Goal: Task Accomplishment & Management: Manage account settings

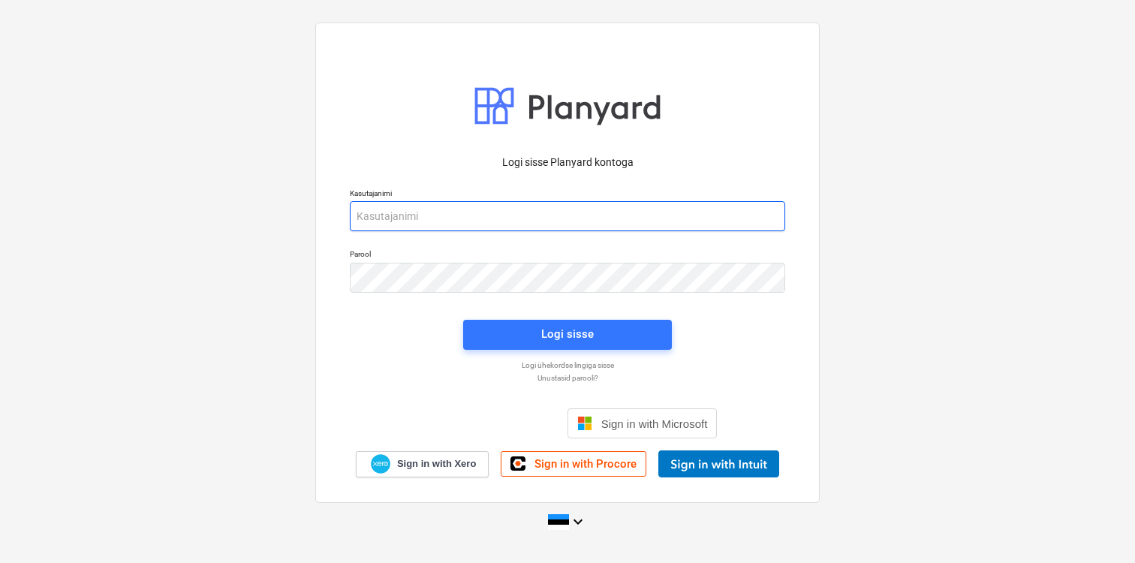
click at [579, 222] on input "email" at bounding box center [568, 216] width 436 height 30
type input "[EMAIL_ADDRESS][DOMAIN_NAME]"
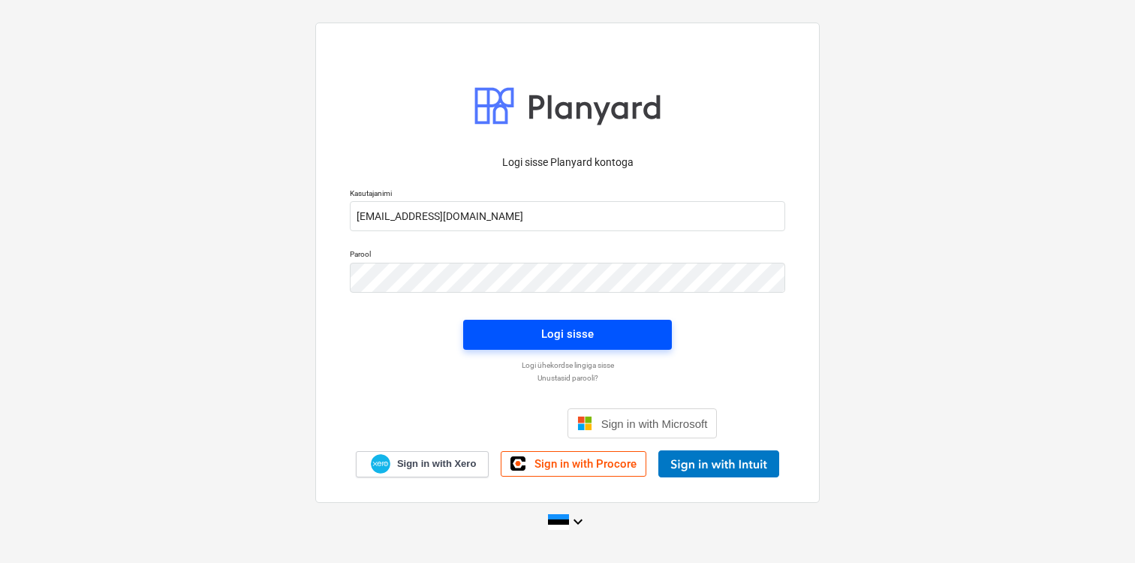
click at [518, 324] on button "Logi sisse" at bounding box center [567, 335] width 209 height 30
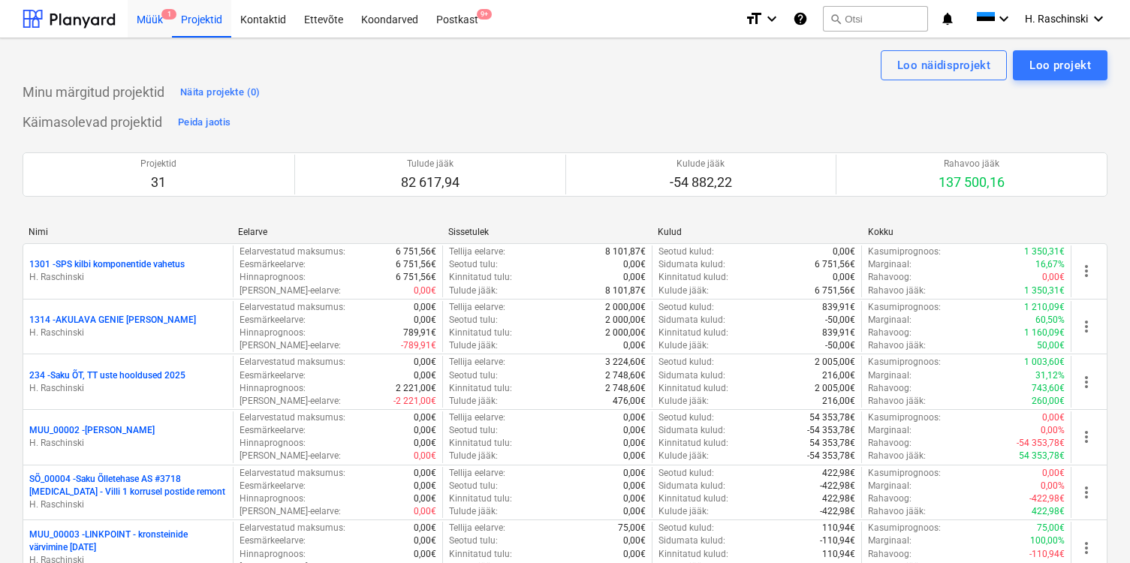
click at [160, 24] on div "Müük 1" at bounding box center [150, 18] width 44 height 38
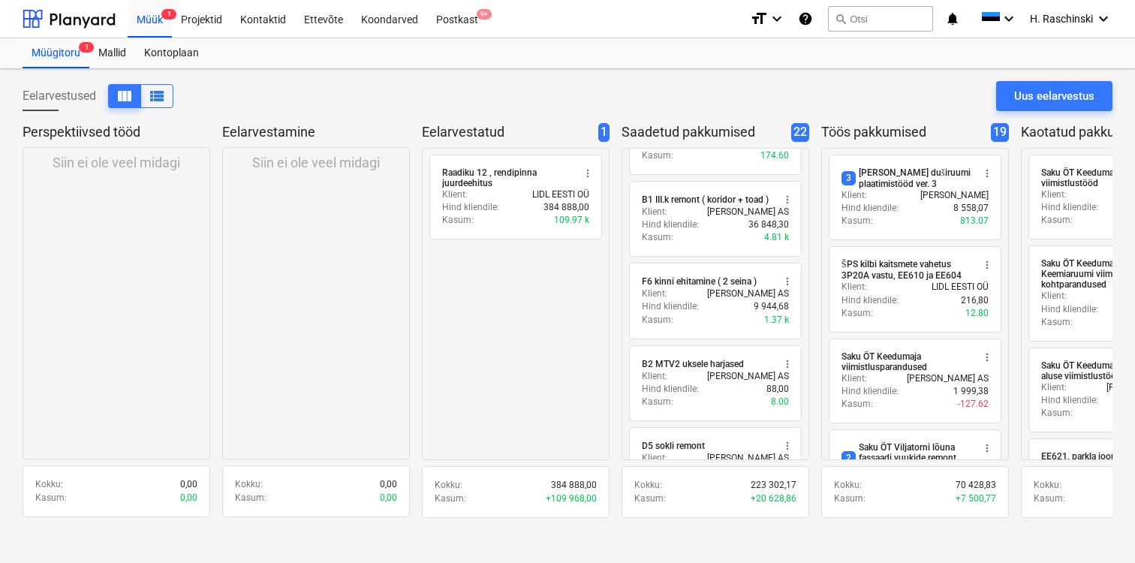
scroll to position [157, 0]
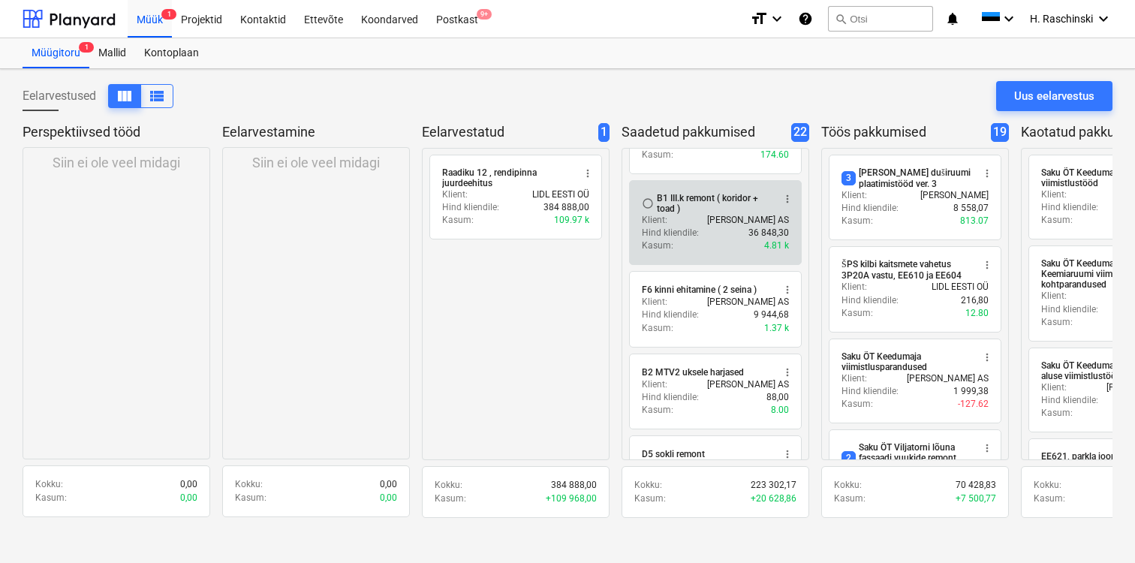
click at [787, 203] on span "more_vert" at bounding box center [788, 199] width 12 height 12
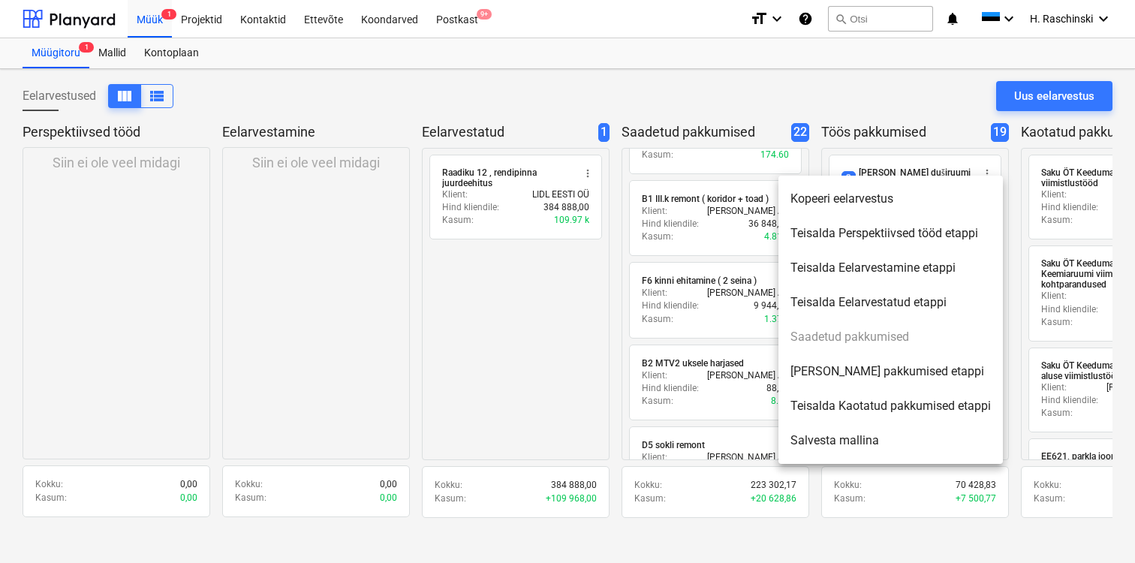
click at [819, 401] on li "Teisalda Kaotatud pakkumised etappi" at bounding box center [891, 406] width 225 height 35
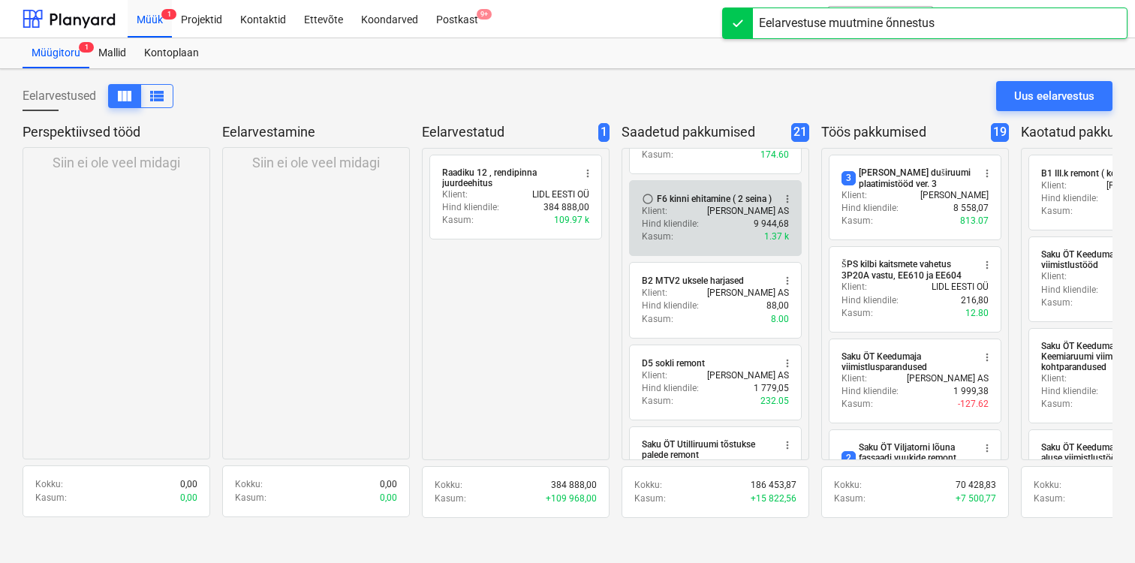
click at [785, 200] on span "more_vert" at bounding box center [788, 199] width 12 height 12
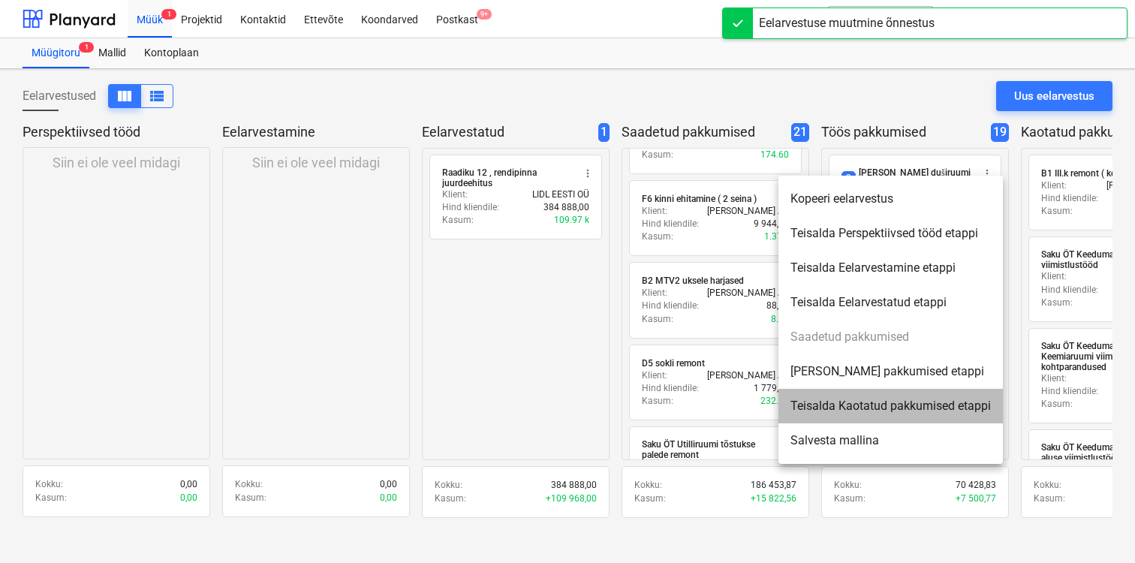
click at [810, 404] on li "Teisalda Kaotatud pakkumised etappi" at bounding box center [891, 406] width 225 height 35
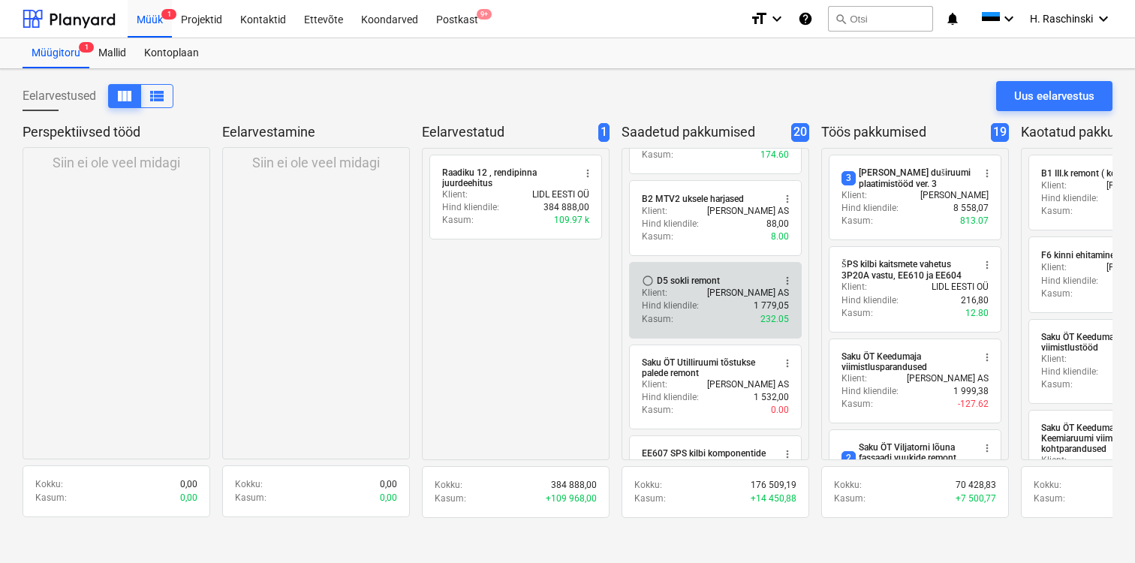
click at [784, 281] on span "more_vert" at bounding box center [788, 281] width 12 height 12
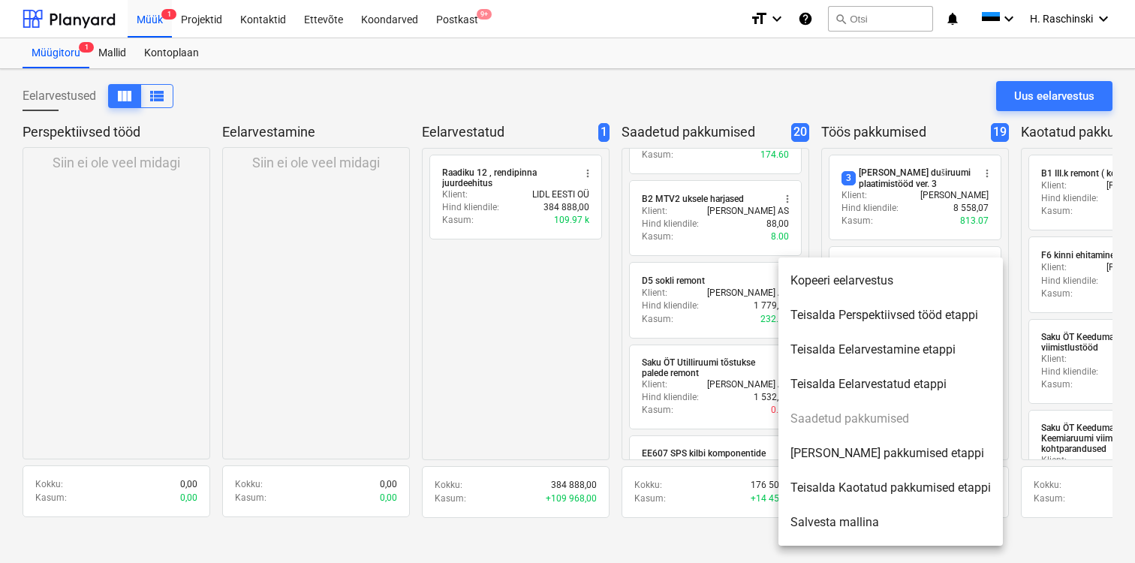
click at [818, 480] on li "Teisalda Kaotatud pakkumised etappi" at bounding box center [891, 488] width 225 height 35
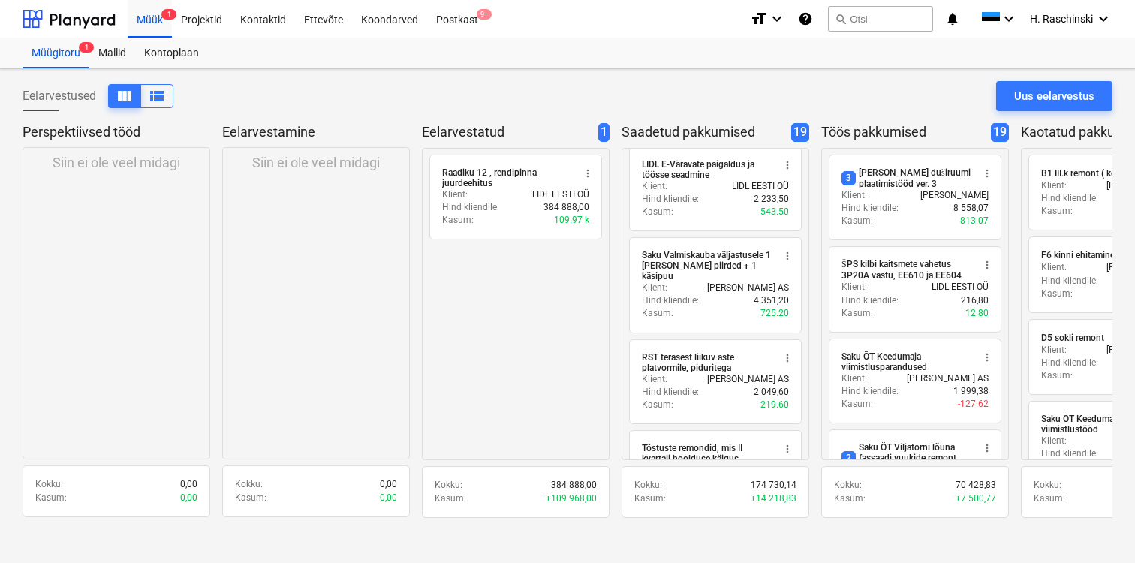
scroll to position [558, 0]
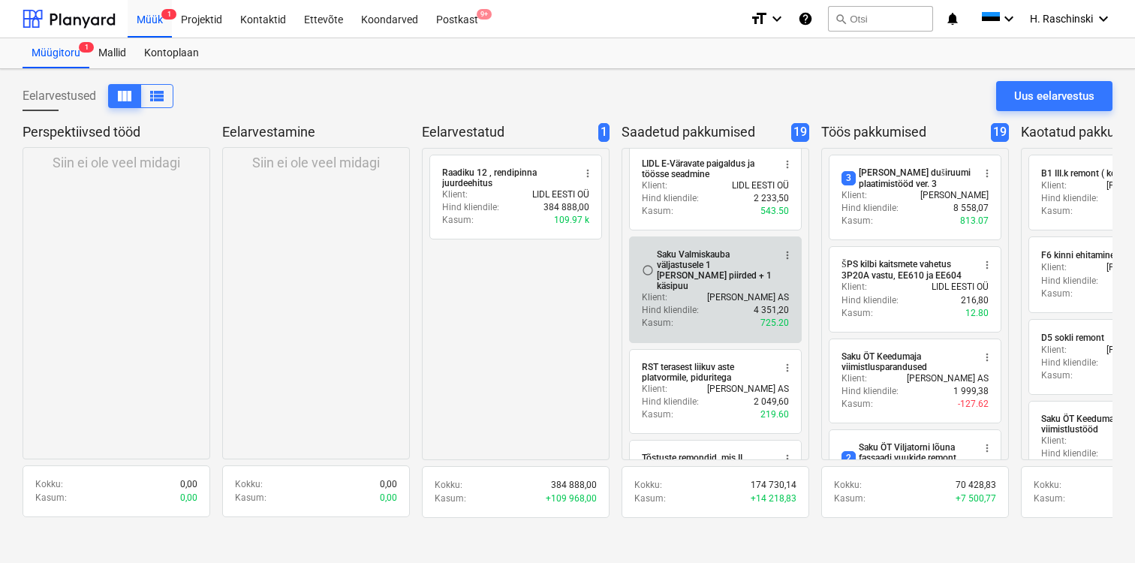
click at [746, 260] on div "Saku Valmiskauba väljastusele 1 [PERSON_NAME] piirded + 1 käsipuu" at bounding box center [715, 270] width 116 height 42
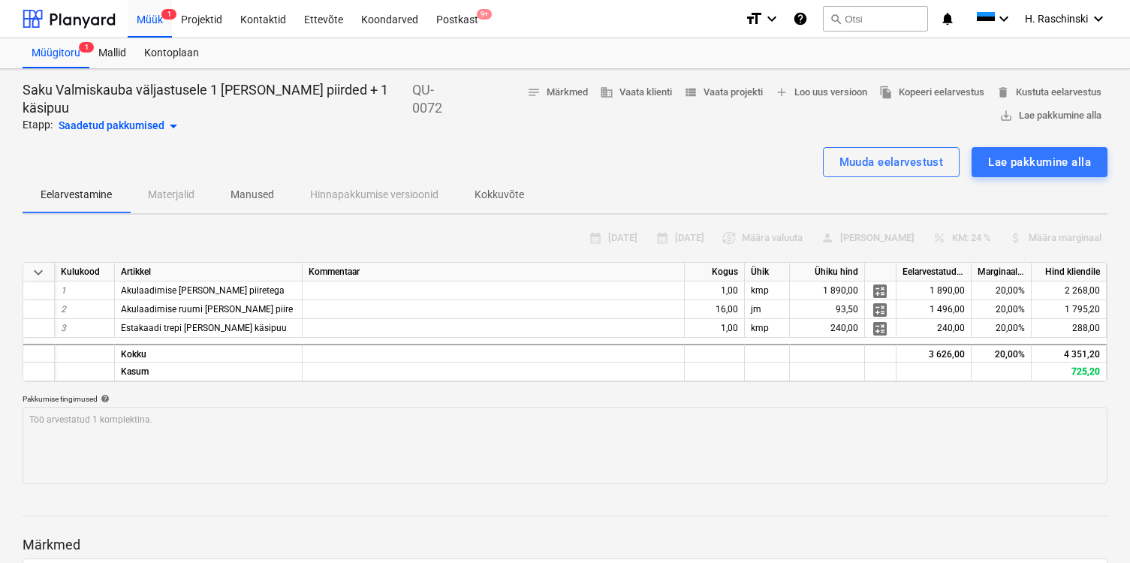
click at [138, 132] on div "Saadetud pakkumised arrow_drop_down" at bounding box center [121, 126] width 124 height 18
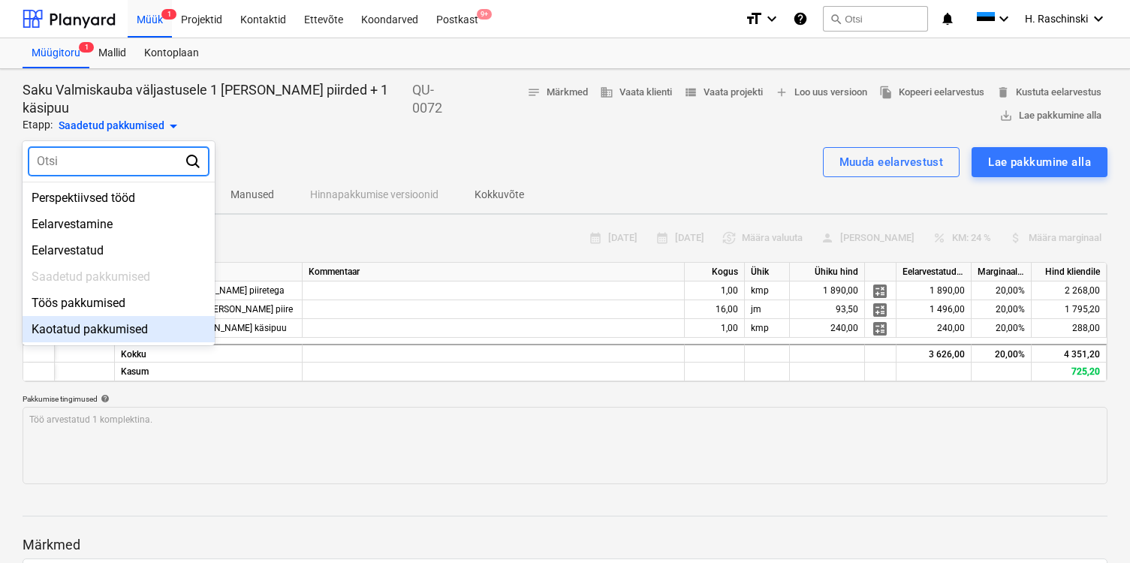
click at [98, 322] on div "Kaotatud pakkumised" at bounding box center [119, 329] width 192 height 26
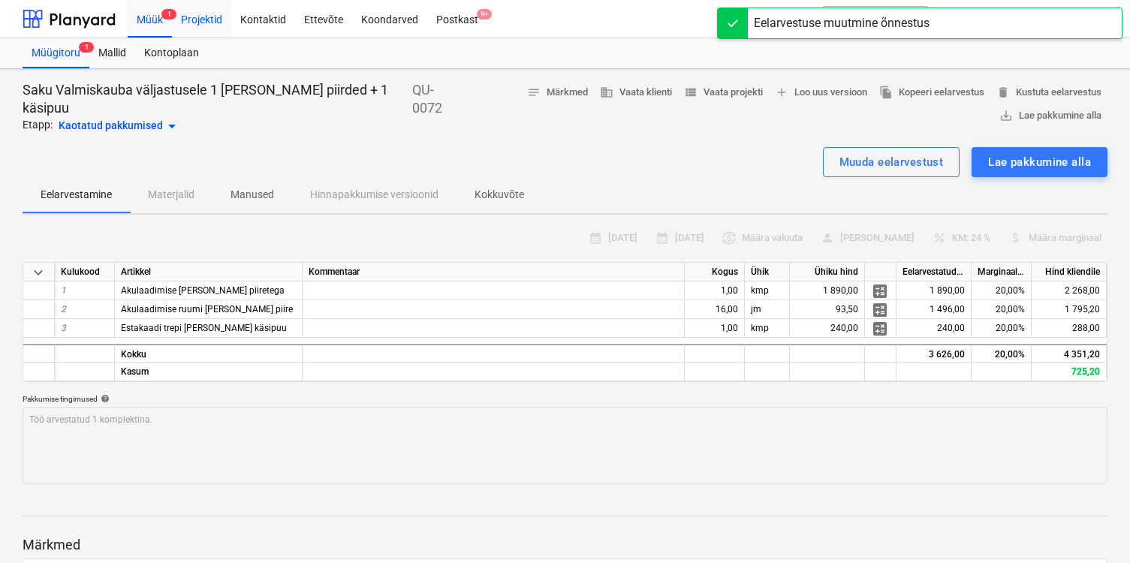
click at [199, 24] on div "Projektid" at bounding box center [201, 18] width 59 height 38
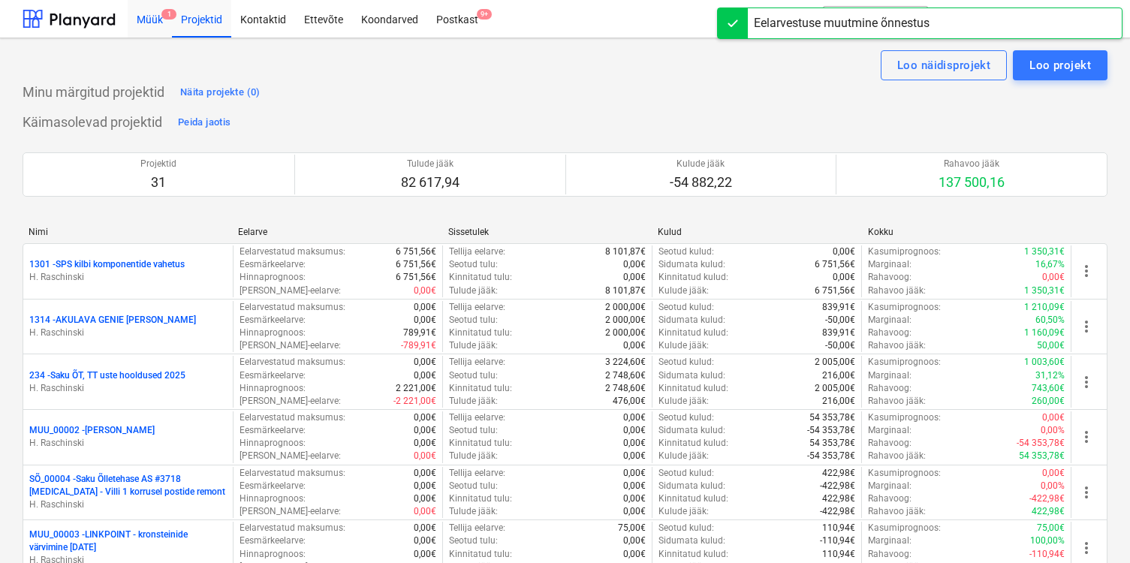
click at [163, 19] on span "1" at bounding box center [168, 14] width 15 height 11
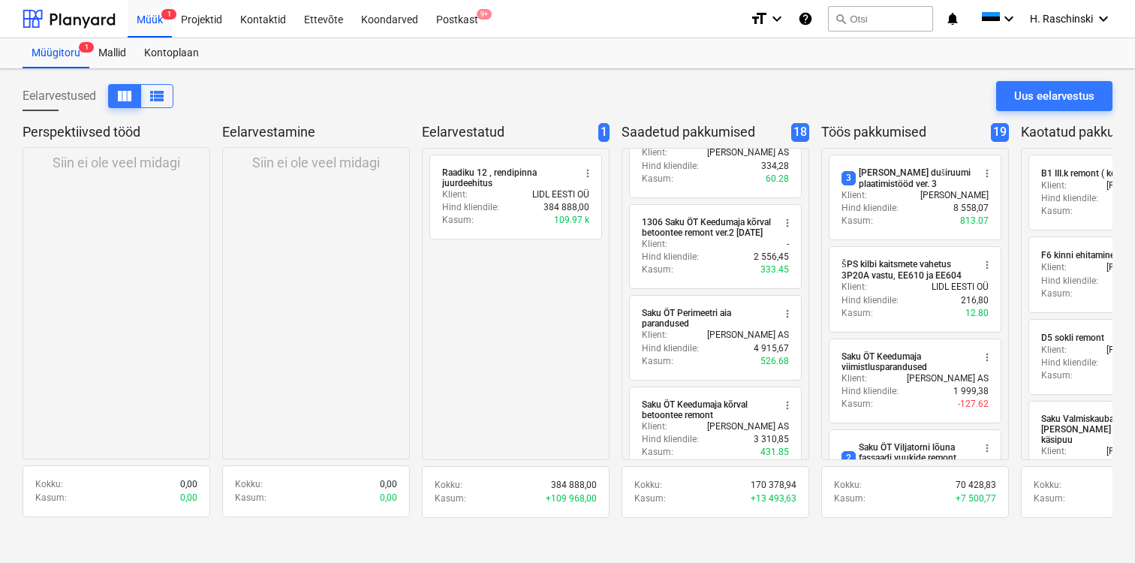
scroll to position [1350, 0]
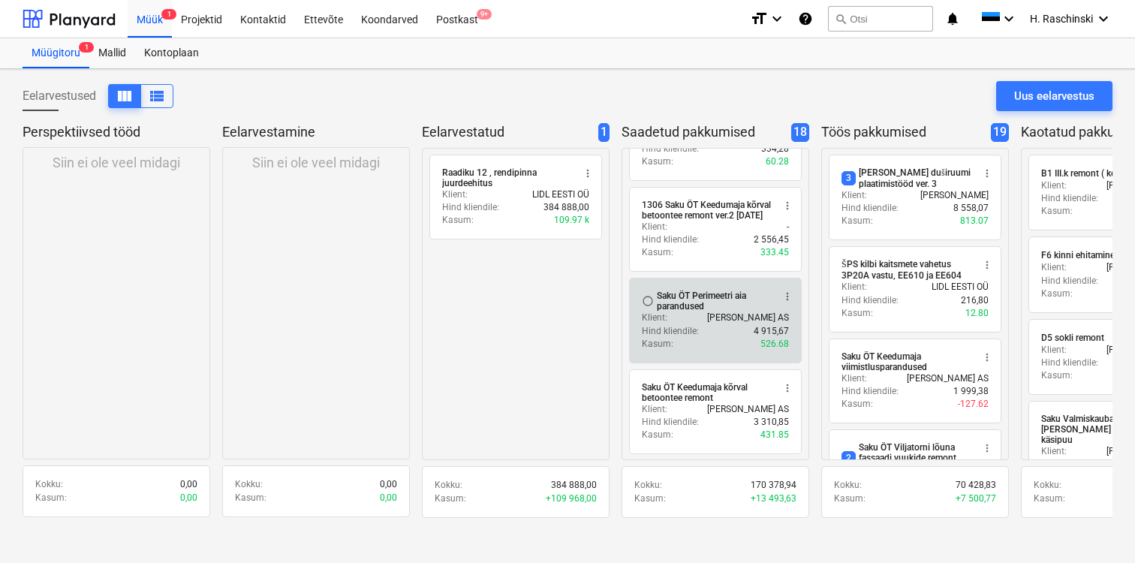
click at [785, 294] on span "more_vert" at bounding box center [788, 297] width 12 height 12
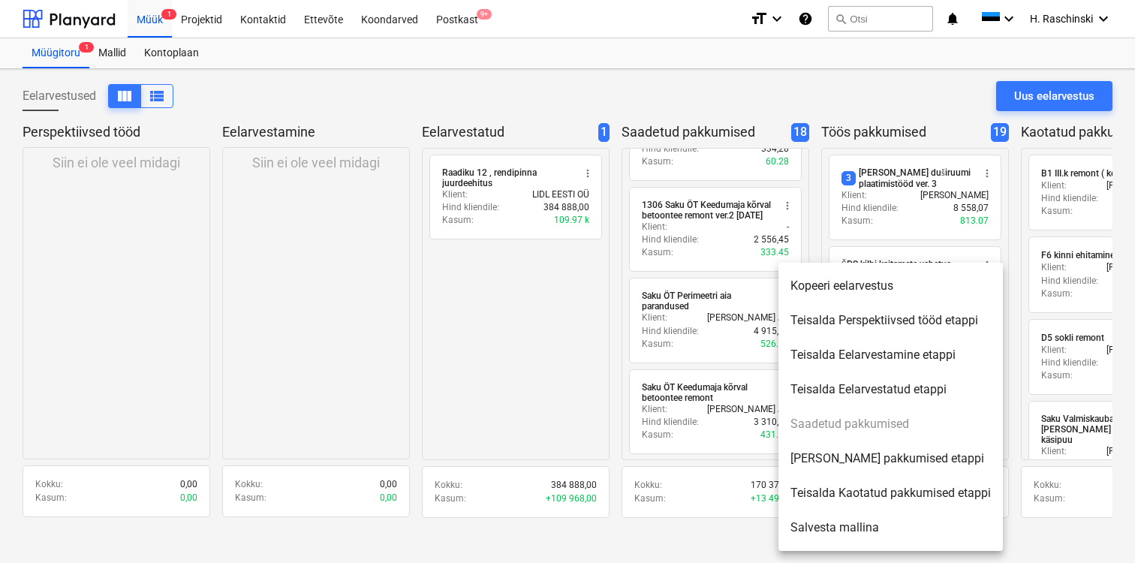
click at [820, 494] on li "Teisalda Kaotatud pakkumised etappi" at bounding box center [891, 493] width 225 height 35
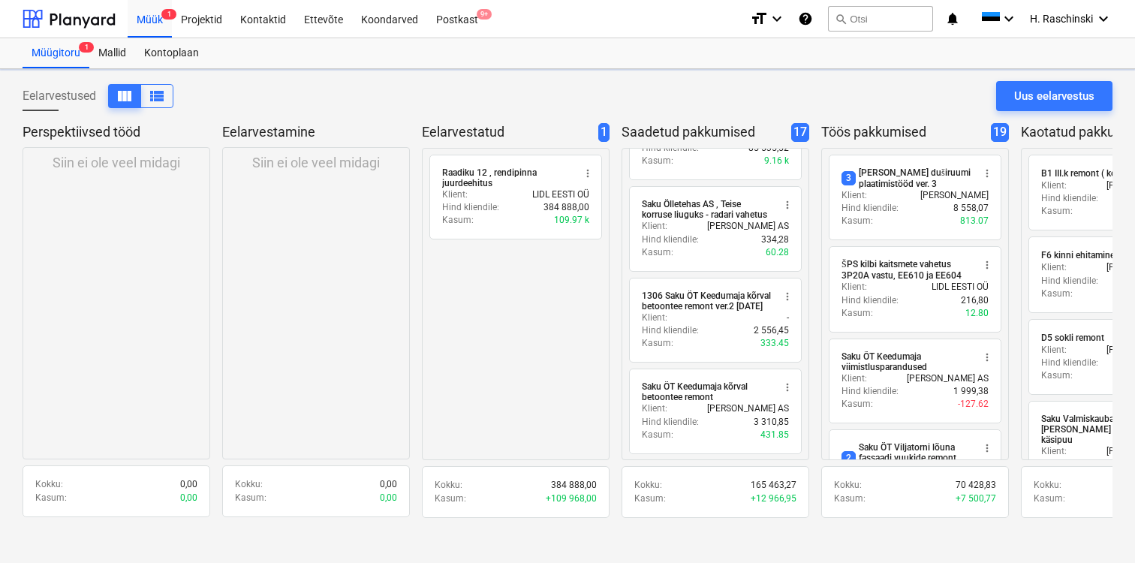
scroll to position [1258, 0]
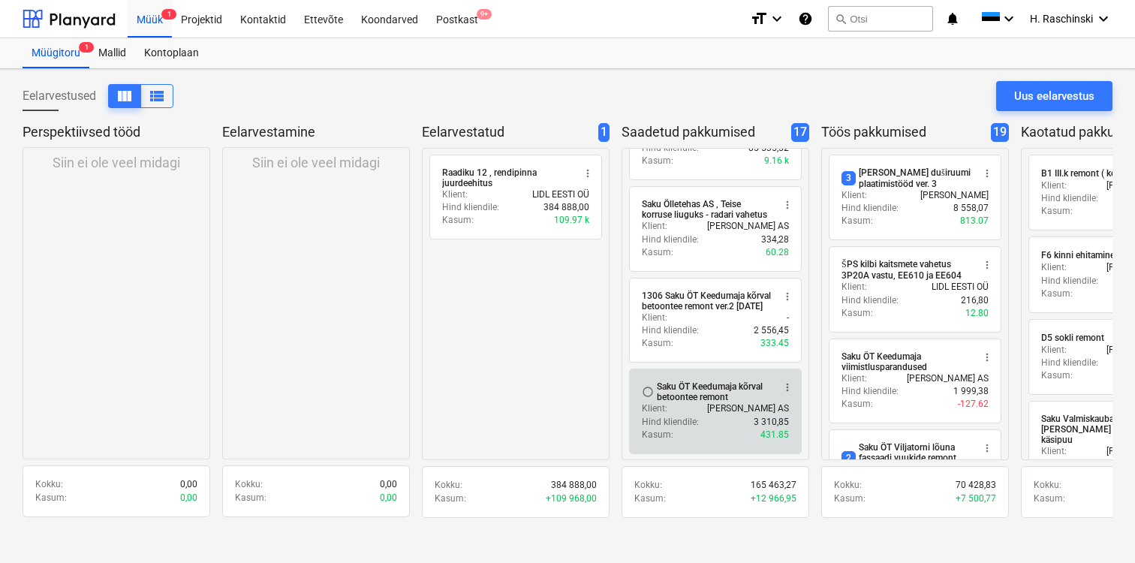
click at [785, 389] on span "more_vert" at bounding box center [788, 387] width 12 height 12
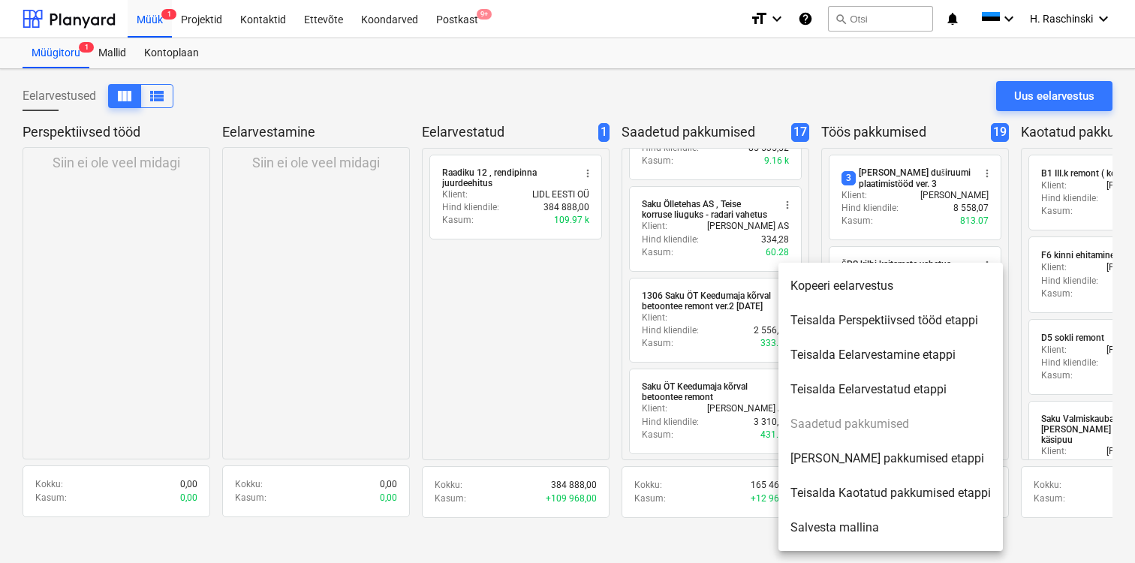
click at [814, 499] on li "Teisalda Kaotatud pakkumised etappi" at bounding box center [891, 493] width 225 height 35
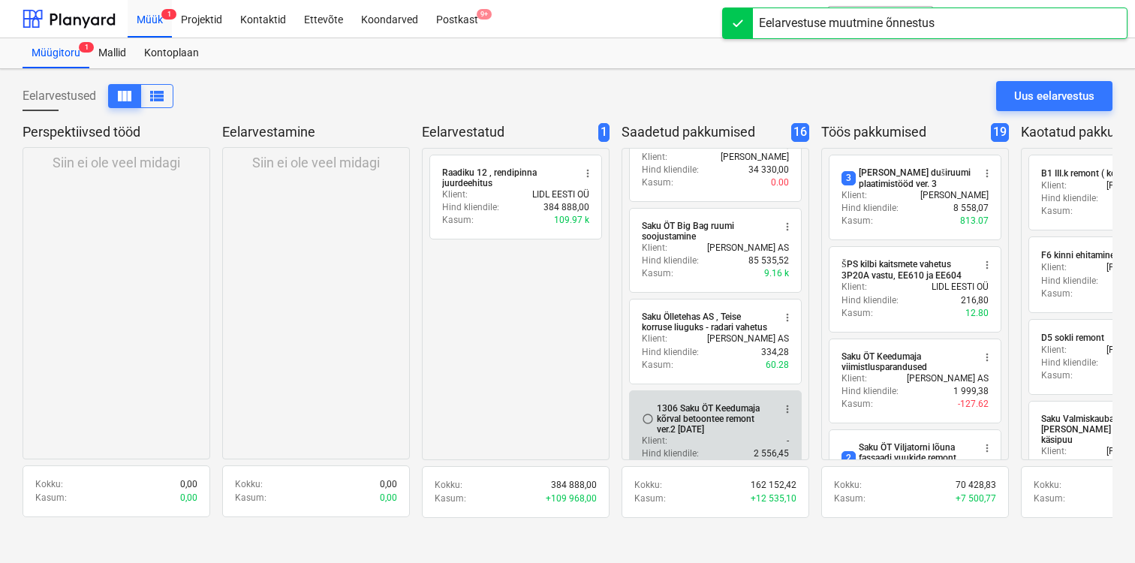
scroll to position [1135, 0]
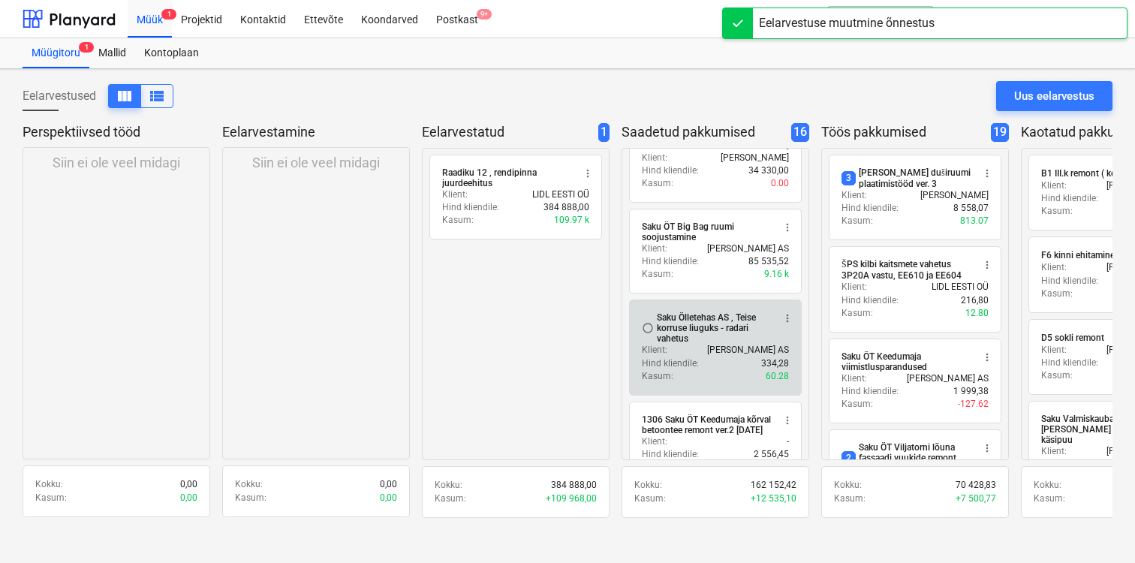
click at [787, 325] on button "more_vert" at bounding box center [788, 318] width 18 height 18
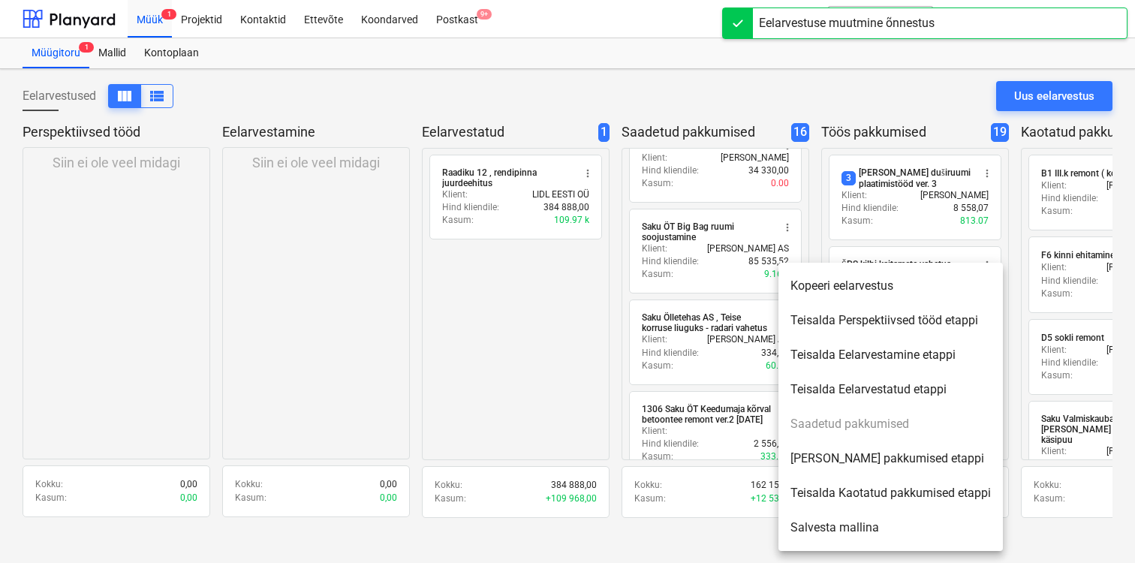
click at [819, 483] on li "Teisalda Kaotatud pakkumised etappi" at bounding box center [891, 493] width 225 height 35
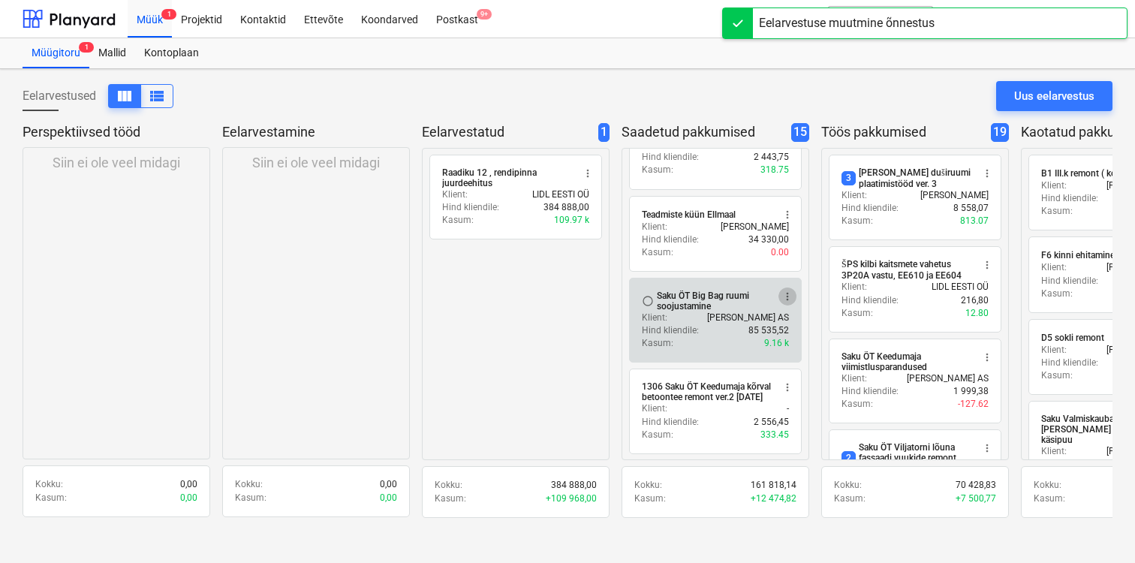
click at [784, 291] on span "more_vert" at bounding box center [788, 297] width 12 height 12
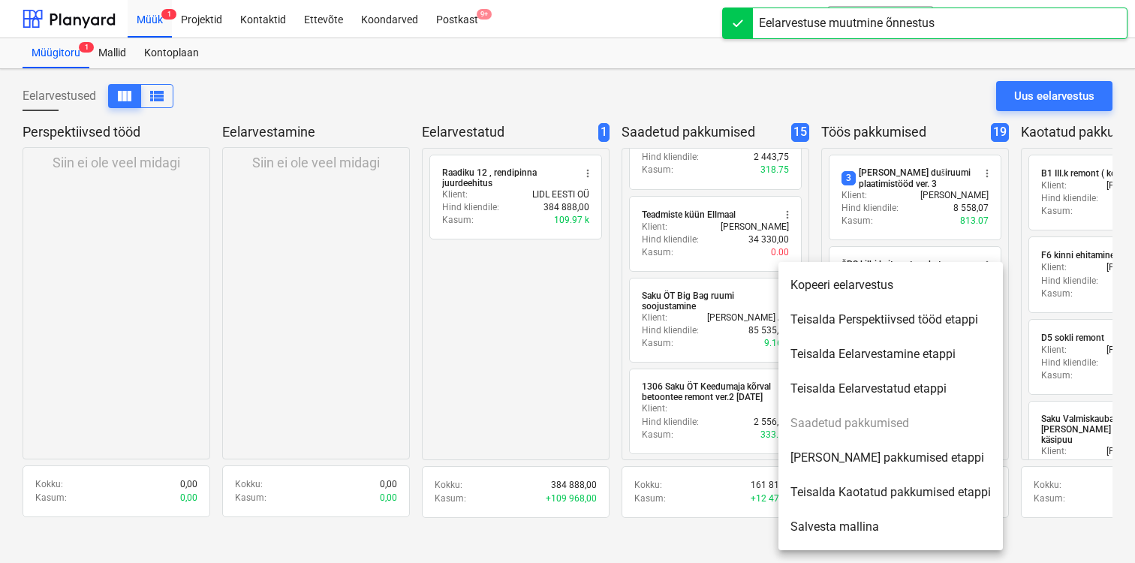
click at [821, 490] on li "Teisalda Kaotatud pakkumised etappi" at bounding box center [891, 492] width 225 height 35
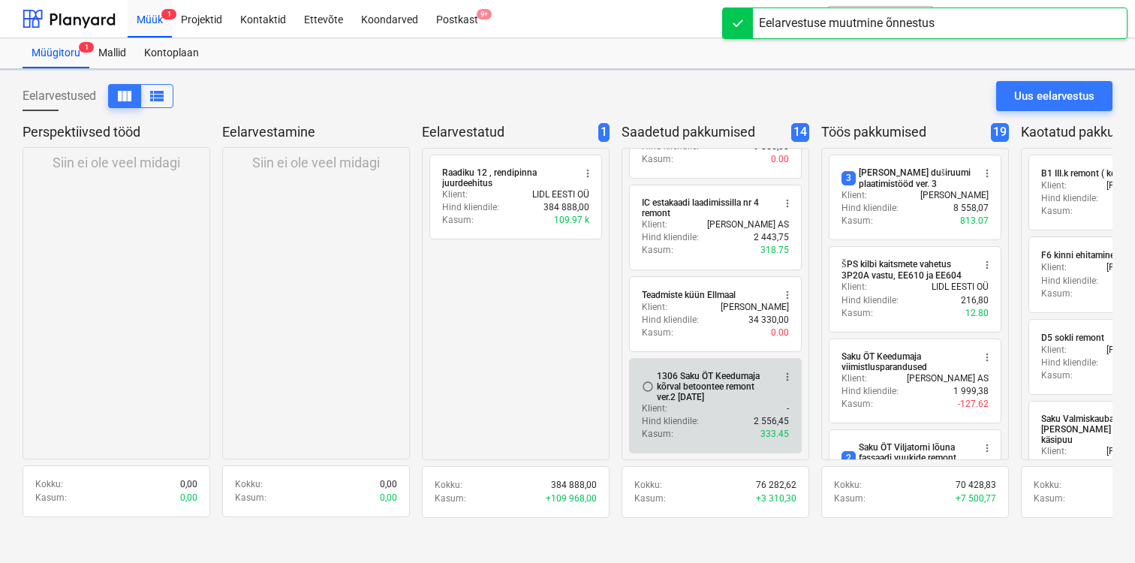
scroll to position [985, 0]
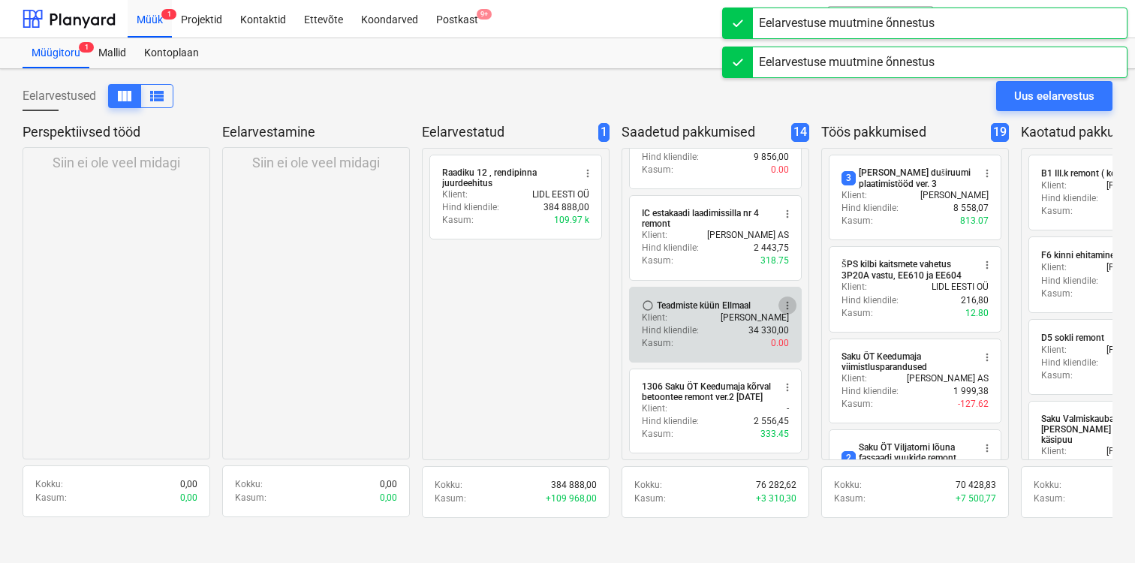
click at [791, 300] on span "more_vert" at bounding box center [788, 306] width 12 height 12
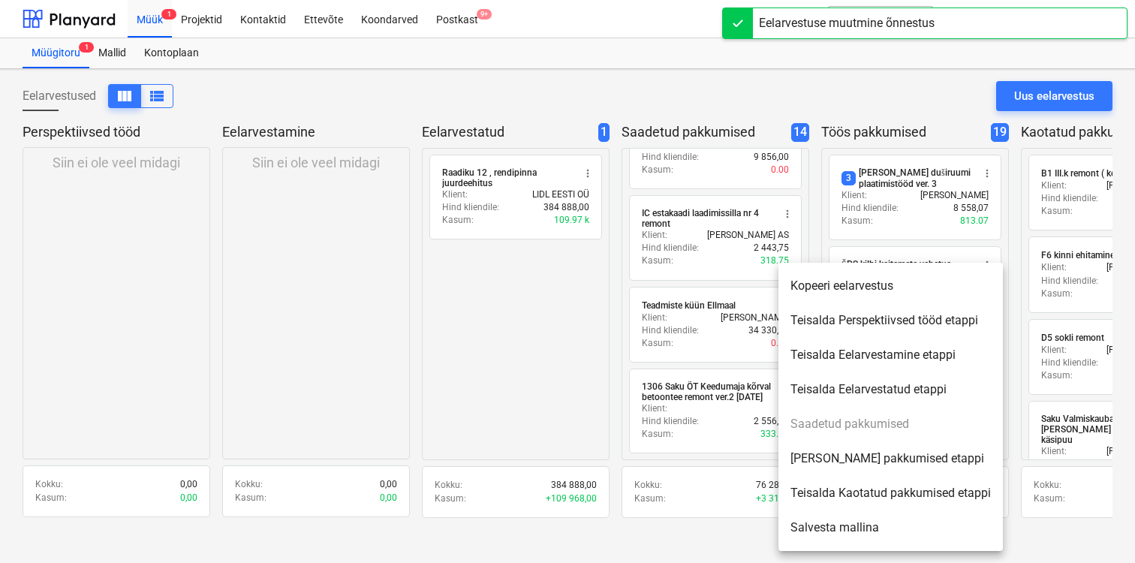
click at [834, 487] on li "Teisalda Kaotatud pakkumised etappi" at bounding box center [891, 493] width 225 height 35
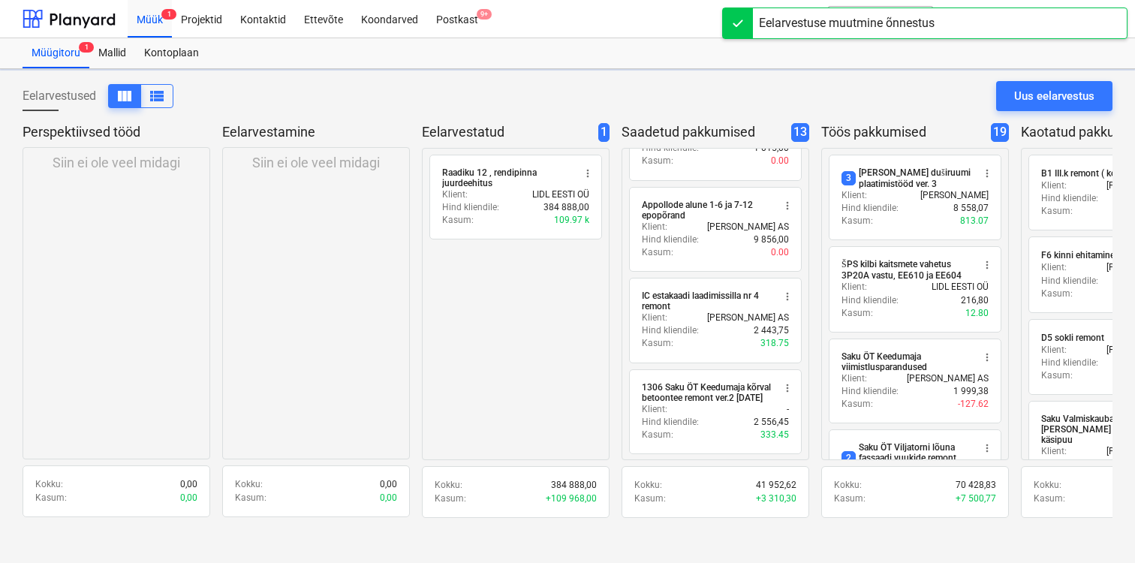
scroll to position [903, 0]
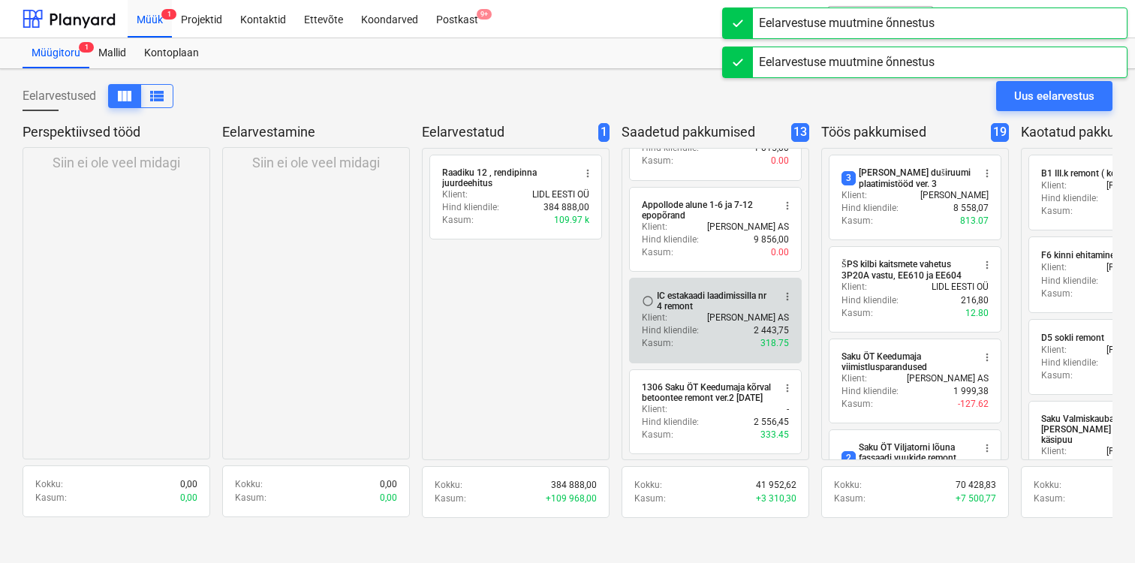
click at [718, 291] on div "IC estakaadi laadimissilla nr 4 remont" at bounding box center [715, 301] width 116 height 21
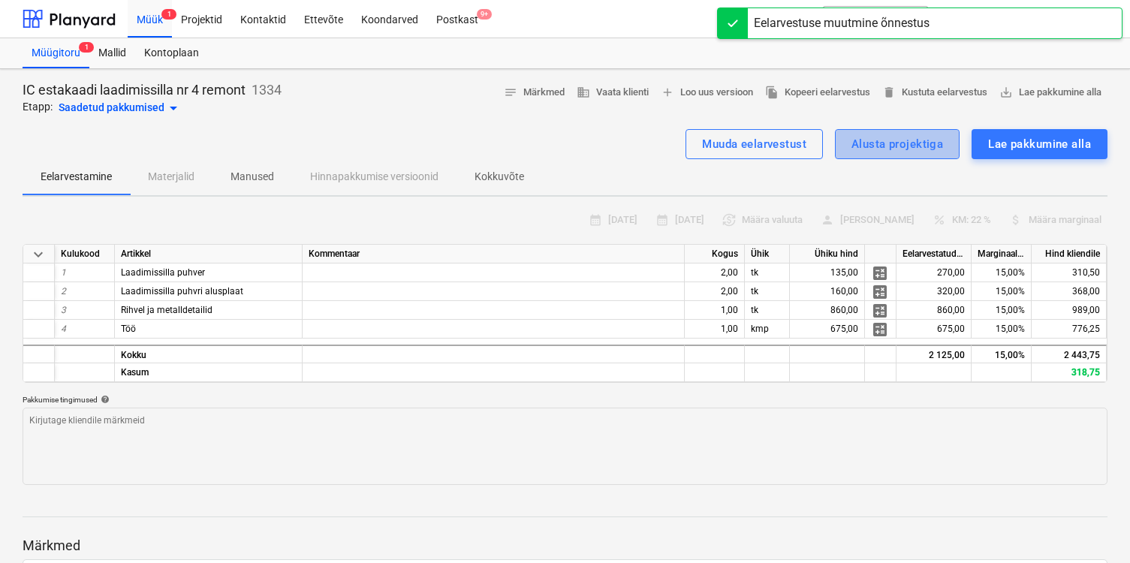
click at [894, 149] on div "Alusta projektiga" at bounding box center [897, 144] width 92 height 20
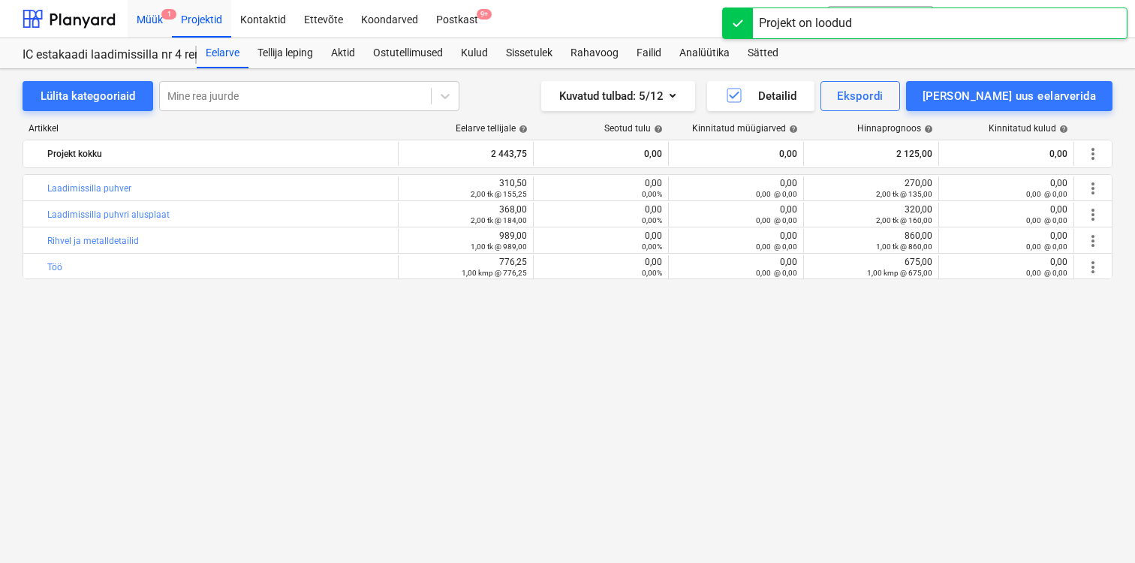
click at [160, 23] on div "Müük 1" at bounding box center [150, 18] width 44 height 38
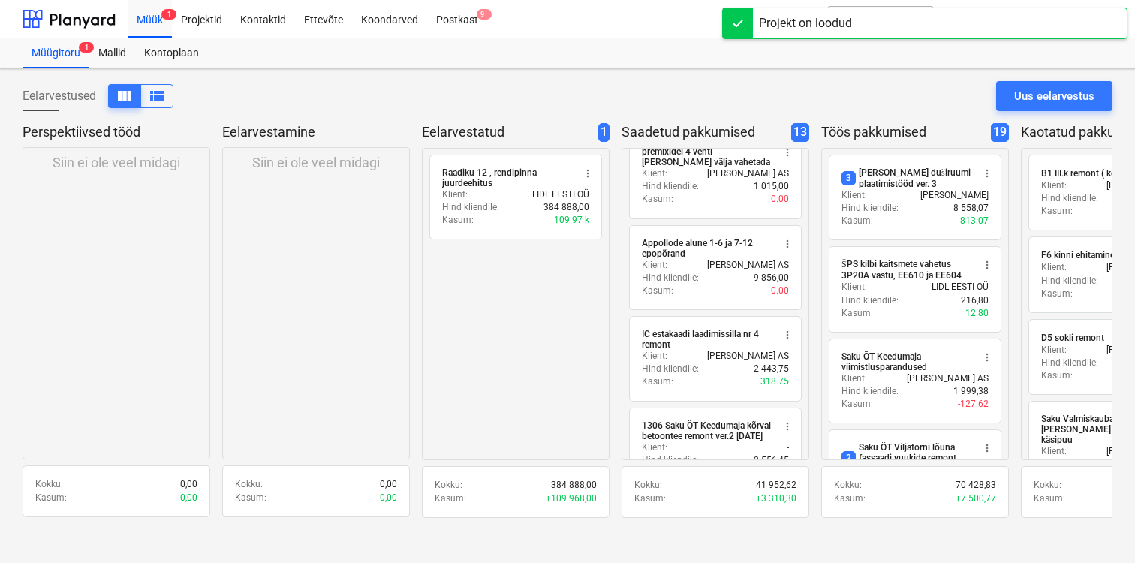
scroll to position [903, 0]
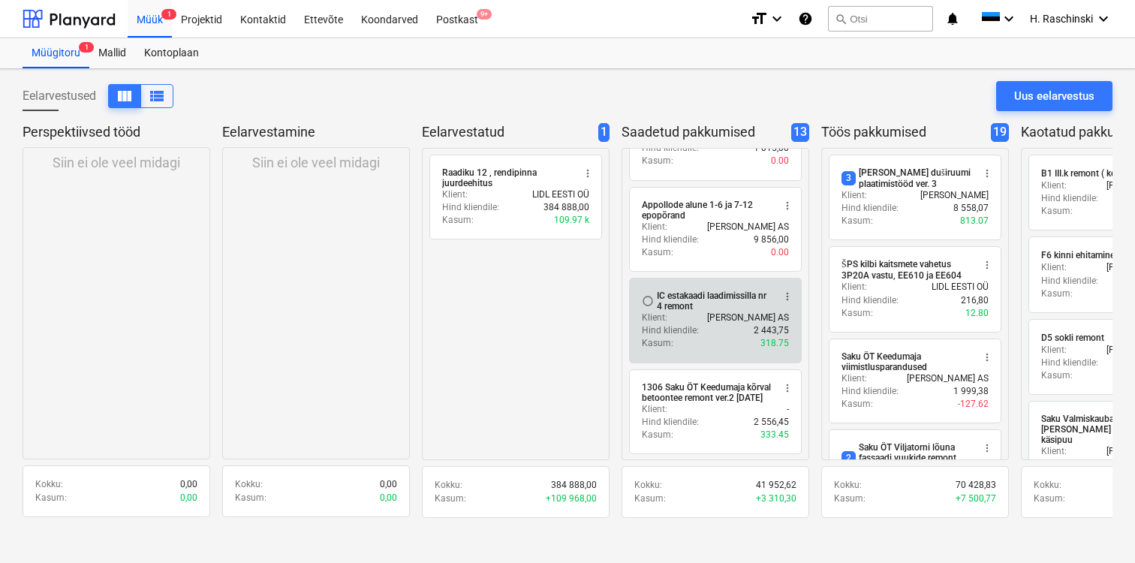
click at [788, 291] on span "more_vert" at bounding box center [788, 297] width 12 height 12
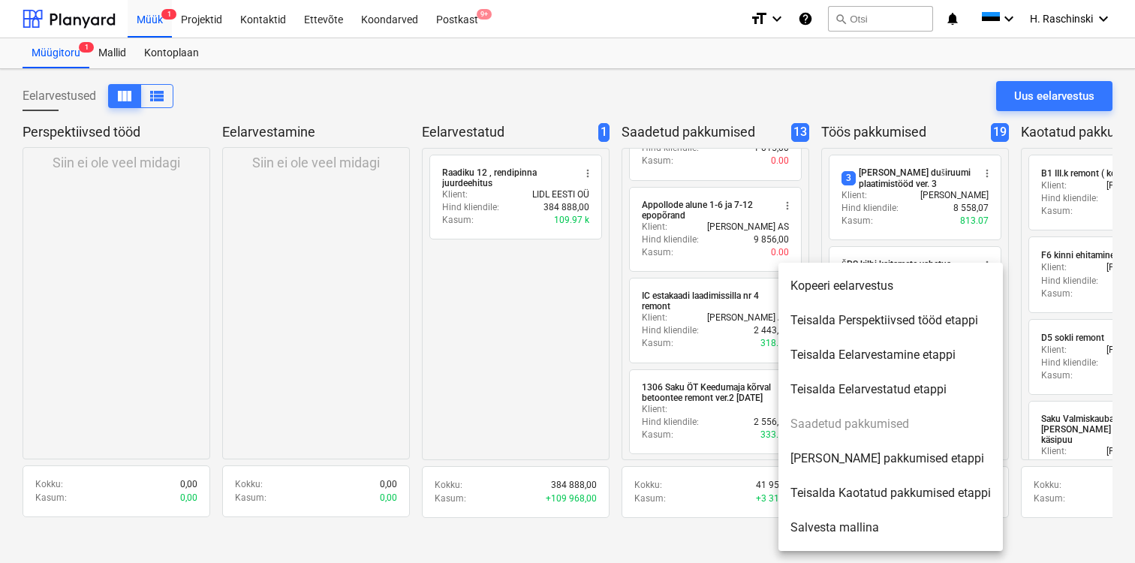
click at [827, 457] on li "[PERSON_NAME] pakkumised etappi" at bounding box center [891, 459] width 225 height 35
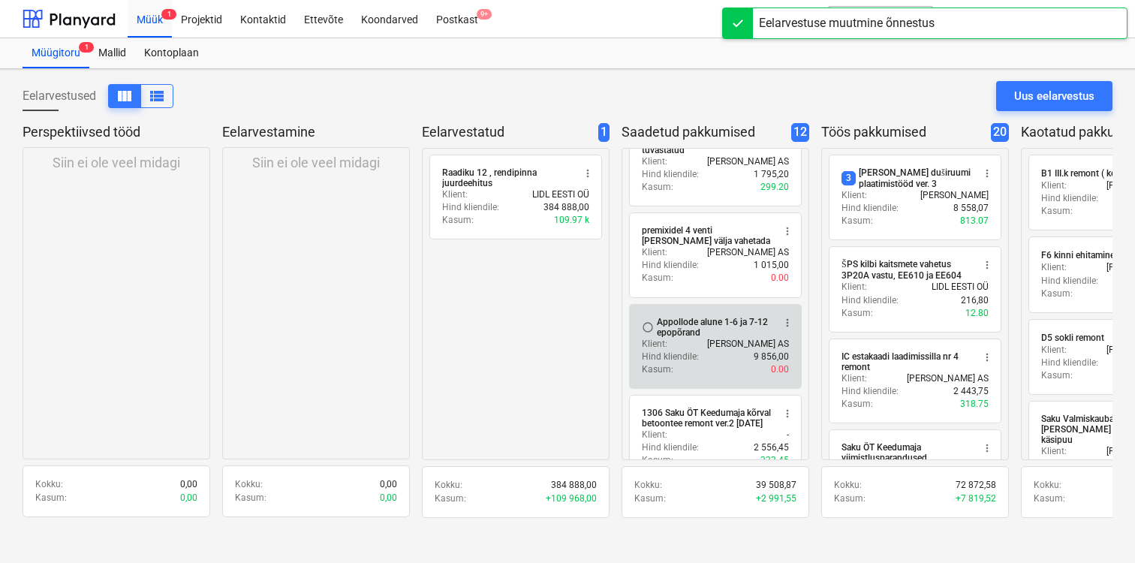
scroll to position [765, 0]
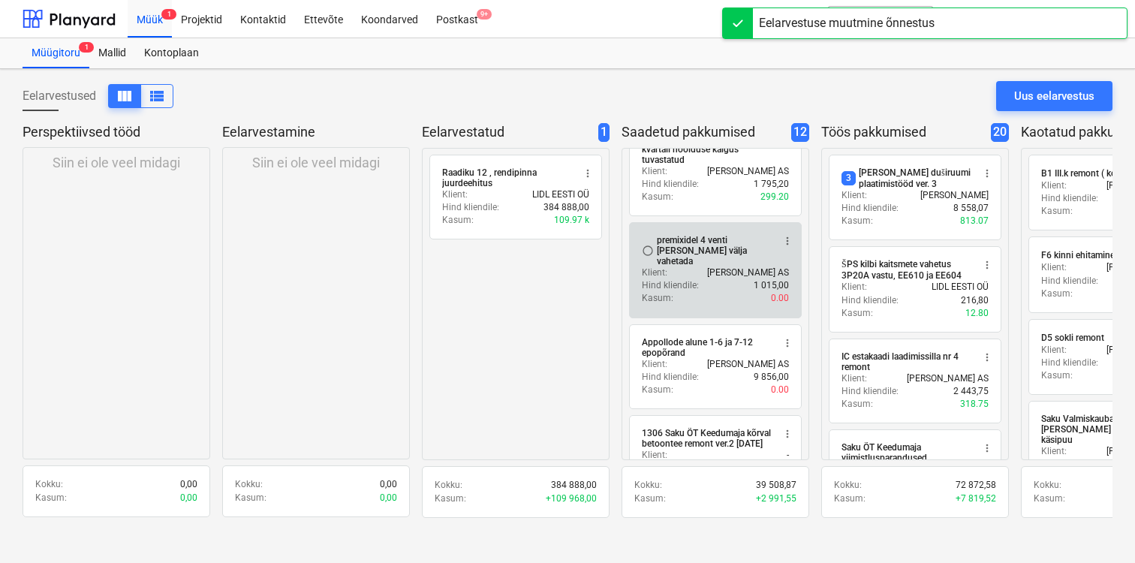
click at [719, 245] on div "premixidel 4 venti [PERSON_NAME] välja vahetada" at bounding box center [715, 251] width 116 height 32
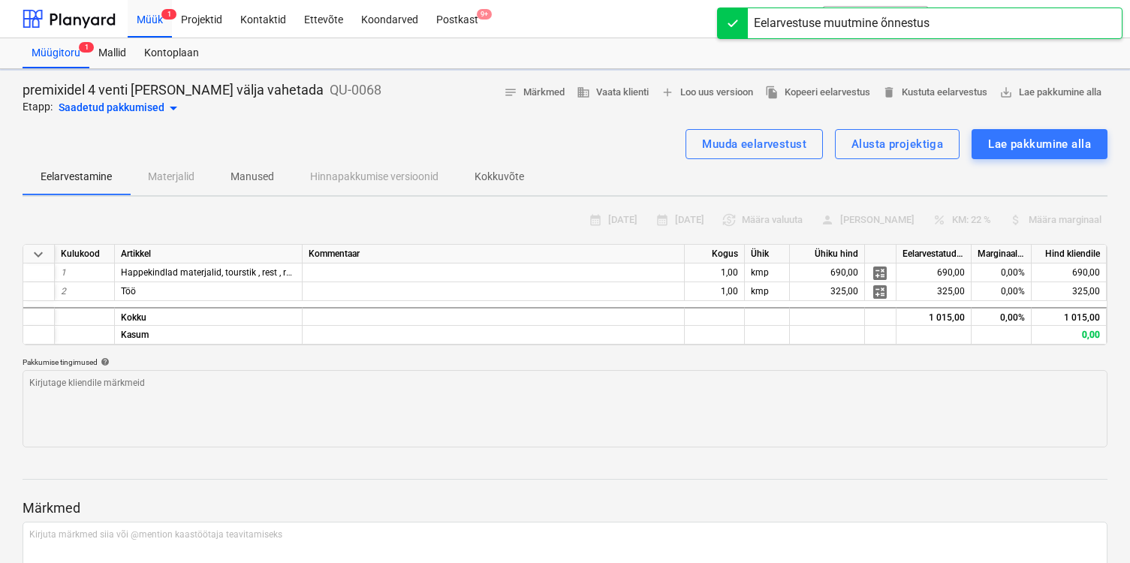
type textarea "x"
click at [873, 142] on div "Alusta projektiga" at bounding box center [897, 144] width 92 height 20
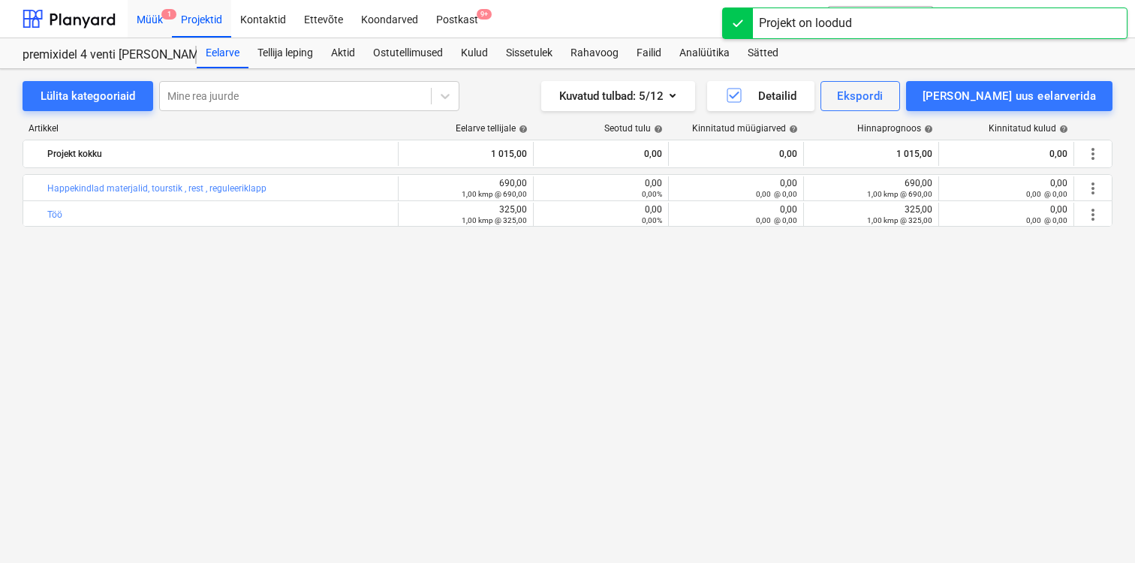
click at [156, 28] on div "Müük 1" at bounding box center [150, 18] width 44 height 38
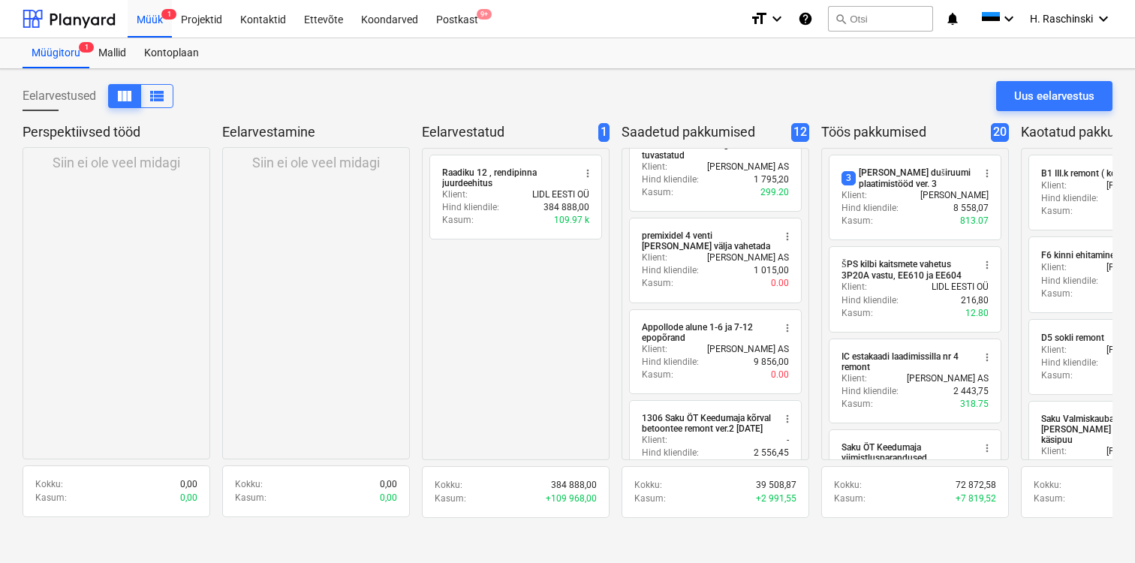
scroll to position [758, 0]
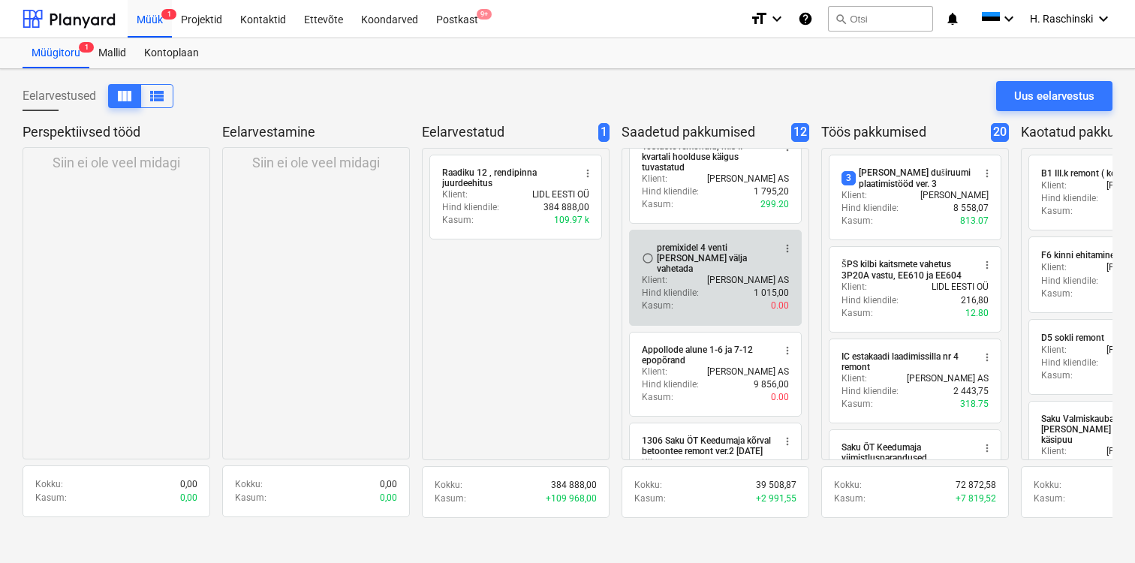
click at [788, 252] on span "more_vert" at bounding box center [788, 249] width 12 height 12
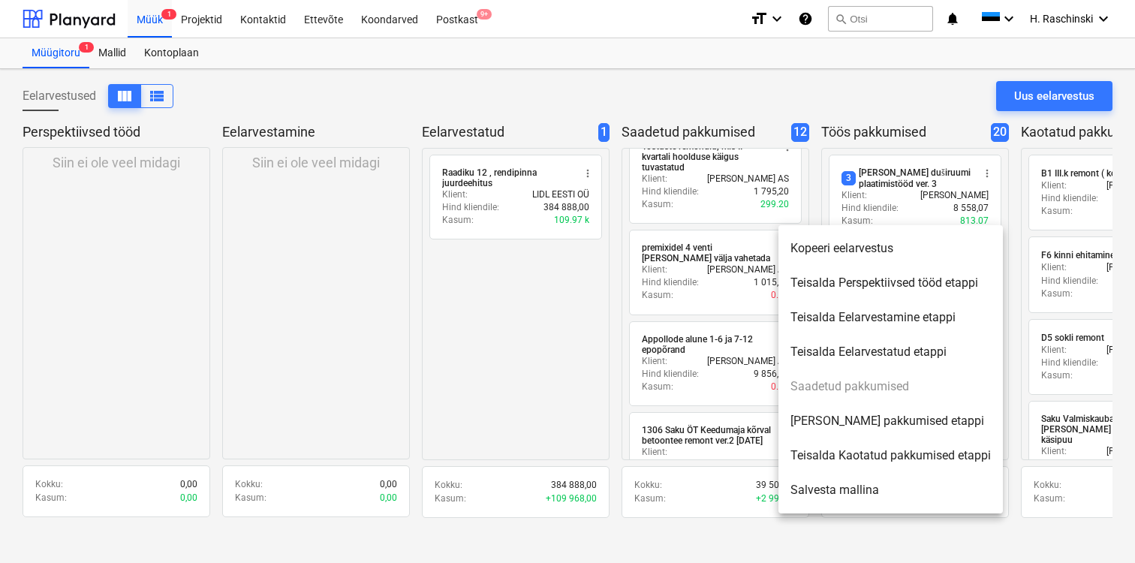
click at [836, 421] on li "[PERSON_NAME] pakkumised etappi" at bounding box center [891, 421] width 225 height 35
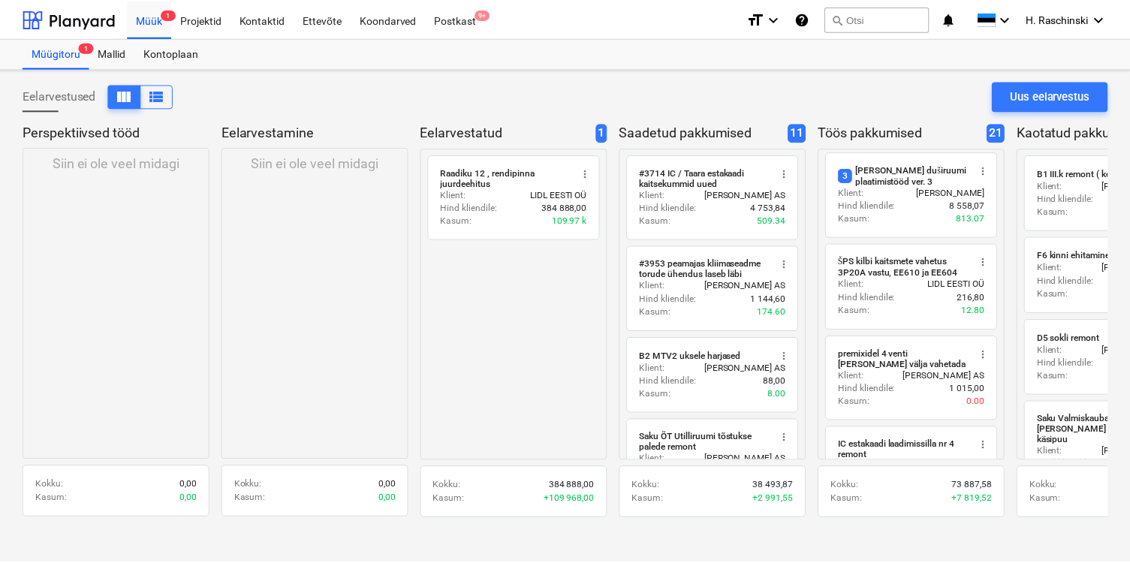
scroll to position [0, 0]
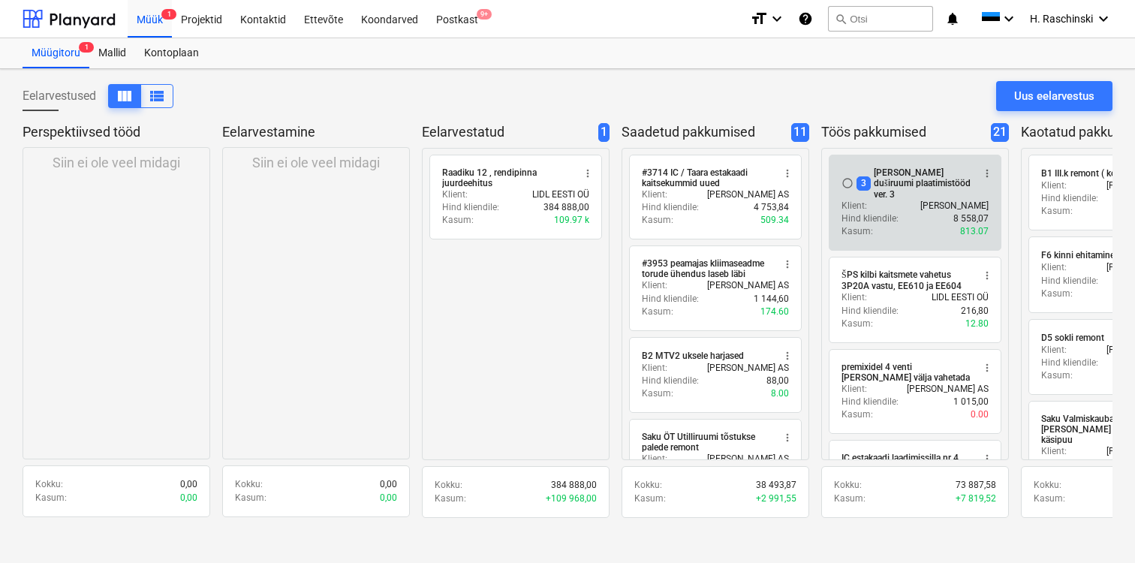
click at [991, 173] on span "more_vert" at bounding box center [987, 173] width 12 height 12
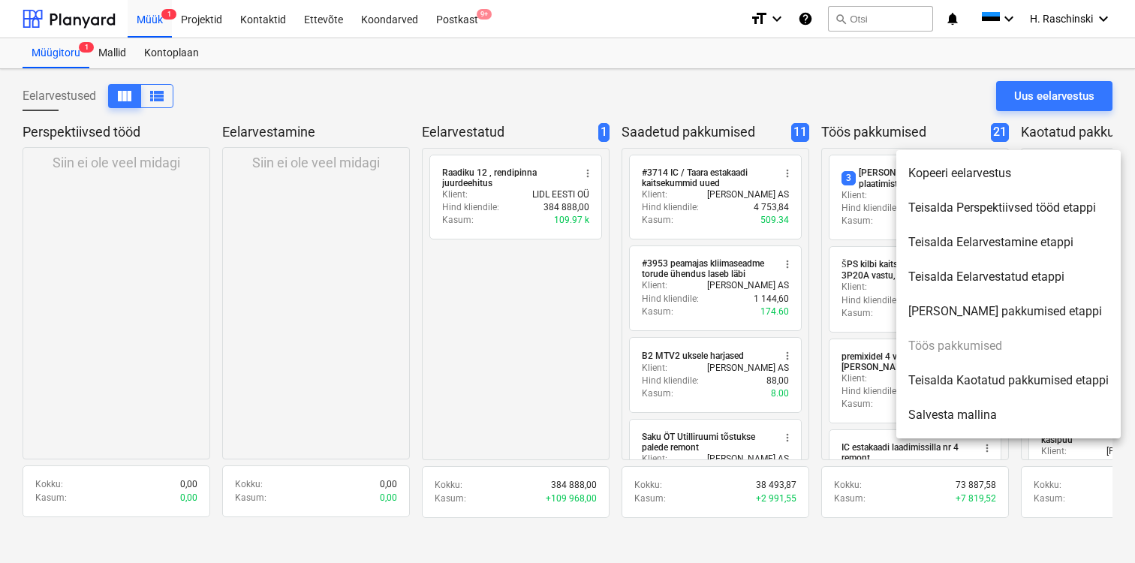
click at [975, 384] on li "Teisalda Kaotatud pakkumised etappi" at bounding box center [1009, 380] width 225 height 35
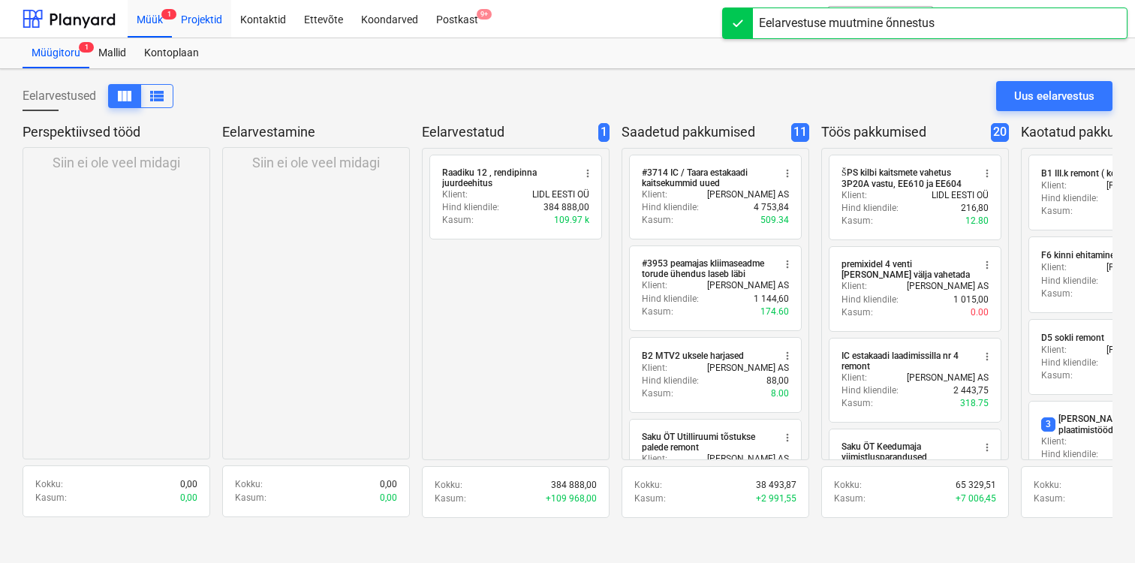
click at [218, 16] on div "Projektid" at bounding box center [201, 18] width 59 height 38
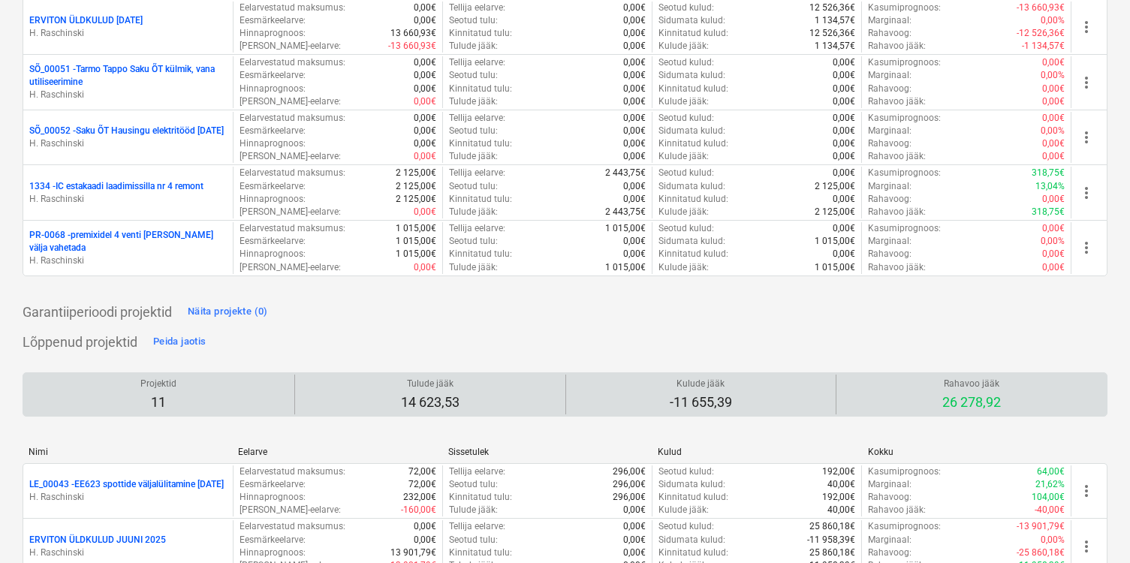
scroll to position [1791, 0]
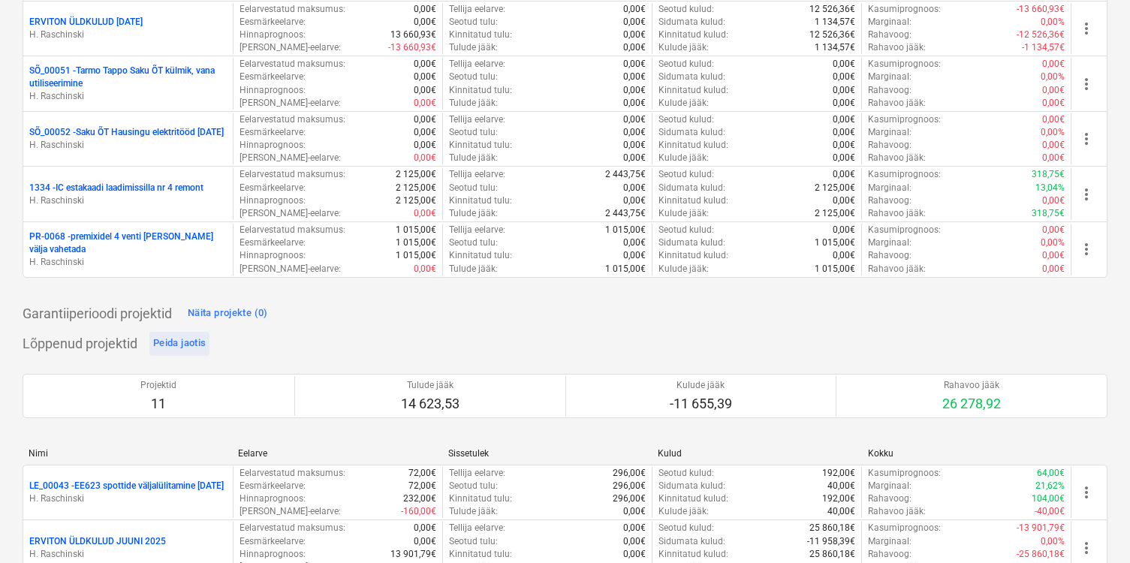
click at [176, 346] on div "Peida jaotis" at bounding box center [179, 343] width 53 height 17
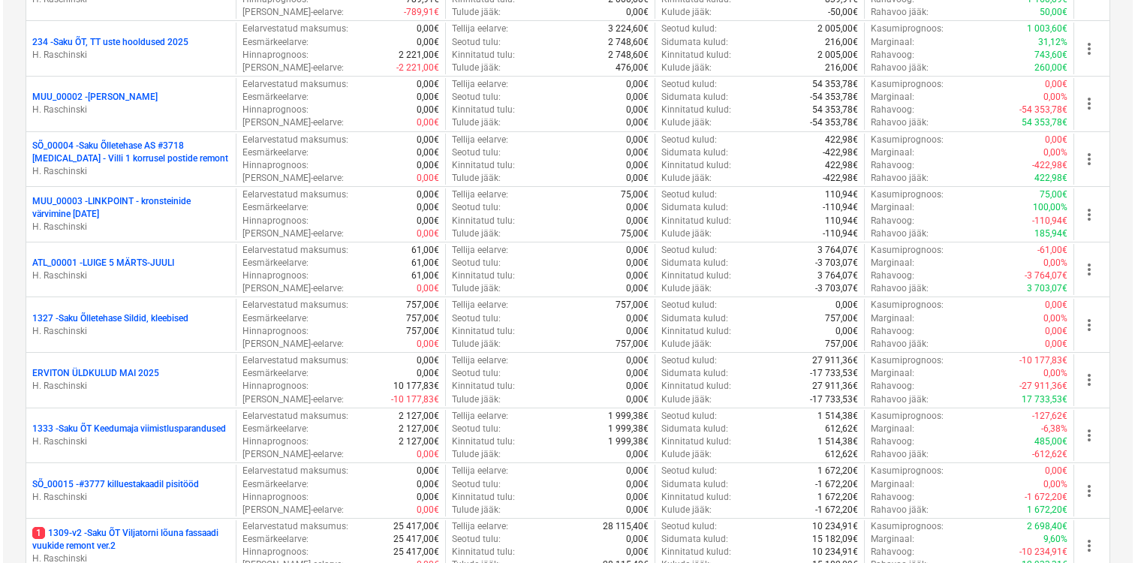
scroll to position [0, 0]
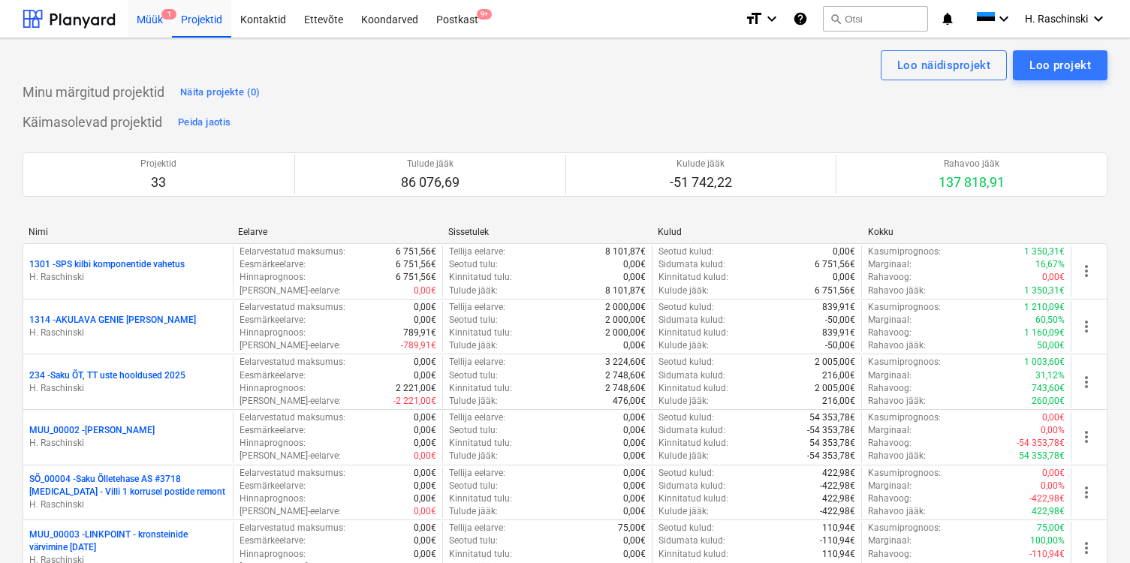
click at [152, 26] on div "Müük 1" at bounding box center [150, 18] width 44 height 38
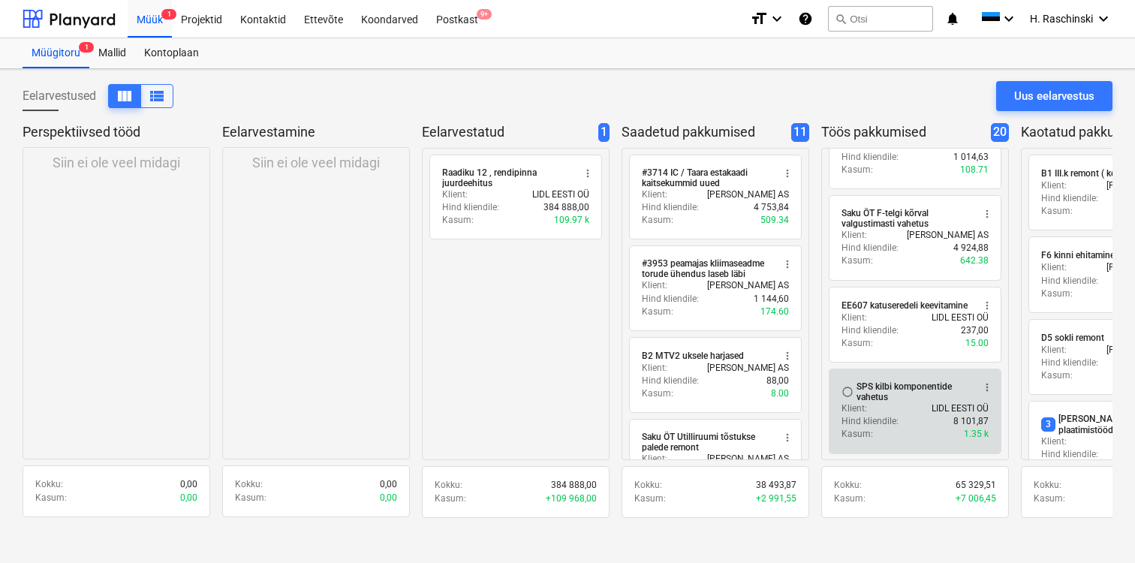
scroll to position [1551, 0]
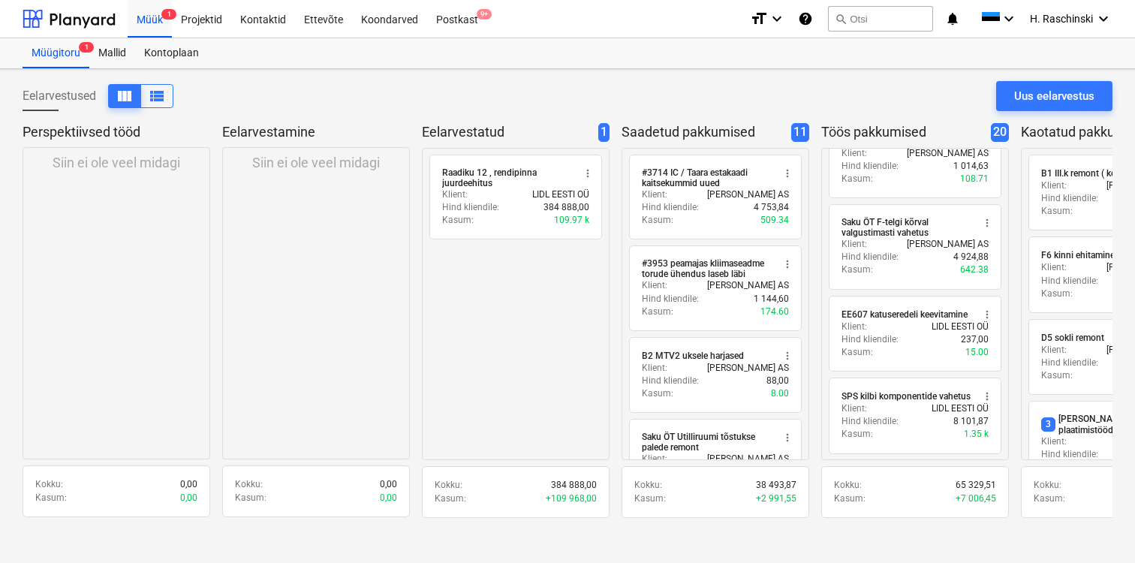
click at [1009, 363] on div "Perspektiivsed tööd Siin ei ole veel midagi Kokku : 0,00 Kasum : 0,00 Eelarvest…" at bounding box center [568, 325] width 1090 height 405
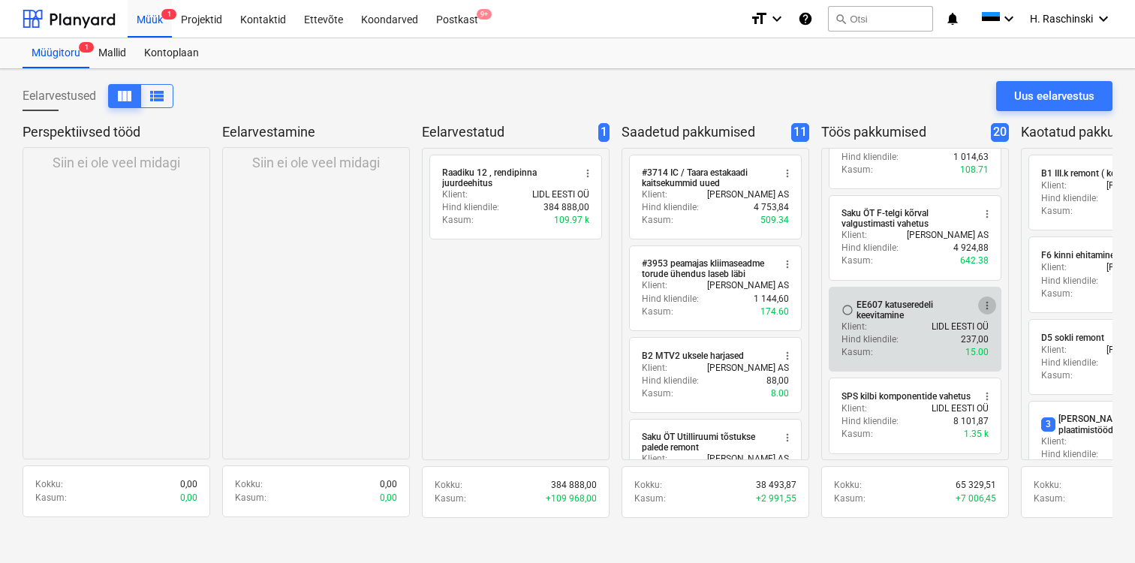
click at [987, 303] on span "more_vert" at bounding box center [987, 306] width 12 height 12
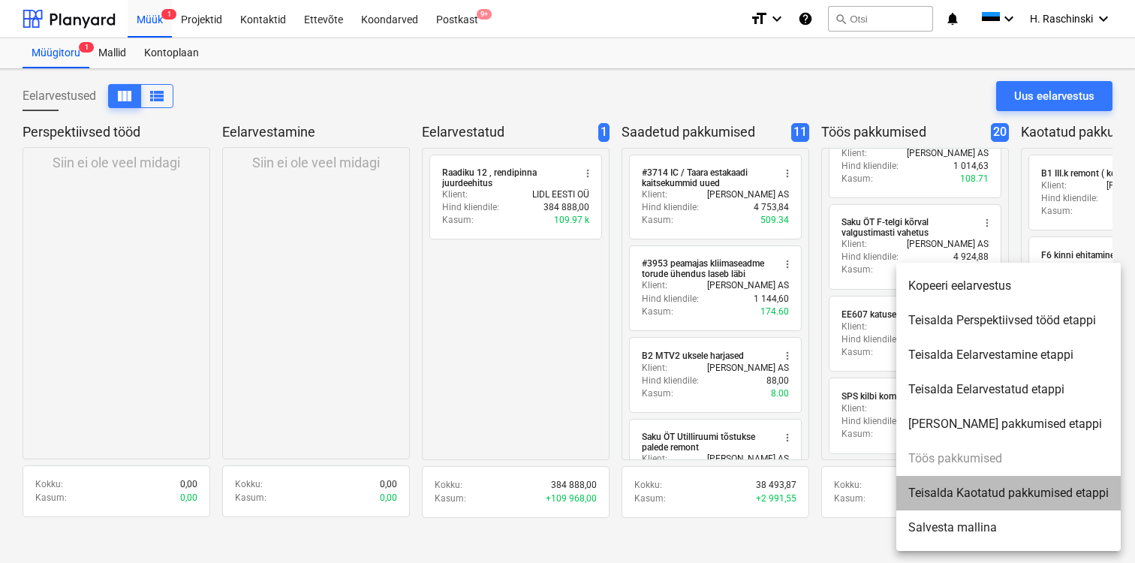
click at [973, 493] on li "Teisalda Kaotatud pakkumised etappi" at bounding box center [1009, 493] width 225 height 35
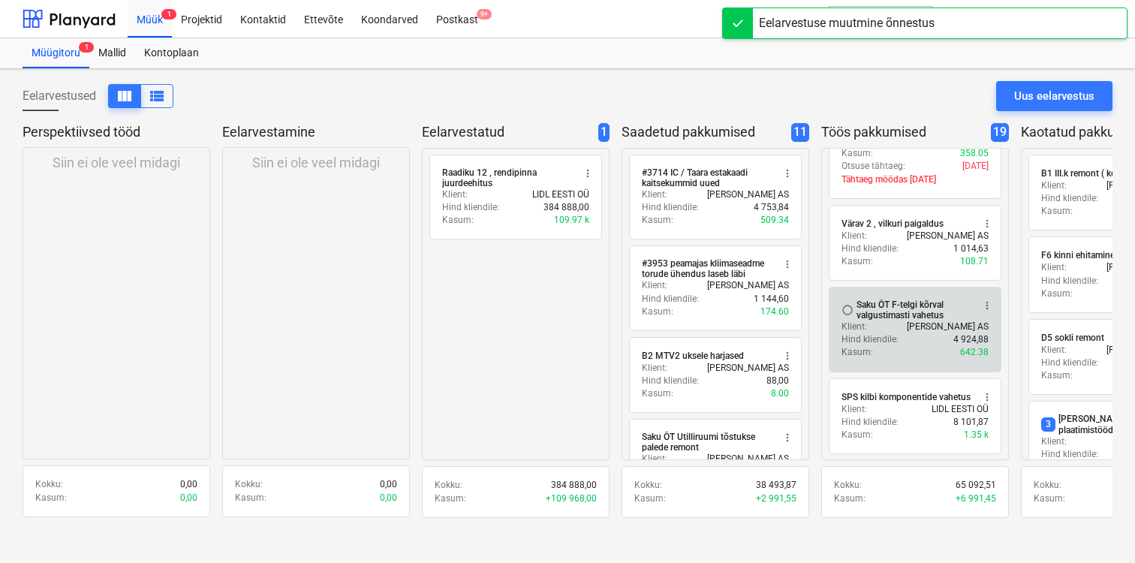
scroll to position [1459, 0]
click at [987, 306] on span "more_vert" at bounding box center [987, 306] width 12 height 12
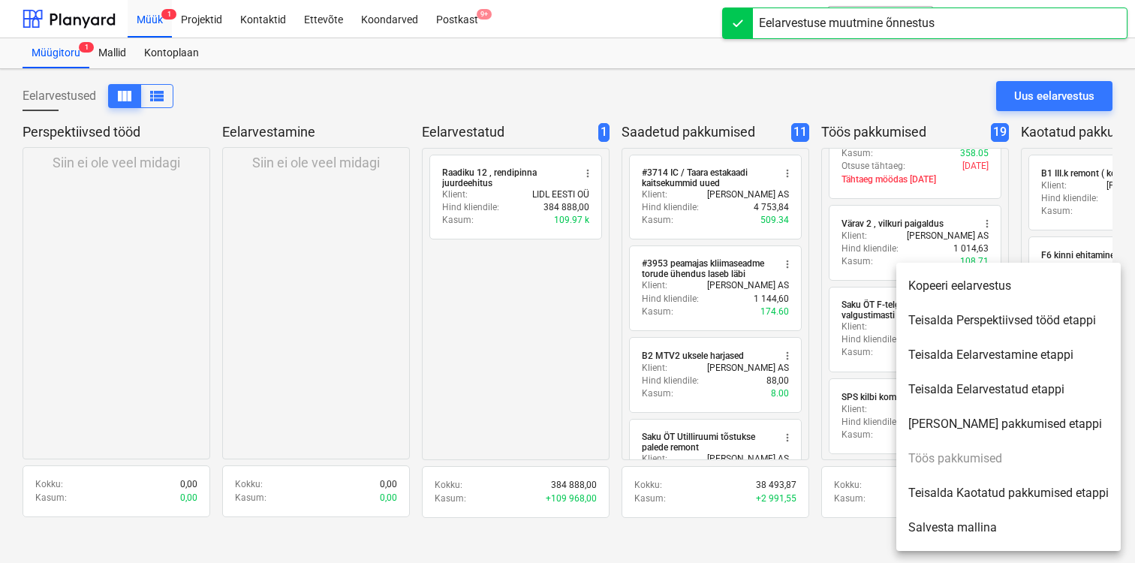
click at [984, 487] on li "Teisalda Kaotatud pakkumised etappi" at bounding box center [1009, 493] width 225 height 35
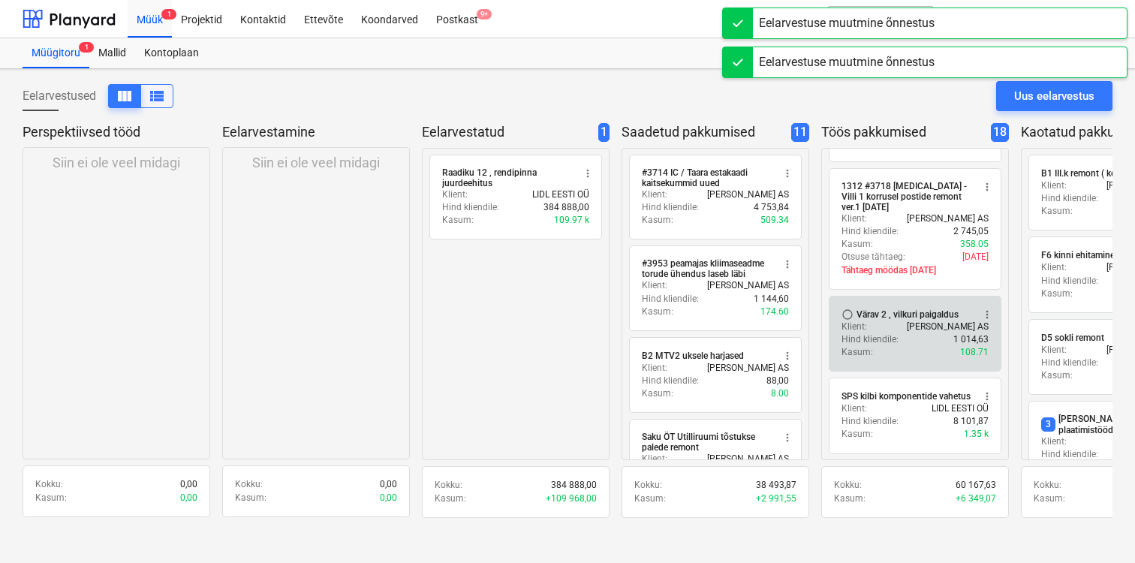
scroll to position [1368, 0]
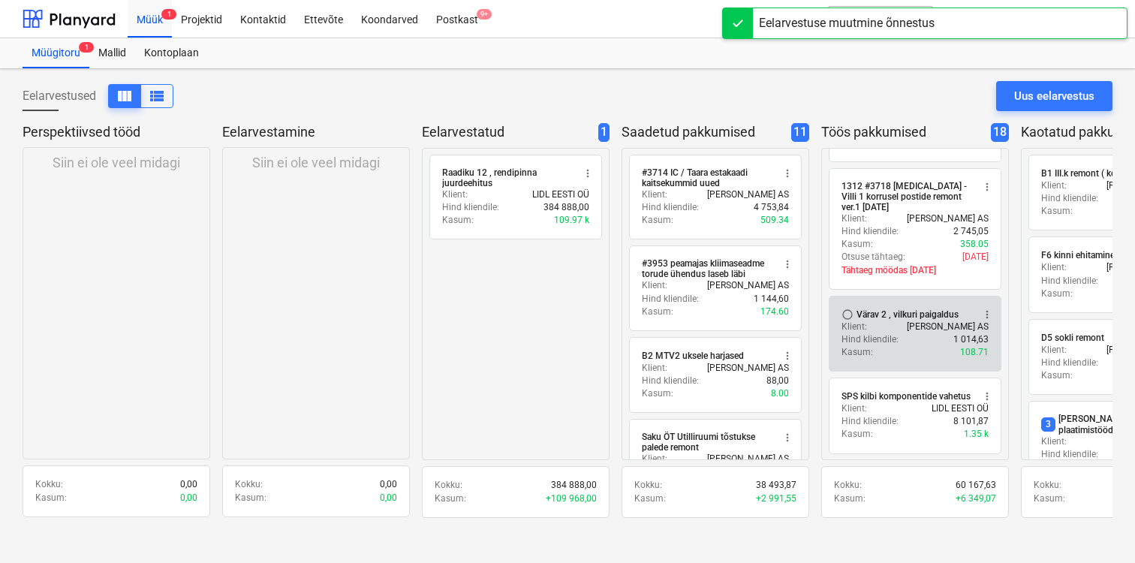
click at [987, 320] on button "more_vert" at bounding box center [987, 315] width 18 height 18
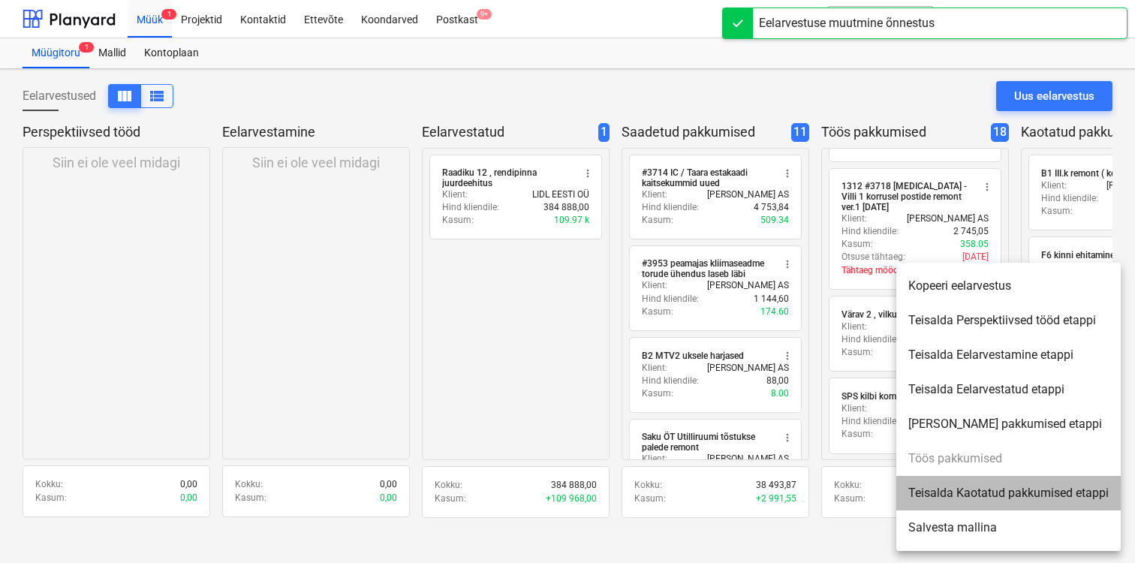
click at [975, 487] on li "Teisalda Kaotatud pakkumised etappi" at bounding box center [1009, 493] width 225 height 35
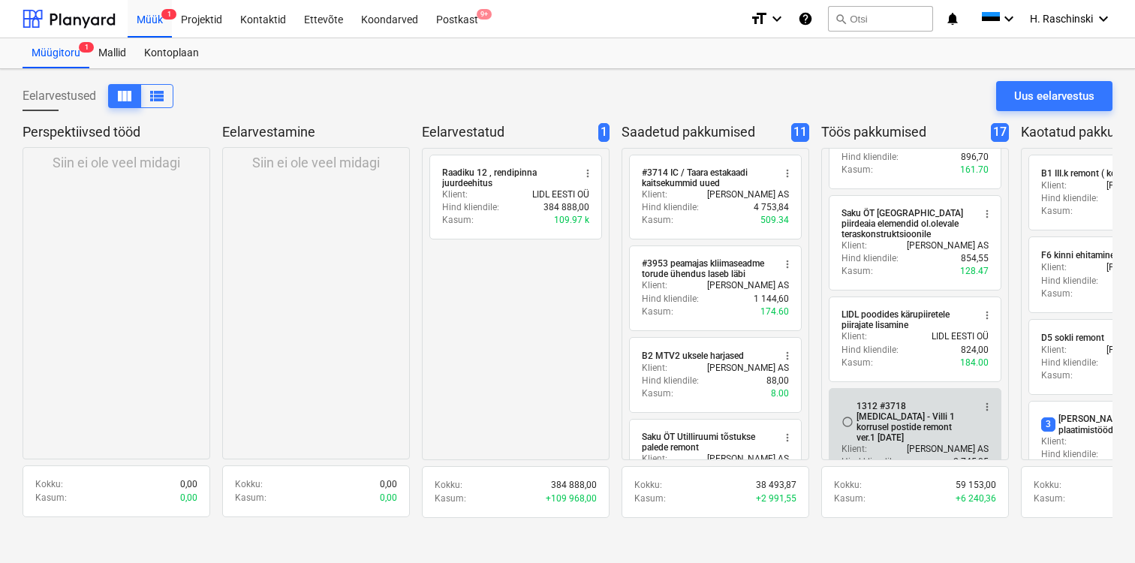
scroll to position [1130, 0]
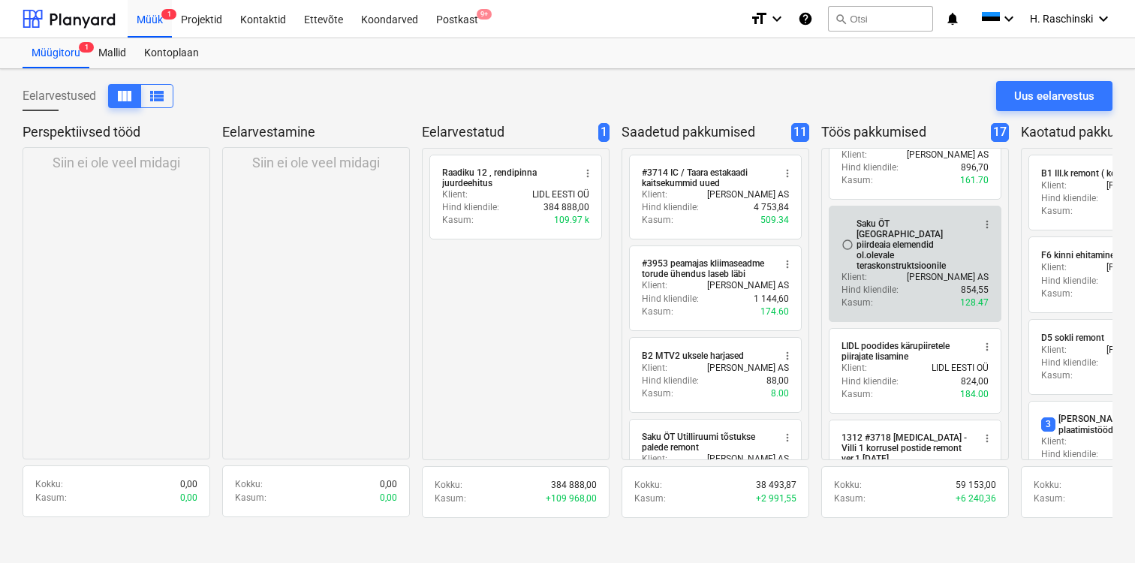
click at [987, 225] on span "more_vert" at bounding box center [987, 225] width 12 height 12
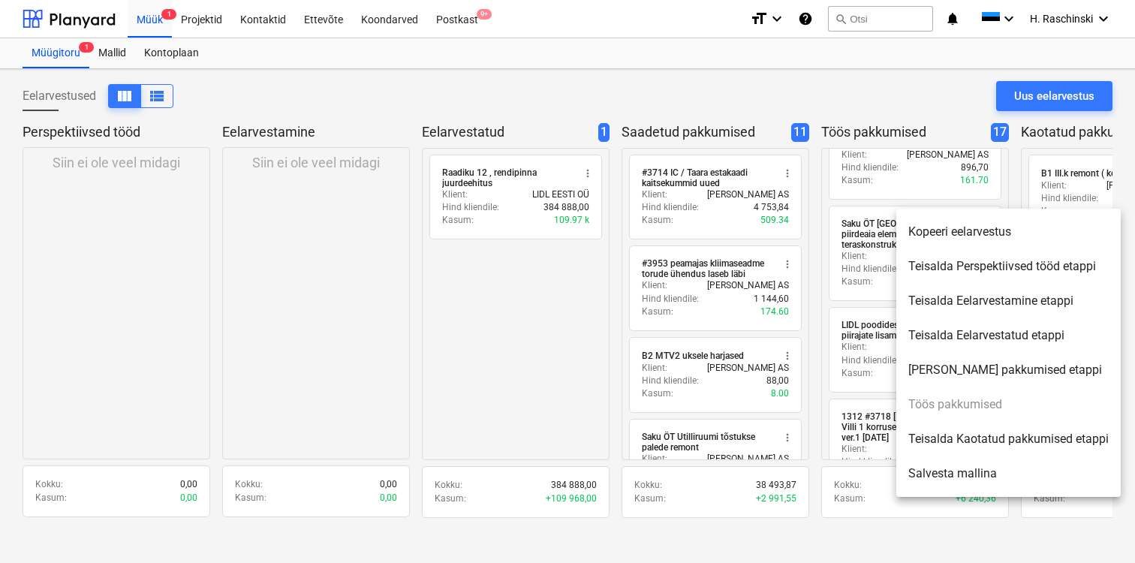
click at [534, 316] on div at bounding box center [567, 281] width 1135 height 563
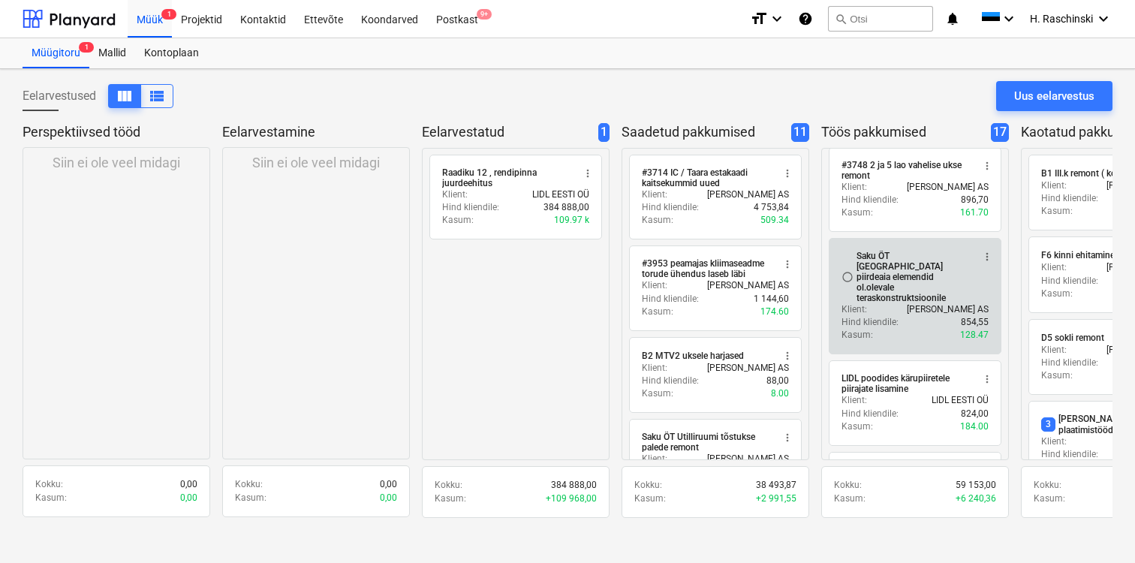
scroll to position [1085, 0]
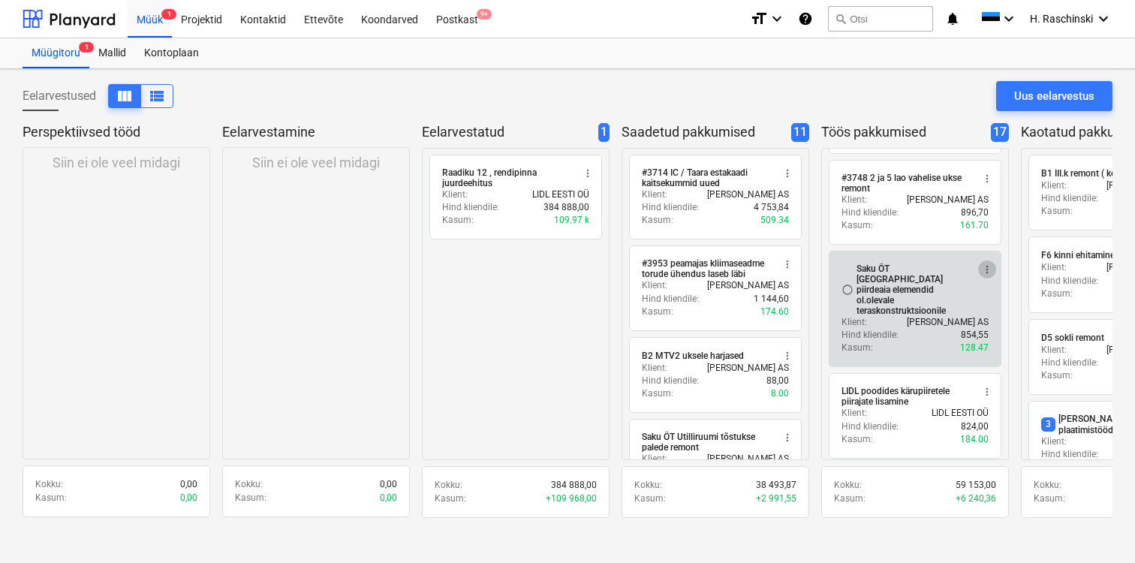
click at [984, 276] on span "more_vert" at bounding box center [987, 270] width 12 height 12
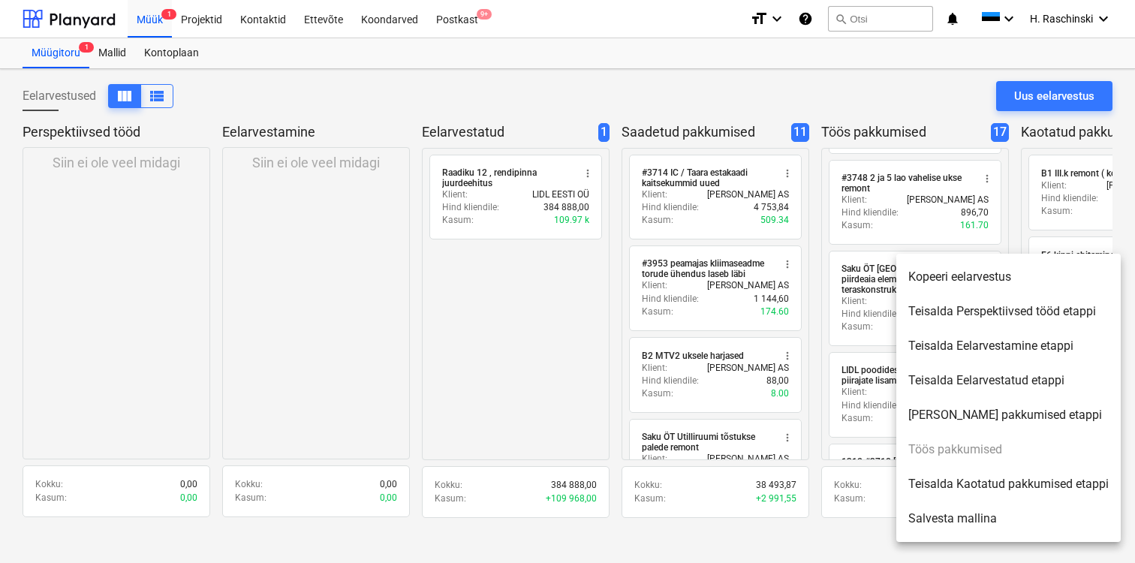
click at [996, 481] on li "Teisalda Kaotatud pakkumised etappi" at bounding box center [1009, 484] width 225 height 35
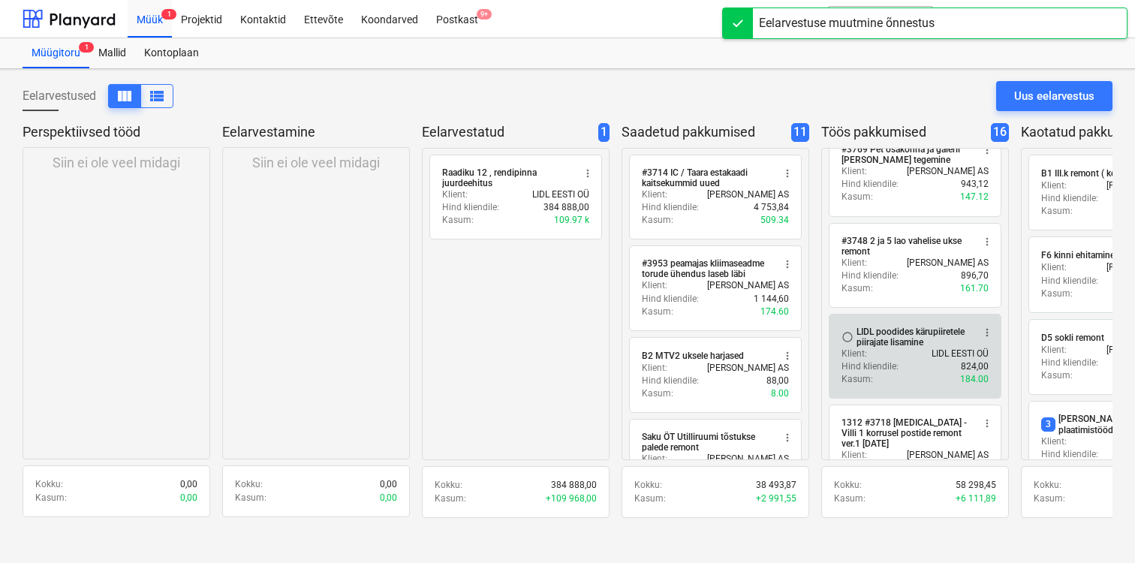
scroll to position [1020, 0]
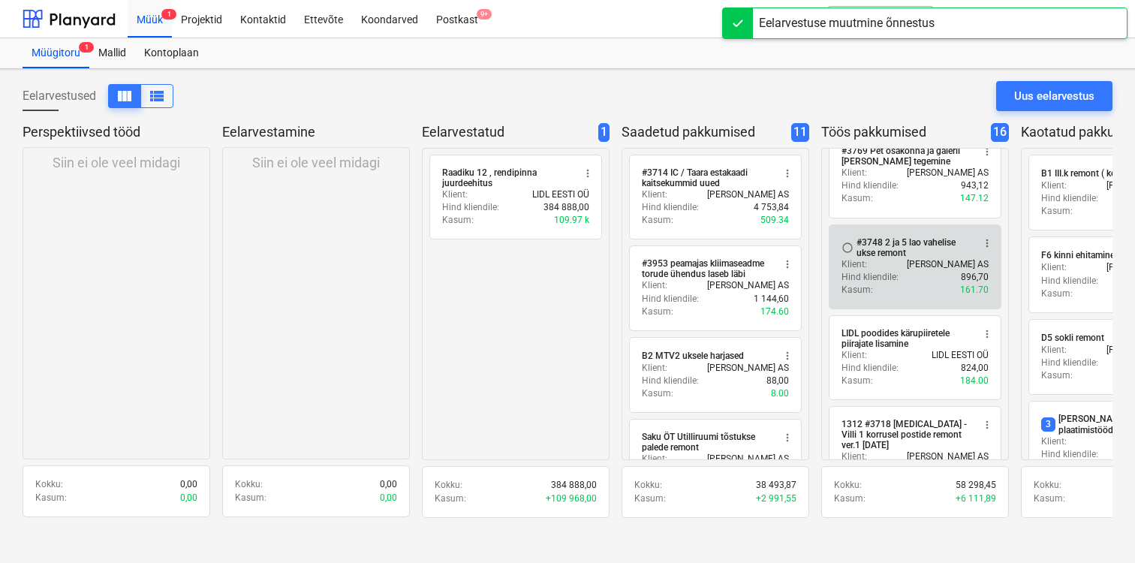
click at [984, 249] on span "more_vert" at bounding box center [987, 243] width 12 height 12
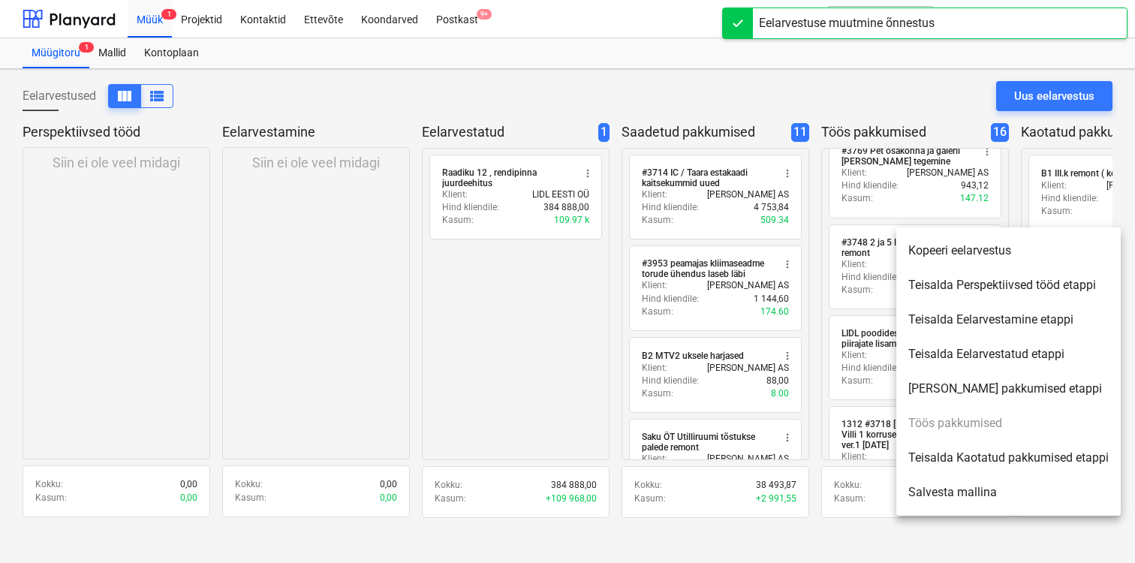
click at [991, 453] on li "Teisalda Kaotatud pakkumised etappi" at bounding box center [1009, 458] width 225 height 35
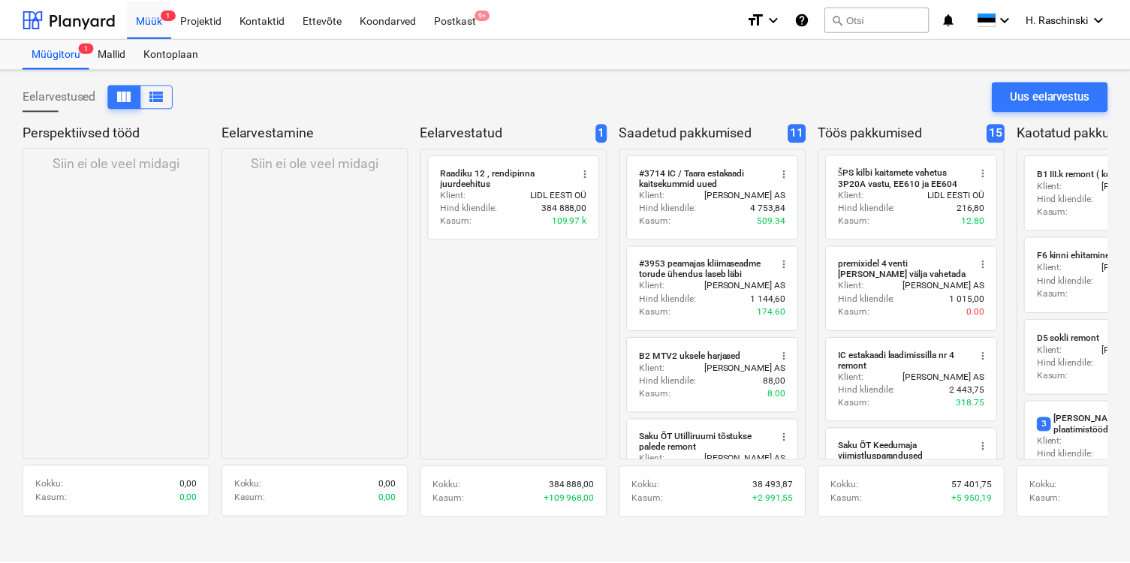
scroll to position [0, 0]
click at [209, 26] on div "Projektid" at bounding box center [201, 18] width 59 height 38
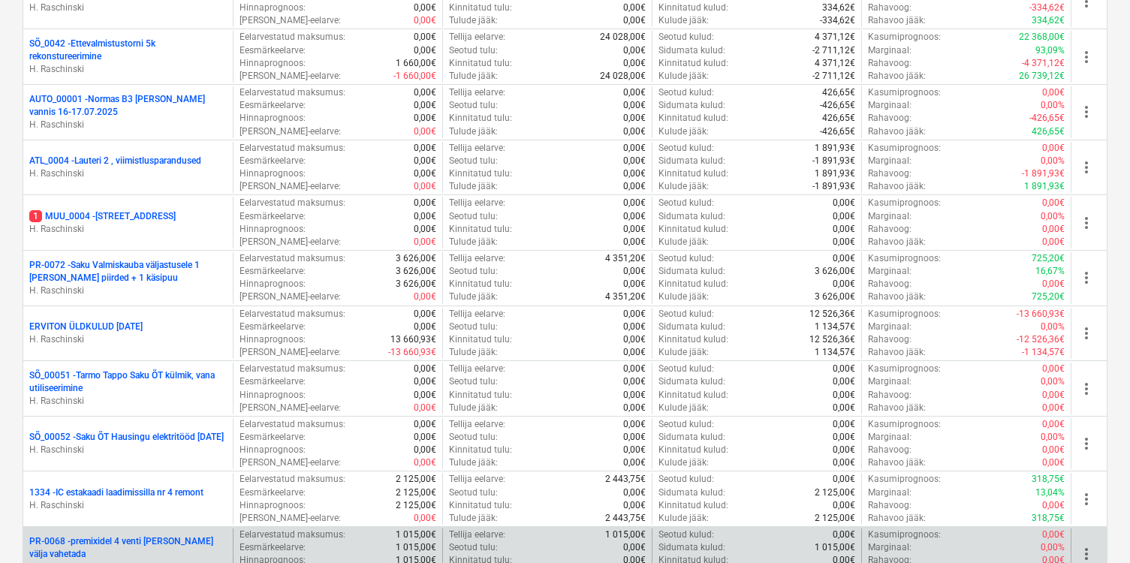
scroll to position [1466, 0]
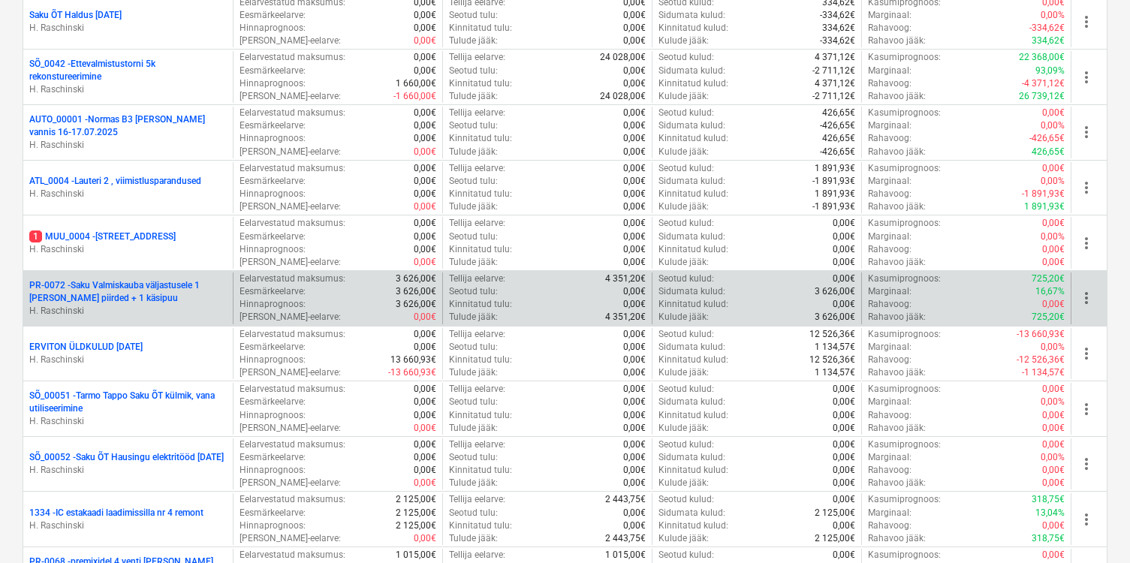
click at [125, 297] on p "PR-0072 - Saku Valmiskauba väljastusele 1 [PERSON_NAME] piirded + 1 käsipuu" at bounding box center [127, 292] width 197 height 26
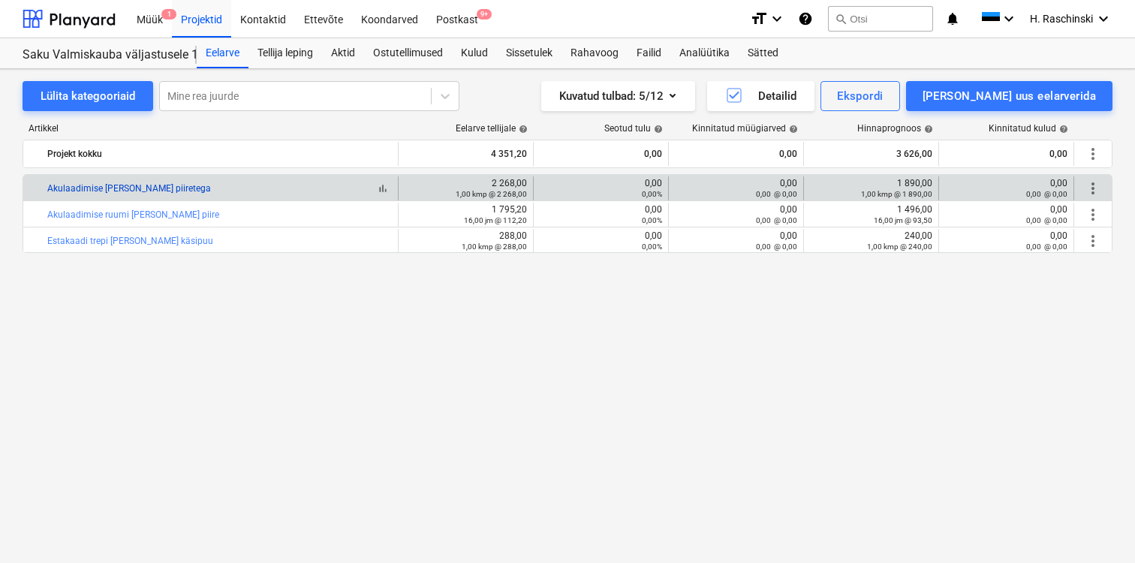
drag, startPoint x: 232, startPoint y: 185, endPoint x: 48, endPoint y: 185, distance: 184.0
click at [48, 185] on div "bar_chart Akulaadimise [PERSON_NAME] piiretega" at bounding box center [219, 188] width 345 height 11
copy link "Akulaadimise [PERSON_NAME] piiretega"
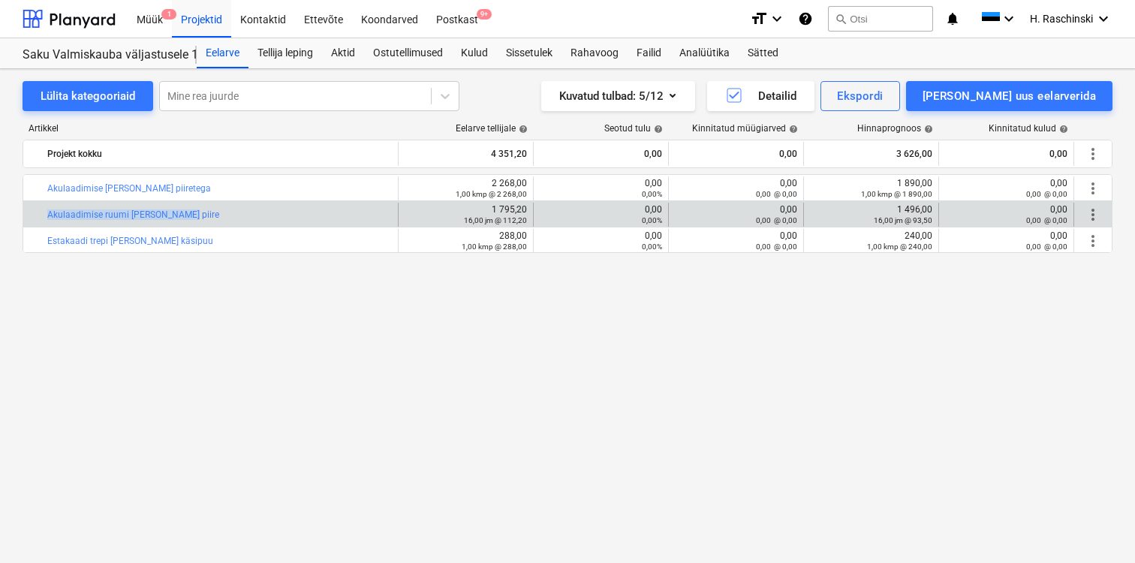
drag, startPoint x: 232, startPoint y: 212, endPoint x: 42, endPoint y: 211, distance: 190.0
click at [42, 211] on div "bar_chart Akulaadimise [PERSON_NAME]" at bounding box center [210, 215] width 375 height 24
copy div "bar_chart Akulaadimise [PERSON_NAME]"
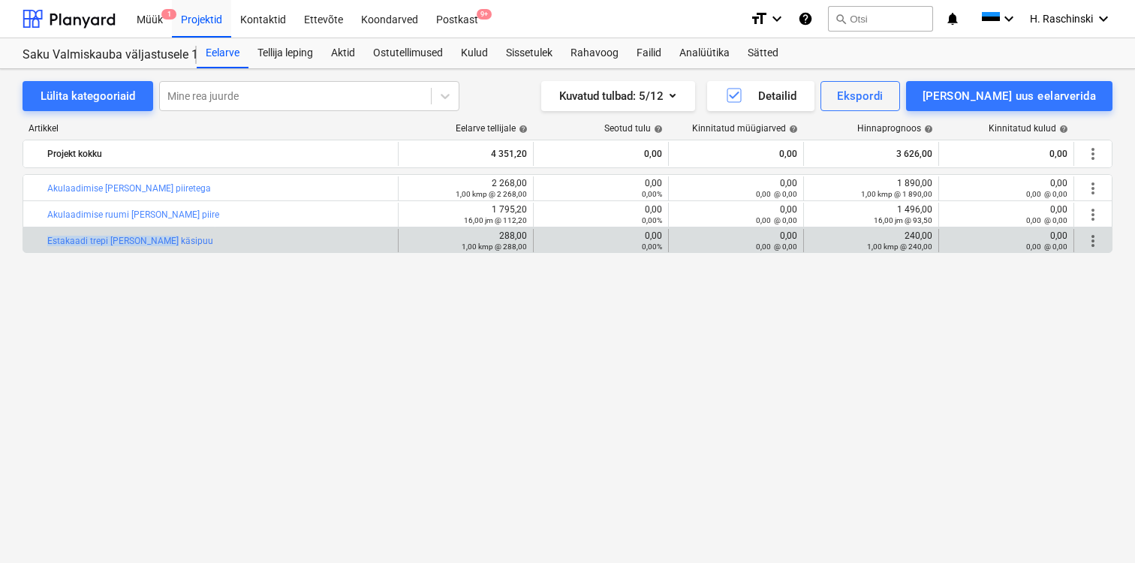
drag, startPoint x: 203, startPoint y: 248, endPoint x: 38, endPoint y: 241, distance: 165.3
click at [38, 241] on div "bar_chart Estakaadi trepi [PERSON_NAME] käsipuu" at bounding box center [210, 241] width 375 height 24
copy div "bar_chart Estakaadi trepi [PERSON_NAME] käsipuu"
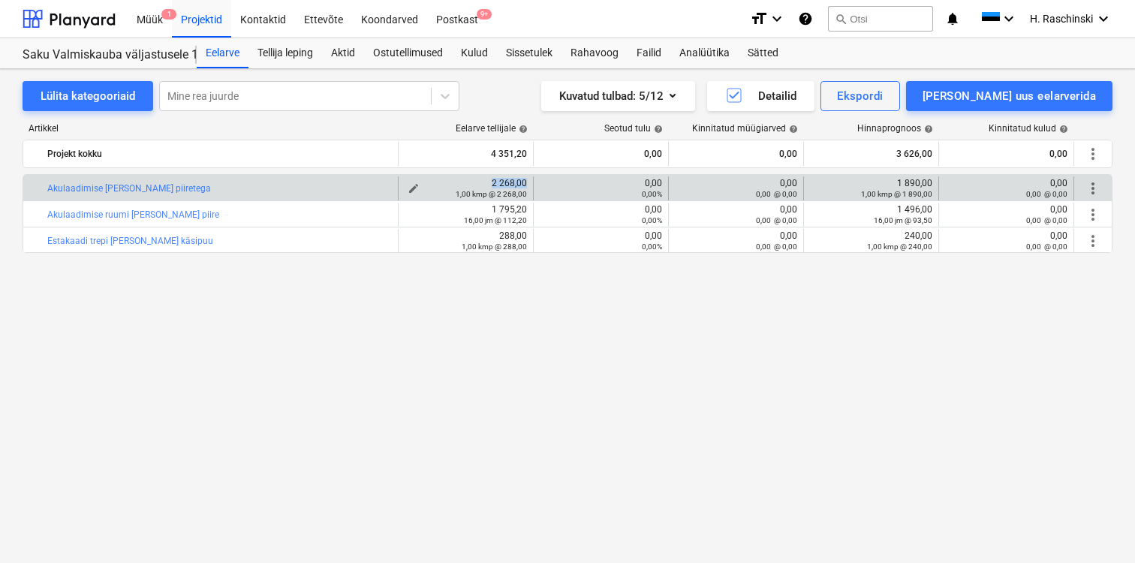
drag, startPoint x: 527, startPoint y: 182, endPoint x: 488, endPoint y: 181, distance: 39.1
click at [488, 181] on div "edit 2 268,00 1,00 kmp @ 2 268,00" at bounding box center [466, 188] width 135 height 24
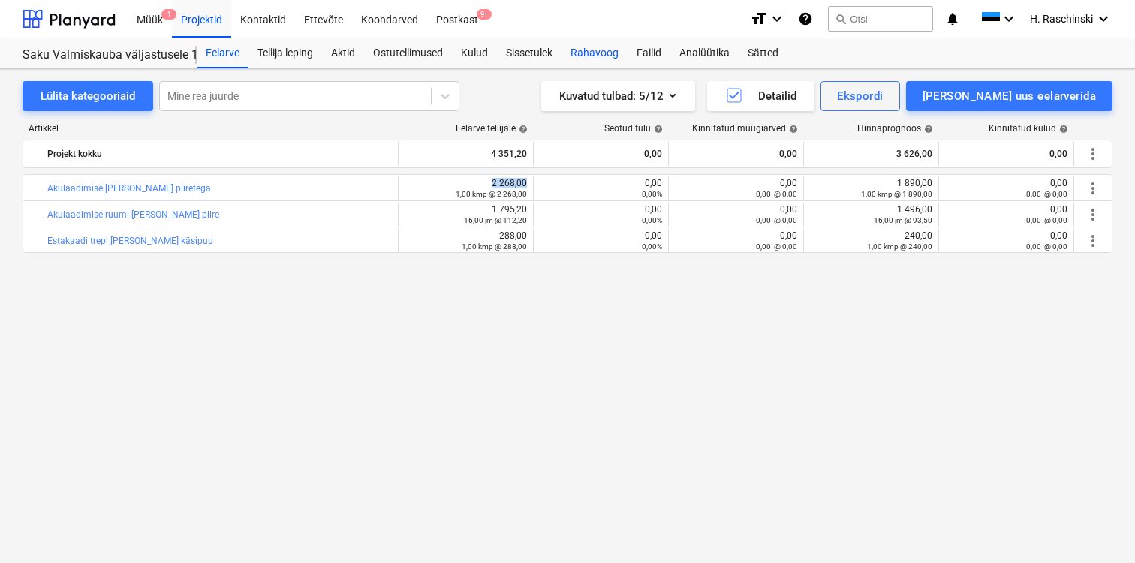
copy div "2 268,00"
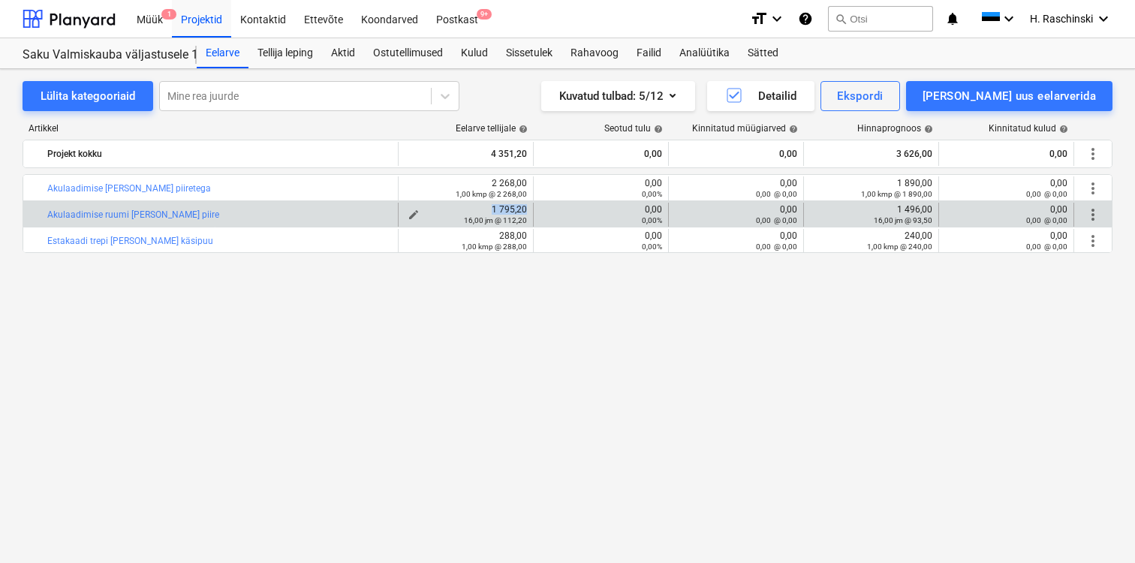
drag, startPoint x: 526, startPoint y: 206, endPoint x: 490, endPoint y: 205, distance: 35.3
click at [490, 205] on div "1 795,20 16,00 jm @ 112,20" at bounding box center [466, 214] width 122 height 21
copy div "1 795,20"
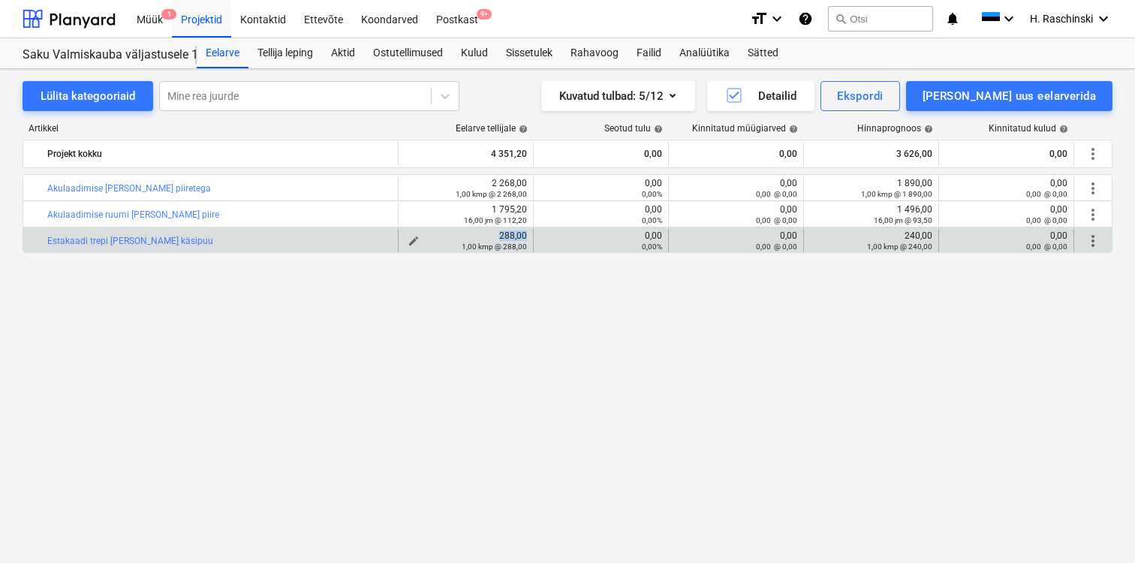
drag, startPoint x: 529, startPoint y: 236, endPoint x: 498, endPoint y: 235, distance: 31.5
click at [498, 235] on div "edit 288,00 1,00 kmp @ 288,00" at bounding box center [466, 241] width 135 height 24
copy div "288,00"
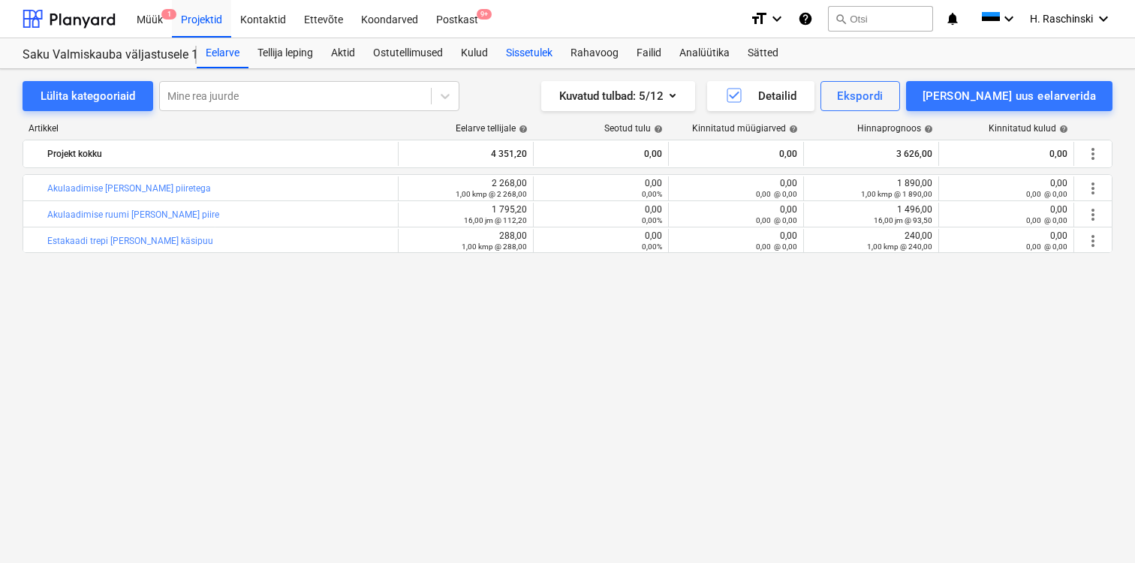
click at [542, 55] on div "Sissetulek" at bounding box center [529, 53] width 65 height 30
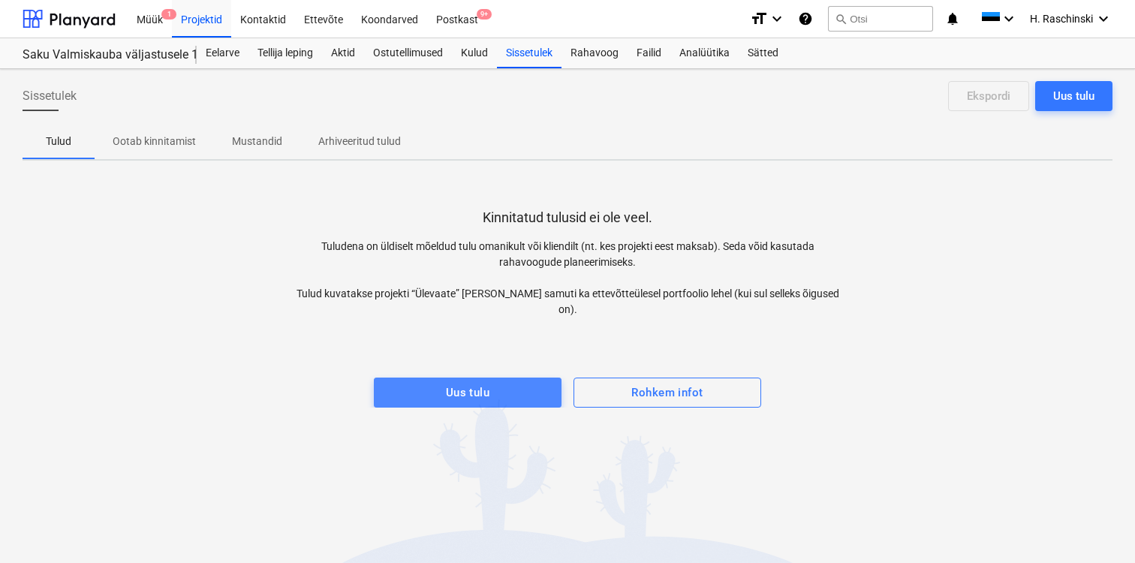
click at [496, 383] on span "Uus tulu" at bounding box center [467, 393] width 155 height 20
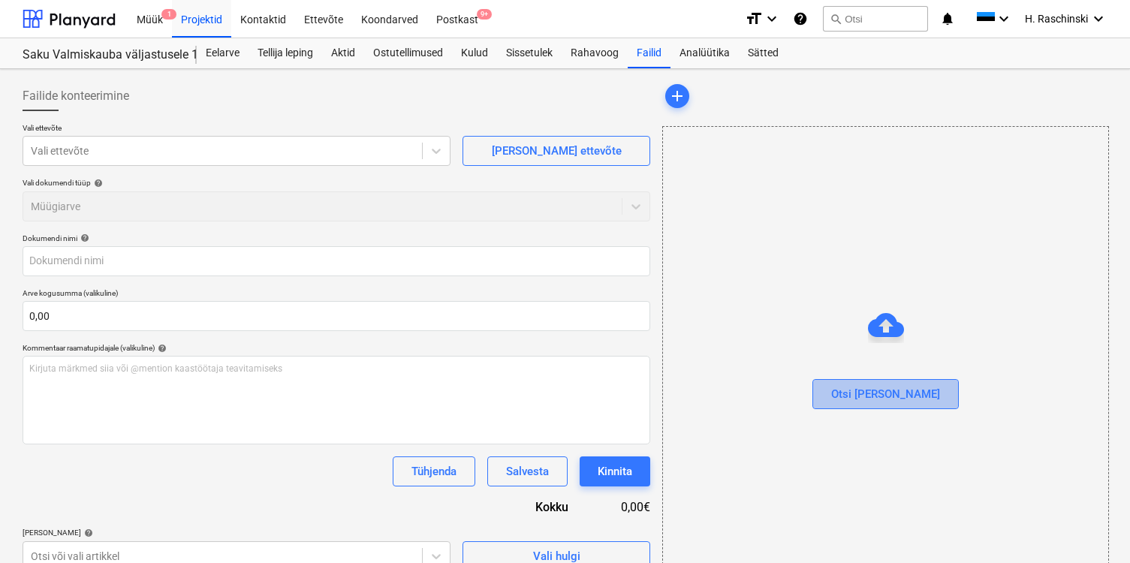
click at [926, 399] on button "Otsi [PERSON_NAME]" at bounding box center [885, 394] width 146 height 30
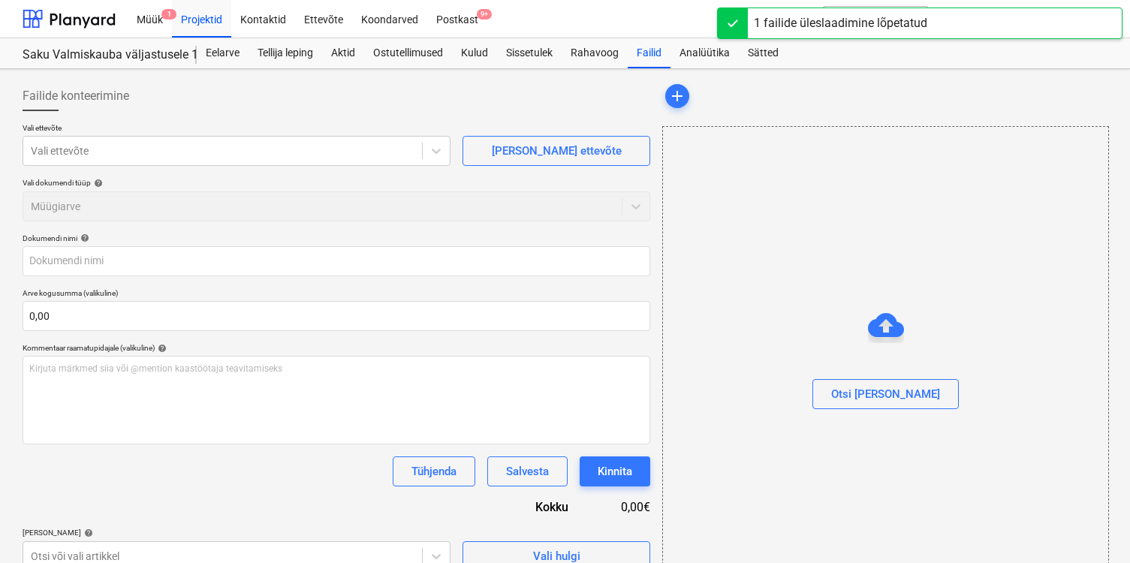
type input "Erviton Arve nr 212817.pdf"
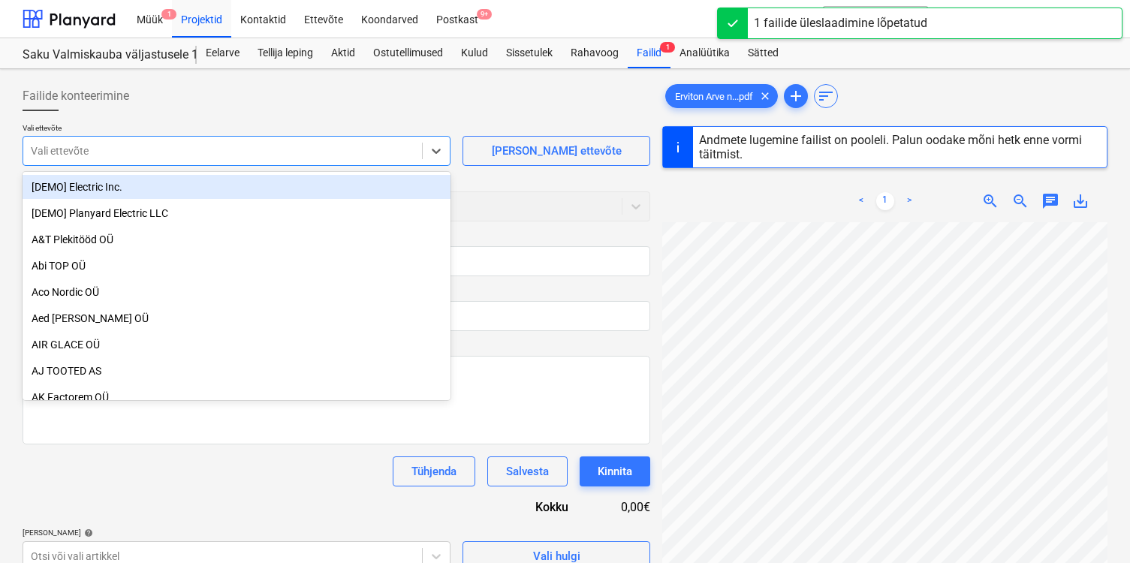
click at [316, 155] on div at bounding box center [223, 150] width 384 height 15
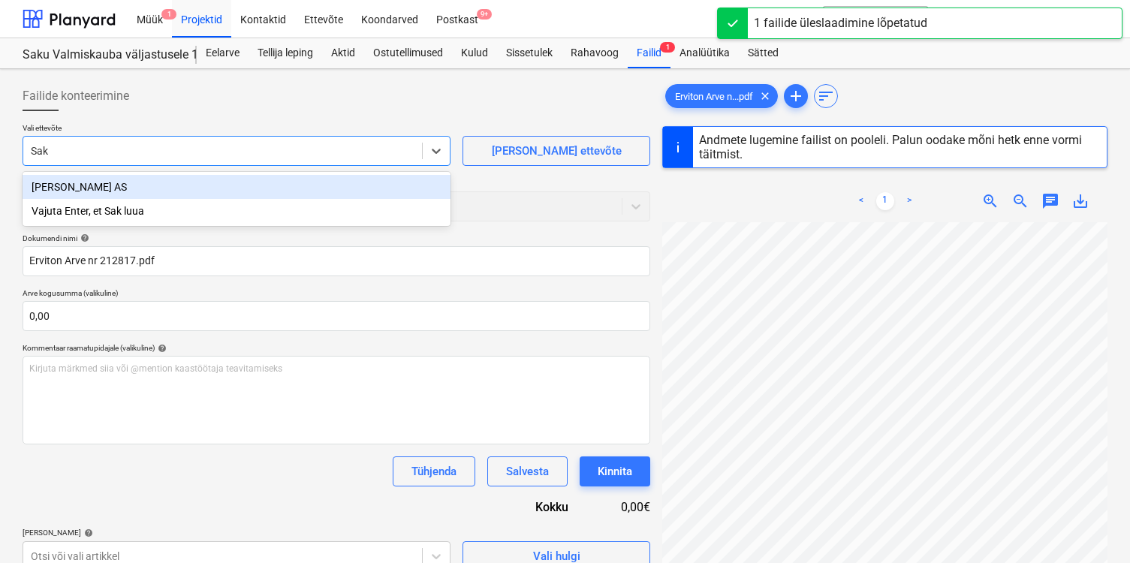
type input "Saku"
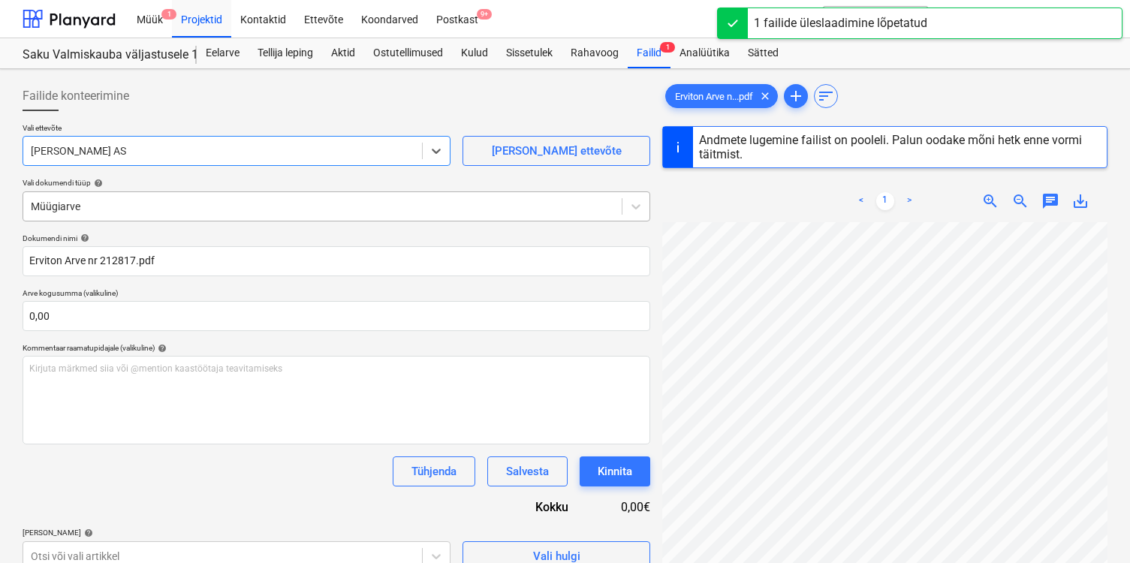
type input "212817"
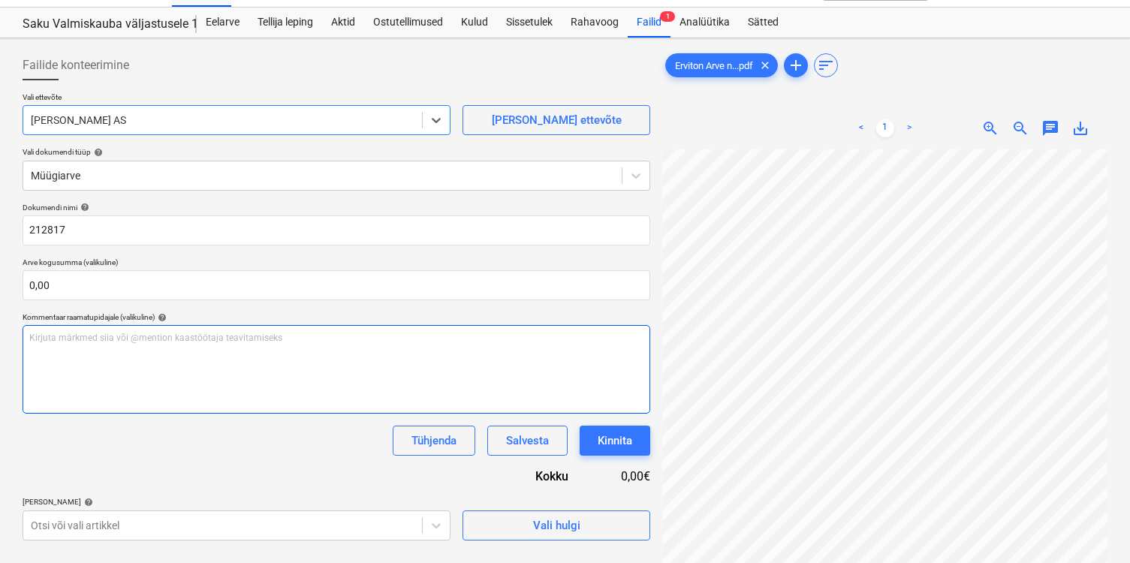
scroll to position [16, 0]
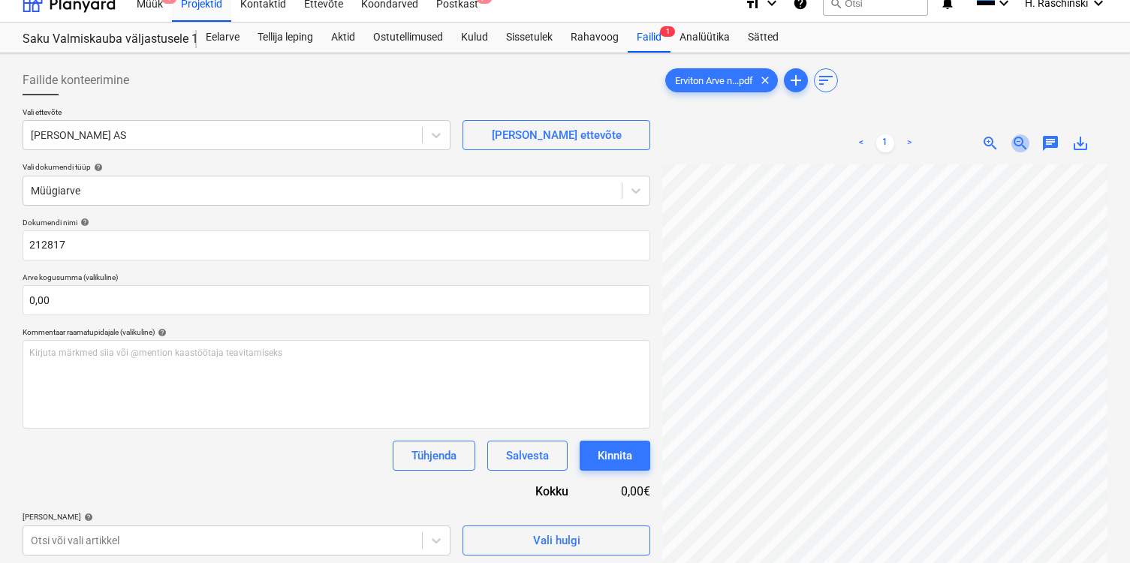
click at [1017, 143] on span "zoom_out" at bounding box center [1020, 143] width 18 height 18
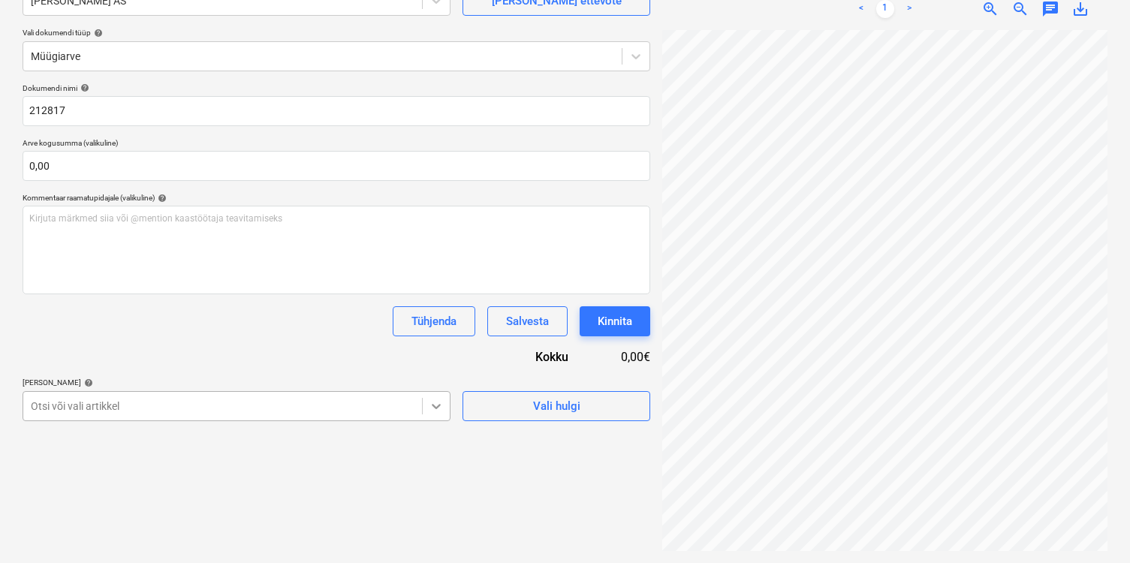
scroll to position [167, 0]
click at [442, 396] on div at bounding box center [436, 406] width 27 height 27
click at [270, 351] on div "Dokumendi nimi help 212817 Arve kogusumma (valikuline) 0,00 Kommentaar raamatup…" at bounding box center [337, 252] width 628 height 338
click at [486, 406] on span "Vali hulgi" at bounding box center [556, 406] width 150 height 20
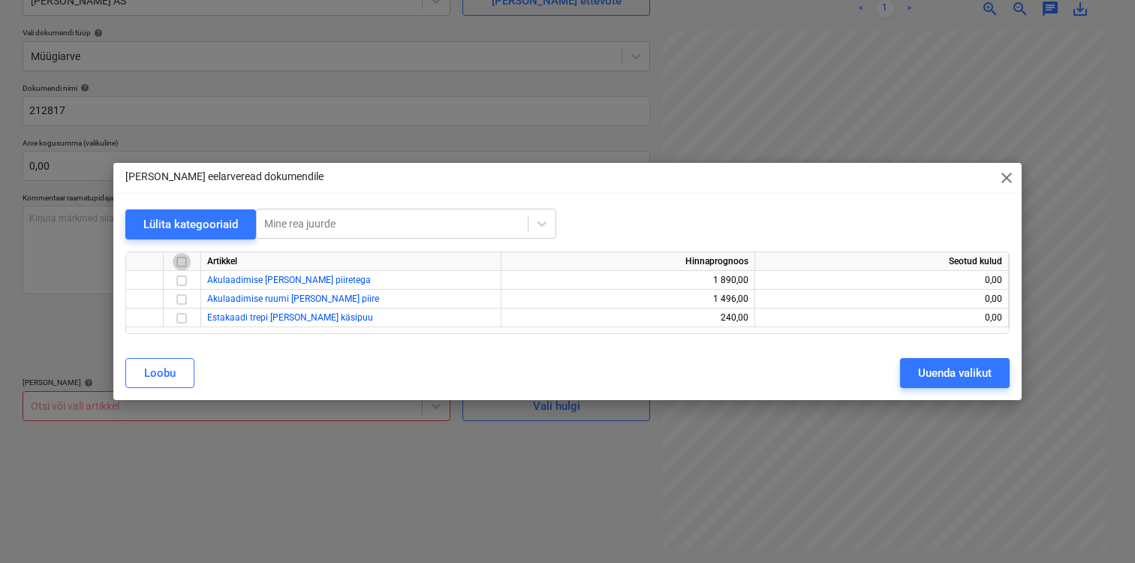
click at [185, 261] on input "checkbox" at bounding box center [182, 262] width 18 height 18
checkbox input "true"
click at [937, 373] on div "Uuenda valikut" at bounding box center [955, 373] width 74 height 20
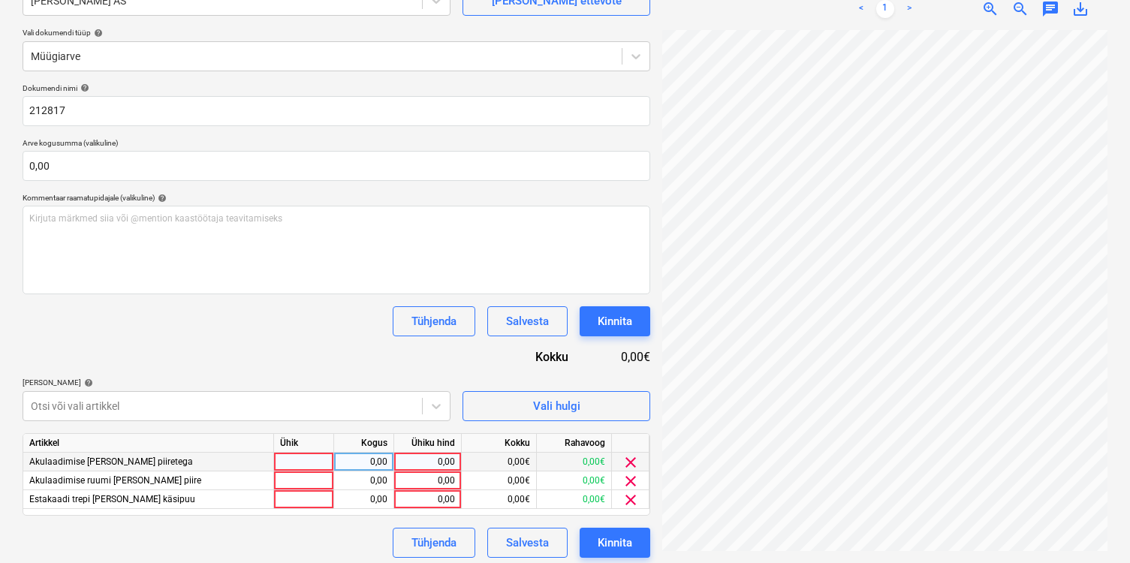
click at [322, 458] on div at bounding box center [304, 462] width 60 height 19
type input "kmp"
click at [365, 458] on div "0,00" at bounding box center [363, 462] width 47 height 19
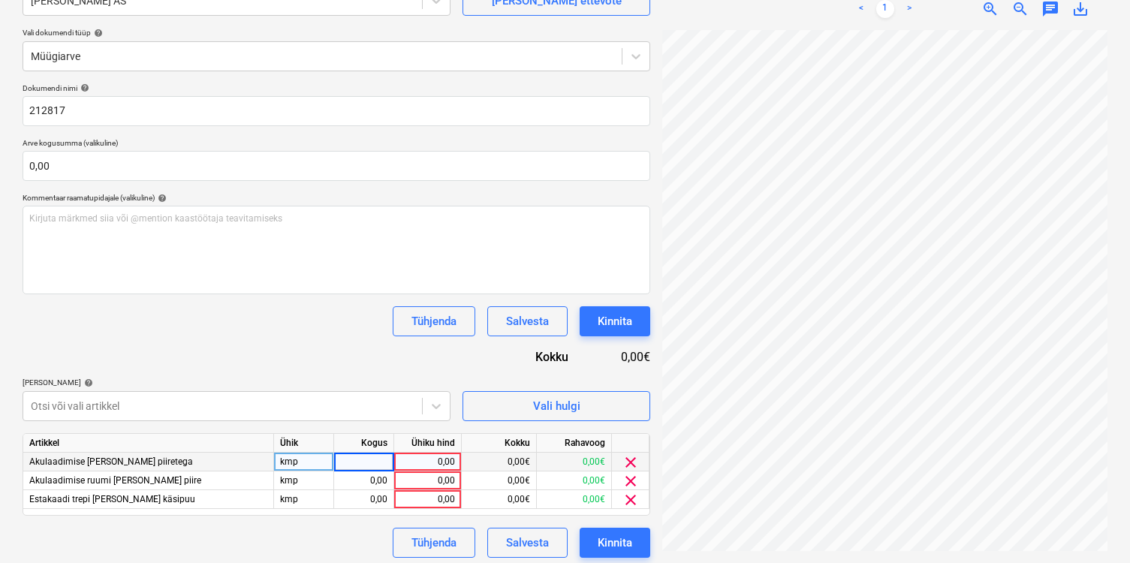
type input "1"
click at [420, 462] on div "0,00" at bounding box center [427, 462] width 55 height 19
type input "2268"
type input "1795,20"
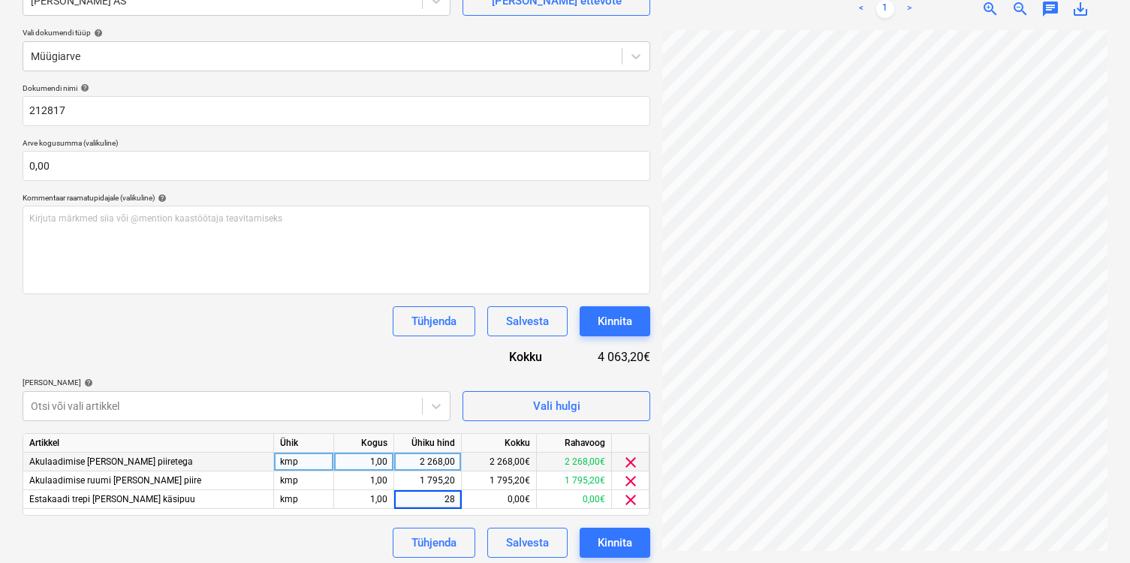
type input "288"
click at [360, 533] on div "Tühjenda Salvesta Kinnita" at bounding box center [337, 543] width 628 height 30
click at [600, 529] on button "Kinnita" at bounding box center [615, 543] width 71 height 30
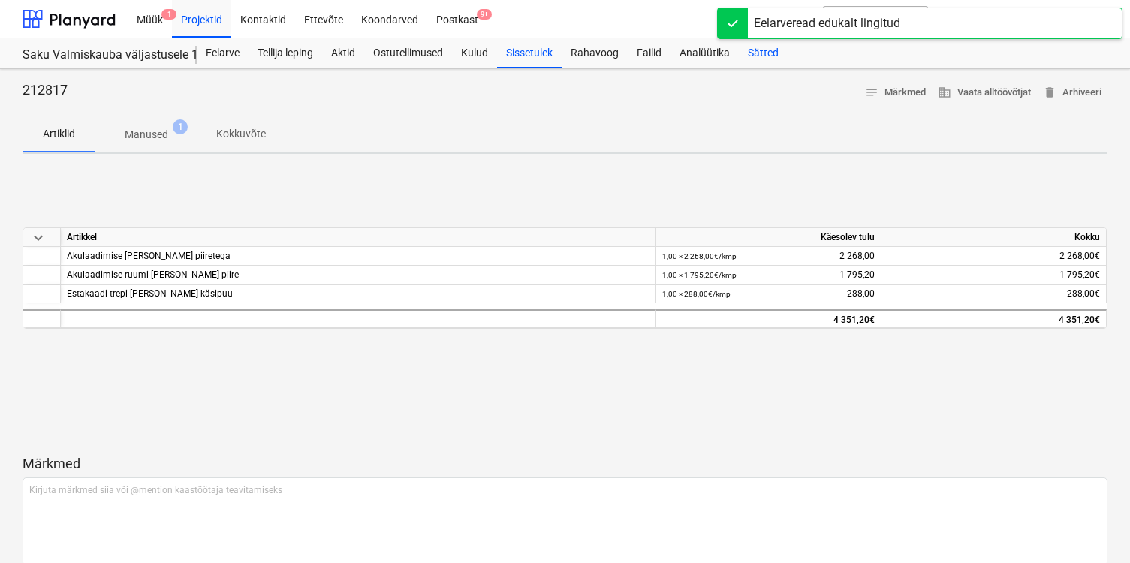
click at [761, 52] on div "Sätted" at bounding box center [763, 53] width 49 height 30
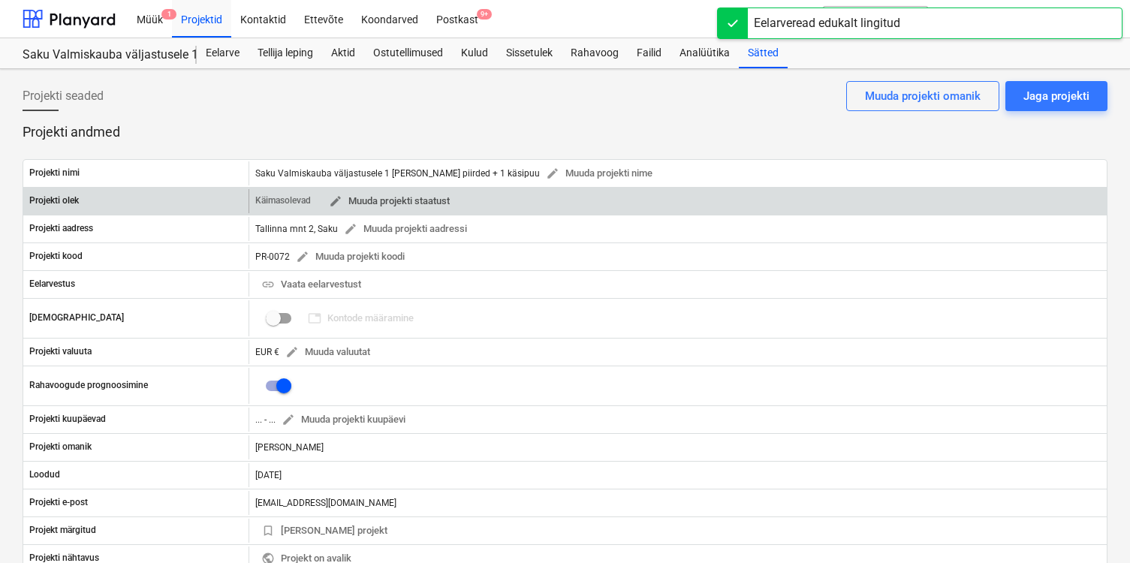
click at [439, 202] on span "edit Muuda projekti staatust" at bounding box center [389, 201] width 121 height 17
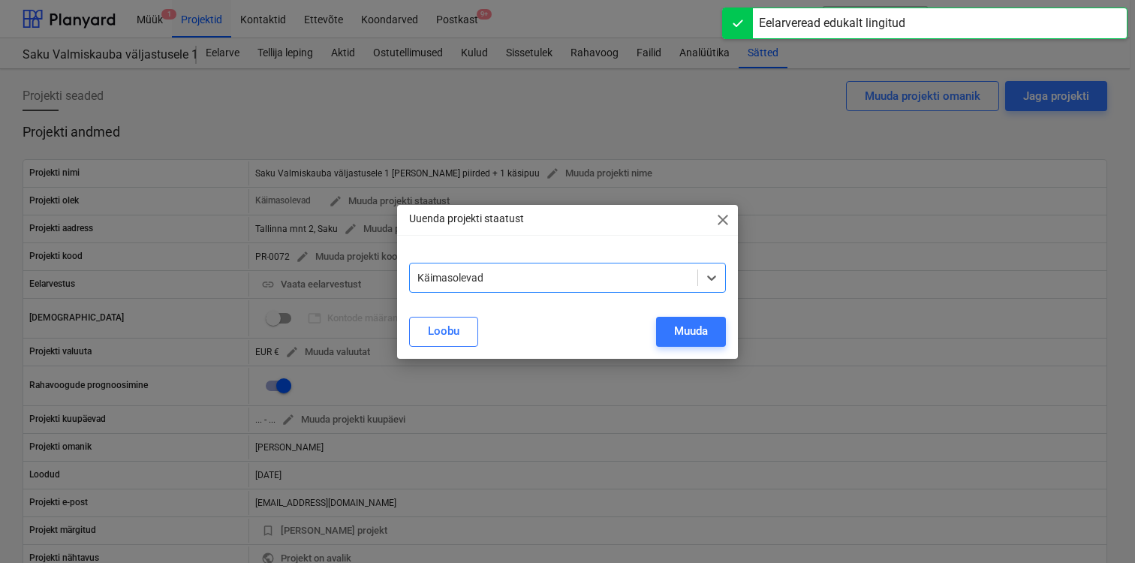
click at [508, 285] on div "Käimasolevad" at bounding box center [554, 277] width 288 height 21
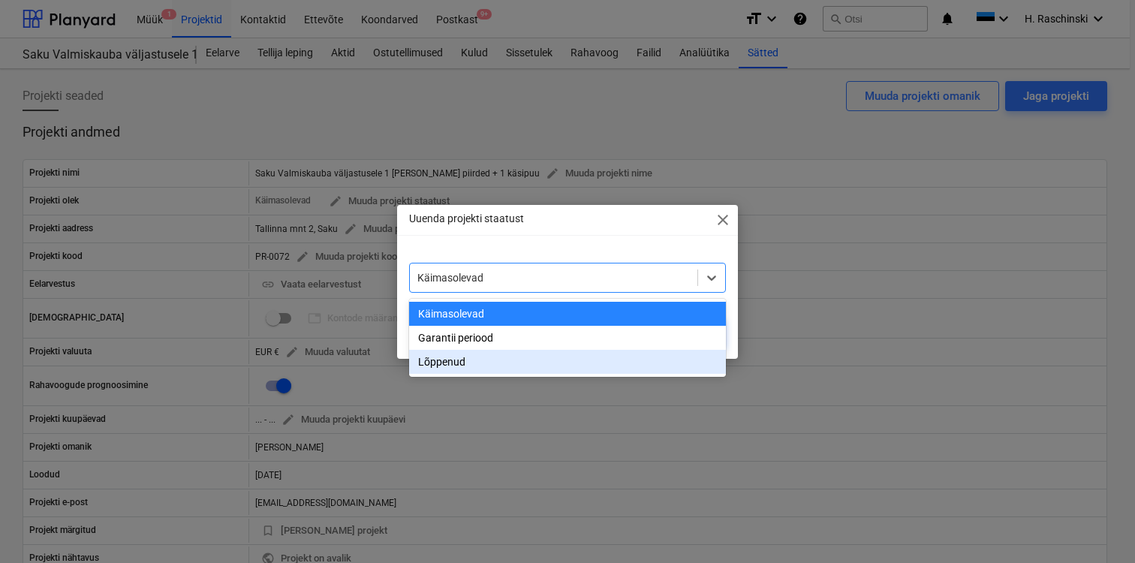
click at [448, 359] on div "Lõppenud" at bounding box center [567, 362] width 317 height 24
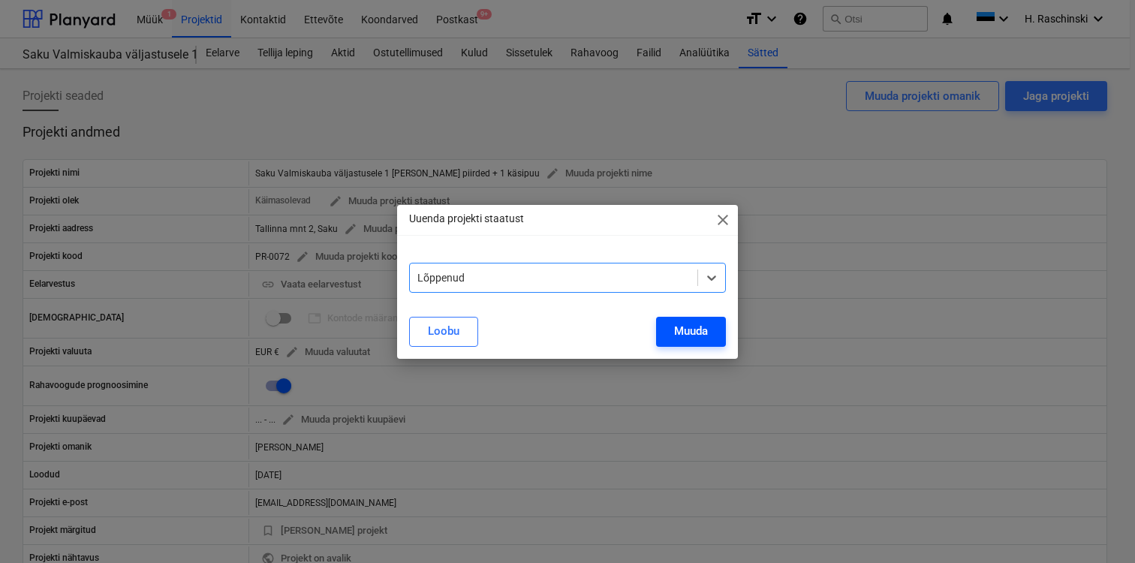
click at [688, 336] on div "Muuda" at bounding box center [691, 331] width 34 height 20
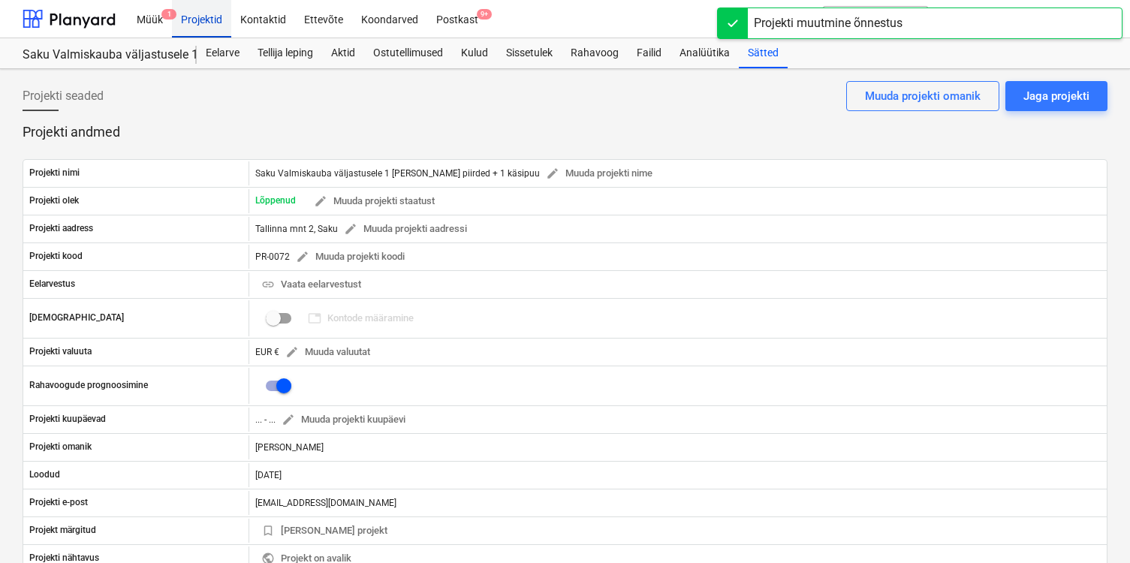
click at [210, 20] on div "Projektid" at bounding box center [201, 18] width 59 height 38
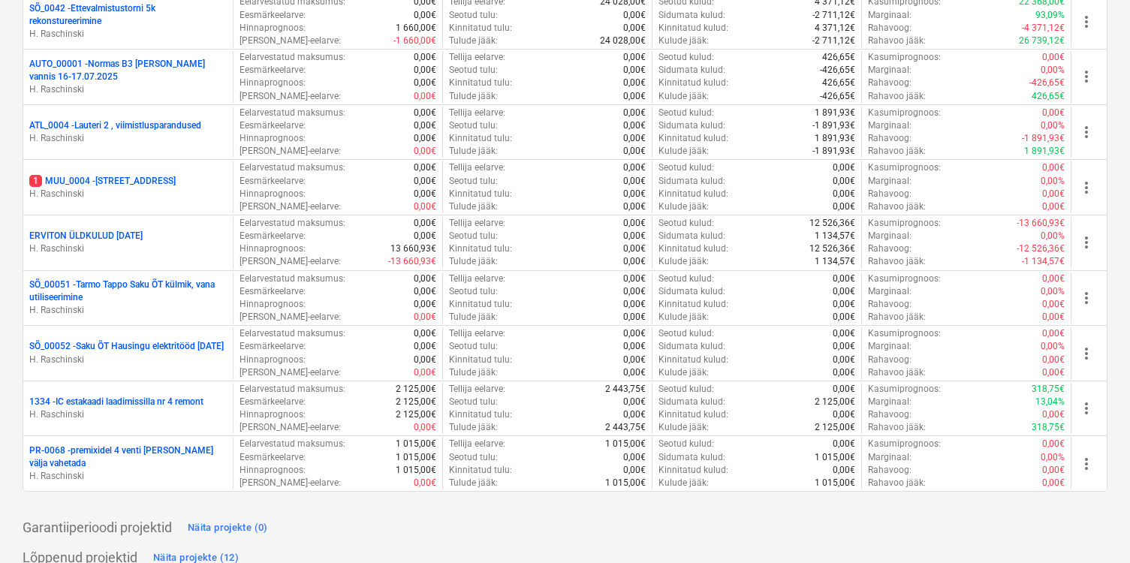
scroll to position [1521, 0]
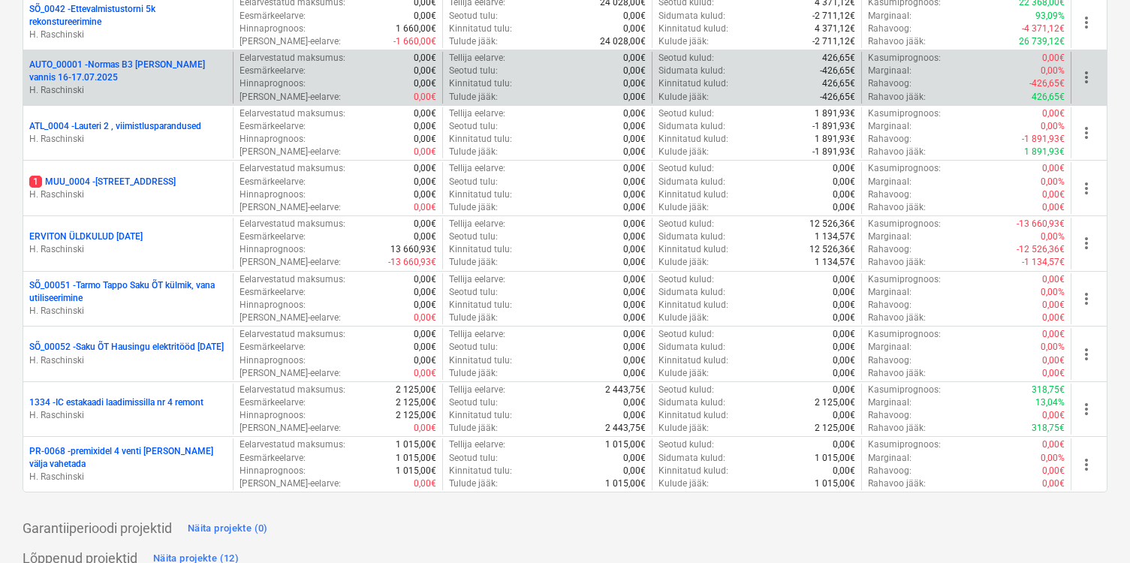
click at [169, 65] on p "AUTO_00001 - Normas B3 soola lammutus vannis 16-17.07.2025" at bounding box center [127, 72] width 197 height 26
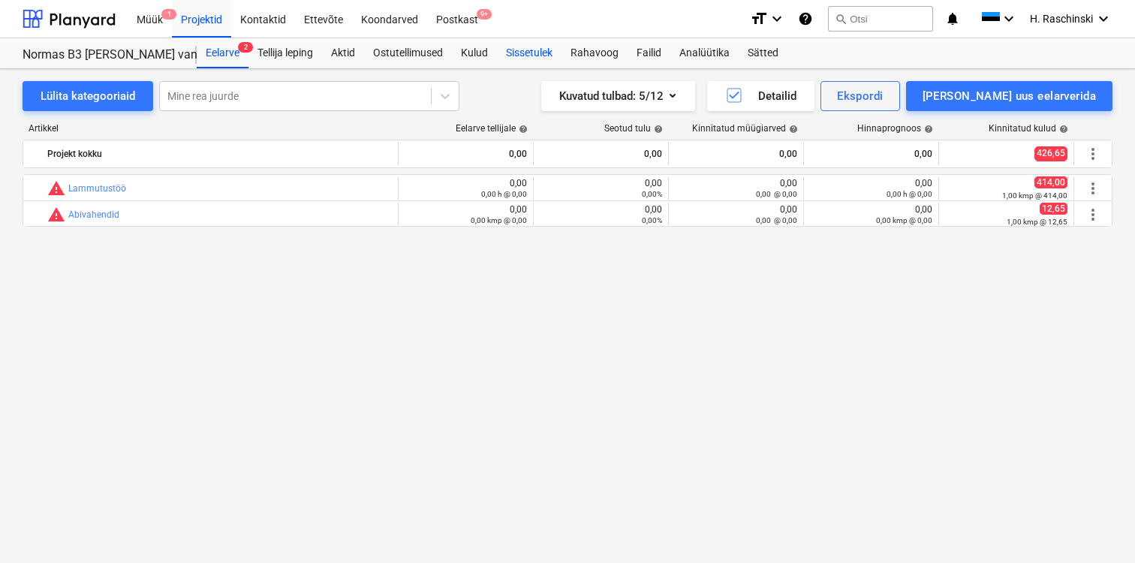
click at [553, 53] on div "Sissetulek" at bounding box center [529, 53] width 65 height 30
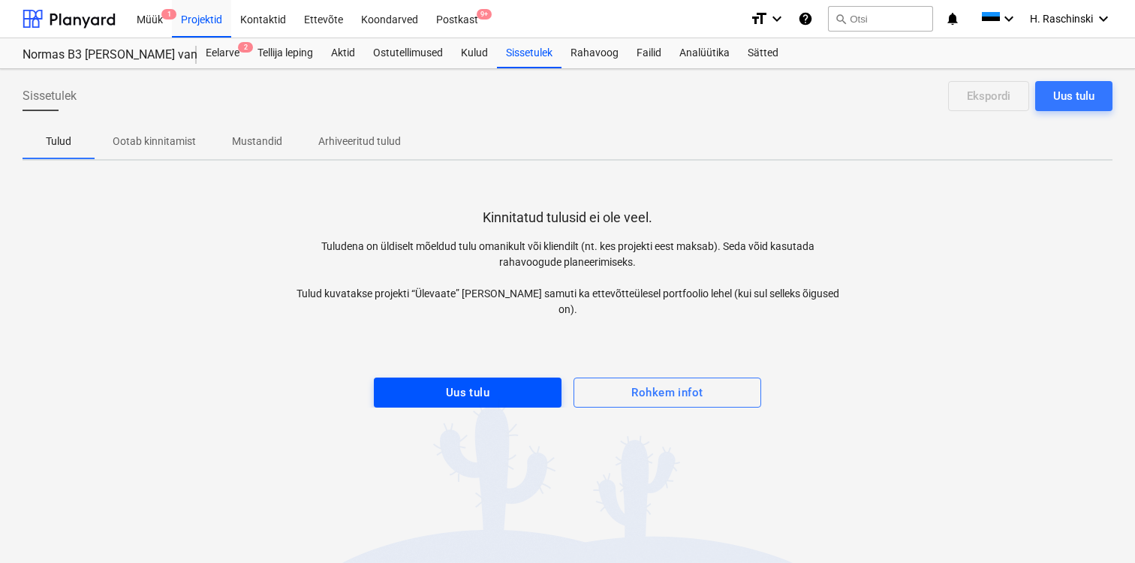
click at [510, 383] on span "Uus tulu" at bounding box center [467, 393] width 155 height 20
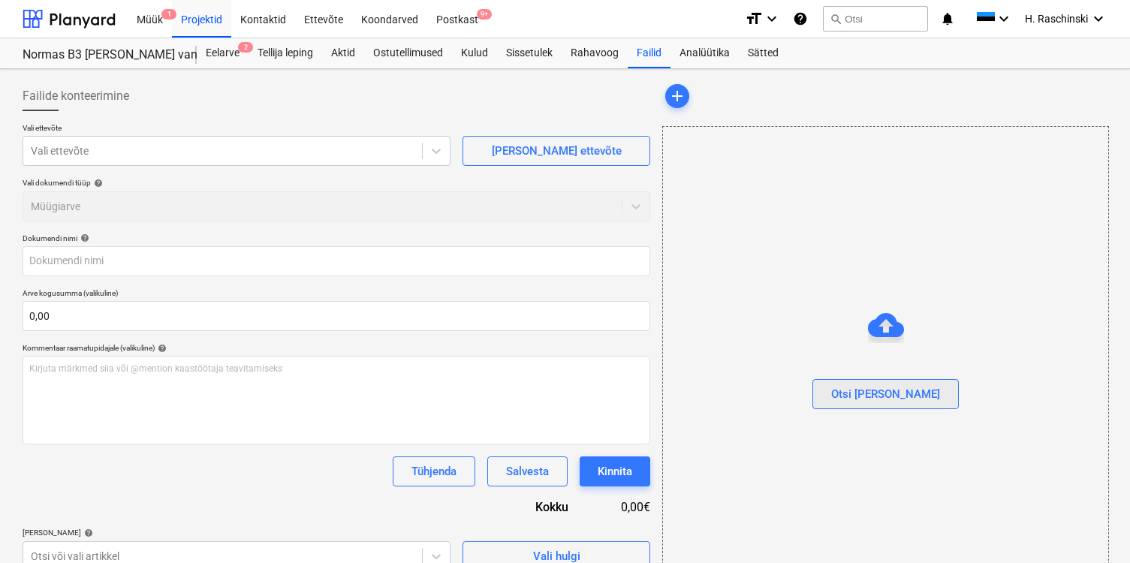
click at [868, 399] on div "Otsi [PERSON_NAME]" at bounding box center [885, 394] width 109 height 20
type input "Erviton Arve nr 212799.pdf"
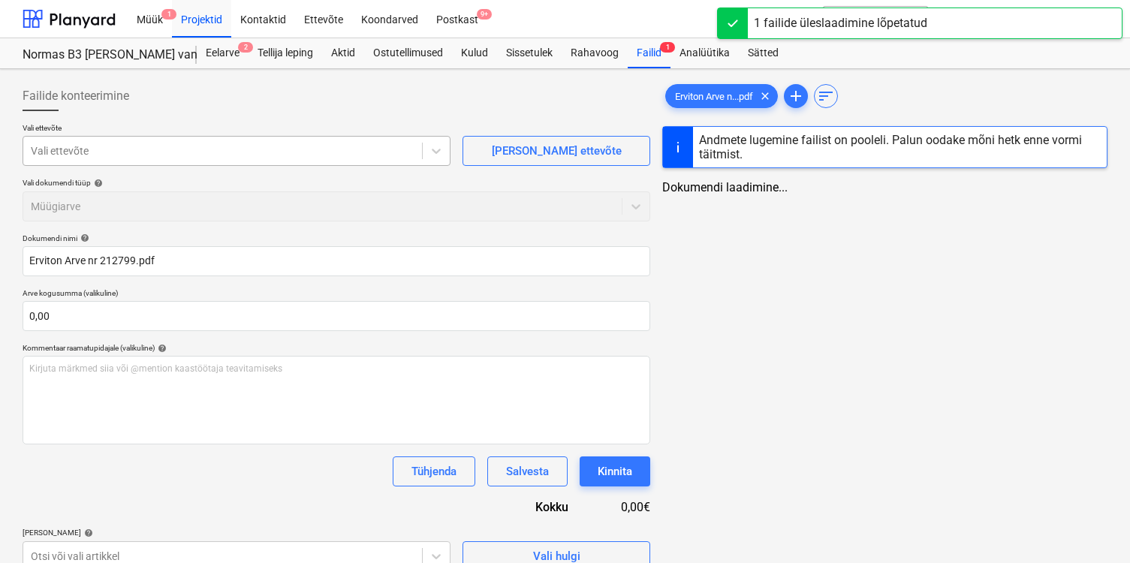
click at [389, 150] on div at bounding box center [223, 150] width 384 height 15
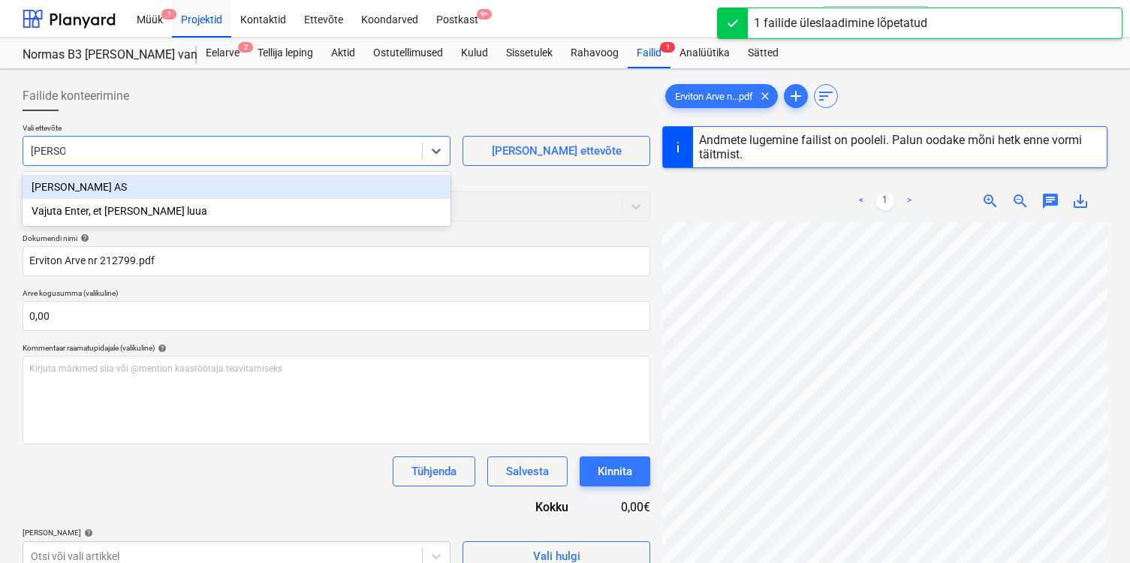
type input "[PERSON_NAME]"
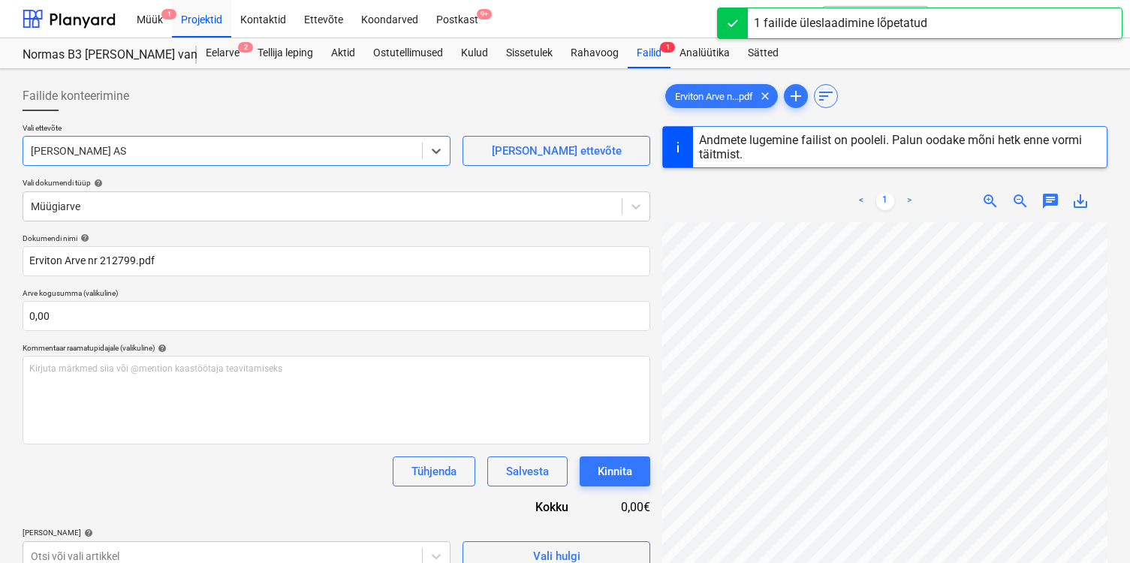
type input "212799"
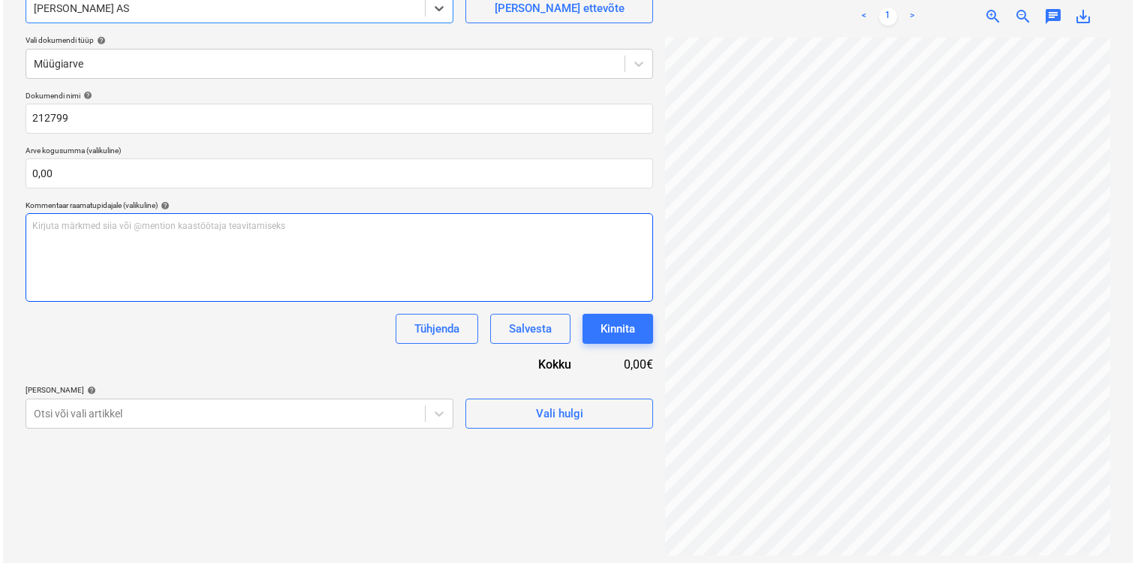
scroll to position [150, 0]
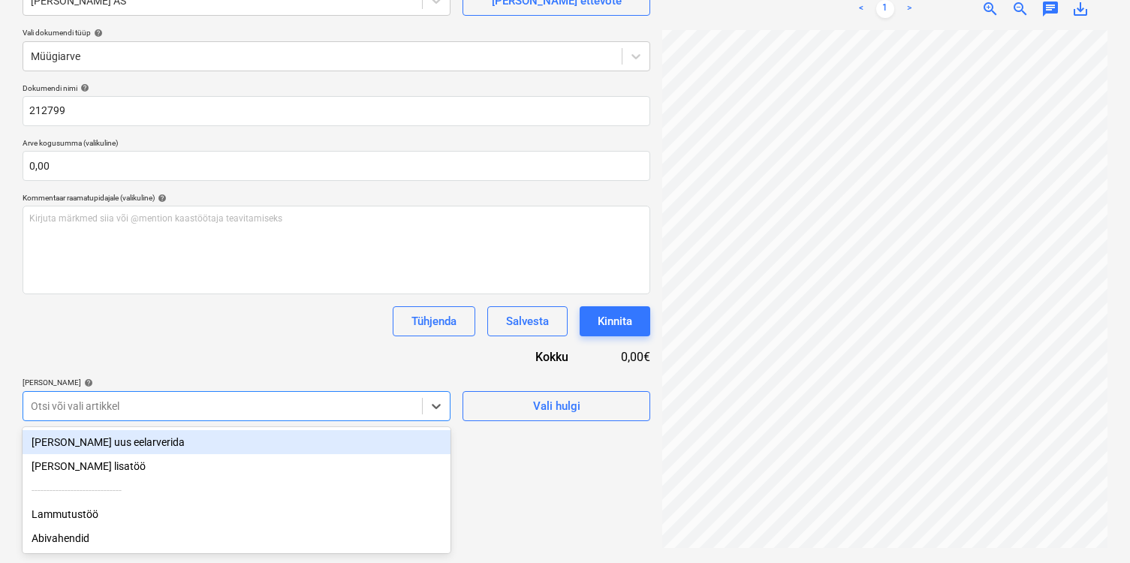
click at [374, 399] on div at bounding box center [223, 406] width 384 height 15
click at [222, 371] on div "Dokumendi nimi help 212799 Arve kogusumma (valikuline) 0,00 Kommentaar raamatup…" at bounding box center [337, 252] width 628 height 338
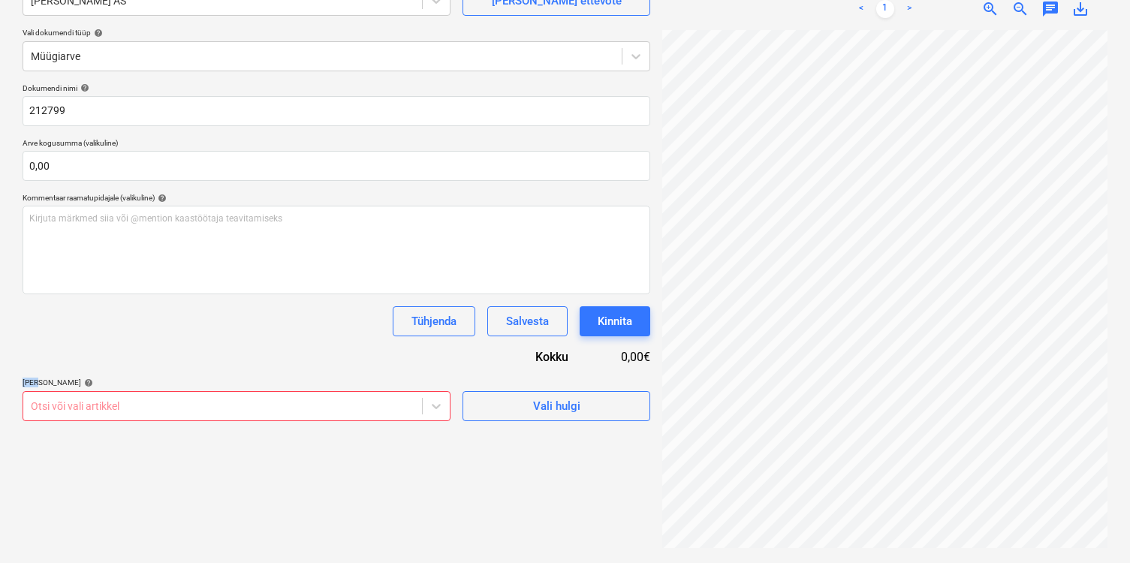
click at [222, 371] on div "Dokumendi nimi help 212799 Arve kogusumma (valikuline) 0,00 Kommentaar raamatup…" at bounding box center [337, 252] width 628 height 338
click at [194, 410] on div at bounding box center [223, 406] width 384 height 15
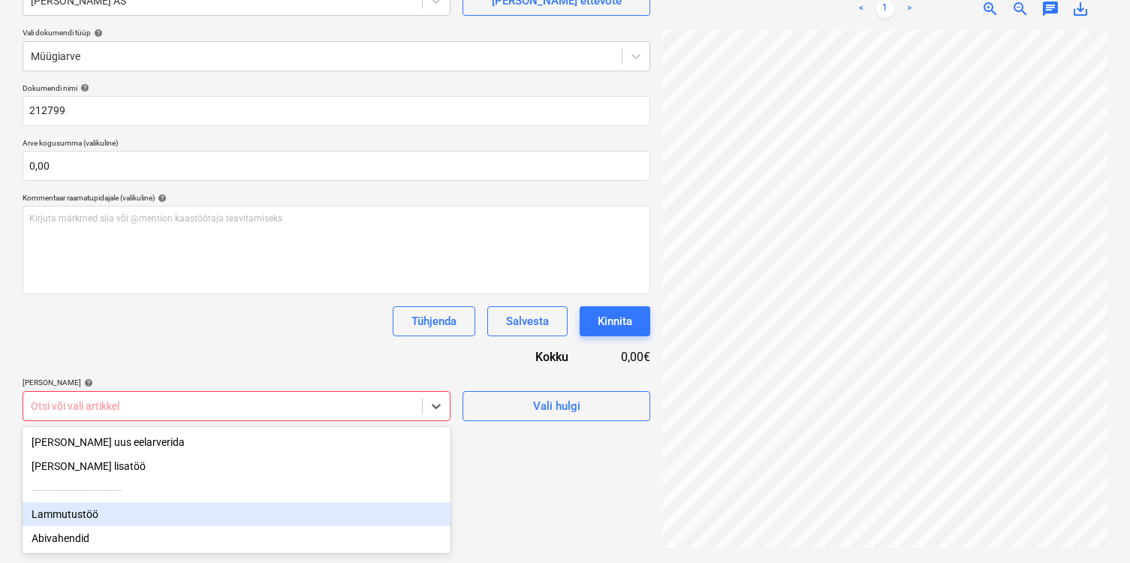
click at [104, 513] on div "Lammutustöö" at bounding box center [237, 514] width 428 height 24
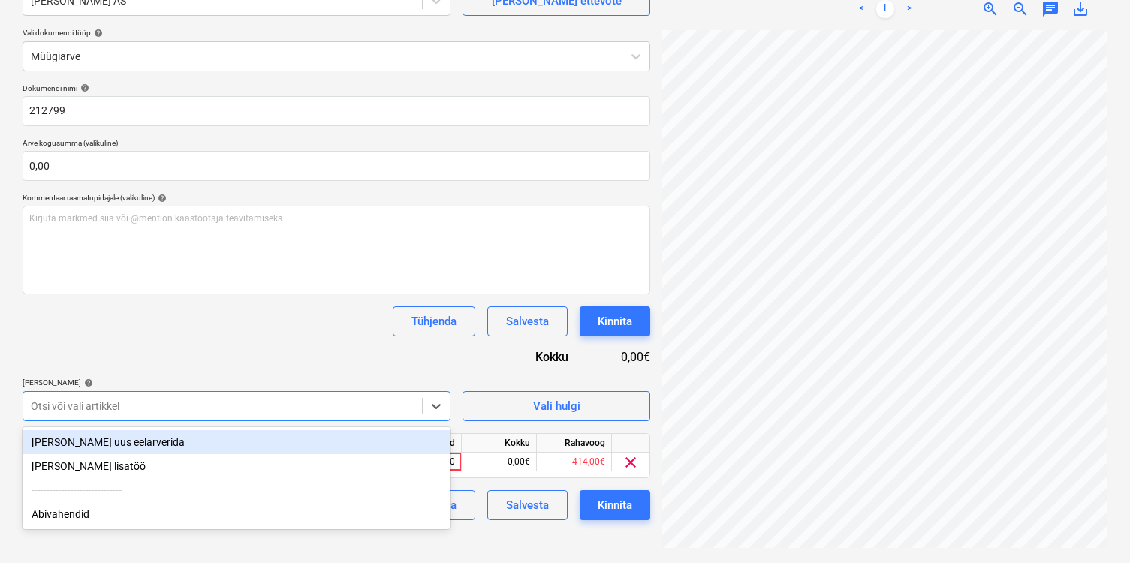
click at [154, 351] on div "Dokumendi nimi help 212799 Arve kogusumma (valikuline) 0,00 Kommentaar raamatup…" at bounding box center [337, 301] width 628 height 437
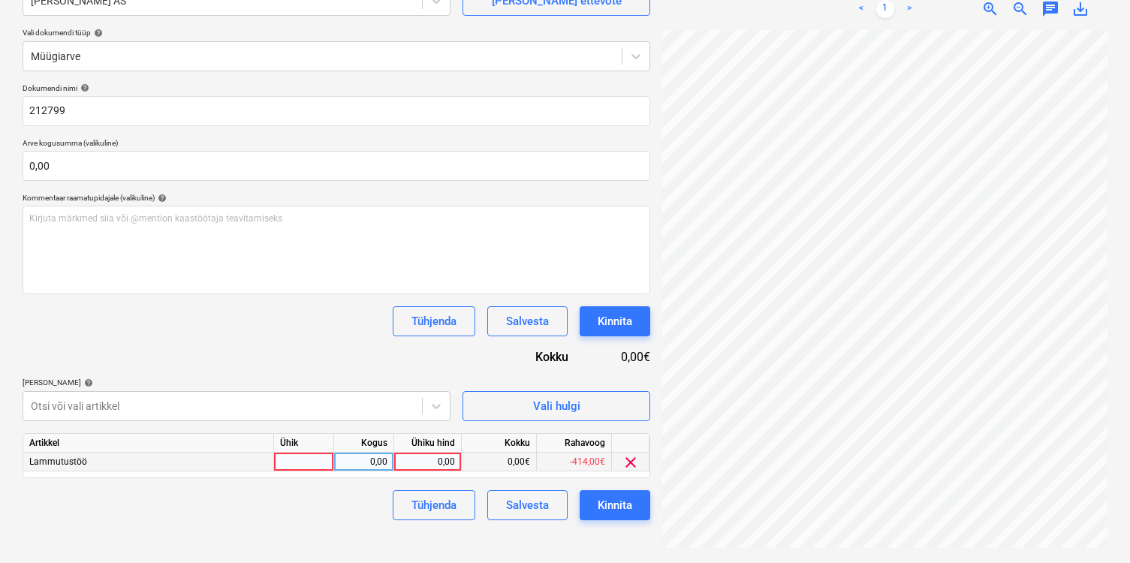
click at [301, 463] on div at bounding box center [304, 462] width 60 height 19
type input "1"
type input "kmp"
type input "570"
click at [234, 509] on div "Tühjenda Salvesta Kinnita" at bounding box center [337, 505] width 628 height 30
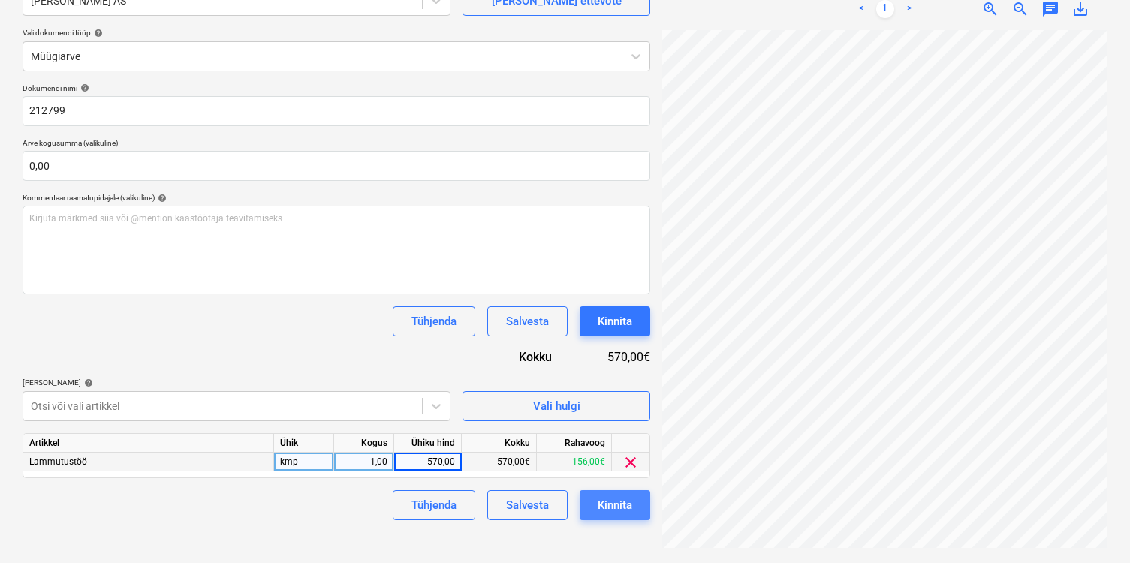
click at [598, 505] on div "Kinnita" at bounding box center [615, 506] width 35 height 20
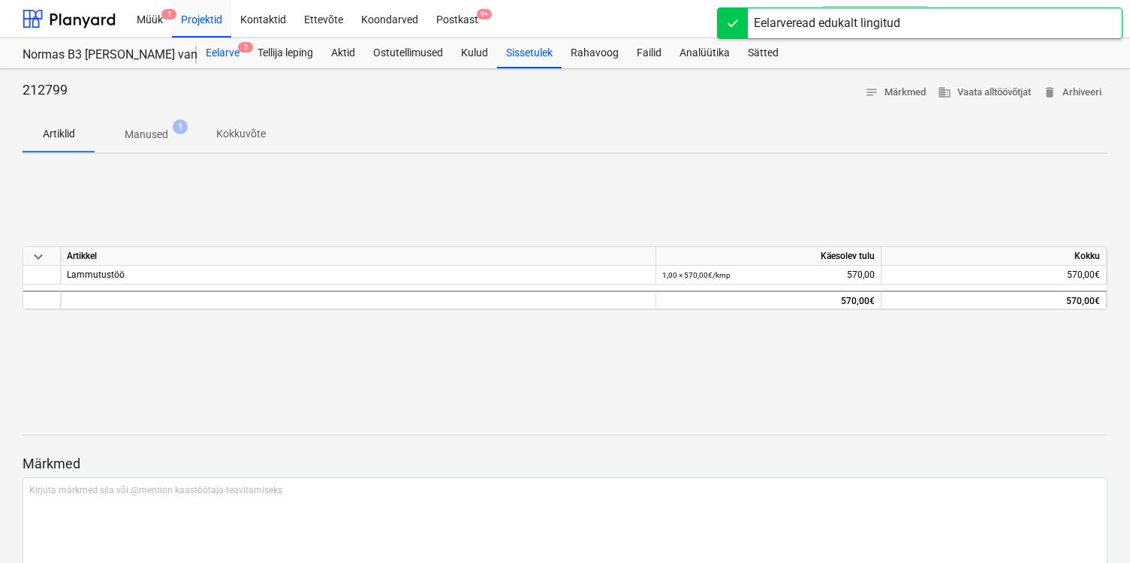
click at [218, 51] on div "Eelarve 2" at bounding box center [223, 53] width 52 height 30
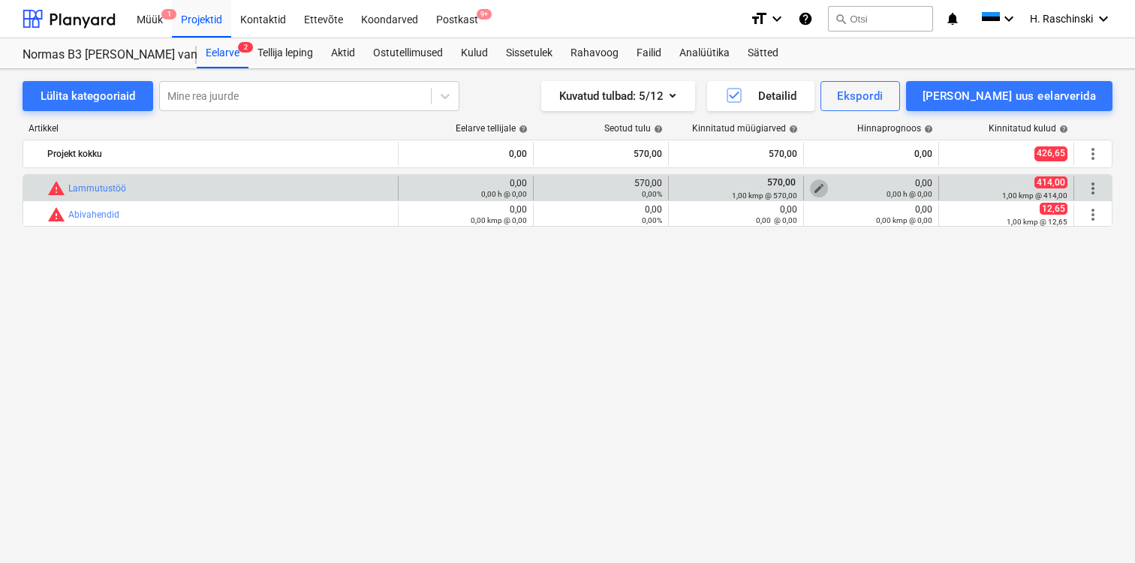
click at [818, 187] on span "edit" at bounding box center [819, 188] width 12 height 12
type textarea "x"
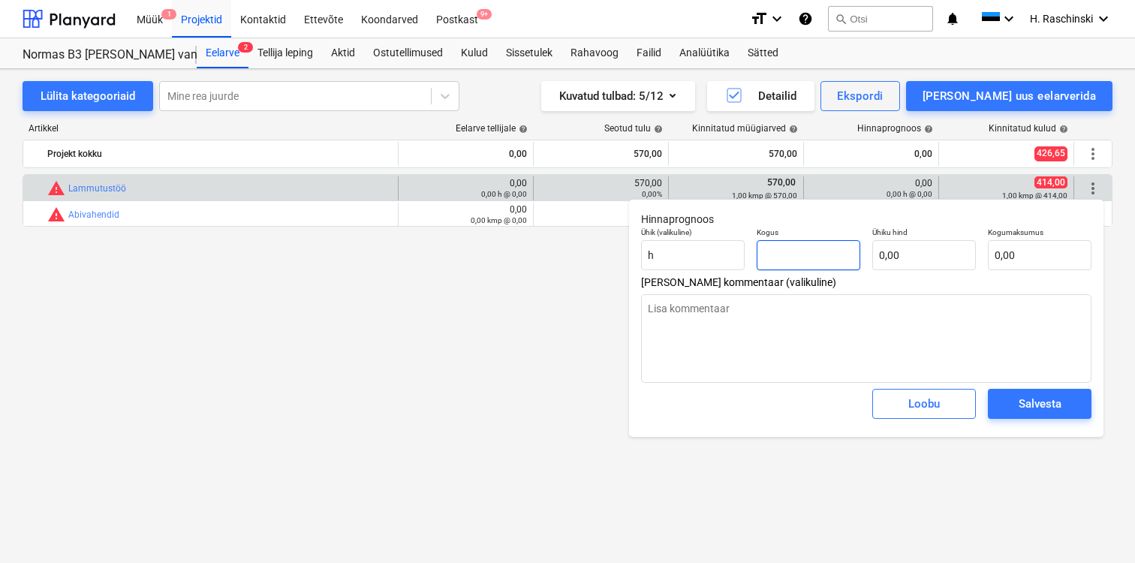
click at [801, 255] on input "text" at bounding box center [809, 255] width 104 height 30
type textarea "x"
type input "1"
type textarea "x"
type input "1,00"
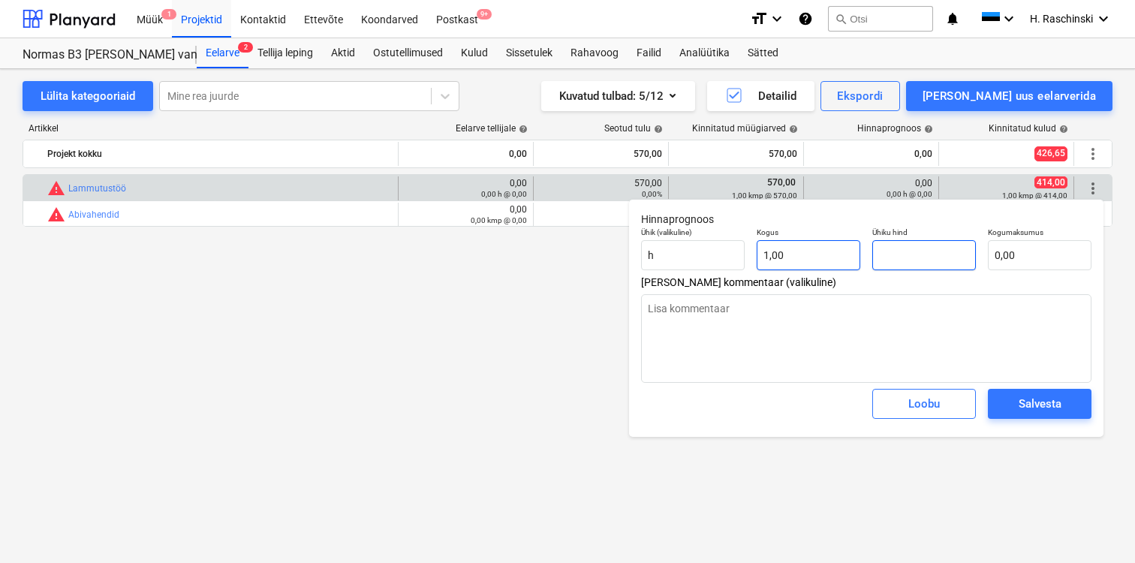
type textarea "x"
type input "4"
type input "4,00"
type textarea "x"
type input "41"
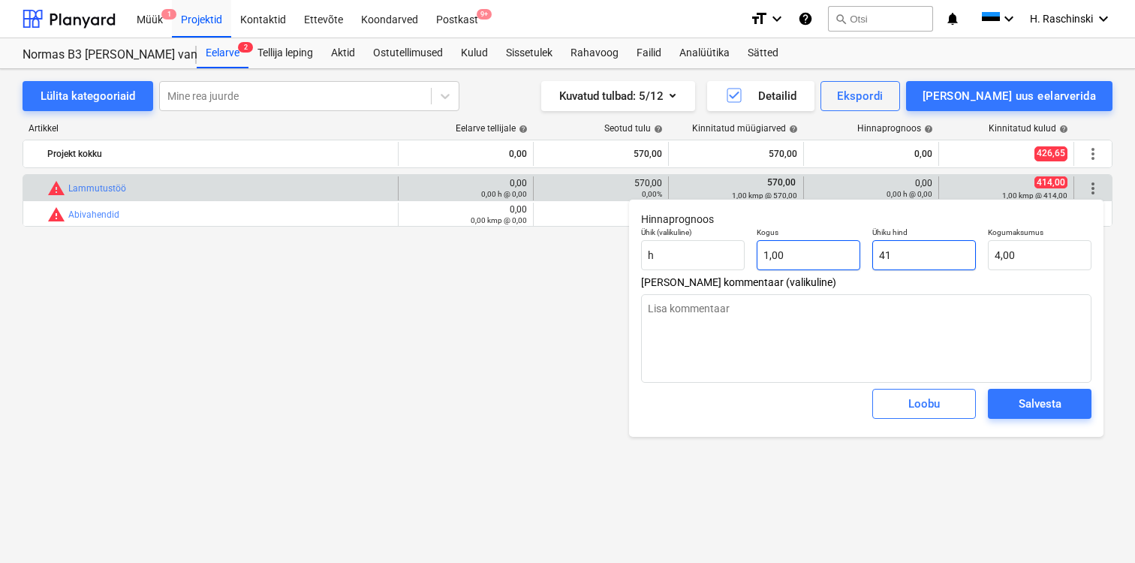
type input "41,00"
type textarea "x"
type input "414"
type input "414,00"
type input "414"
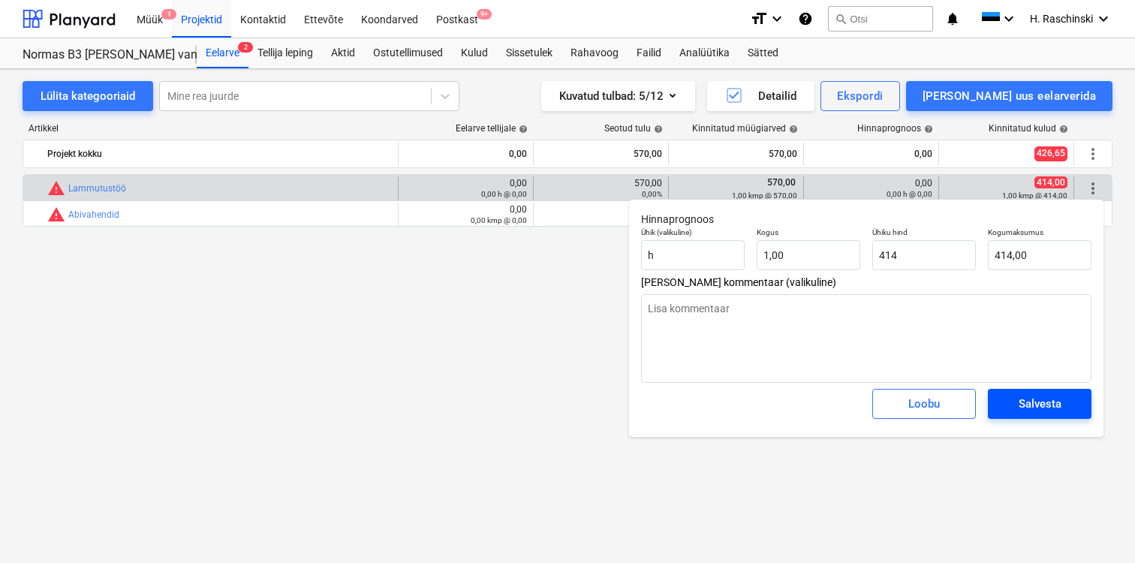
type textarea "x"
type input "414,00"
click at [1069, 414] on button "Salvesta" at bounding box center [1040, 404] width 104 height 30
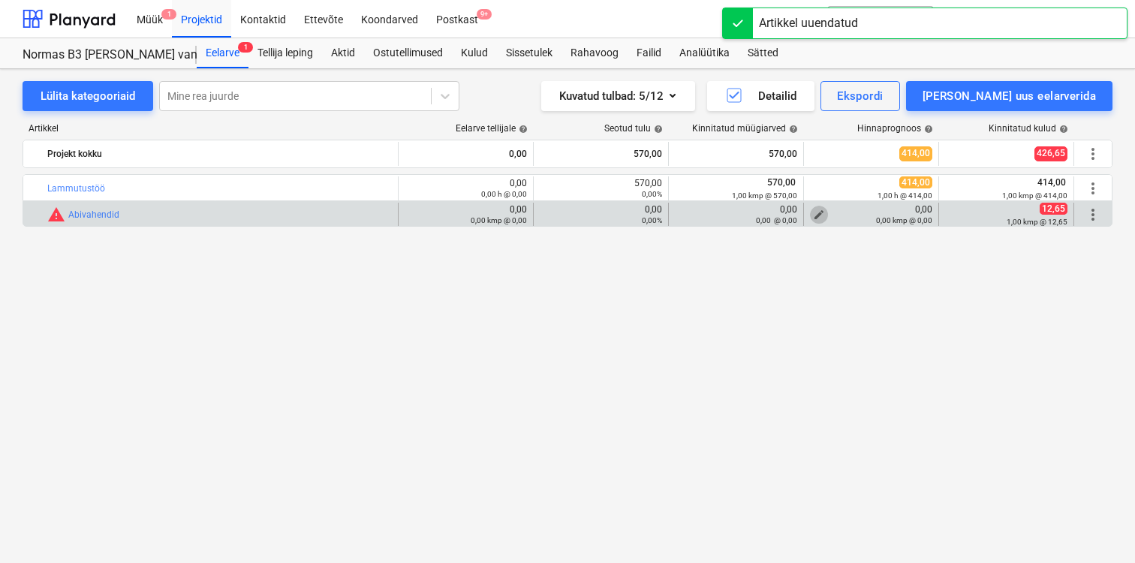
click at [821, 213] on span "edit" at bounding box center [819, 215] width 12 height 12
type textarea "x"
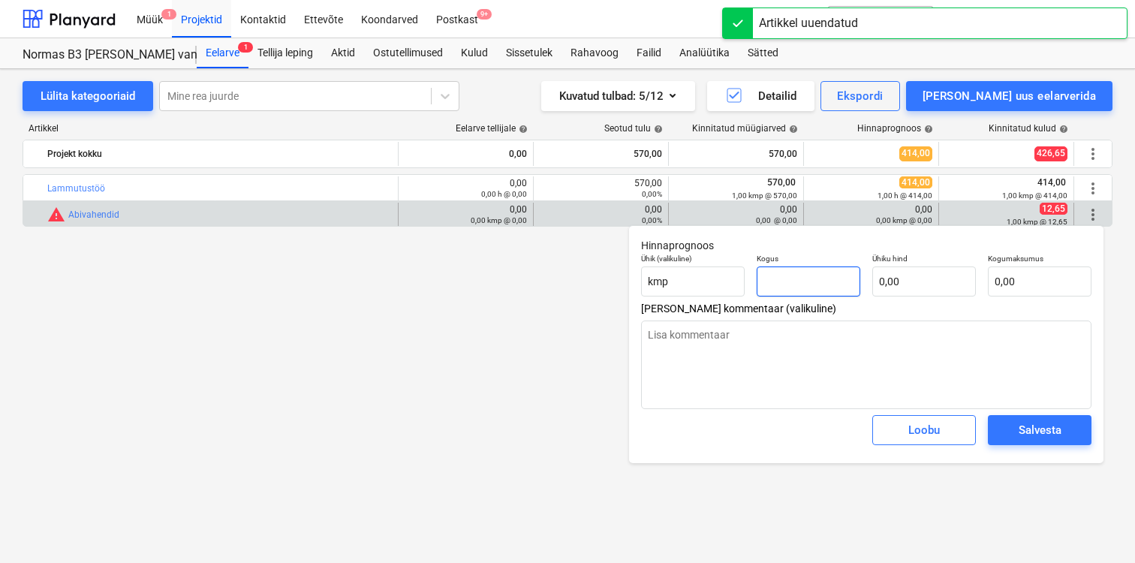
click at [813, 292] on input "text" at bounding box center [809, 282] width 104 height 30
type textarea "x"
type input "1"
type textarea "x"
type input "1,00"
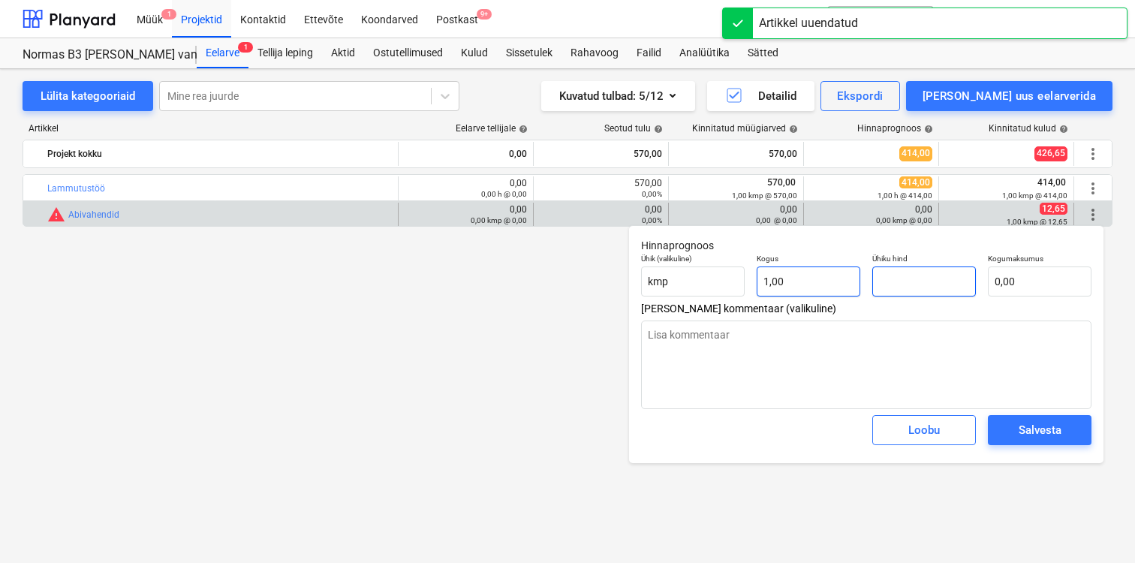
type textarea "x"
type input "1"
type input "1,00"
type textarea "x"
type input "12"
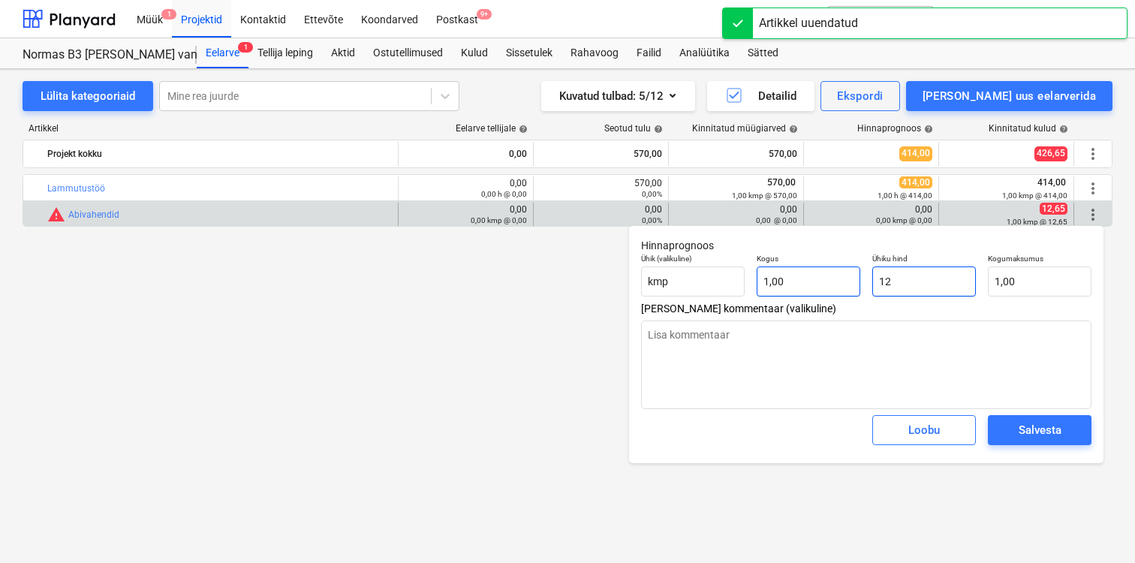
type input "12,00"
type textarea "x"
type input "12,"
type textarea "x"
type input "12,6"
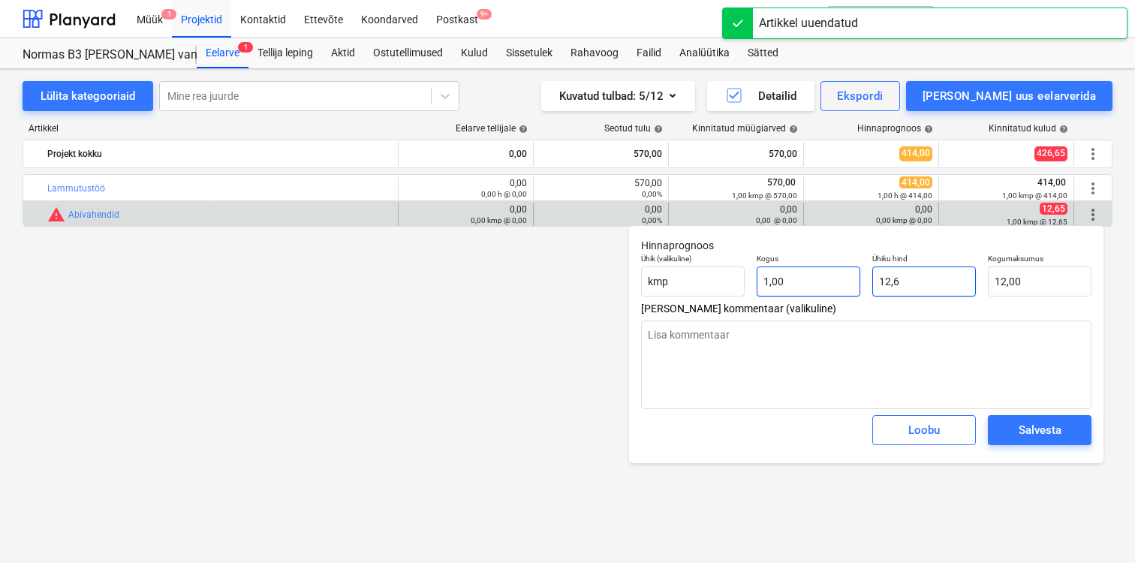
type input "12,60"
type textarea "x"
type input "12,65"
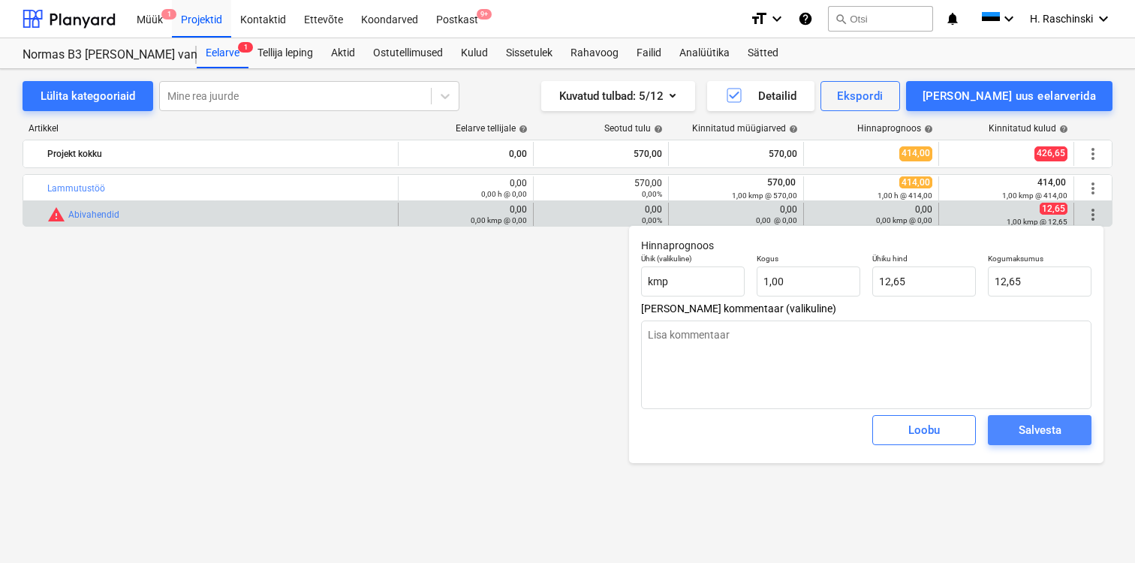
click at [1030, 436] on div "Salvesta" at bounding box center [1040, 430] width 43 height 20
type textarea "x"
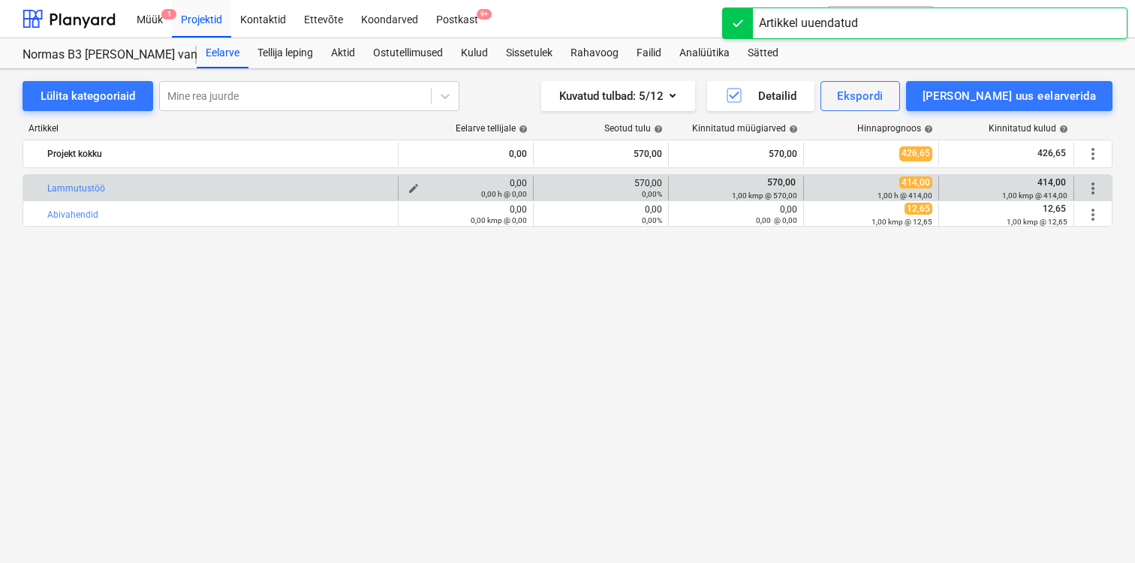
click at [414, 188] on div "0,00 h @ 0,00" at bounding box center [466, 193] width 122 height 11
click at [414, 185] on span "edit" at bounding box center [414, 188] width 12 height 12
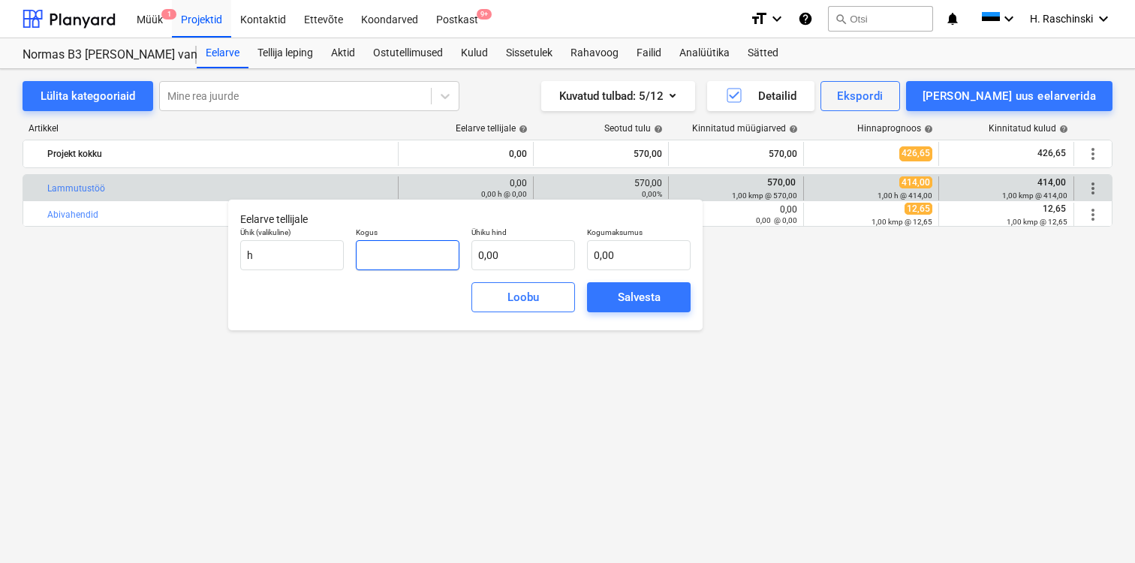
drag, startPoint x: 432, startPoint y: 255, endPoint x: 324, endPoint y: 233, distance: 109.6
click at [324, 233] on div "Ühik (valikuline) h Kogus Ühiku hind 0,00 Kogumaksumus 0,00" at bounding box center [465, 249] width 463 height 55
type input "5"
type input "1,00"
type input "5"
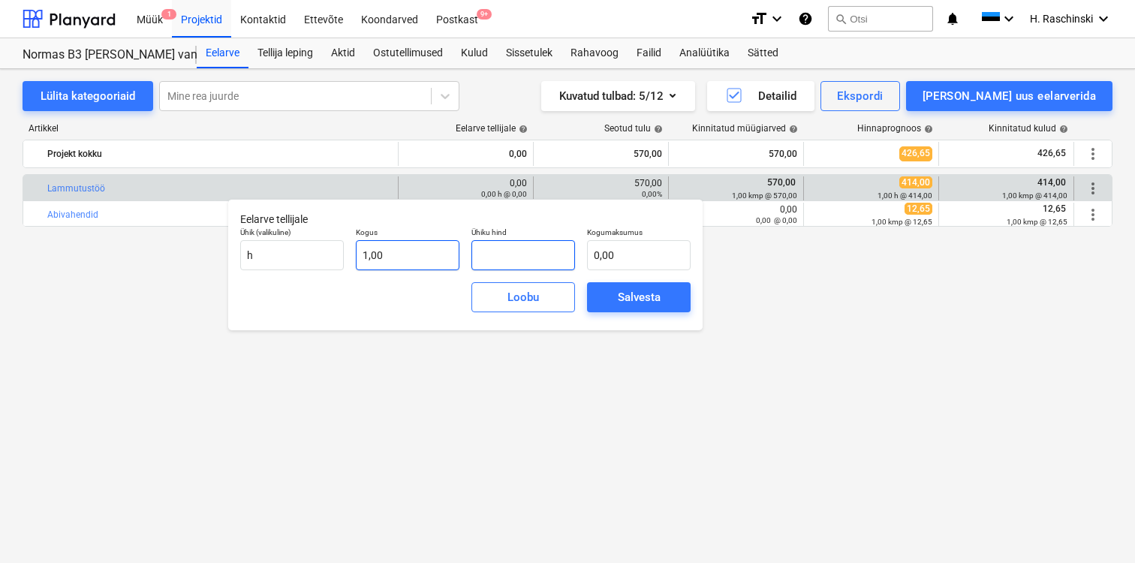
type input "5,00"
type input "57"
type input "57,00"
type input "570"
type input "570,00"
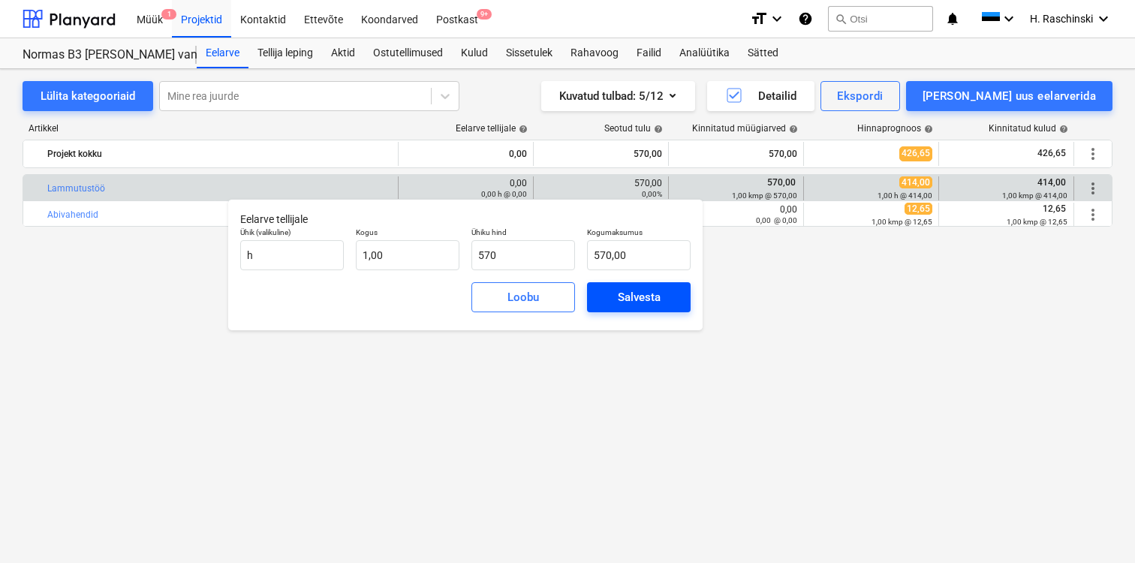
type input "570,00"
click at [623, 292] on div "Salvesta" at bounding box center [639, 298] width 43 height 20
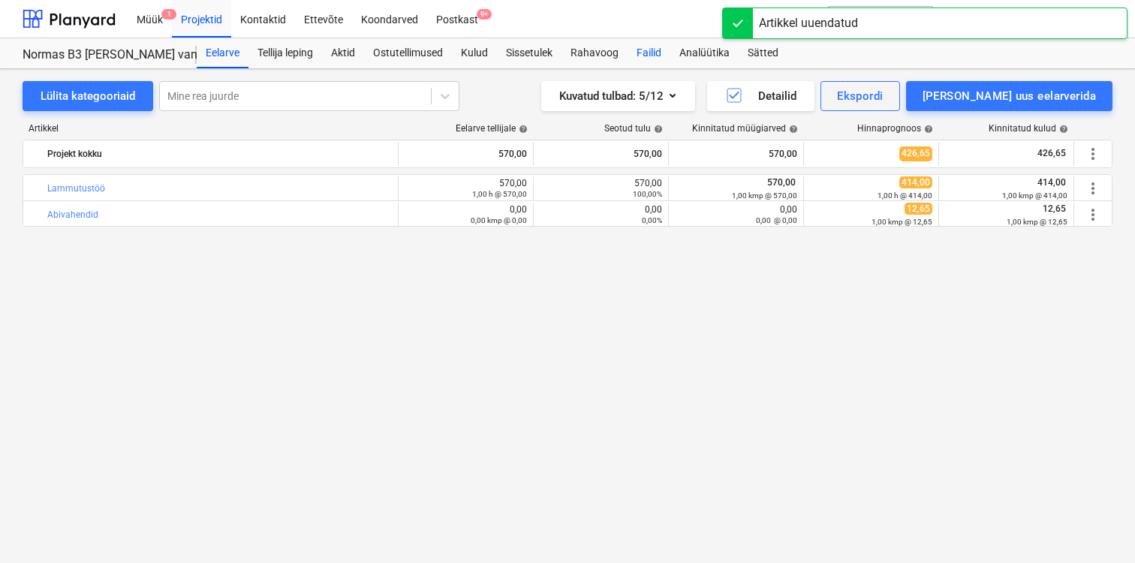
click at [658, 56] on div "Failid" at bounding box center [649, 53] width 43 height 30
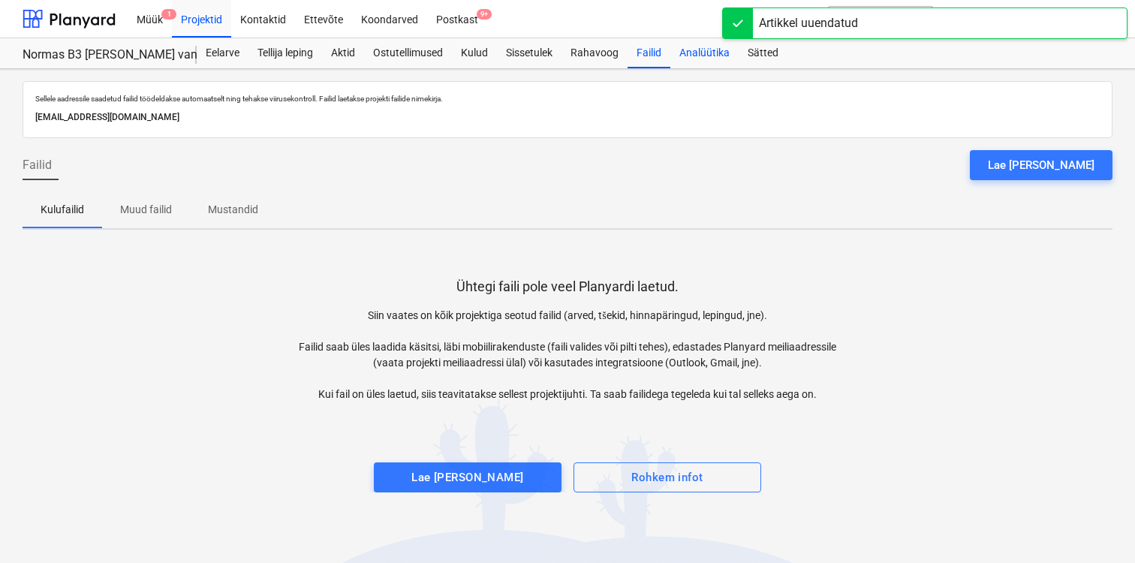
click at [693, 59] on div "Analüütika" at bounding box center [705, 53] width 68 height 30
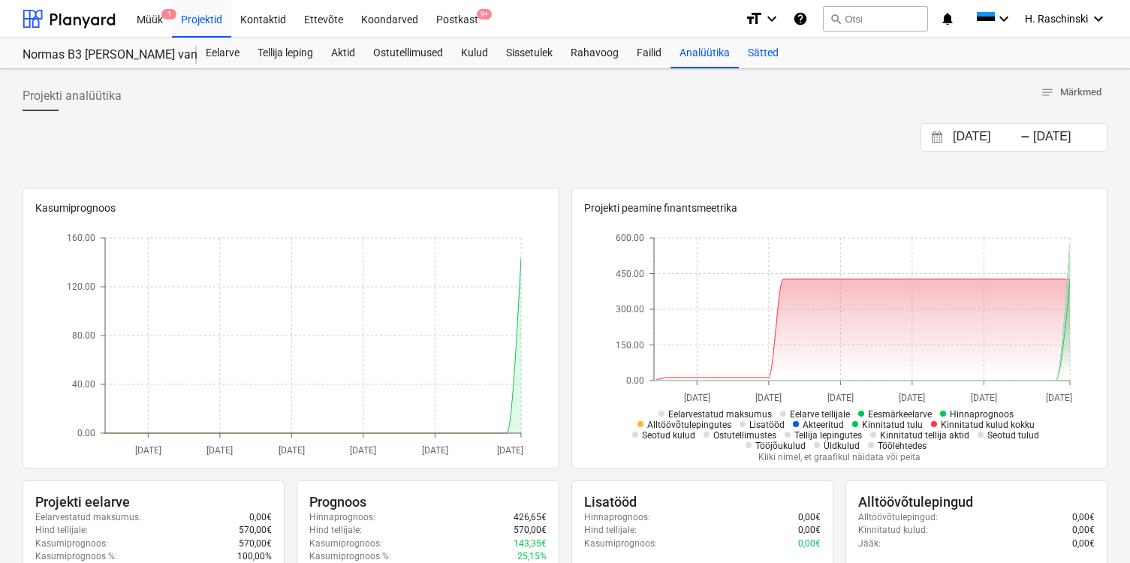
click at [755, 56] on div "Sätted" at bounding box center [763, 53] width 49 height 30
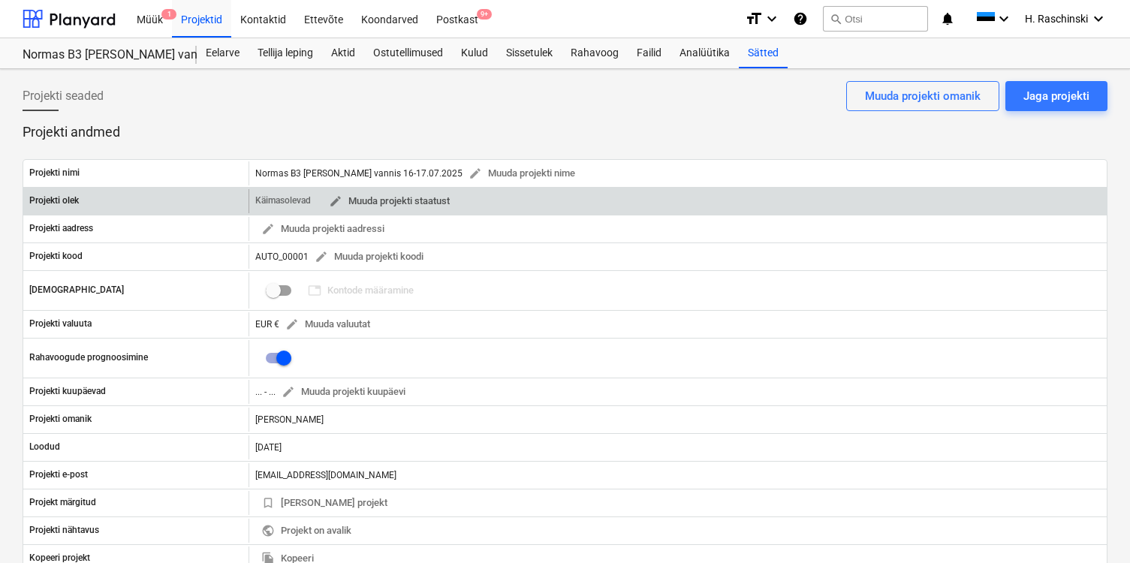
click at [424, 206] on span "edit Muuda projekti staatust" at bounding box center [389, 201] width 121 height 17
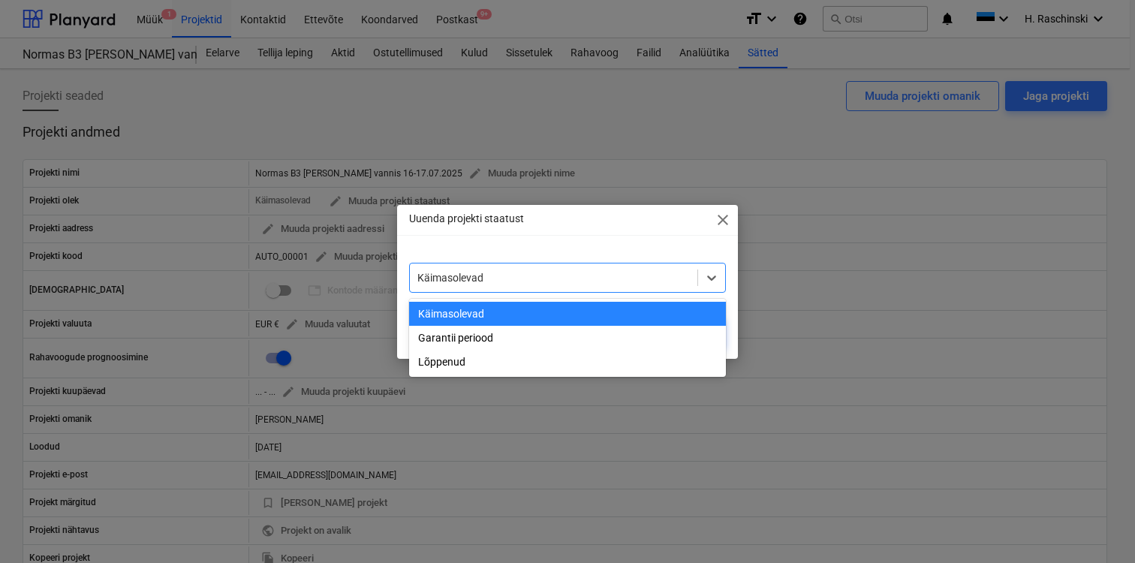
click at [450, 273] on div at bounding box center [553, 277] width 273 height 15
click at [452, 364] on div "Lõppenud" at bounding box center [567, 362] width 317 height 24
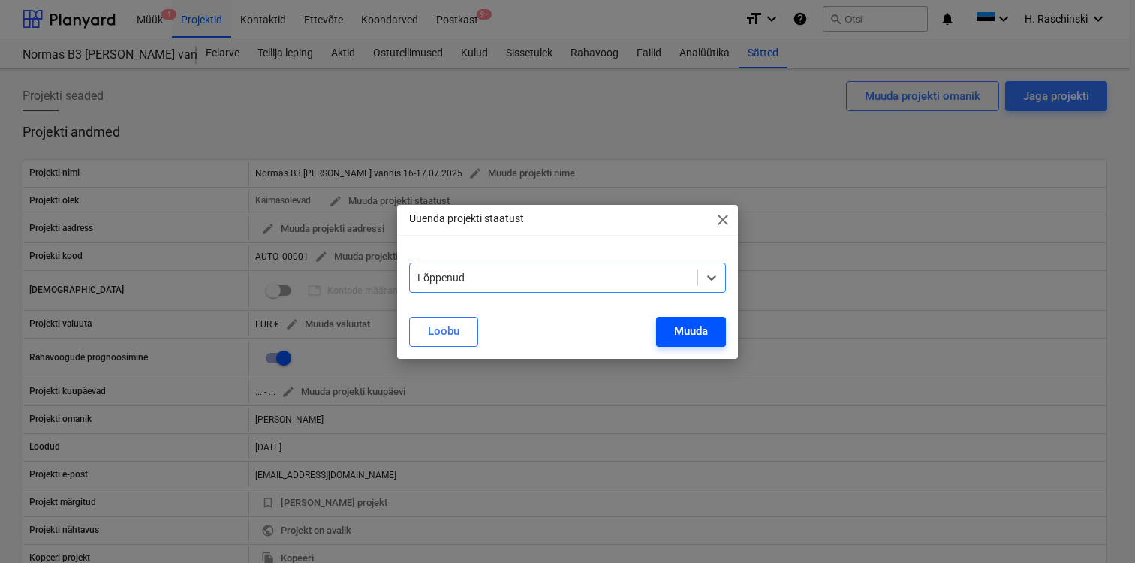
click at [687, 333] on div "Muuda" at bounding box center [691, 331] width 34 height 20
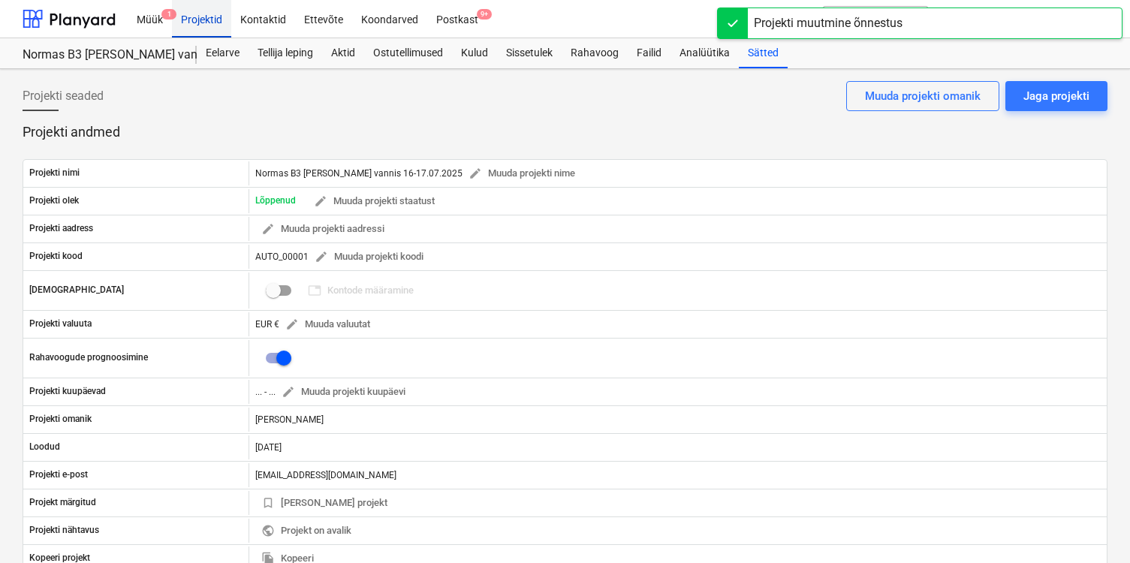
click at [207, 27] on div "Projektid" at bounding box center [201, 18] width 59 height 38
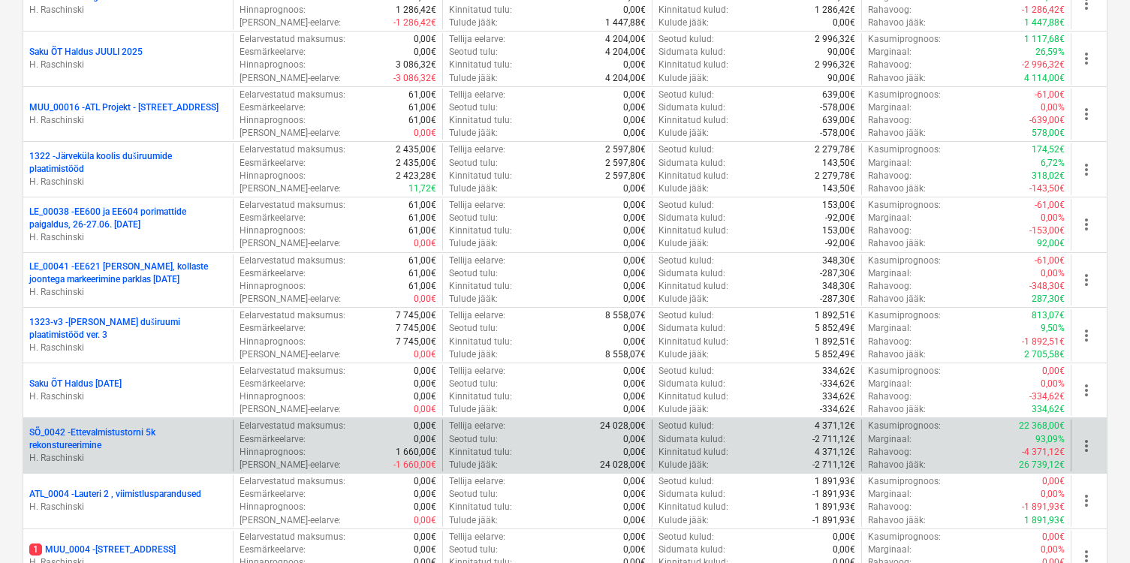
scroll to position [1094, 0]
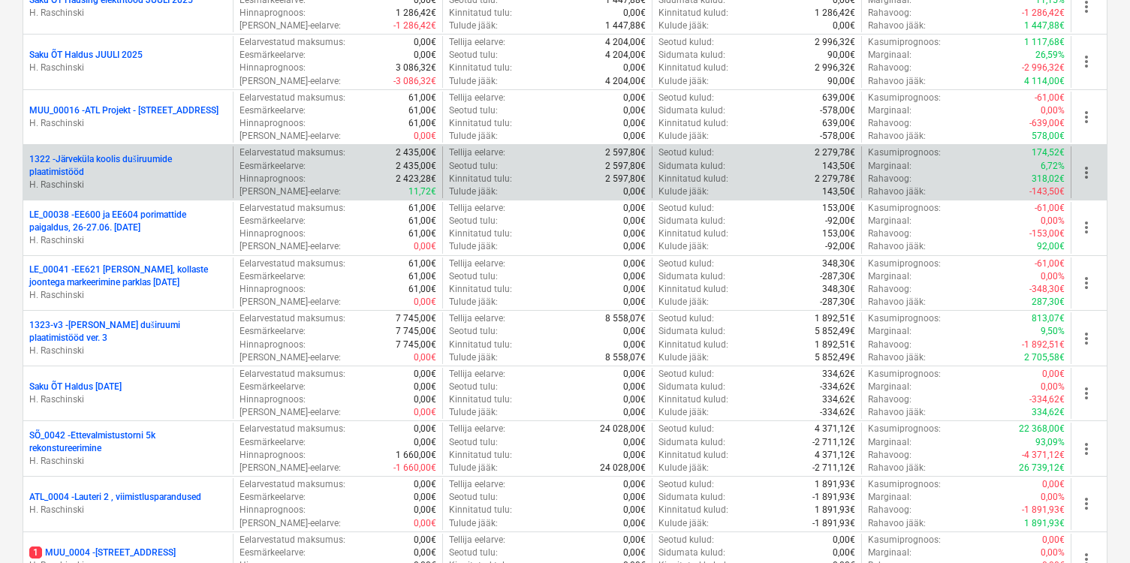
click at [135, 162] on p "1322 - Järveküla koolis duširuumide plaatimistööd" at bounding box center [127, 166] width 197 height 26
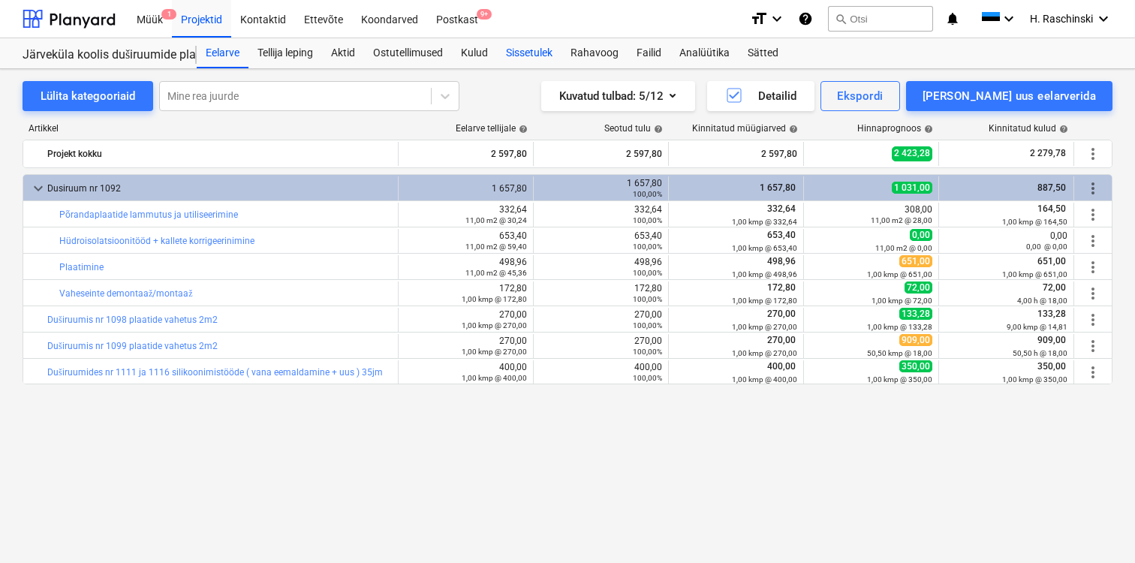
click at [519, 54] on div "Sissetulek" at bounding box center [529, 53] width 65 height 30
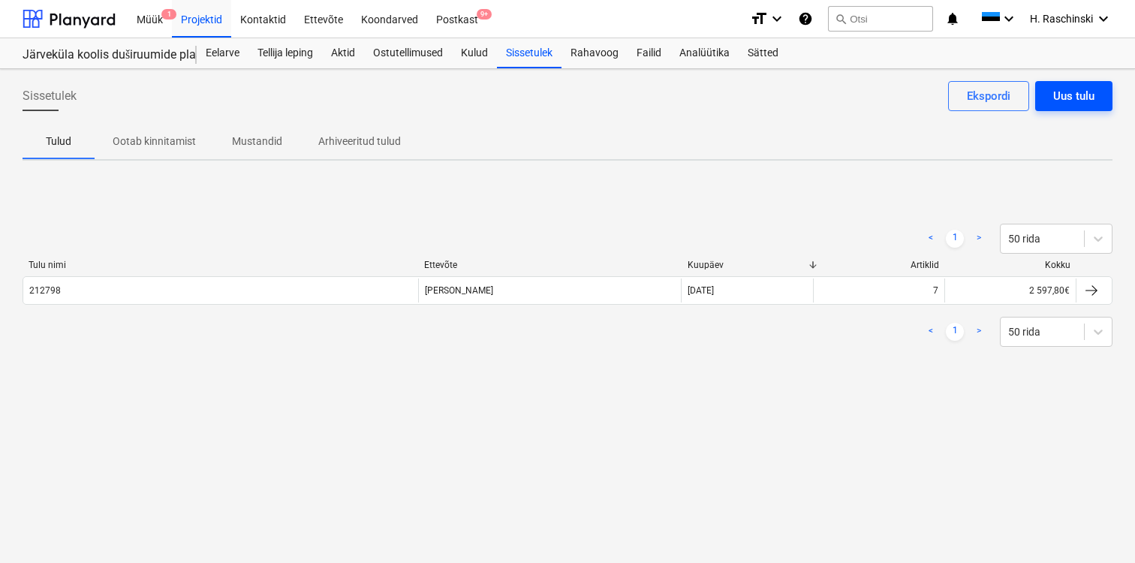
click at [1059, 100] on div "Uus tulu" at bounding box center [1073, 96] width 41 height 20
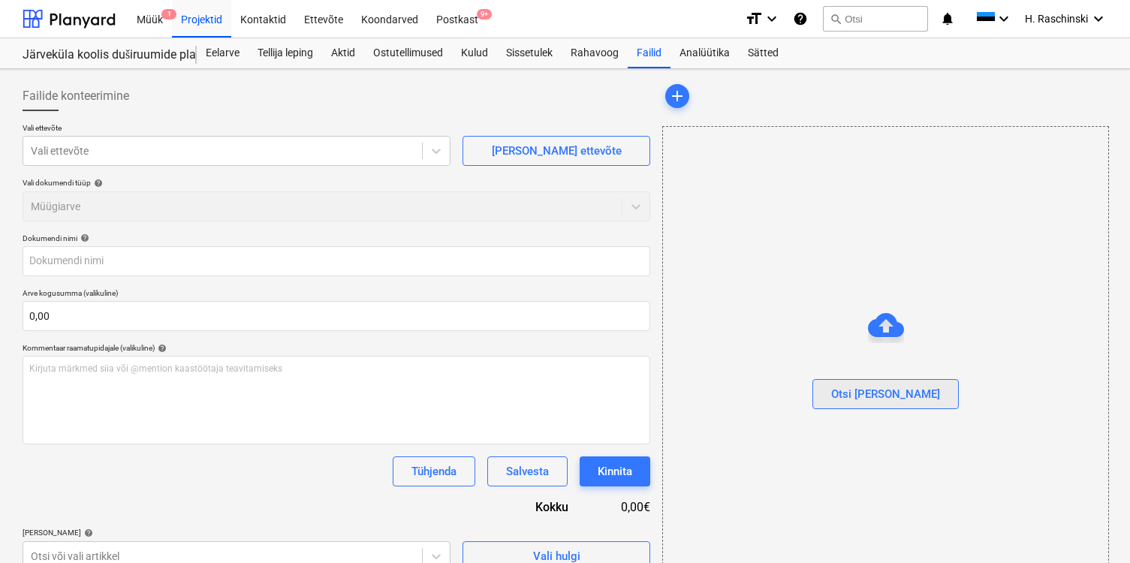
click at [879, 390] on div "Otsi [PERSON_NAME]" at bounding box center [885, 394] width 109 height 20
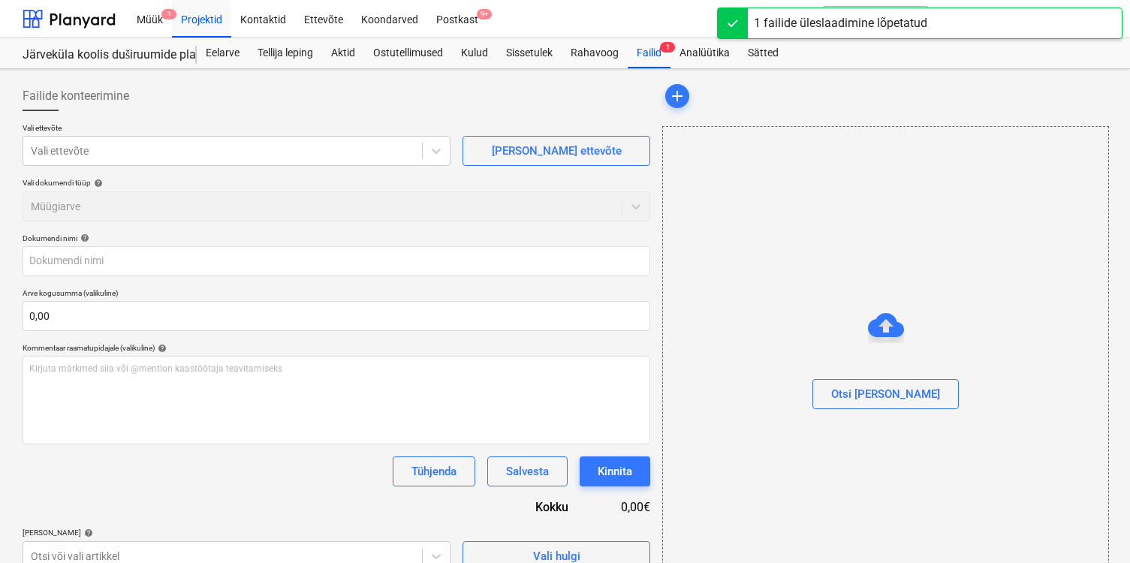
type input "Erviton Arve nr 212812.pdf"
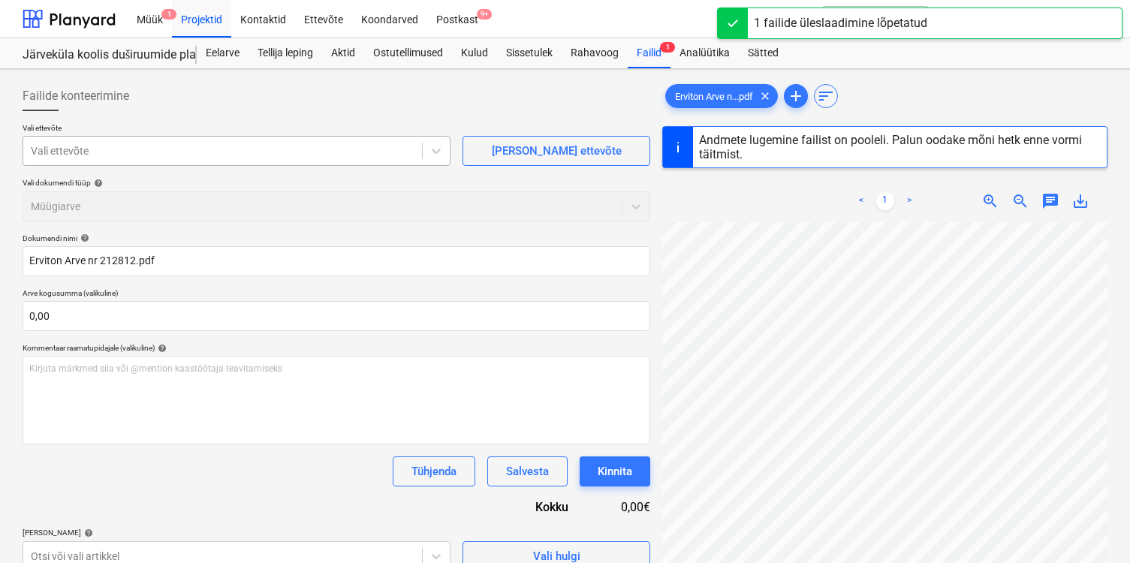
click at [394, 157] on div at bounding box center [223, 150] width 384 height 15
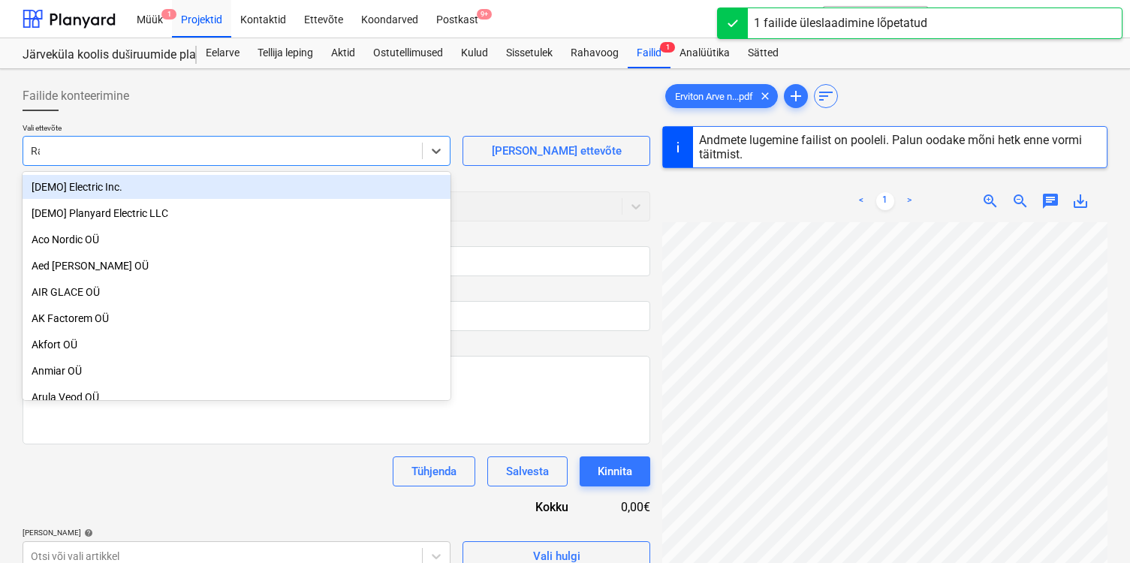
type input "[PERSON_NAME]"
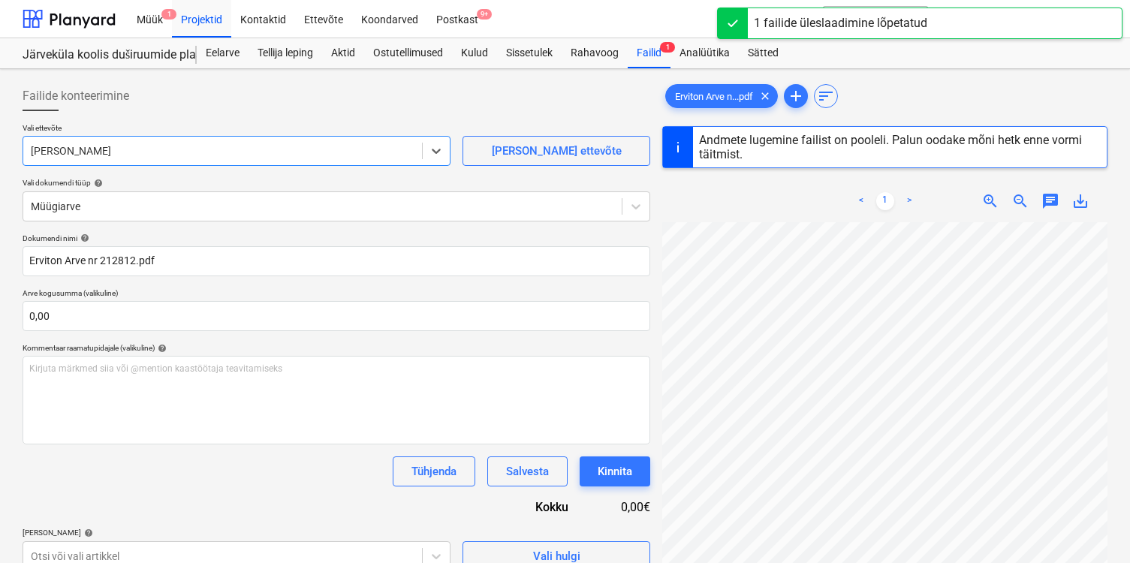
type input "212812"
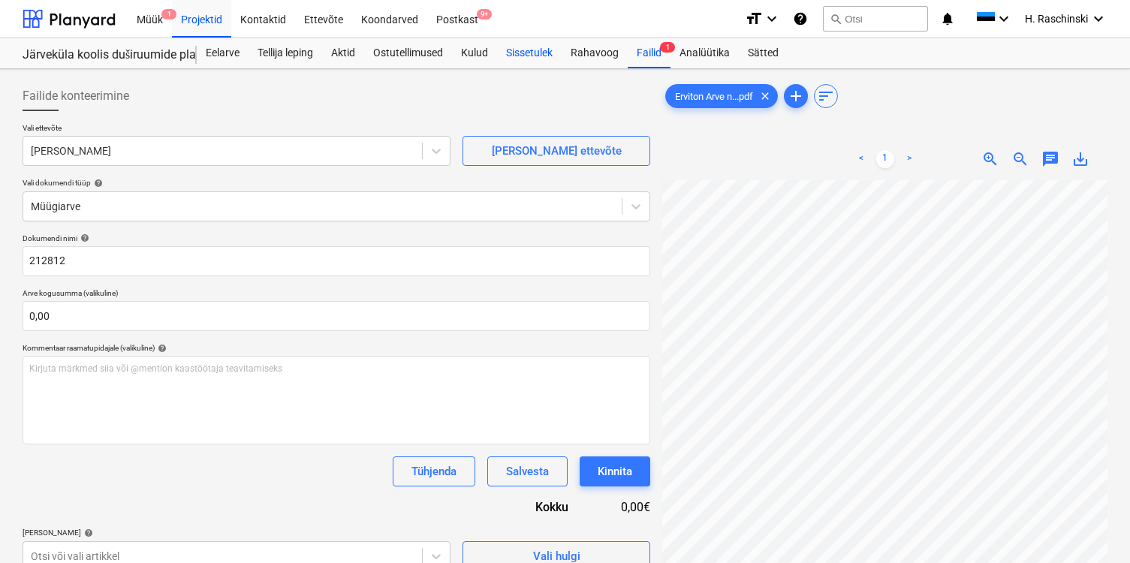
click at [517, 54] on div "Sissetulek" at bounding box center [529, 53] width 65 height 30
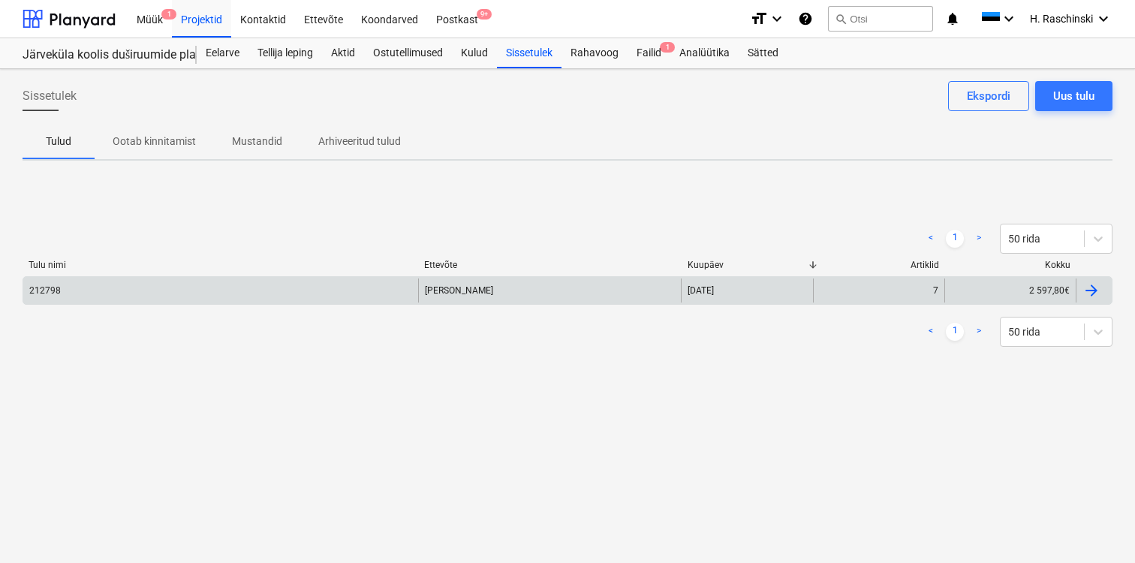
click at [150, 297] on div "212798" at bounding box center [220, 291] width 395 height 24
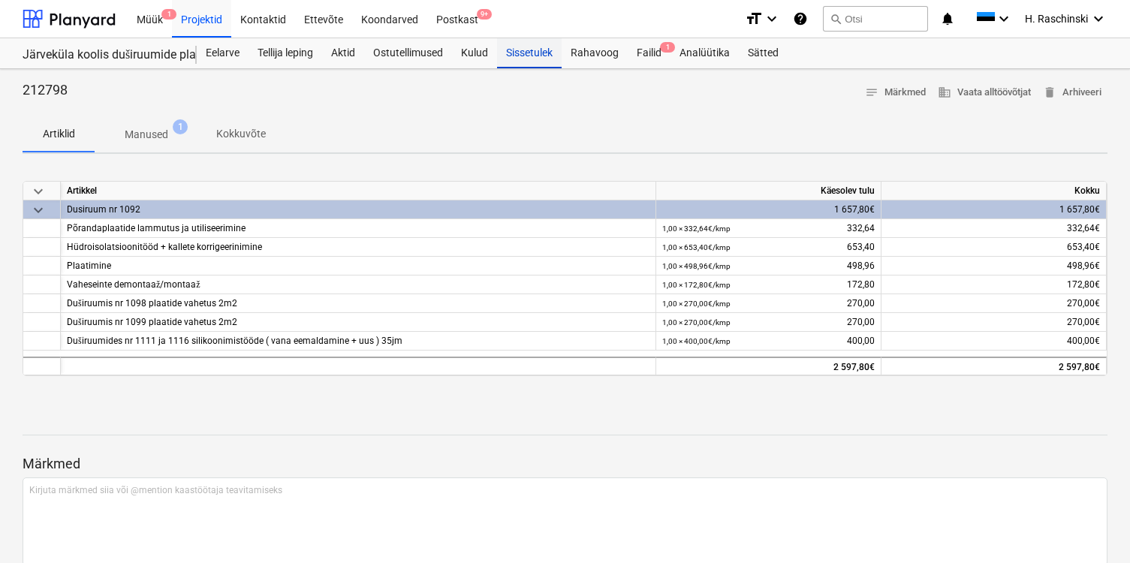
click at [550, 53] on div "Sissetulek" at bounding box center [529, 53] width 65 height 30
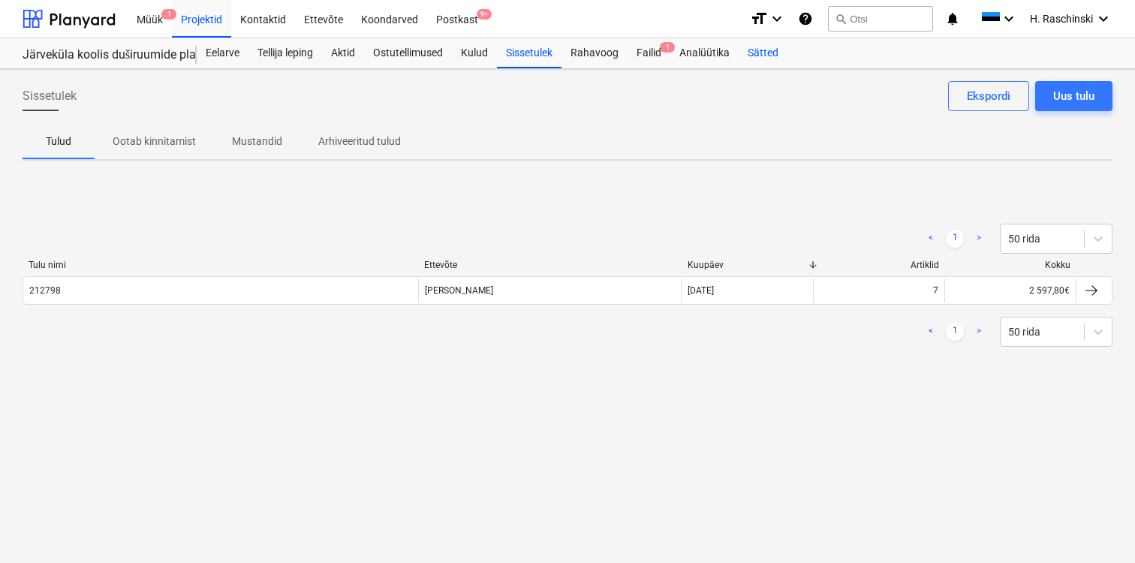
click at [757, 60] on div "Sätted" at bounding box center [763, 53] width 49 height 30
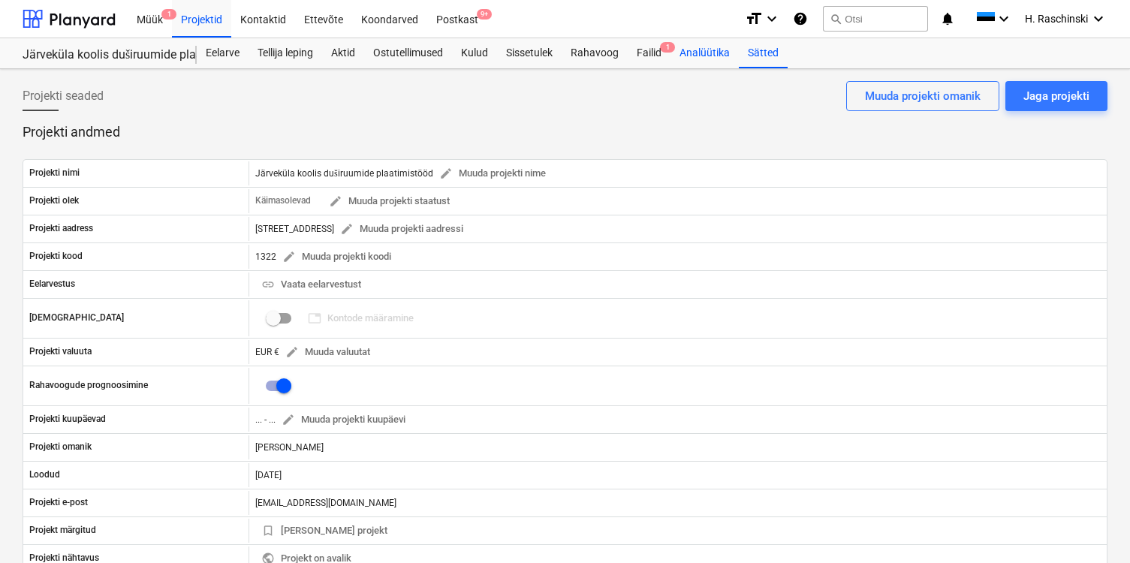
click at [707, 45] on div "Analüütika" at bounding box center [705, 53] width 68 height 30
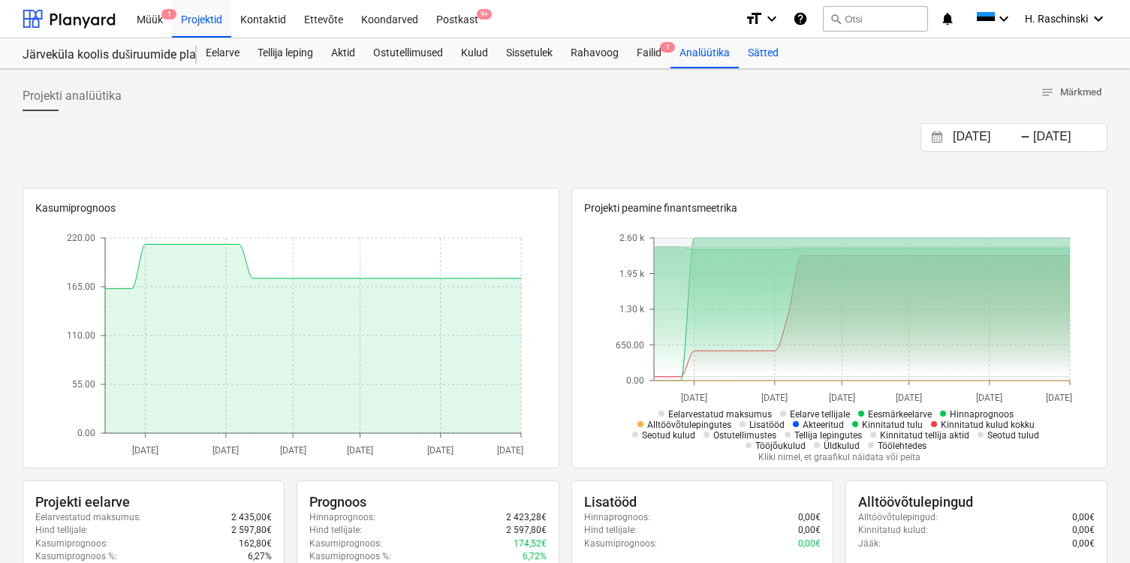
click at [761, 57] on div "Sätted" at bounding box center [763, 53] width 49 height 30
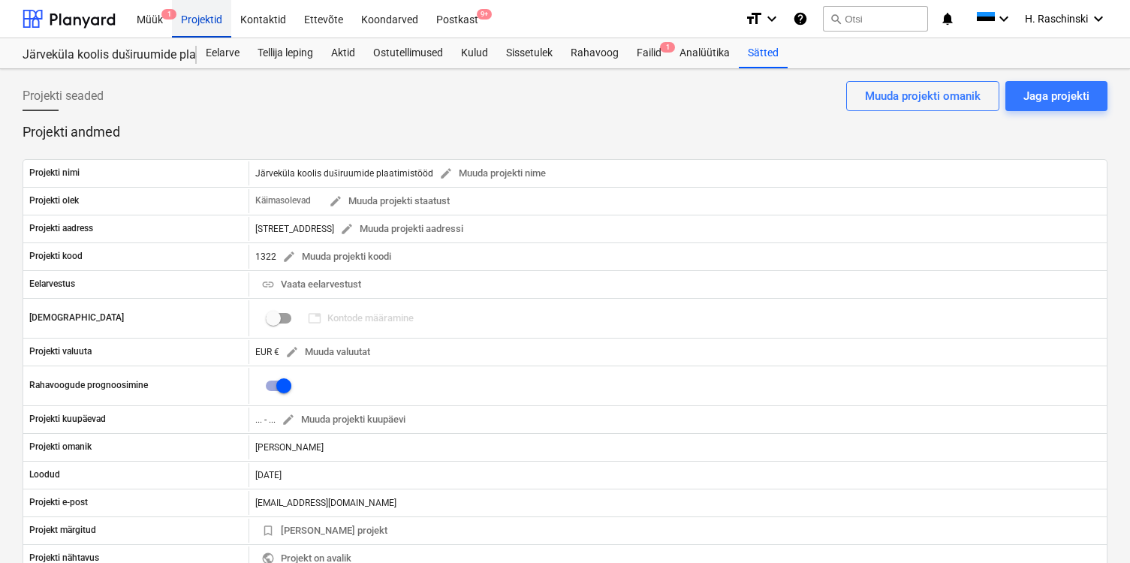
click at [216, 17] on div "Projektid" at bounding box center [201, 18] width 59 height 38
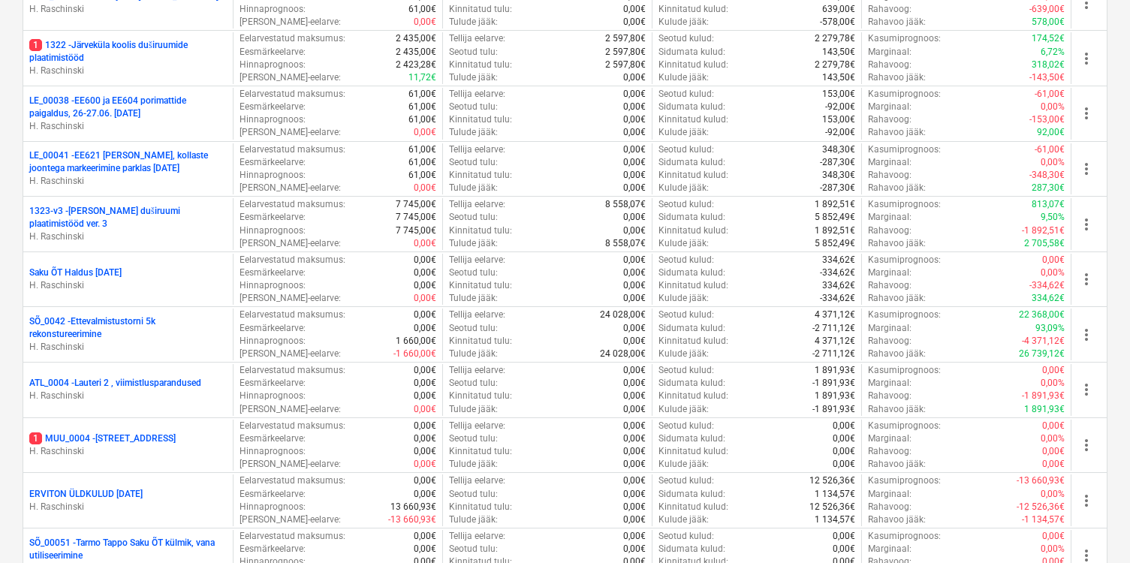
scroll to position [1209, 0]
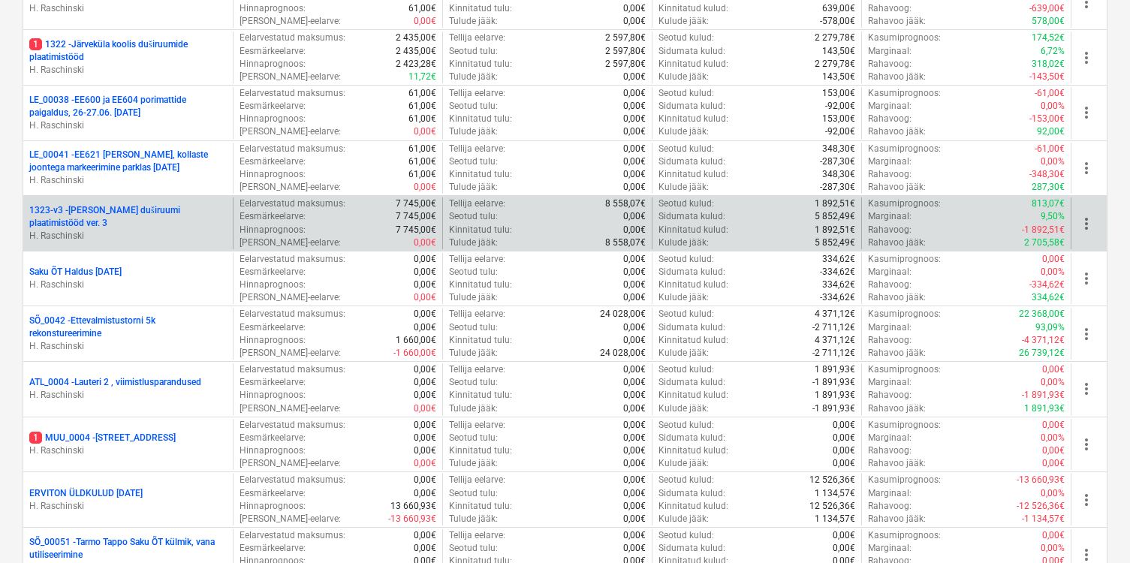
click at [154, 209] on p "1323-v3 - [PERSON_NAME] duširuumi plaatimistööd ver. 3" at bounding box center [127, 217] width 197 height 26
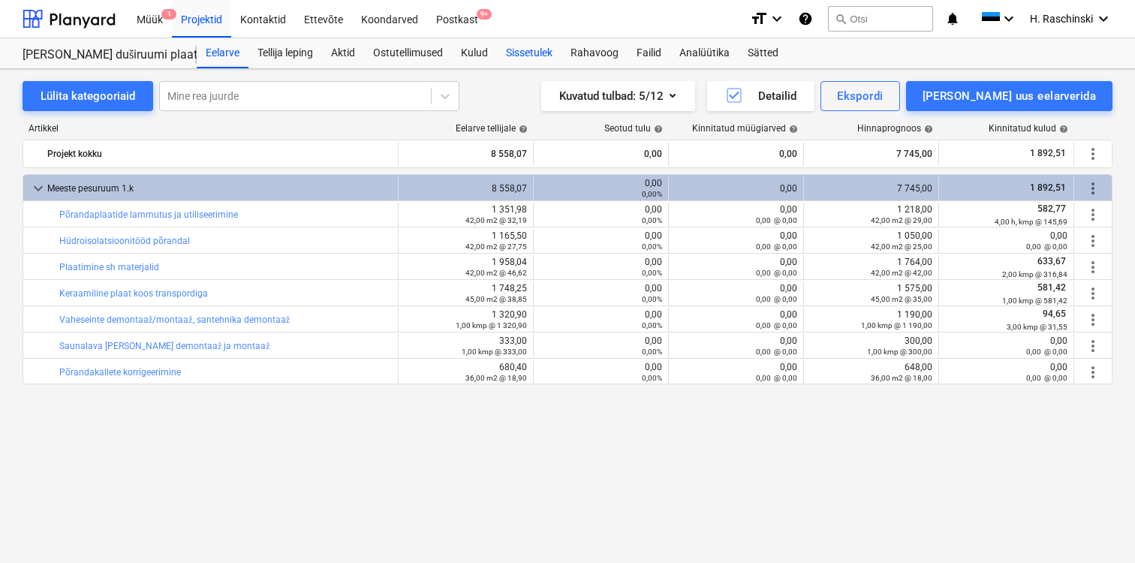
click at [532, 53] on div "Sissetulek" at bounding box center [529, 53] width 65 height 30
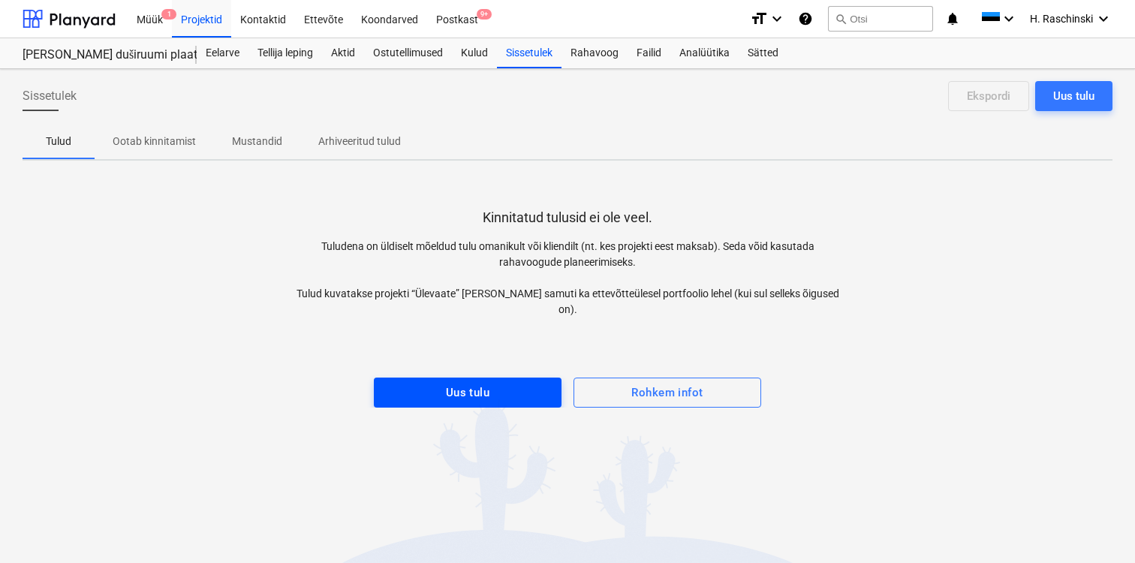
click at [495, 383] on span "Uus tulu" at bounding box center [467, 393] width 155 height 20
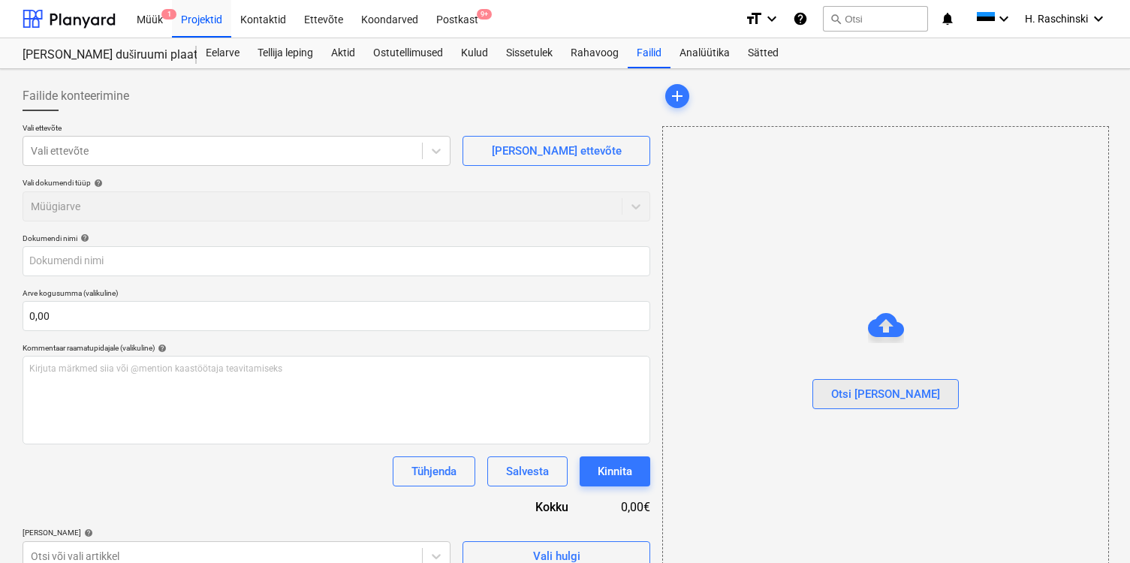
click at [876, 390] on div "Otsi [PERSON_NAME]" at bounding box center [885, 394] width 109 height 20
type input "Erviton Arve nr 212812.pdf"
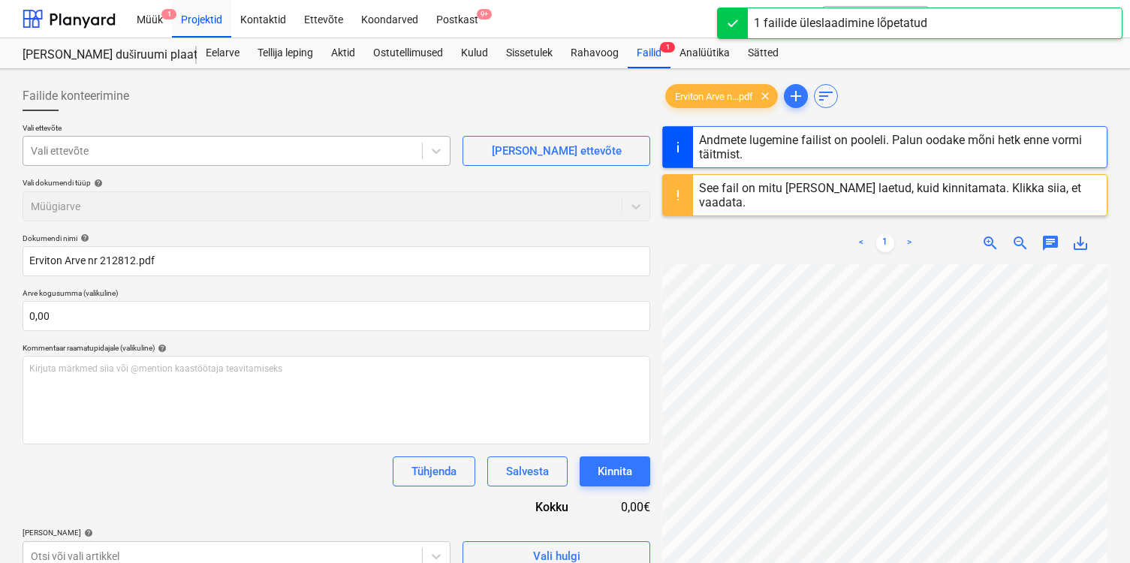
click at [336, 150] on div at bounding box center [223, 150] width 384 height 15
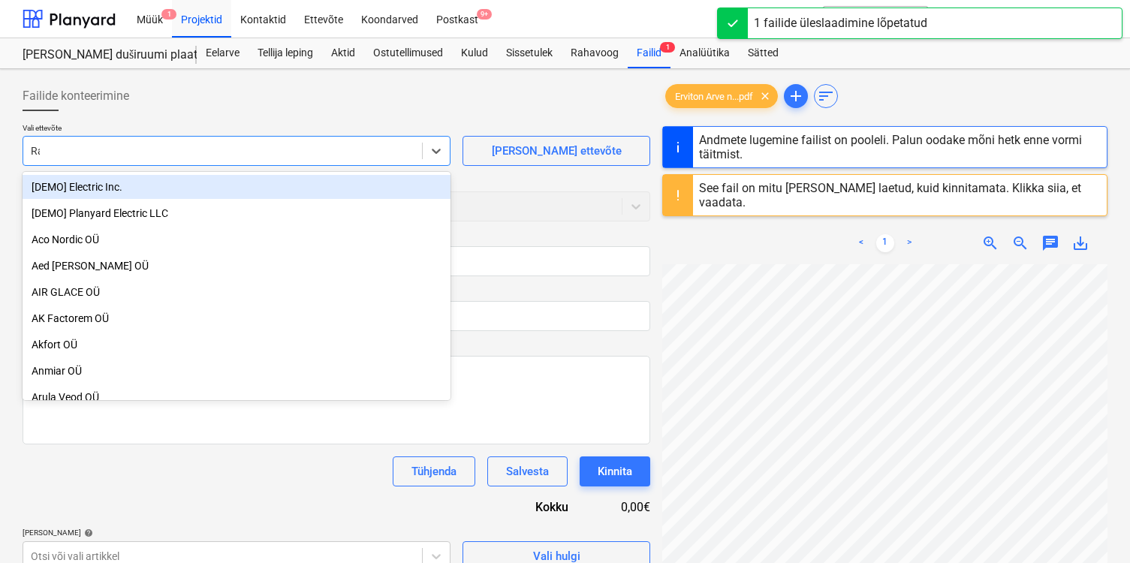
type input "[PERSON_NAME]"
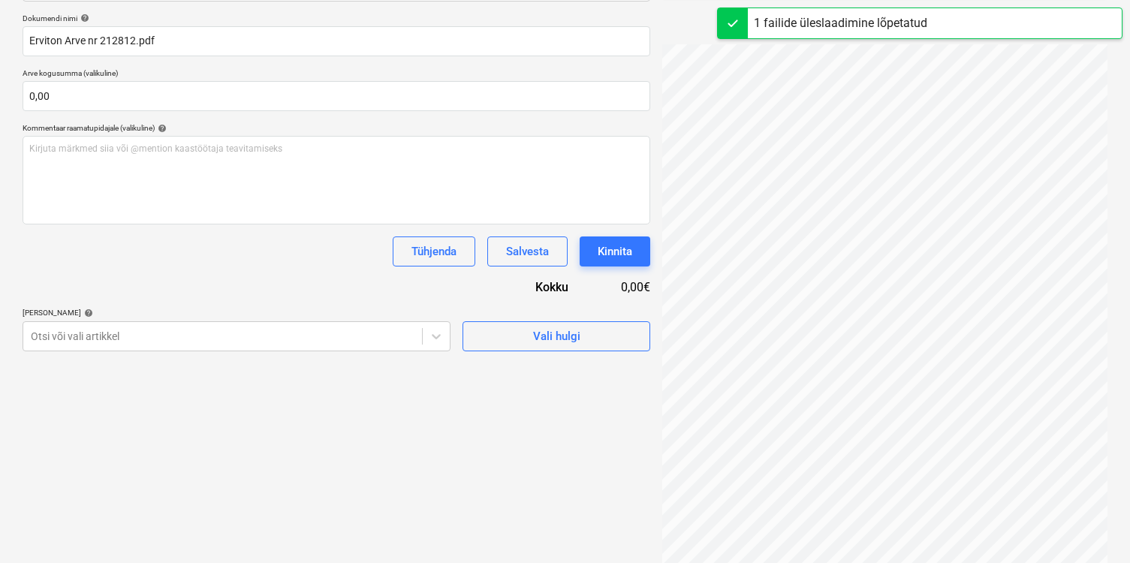
type input "212812"
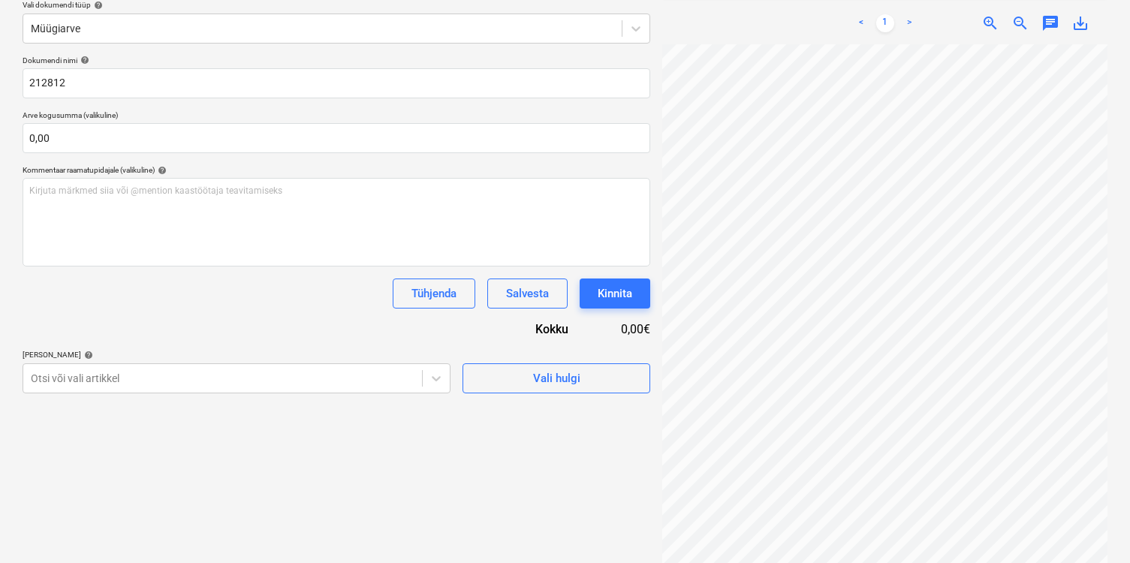
click at [445, 380] on body "Müük 1 Projektid Kontaktid Ettevõte Koondarved Postkast 9+ format_size keyboard…" at bounding box center [565, 103] width 1130 height 563
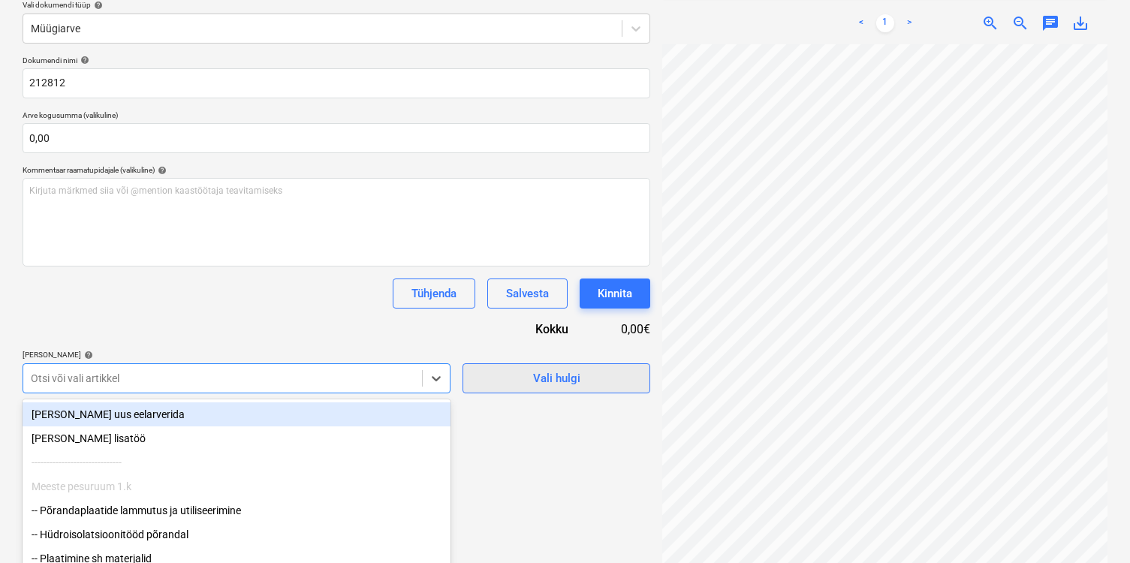
click at [497, 383] on div "Failide konteerimine Vali ettevõte Rae Spordikeskus [PERSON_NAME] uus ettevõte …" at bounding box center [337, 234] width 640 height 674
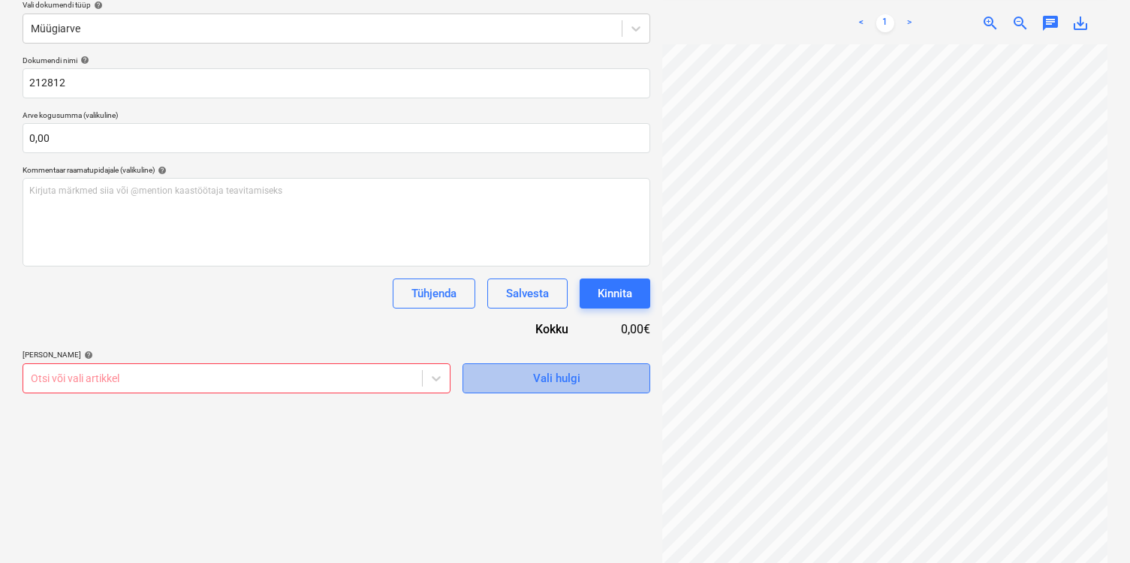
click at [513, 380] on span "Vali hulgi" at bounding box center [556, 379] width 150 height 20
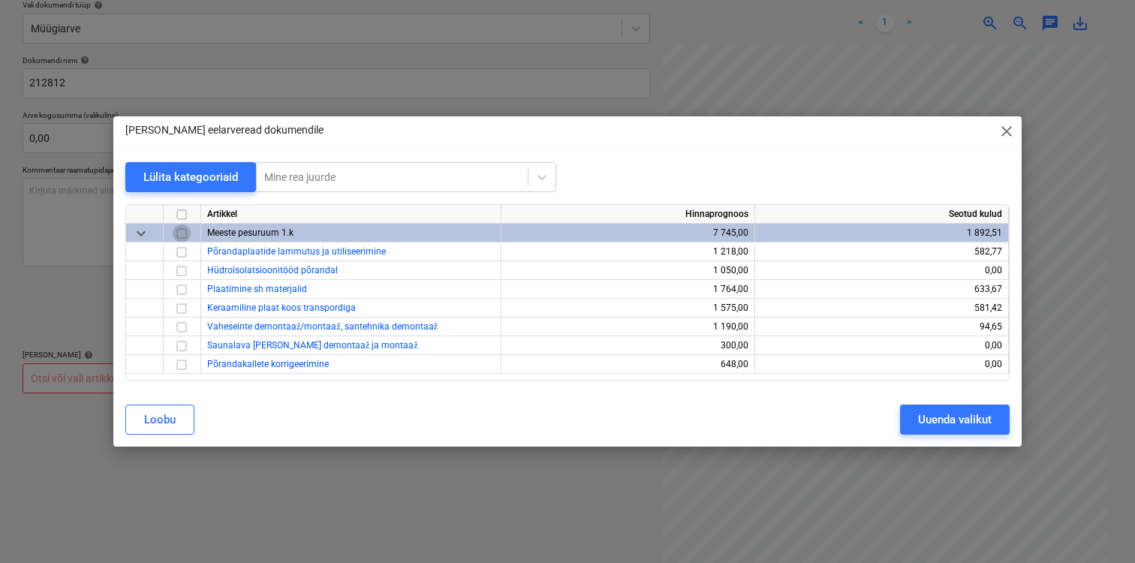
click at [176, 234] on input "checkbox" at bounding box center [182, 234] width 18 height 18
checkbox input "true"
click at [925, 426] on div "Uuenda valikut" at bounding box center [955, 420] width 74 height 20
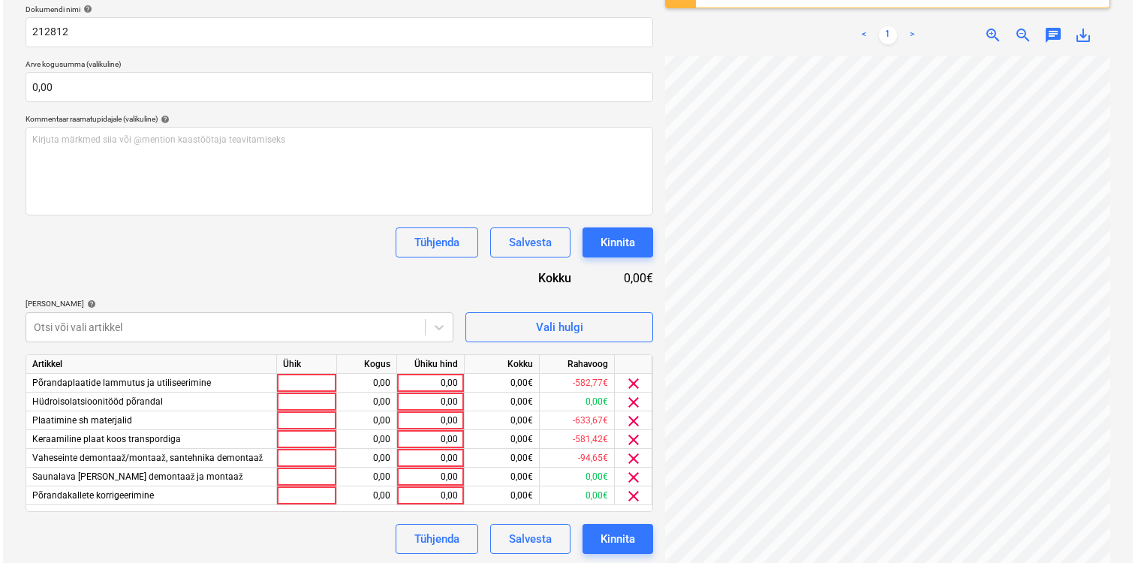
scroll to position [232, 0]
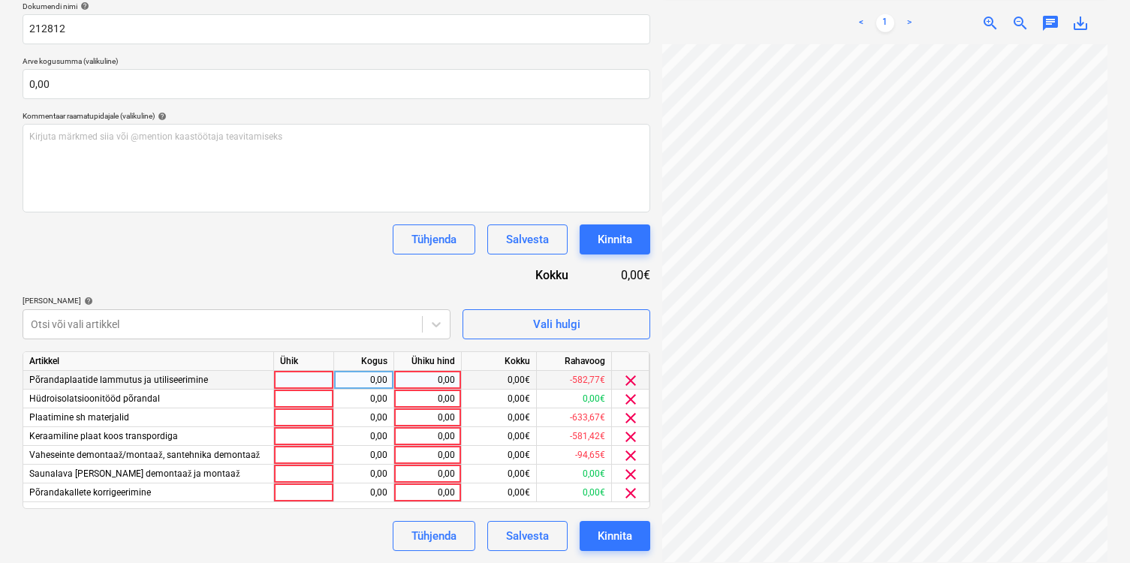
click at [313, 384] on div at bounding box center [304, 380] width 60 height 19
type input "kmp"
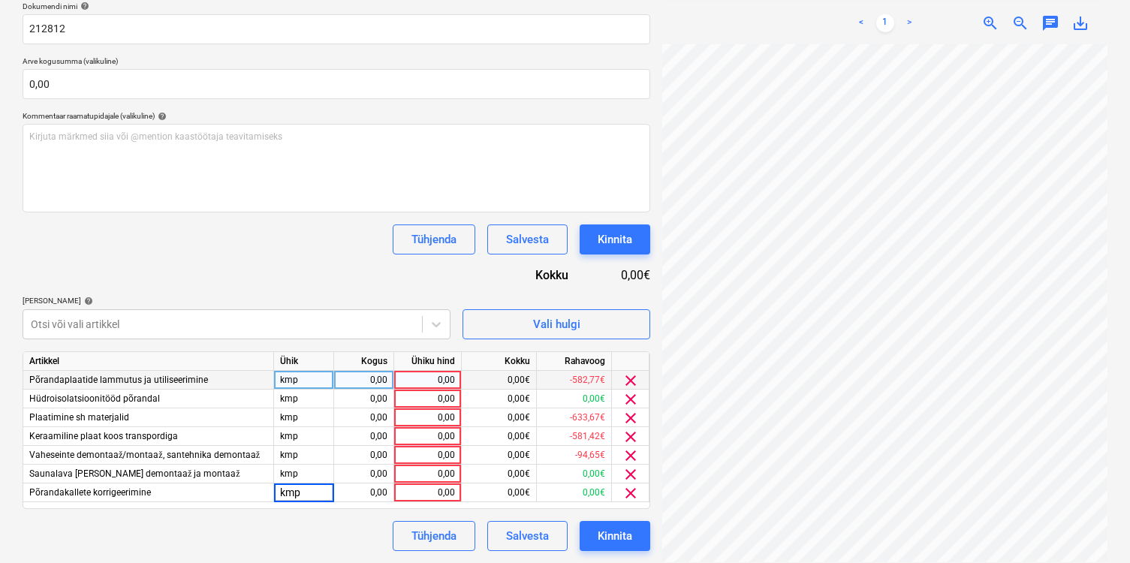
click at [357, 372] on div "0,00" at bounding box center [363, 380] width 47 height 19
type input "1"
click at [440, 379] on div "0,00" at bounding box center [427, 380] width 55 height 19
type input "1351,98"
type input "1165,50"
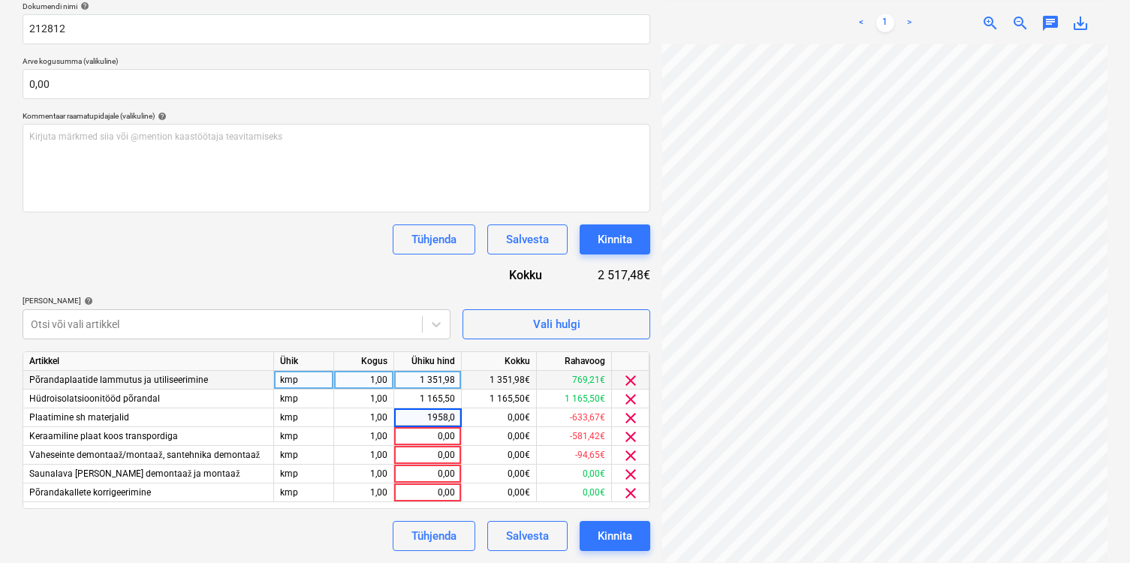
type input "1958,04"
type input "1748,25"
type input "1320,90"
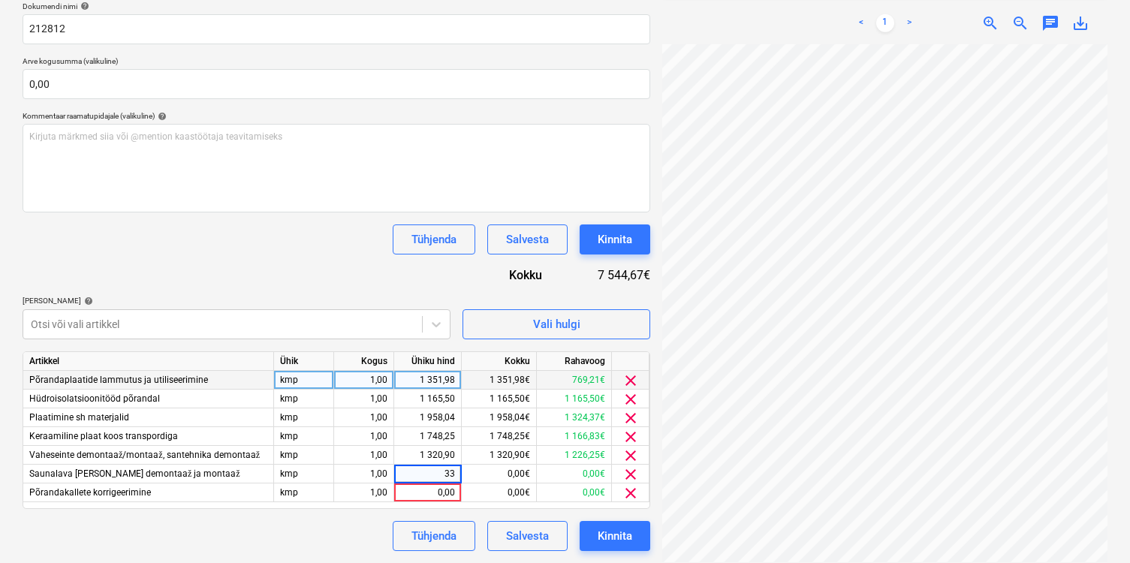
type input "333"
type input "680,40"
click at [316, 271] on div "Dokumendi nimi help 212812 Arve kogusumma (valikuline) 0,00 Kommentaar raamatup…" at bounding box center [337, 277] width 628 height 550
click at [605, 526] on div "Kinnita" at bounding box center [615, 536] width 35 height 20
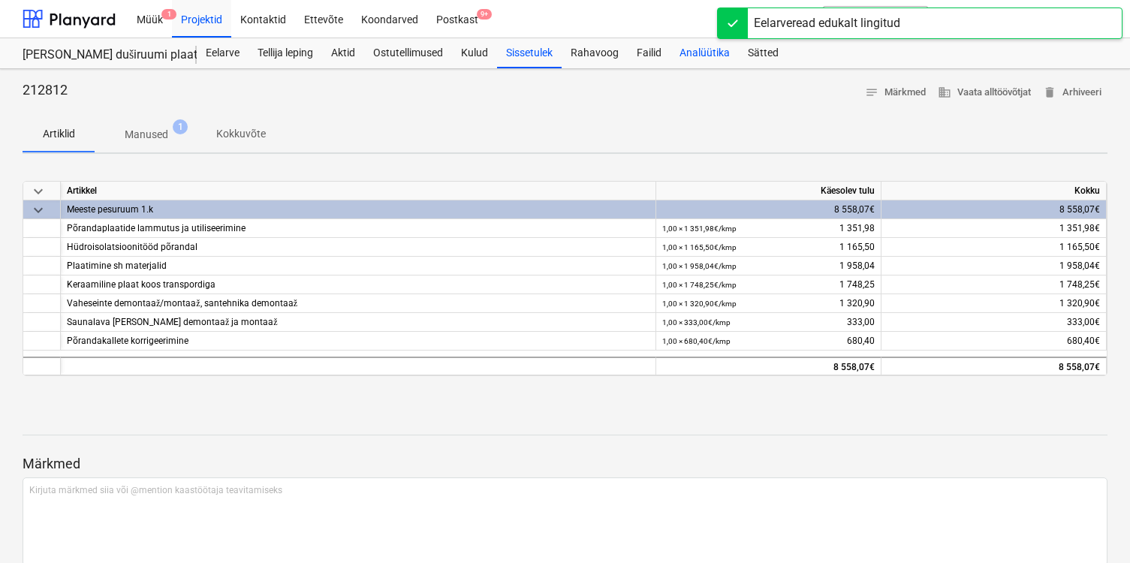
click at [687, 53] on div "Analüütika" at bounding box center [705, 53] width 68 height 30
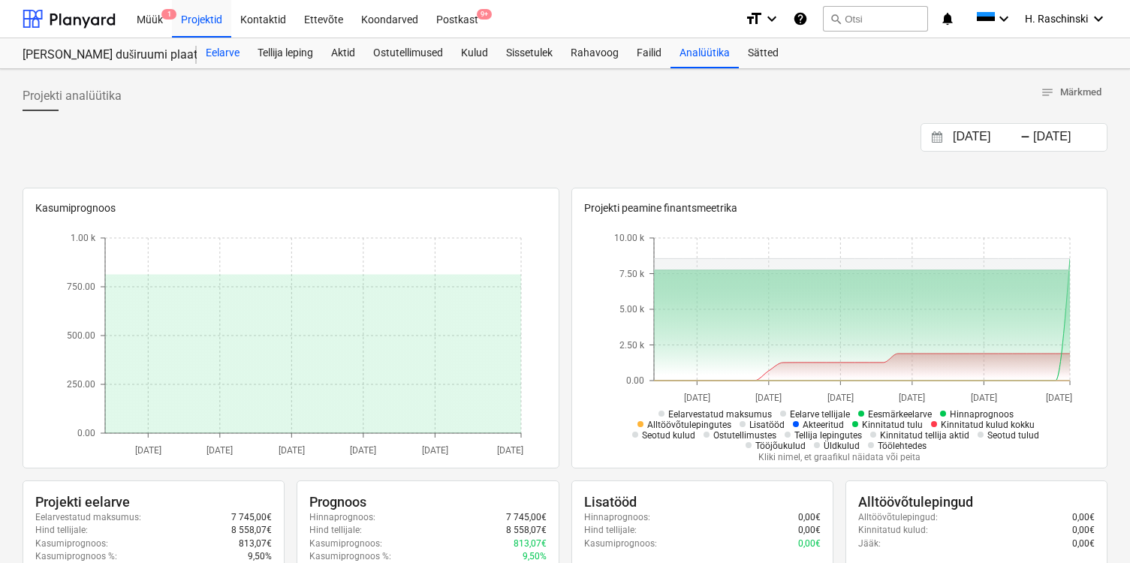
click at [231, 45] on div "Eelarve" at bounding box center [223, 53] width 52 height 30
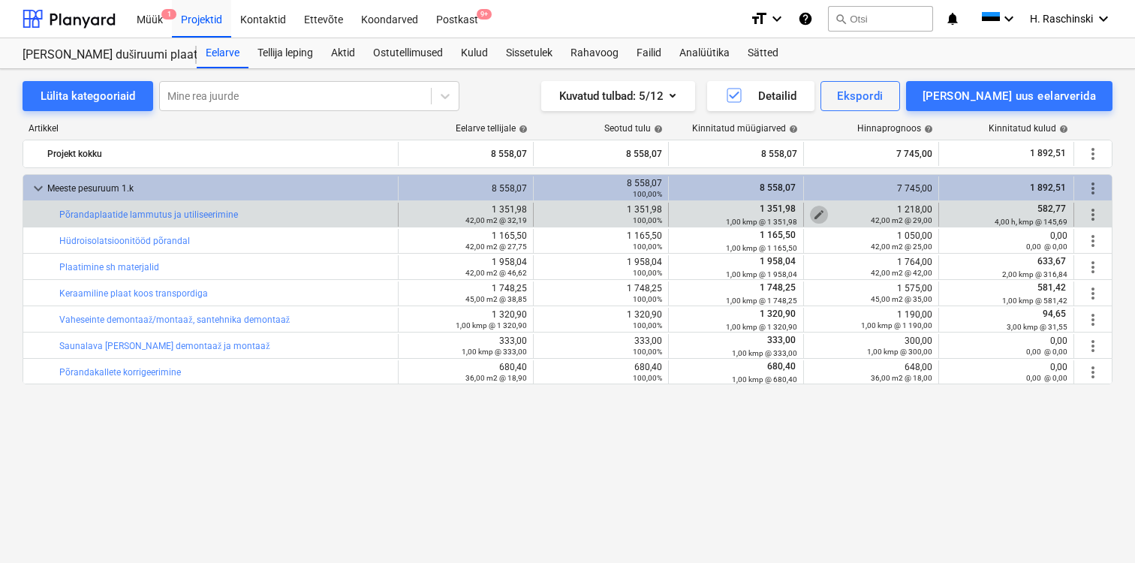
click at [819, 211] on span "edit" at bounding box center [819, 215] width 12 height 12
type textarea "x"
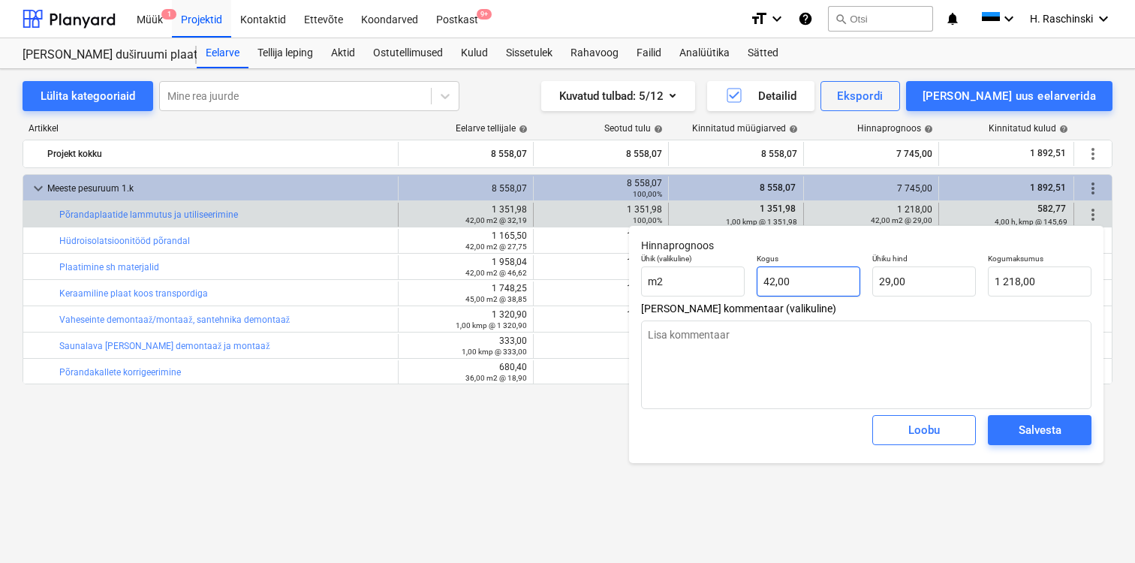
type input "42"
click at [815, 274] on input "42" at bounding box center [809, 282] width 104 height 30
type textarea "x"
type input "42,00"
click at [716, 282] on input "m2" at bounding box center [693, 282] width 104 height 30
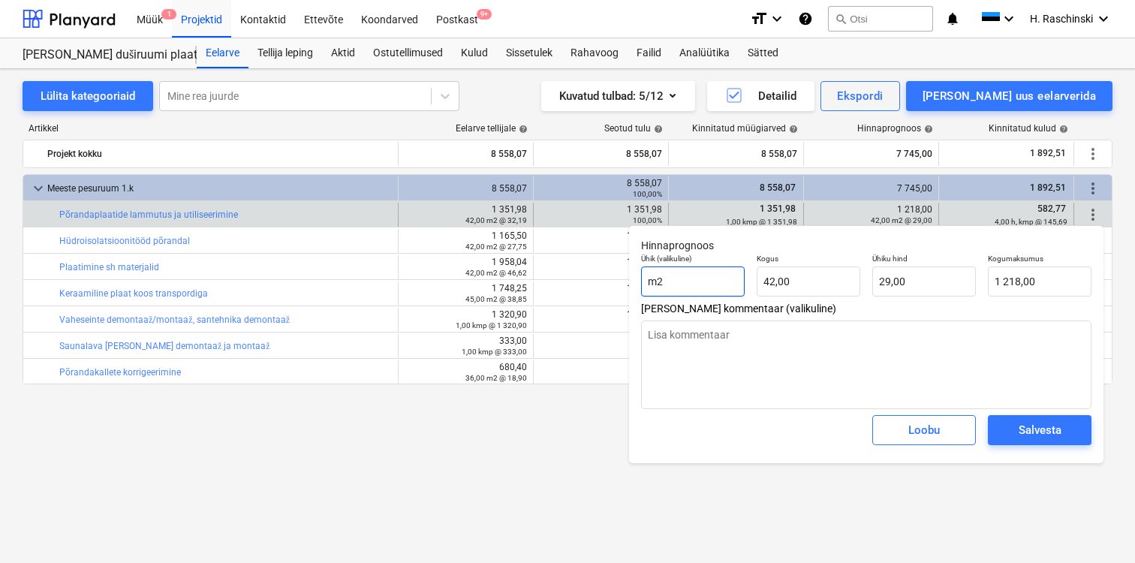
type textarea "x"
type input "m"
type textarea "x"
type input "k"
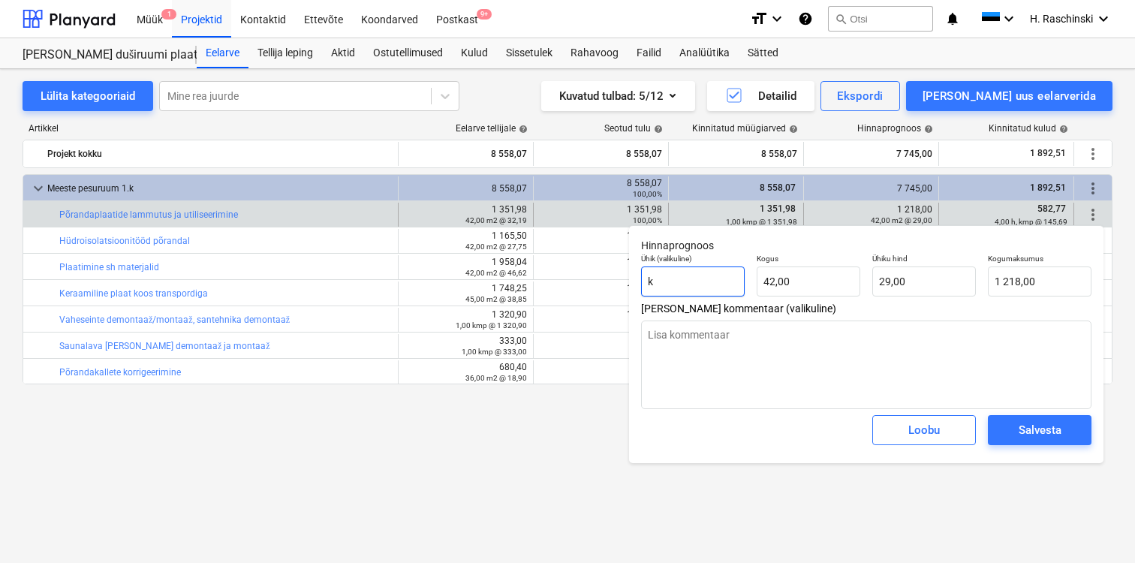
type textarea "x"
type input "km"
type textarea "x"
type input "kmp"
type textarea "x"
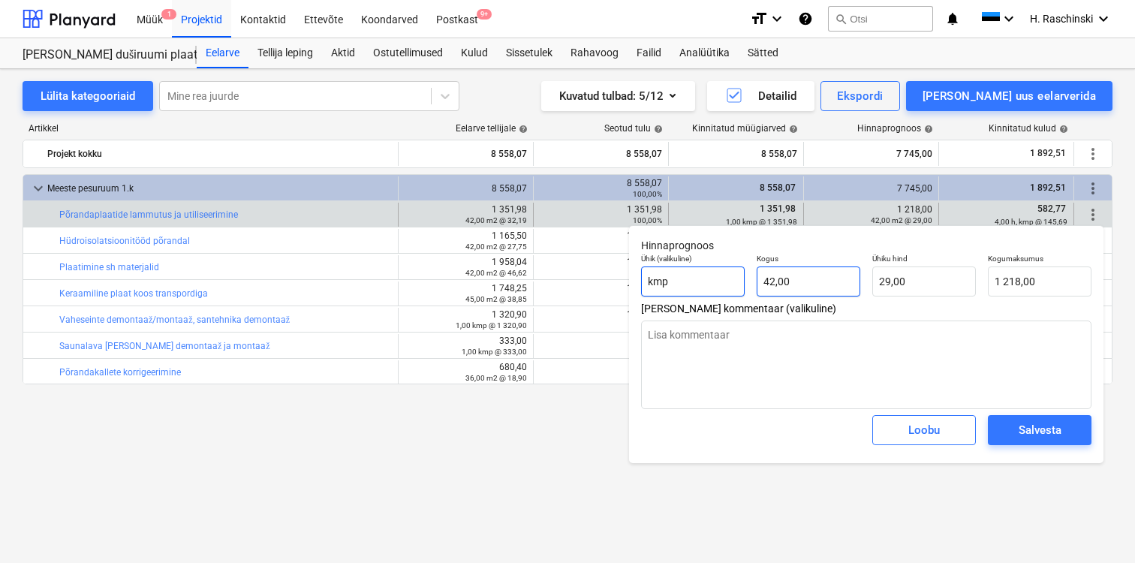
type input "42"
type textarea "x"
type input "4"
type input "116,00"
type textarea "x"
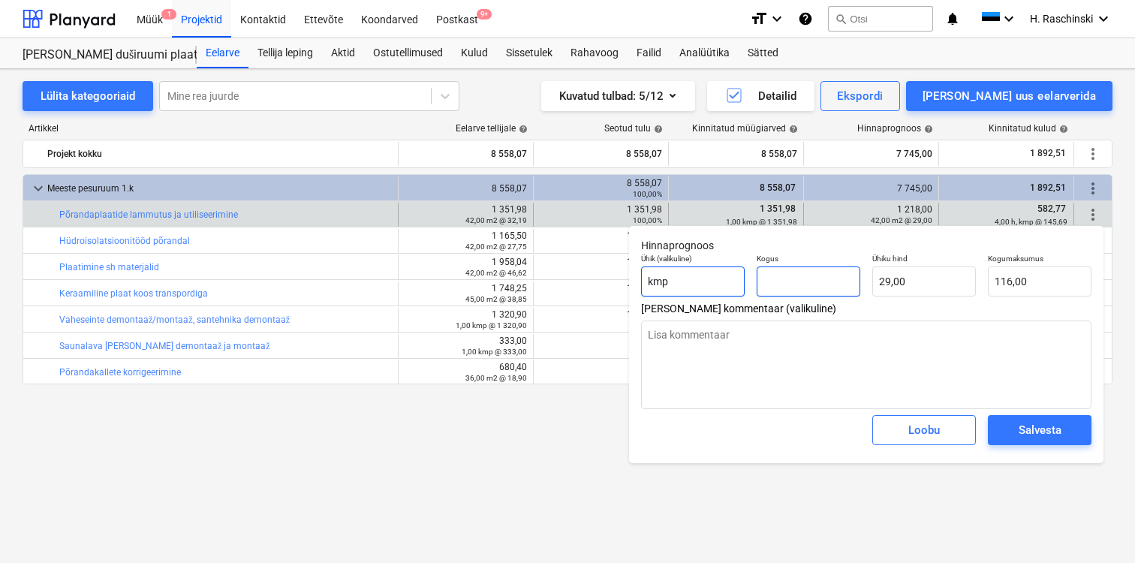
type input "0,00"
type textarea "x"
type input "1"
type input "29,00"
type input "1"
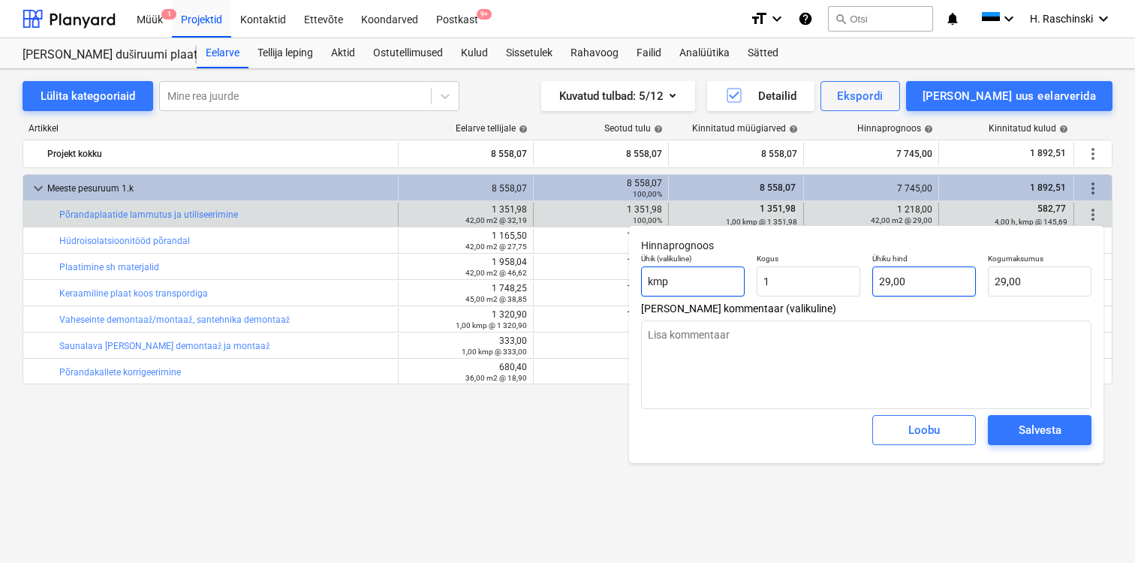
type textarea "x"
type input "1,00"
type input "29"
type textarea "x"
type input "295"
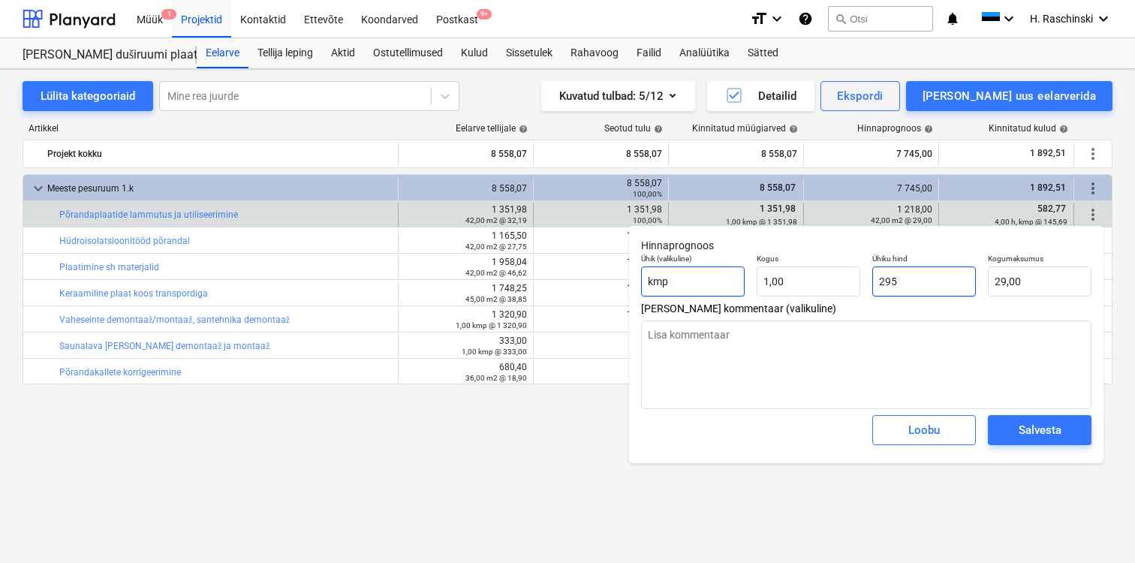
type input "295,00"
type textarea "x"
type input "2958"
type input "2 958,00"
type textarea "x"
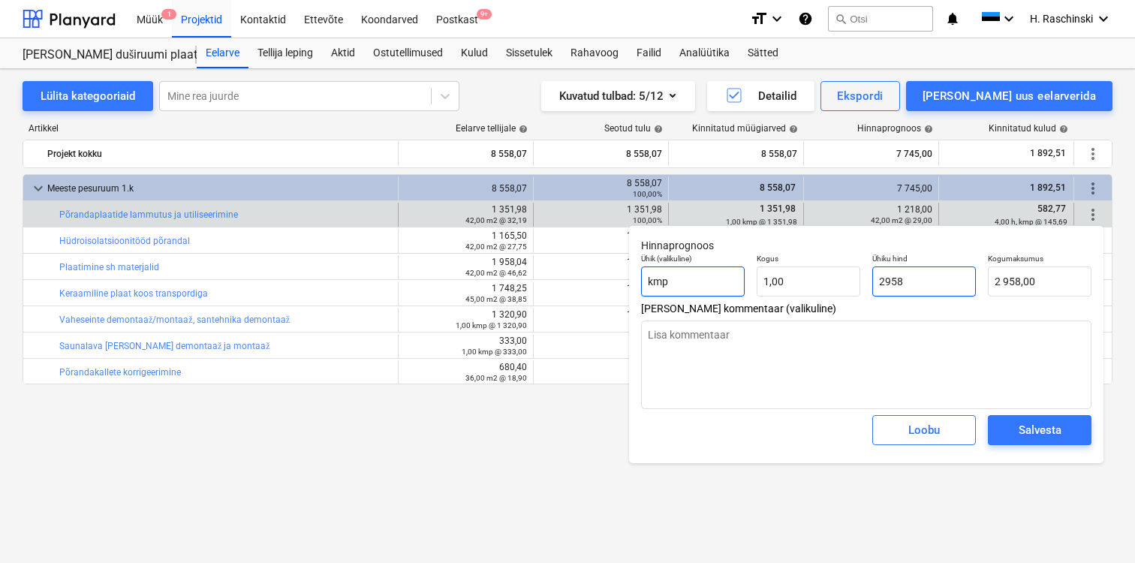
type input "29582"
type input "29 582,00"
type textarea "x"
type input "29582,"
type textarea "x"
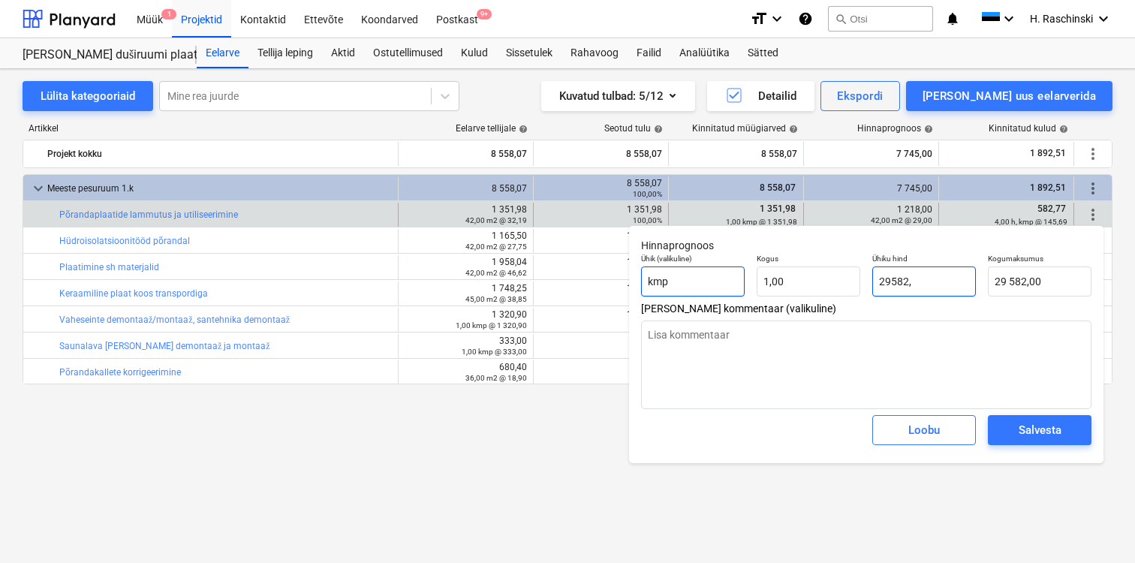
type input "29582,7"
type input "29 582,70"
type textarea "x"
type input "29582,77"
type input "29 582,77"
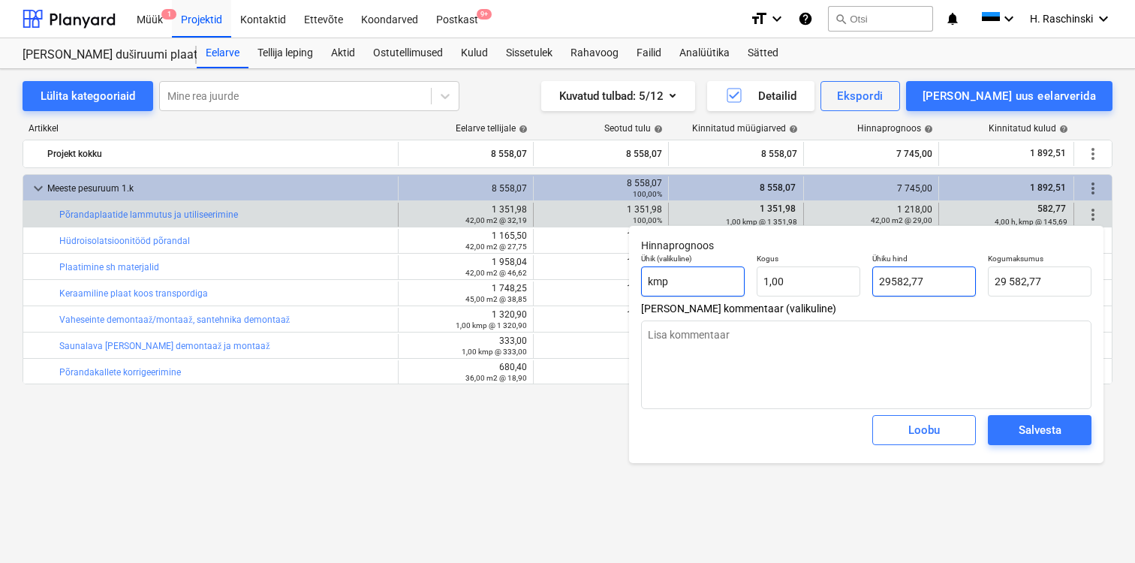
type textarea "x"
type input "29582,7"
type input "29 582,70"
type textarea "x"
type input "29582,"
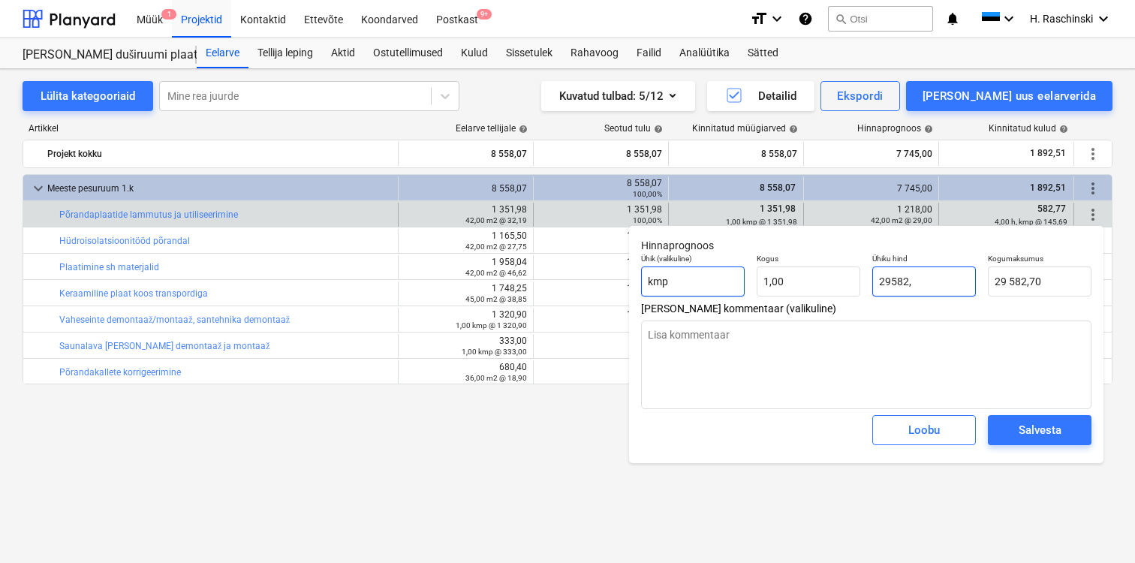
type input "29 582,00"
type textarea "x"
type input "29582"
type textarea "x"
type input "2958"
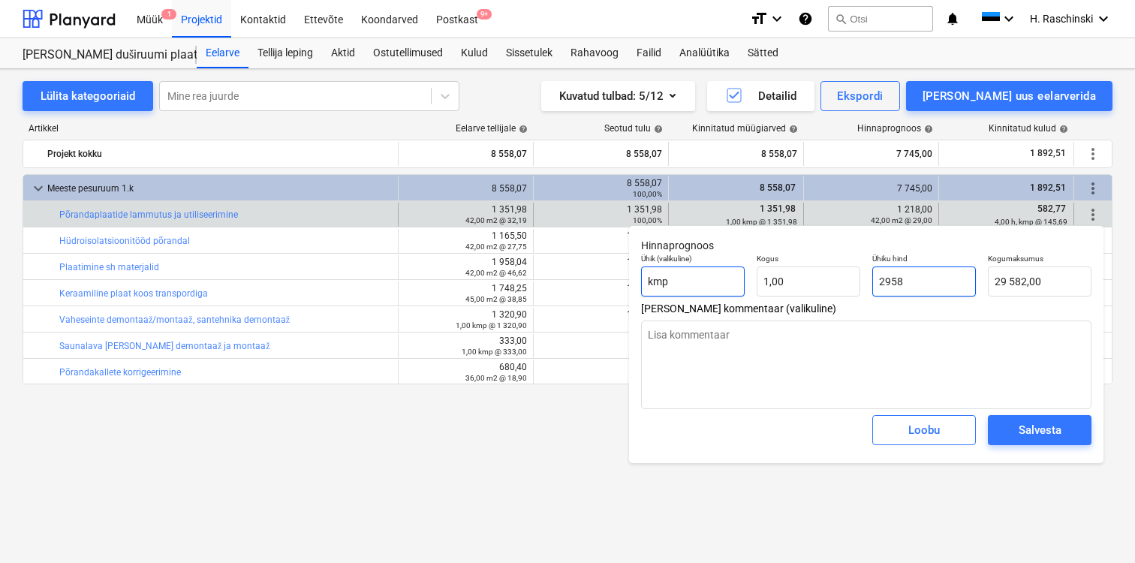
type input "2 958,00"
type textarea "x"
type input "295"
type input "295,00"
type textarea "x"
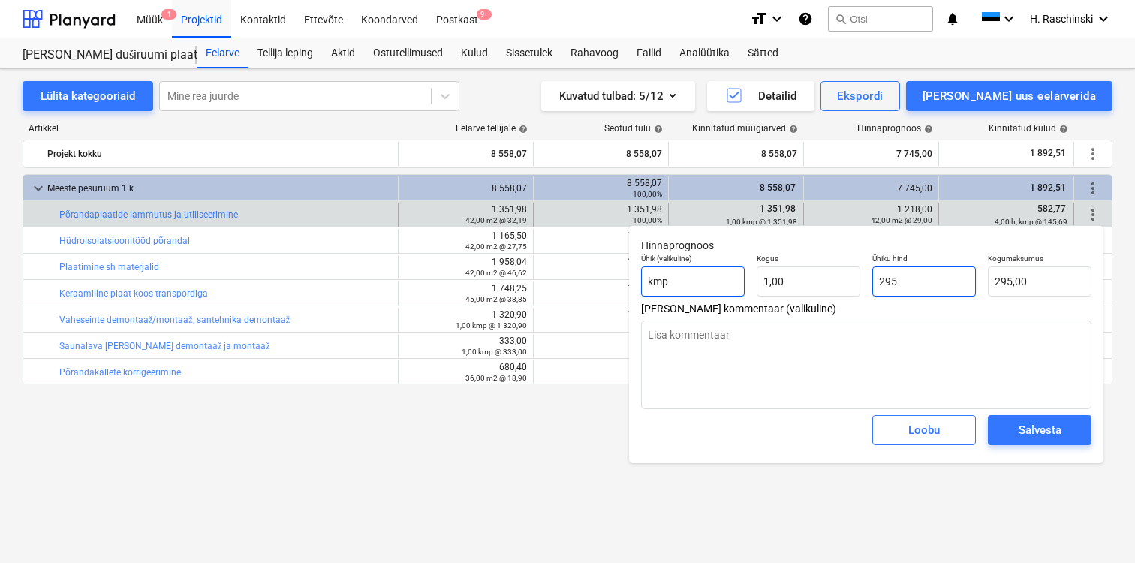
type input "29"
type input "29,00"
type textarea "x"
type input "2"
type input "2,00"
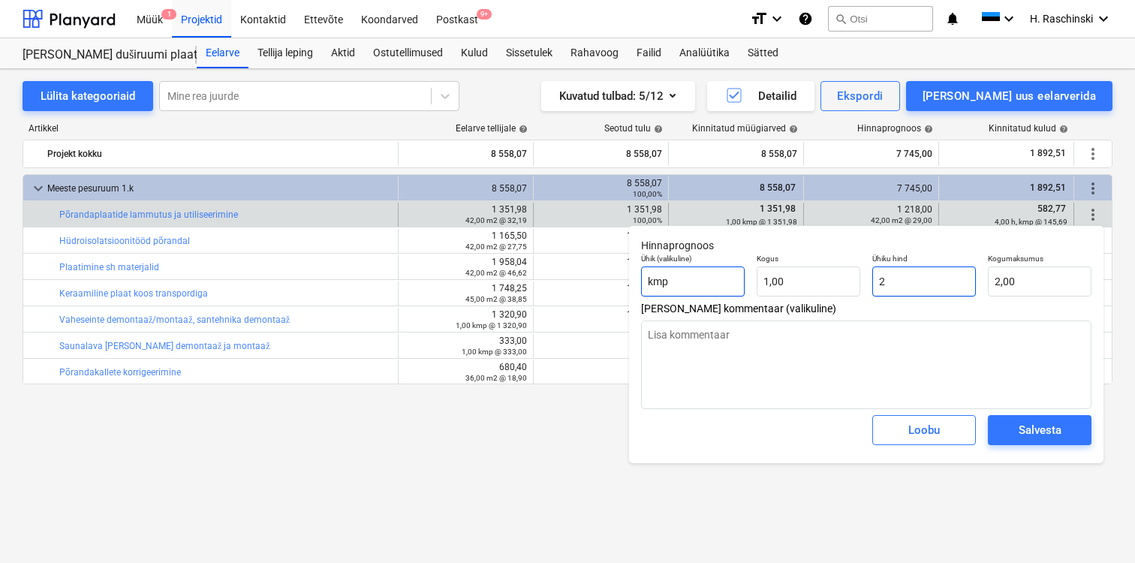
type textarea "x"
type input "0,00"
type textarea "x"
type input "0,00"
click at [900, 423] on span "Loobu" at bounding box center [924, 430] width 66 height 20
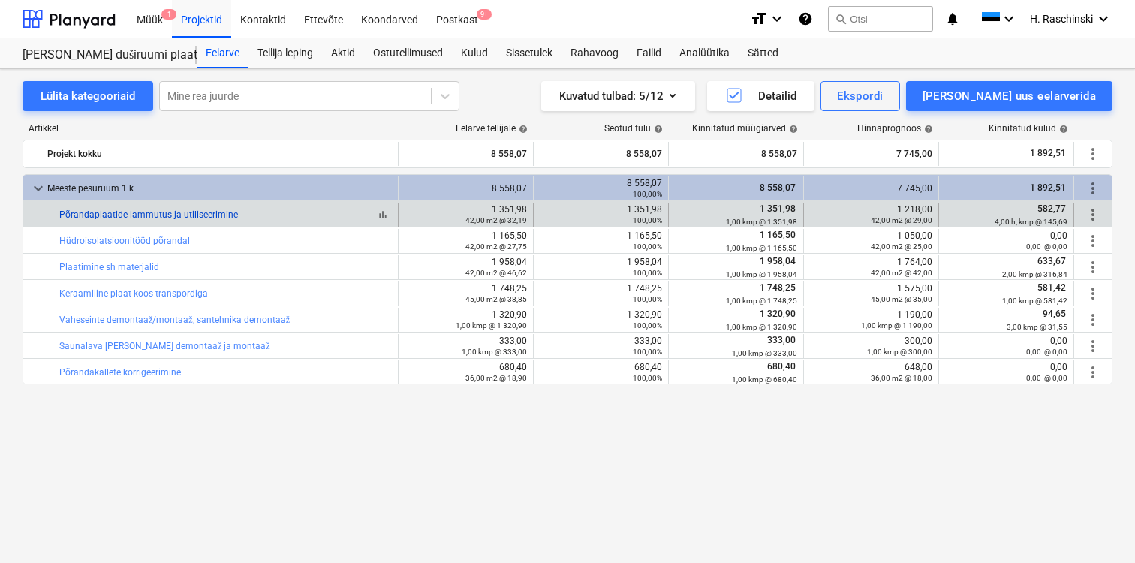
click at [198, 212] on link "Põrandaplaatide lammutus ja utiliseerimine" at bounding box center [148, 214] width 179 height 11
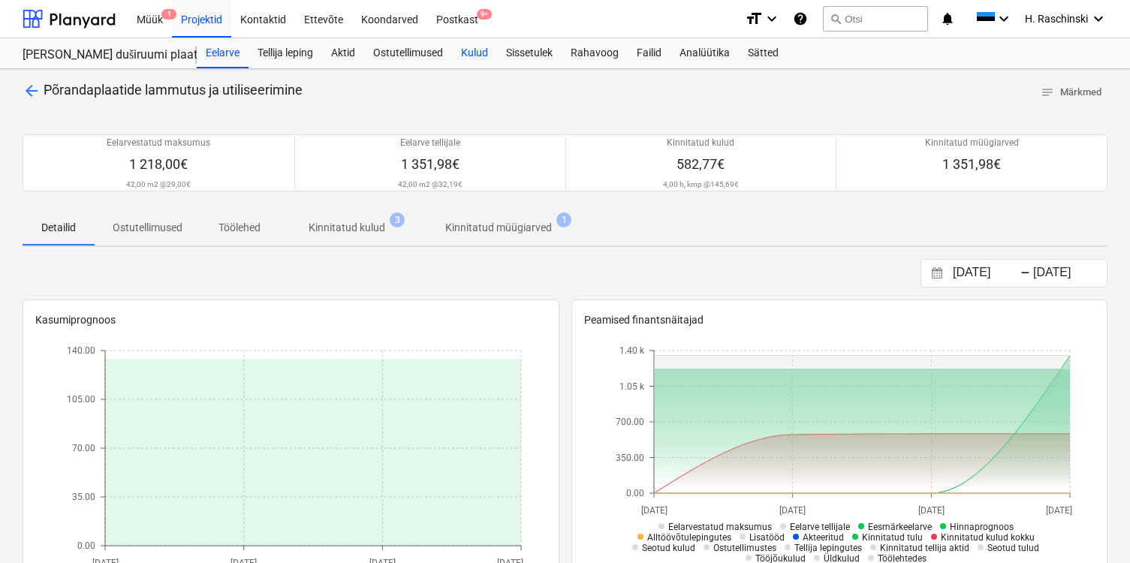
click at [484, 54] on div "Kulud" at bounding box center [474, 53] width 45 height 30
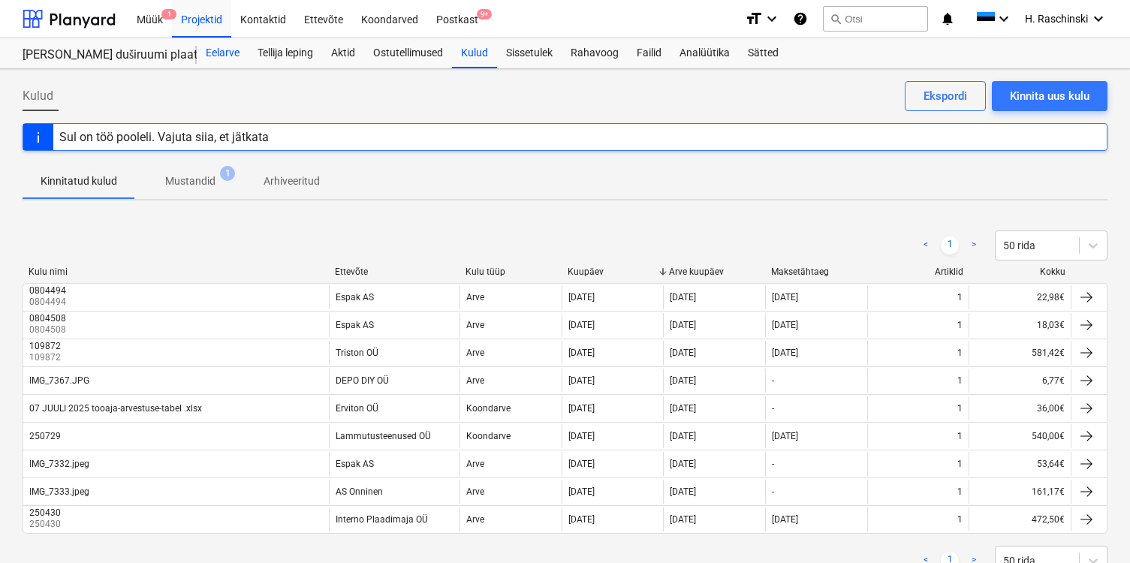
click at [226, 50] on div "Eelarve" at bounding box center [223, 53] width 52 height 30
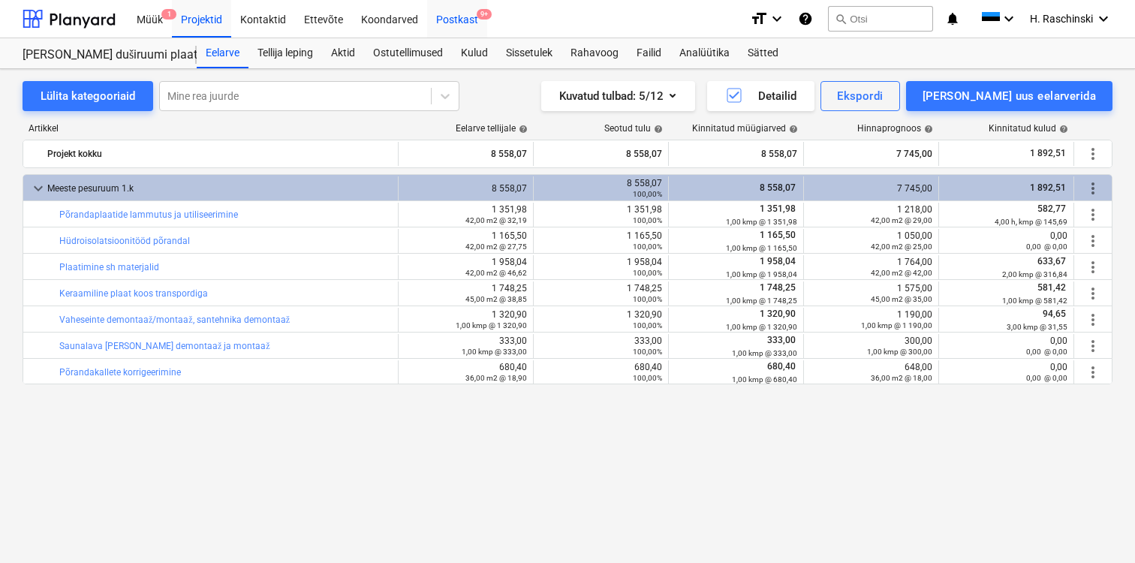
click at [456, 20] on div "Postkast 9+" at bounding box center [457, 18] width 60 height 38
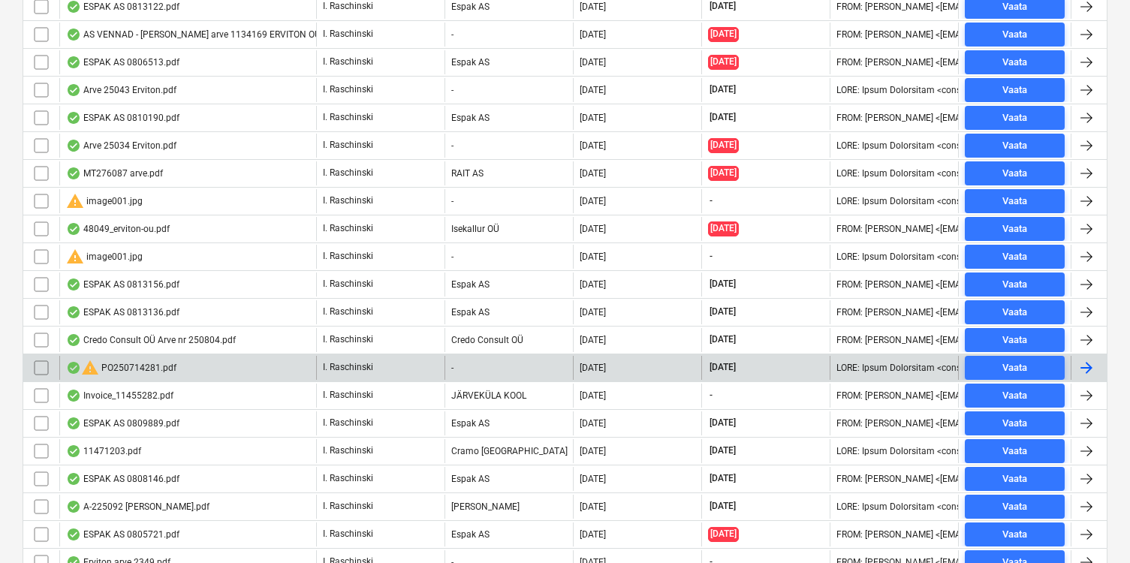
scroll to position [493, 0]
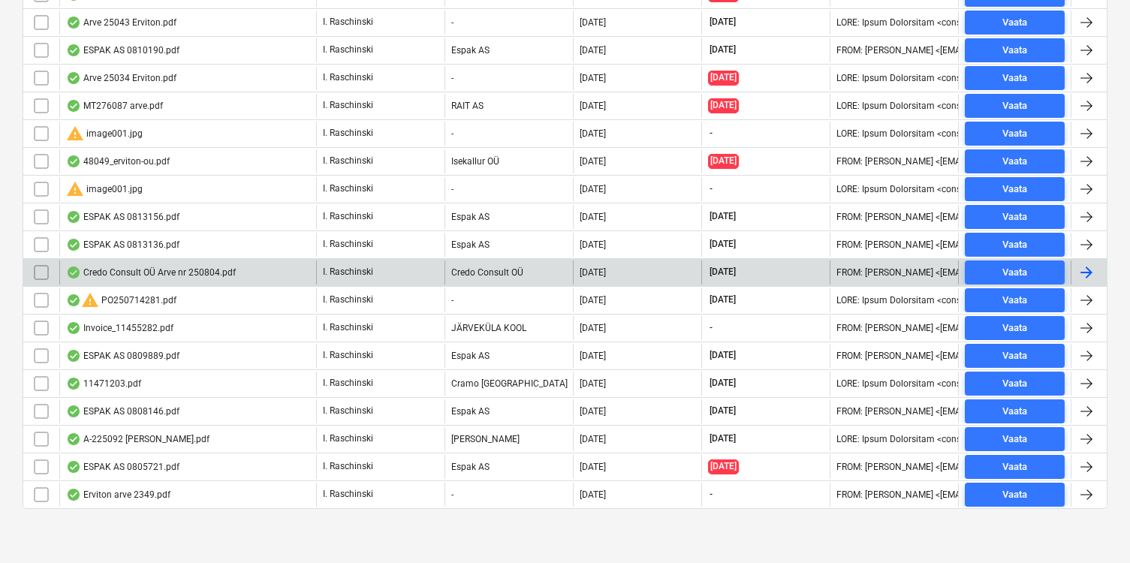
click at [155, 271] on div "Credo Consult OÜ Arve nr 250804.pdf" at bounding box center [151, 273] width 170 height 12
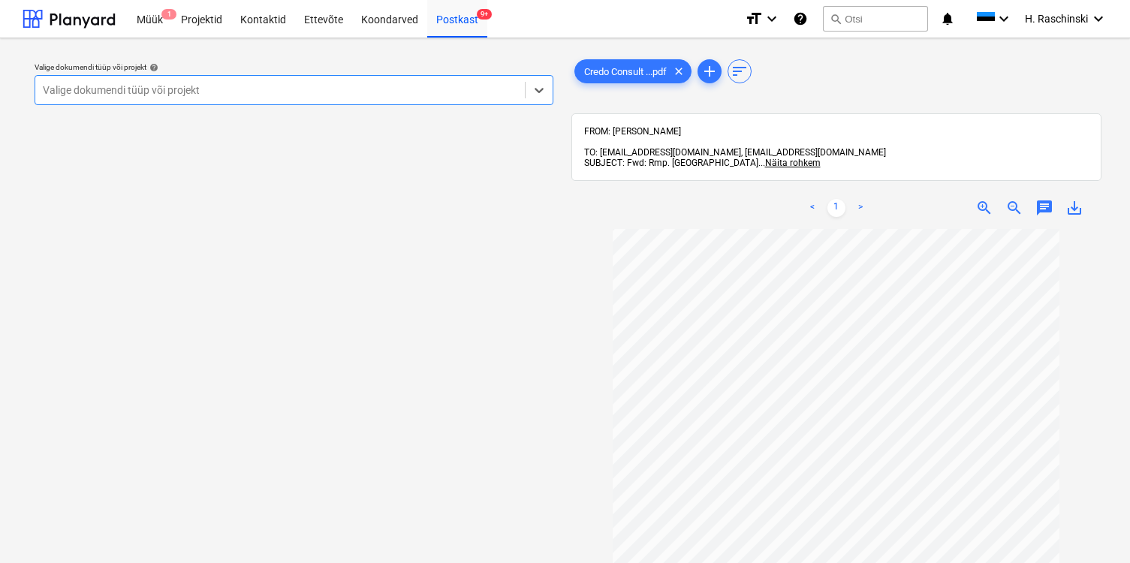
scroll to position [17, 0]
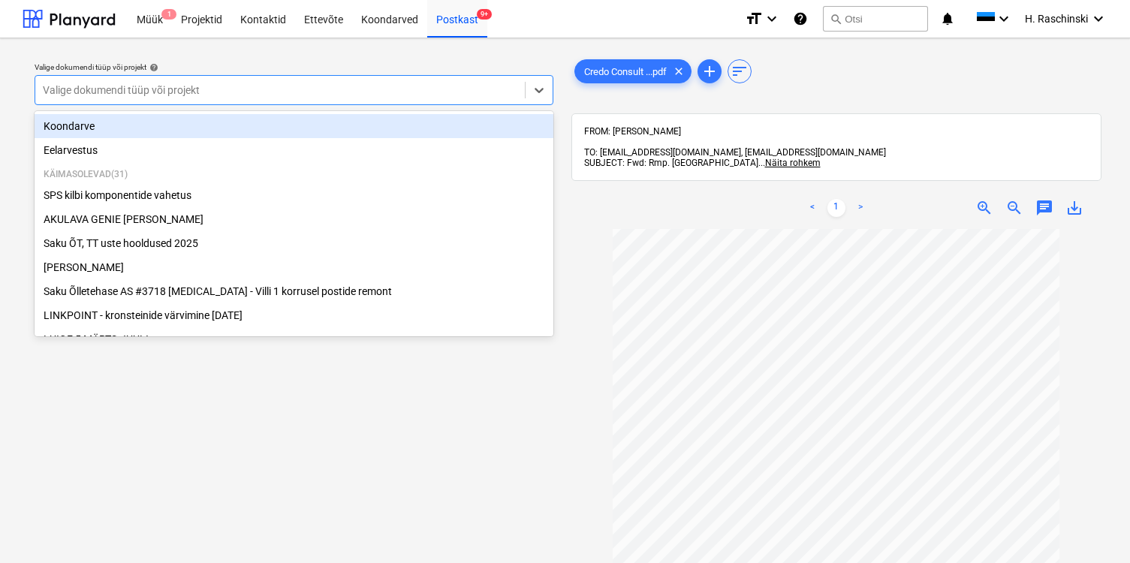
click at [467, 95] on div at bounding box center [280, 90] width 475 height 15
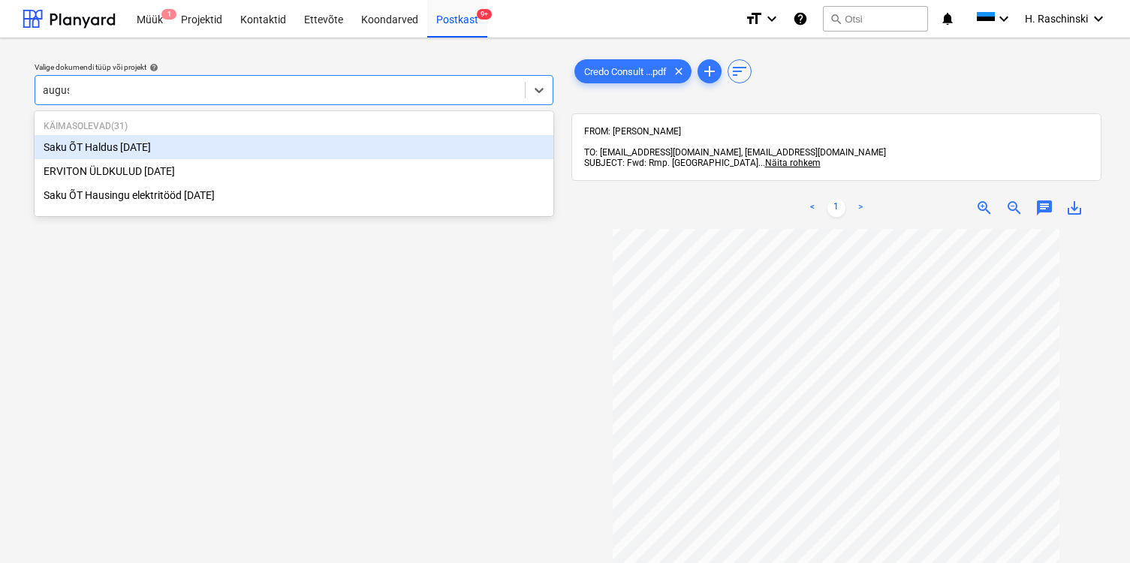
type input "august"
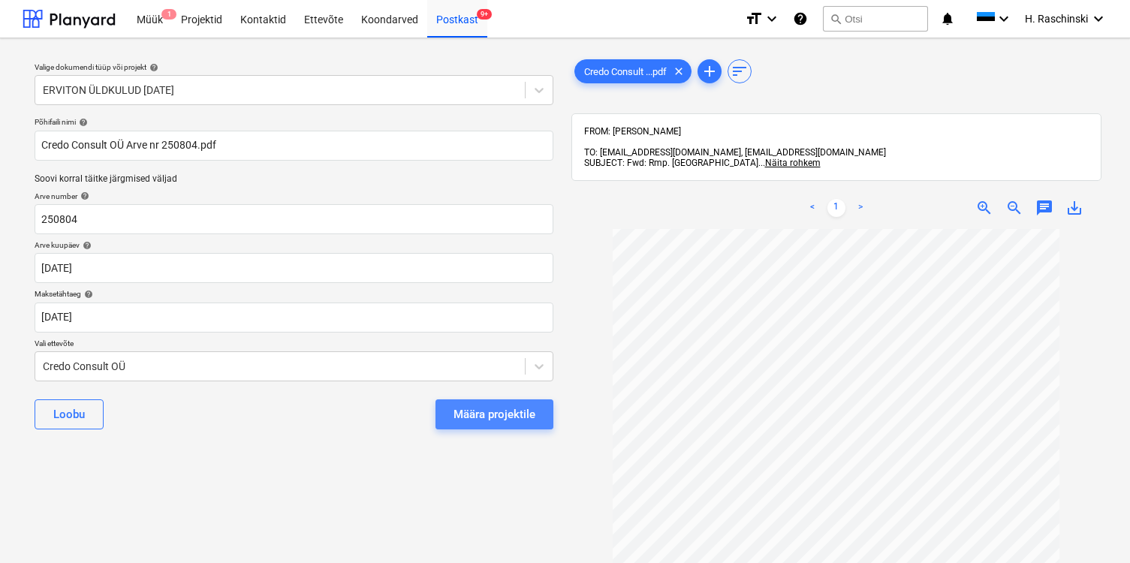
click at [498, 416] on div "Määra projektile" at bounding box center [495, 415] width 82 height 20
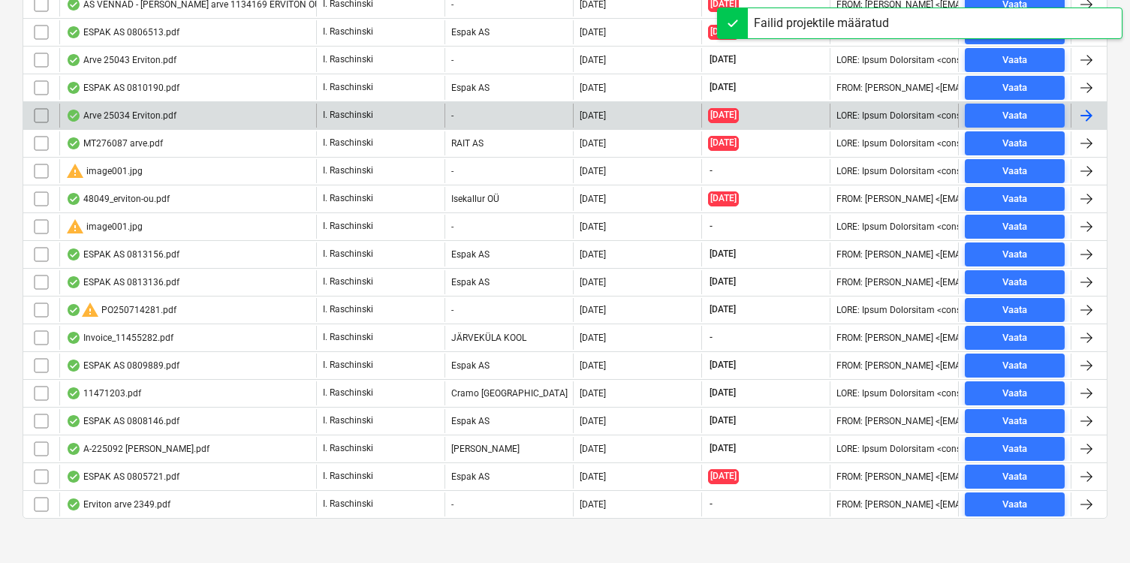
scroll to position [465, 0]
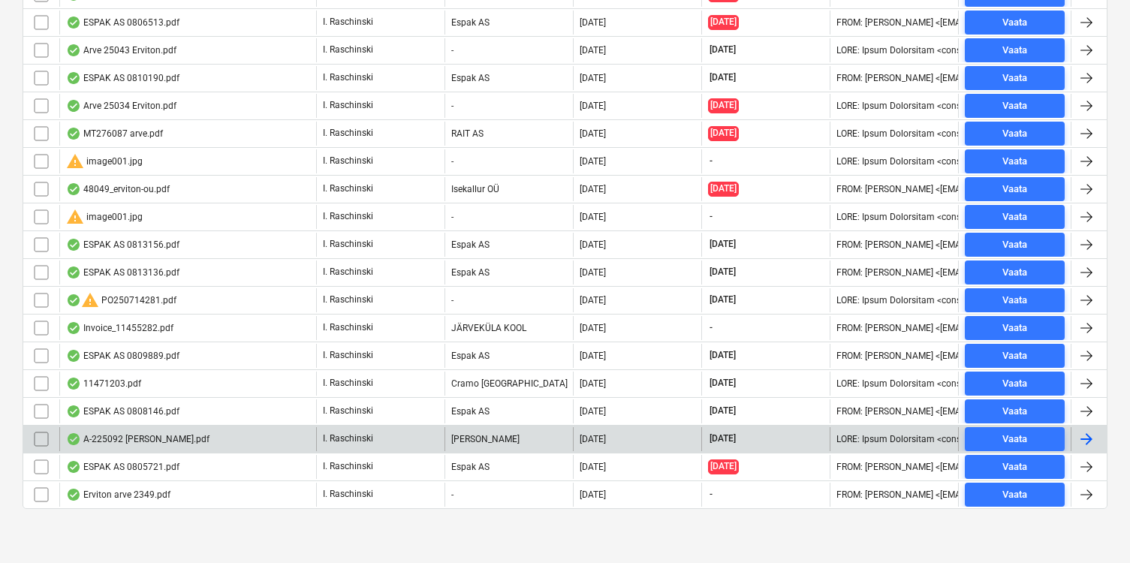
click at [158, 436] on div "A-225092 [PERSON_NAME].pdf" at bounding box center [137, 439] width 143 height 12
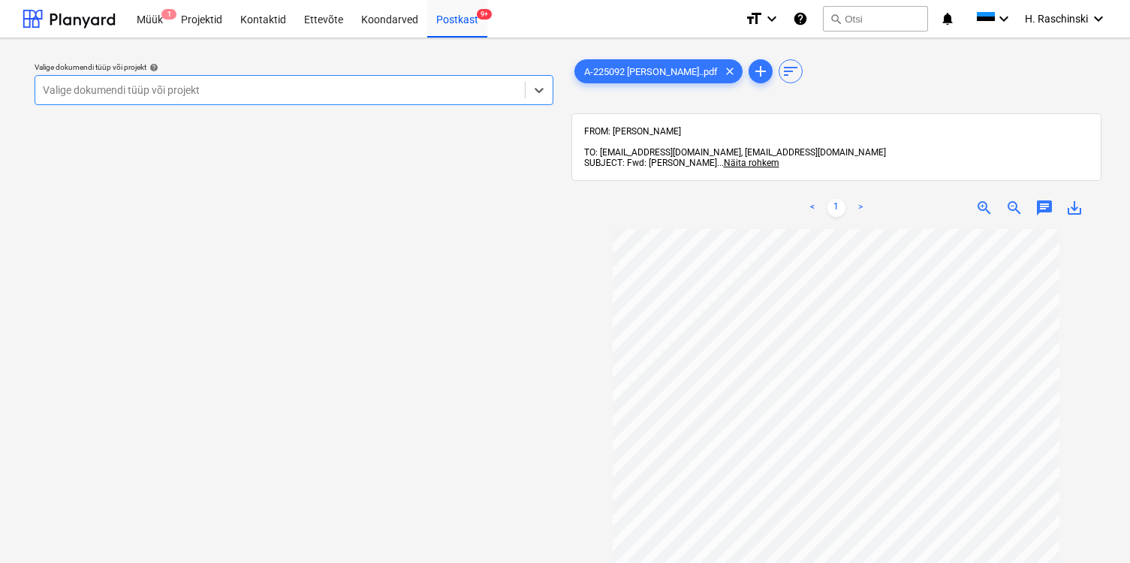
scroll to position [2, 0]
click at [367, 86] on div at bounding box center [280, 90] width 475 height 15
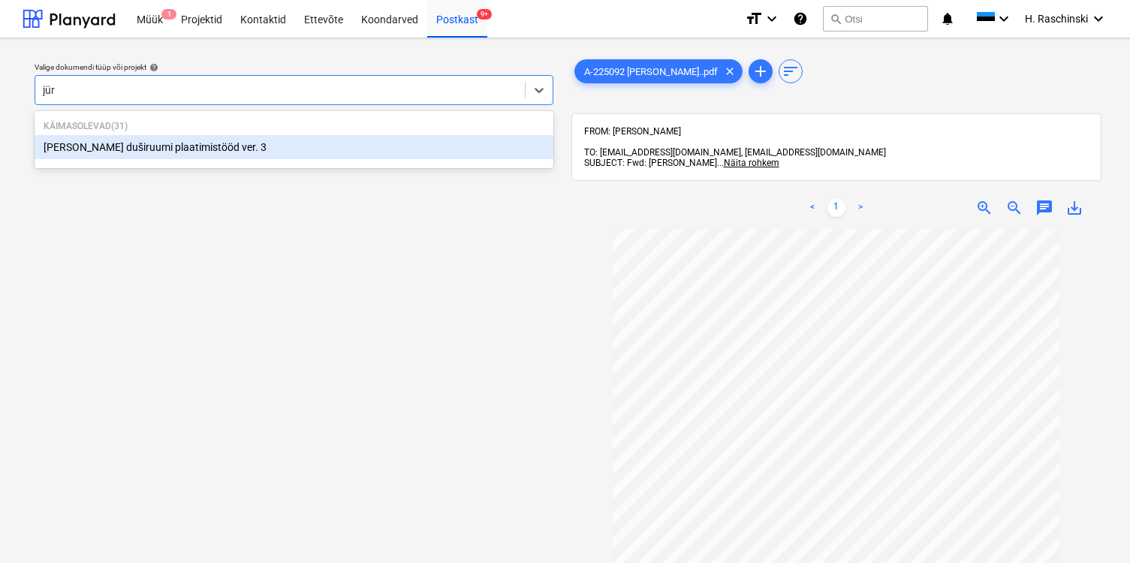
type input "jüri"
click at [247, 150] on div "[PERSON_NAME] duširuumi plaatimistööd ver. 3" at bounding box center [294, 147] width 519 height 24
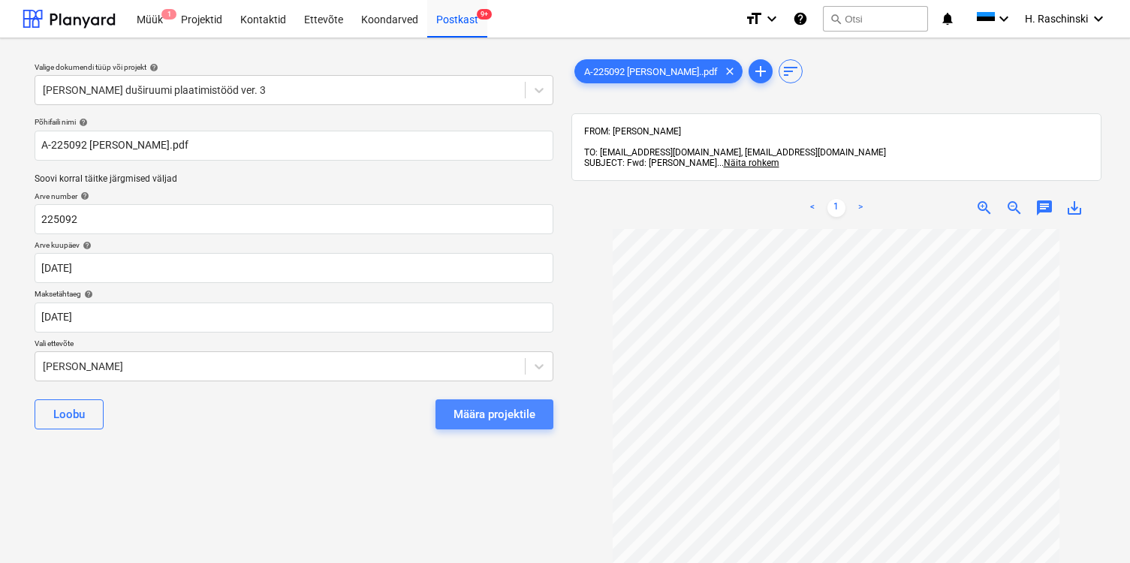
click at [523, 410] on div "Määra projektile" at bounding box center [495, 415] width 82 height 20
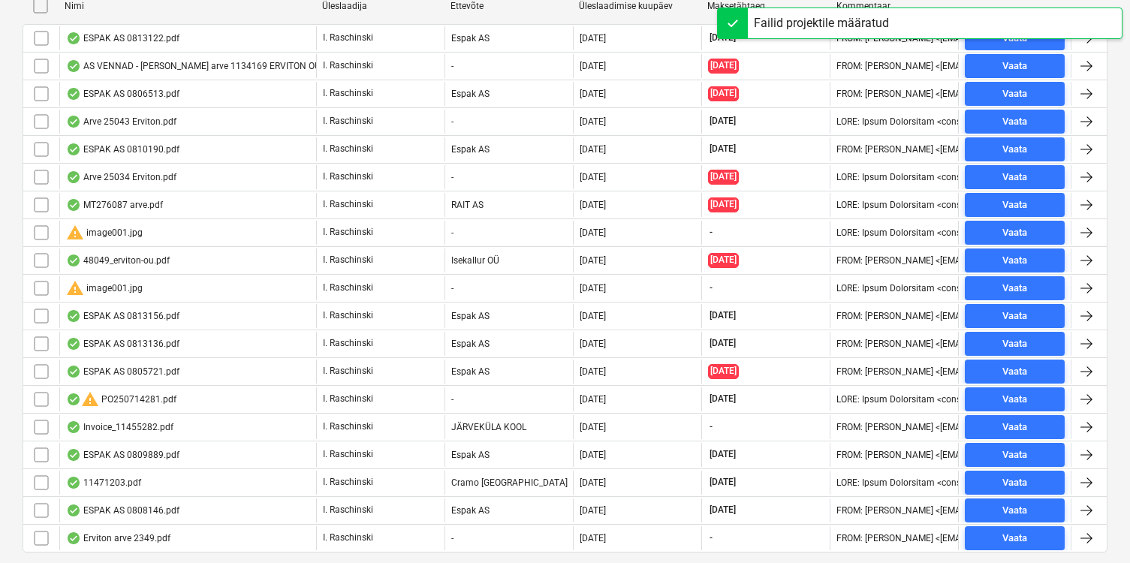
scroll to position [437, 0]
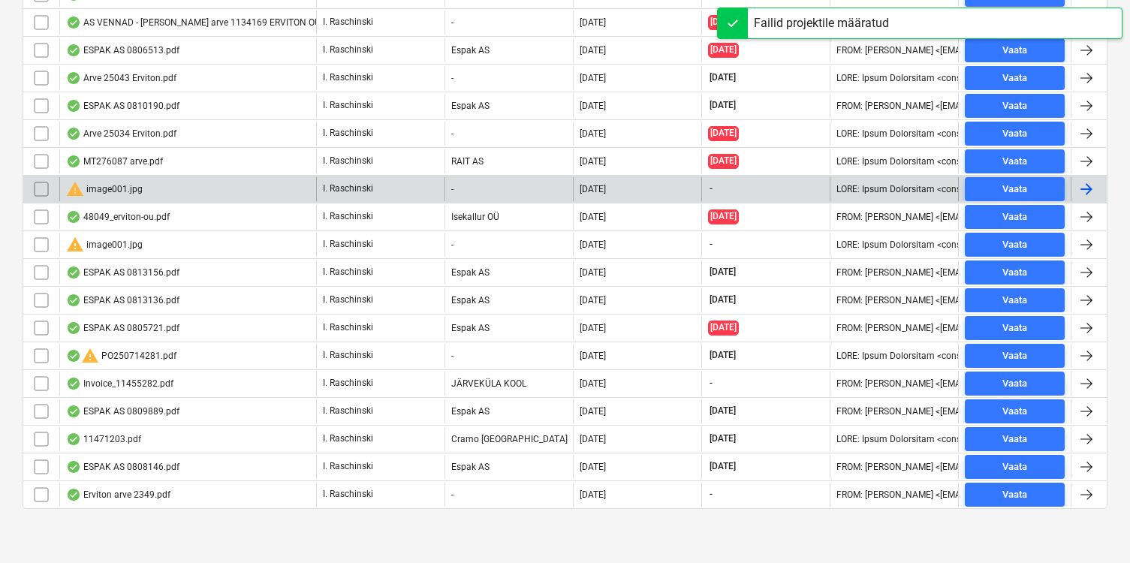
click at [100, 187] on div "warning image001.jpg" at bounding box center [104, 189] width 77 height 18
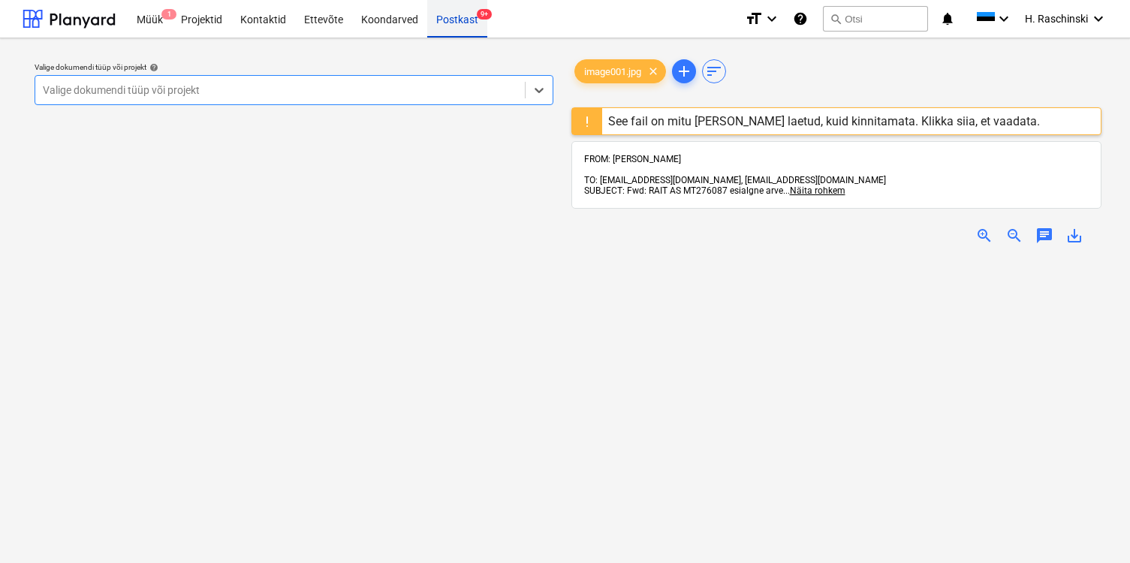
click at [448, 26] on div "Postkast 9+" at bounding box center [457, 18] width 60 height 38
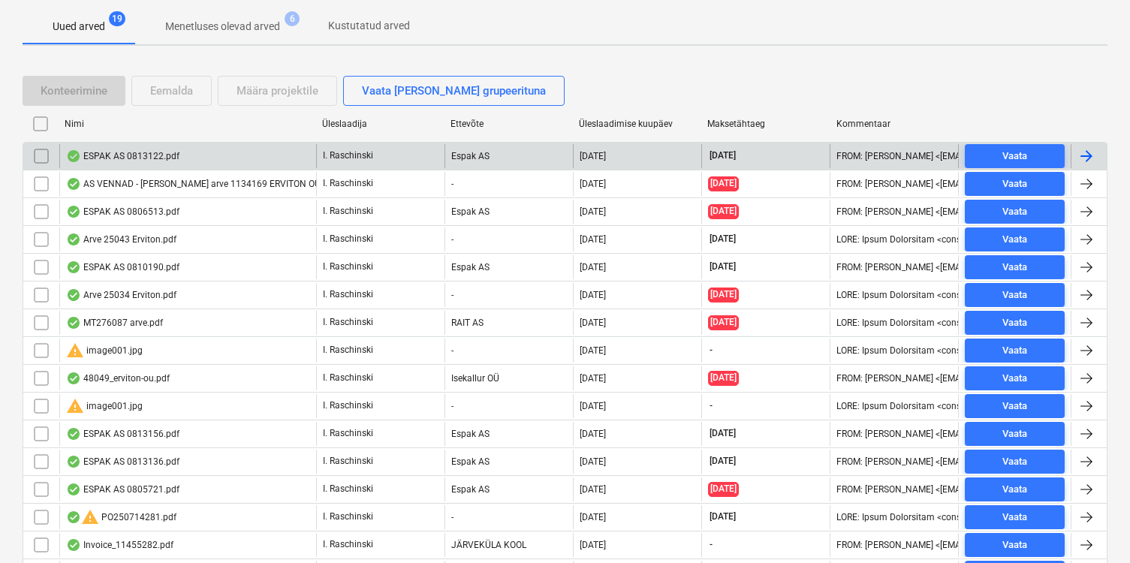
scroll to position [290, 0]
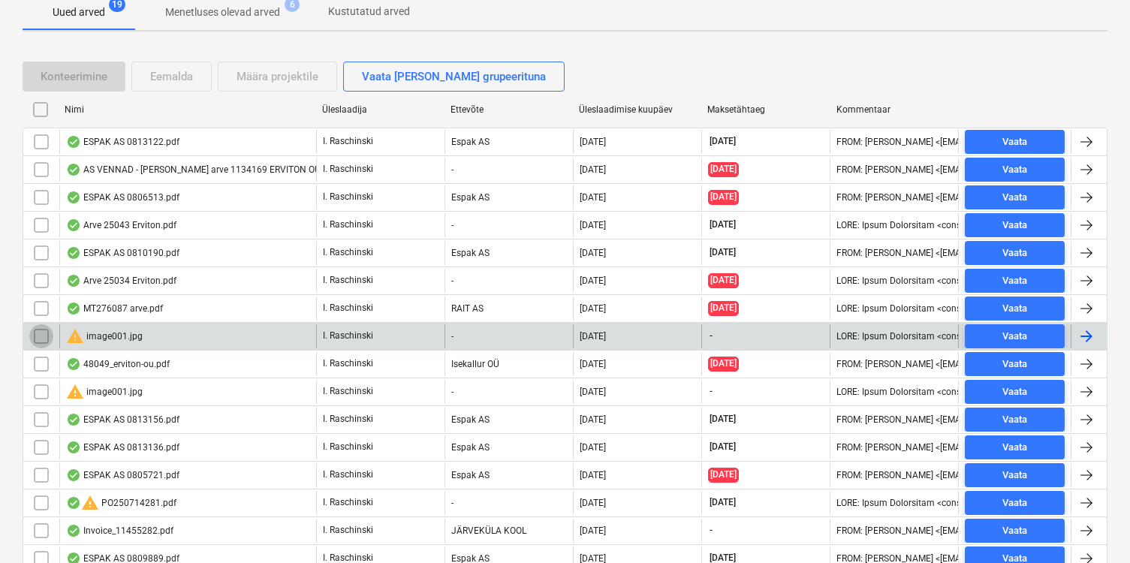
click at [36, 339] on input "checkbox" at bounding box center [41, 336] width 24 height 24
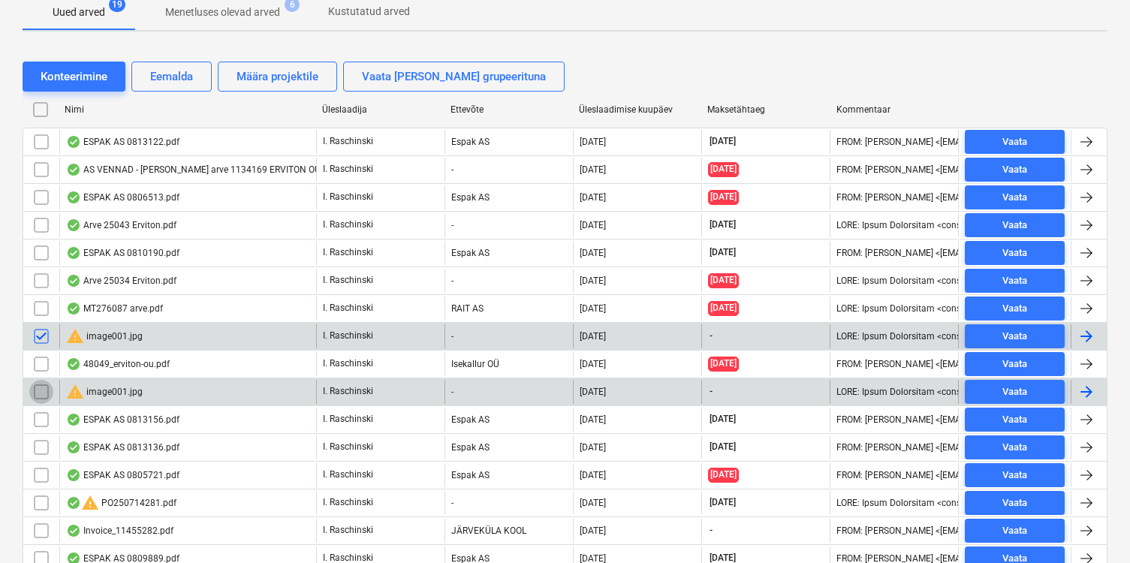
click at [46, 393] on input "checkbox" at bounding box center [41, 392] width 24 height 24
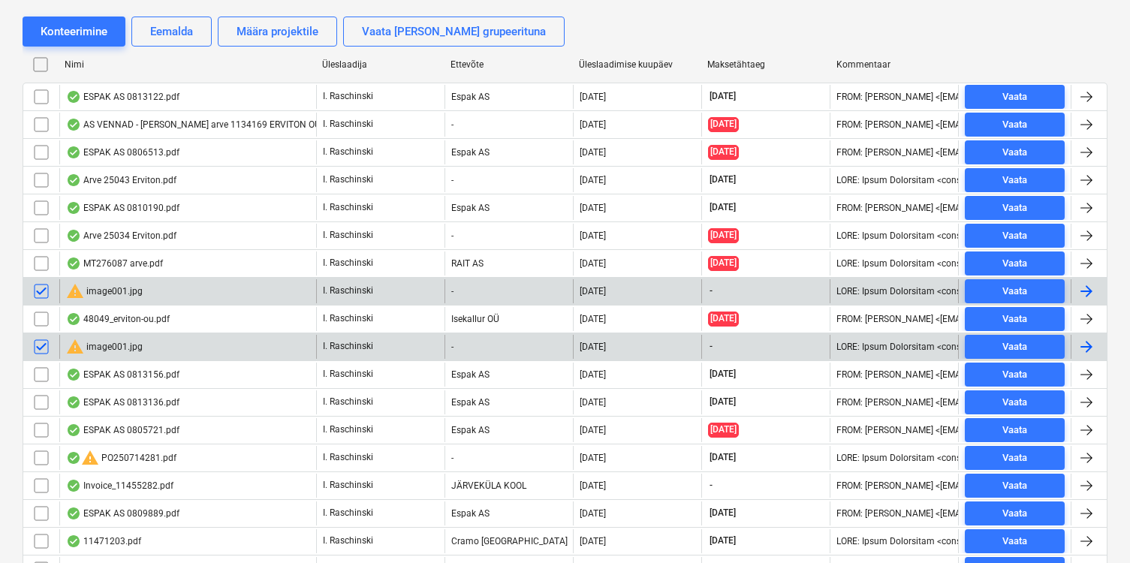
scroll to position [0, 0]
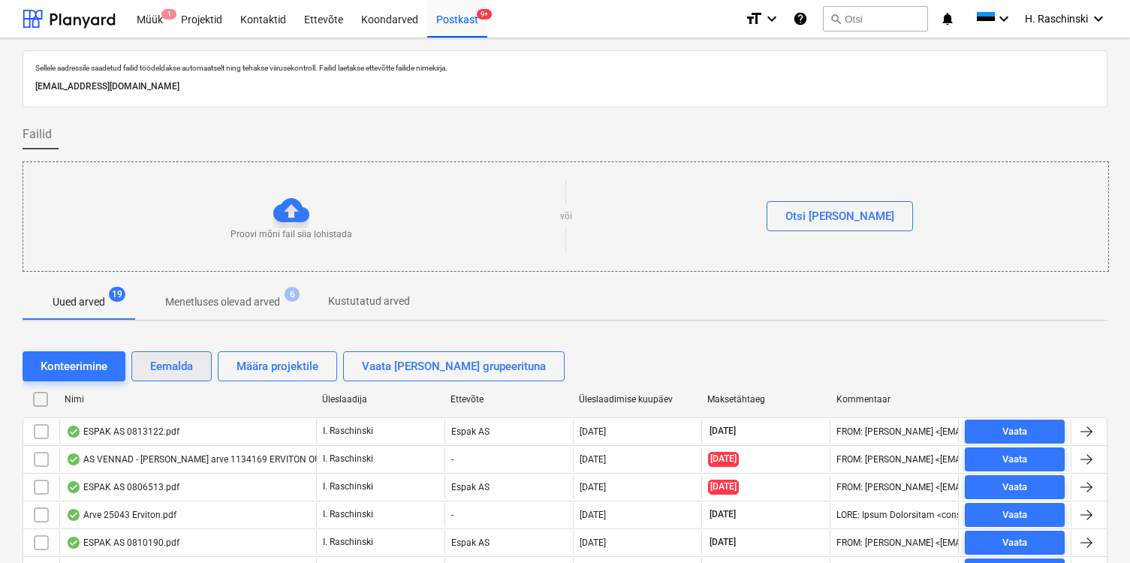
click at [169, 354] on button "Eemalda" at bounding box center [171, 366] width 80 height 30
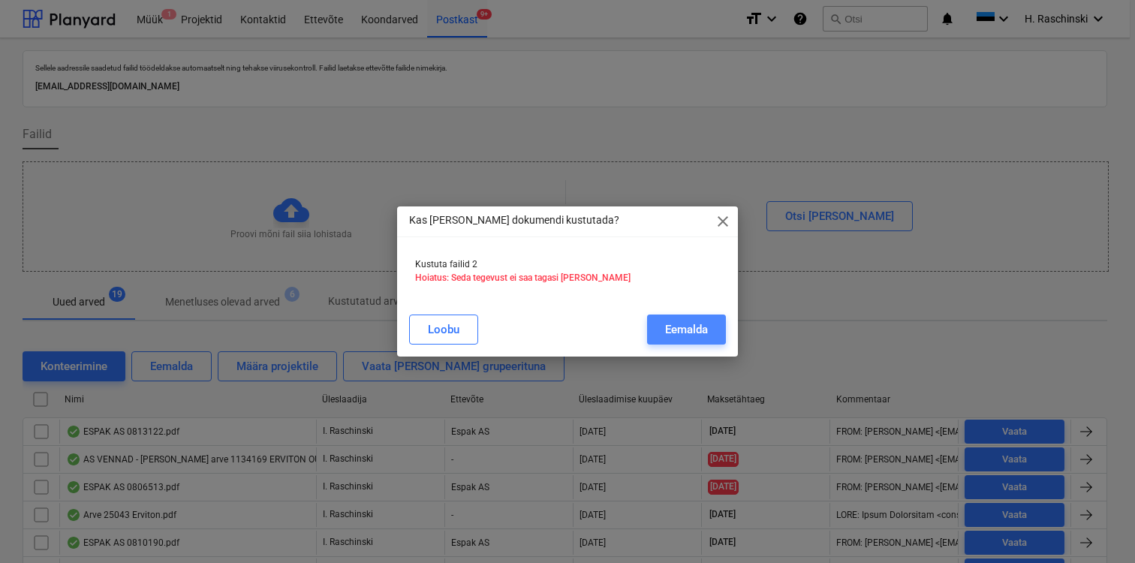
click at [658, 321] on button "Eemalda" at bounding box center [686, 330] width 79 height 30
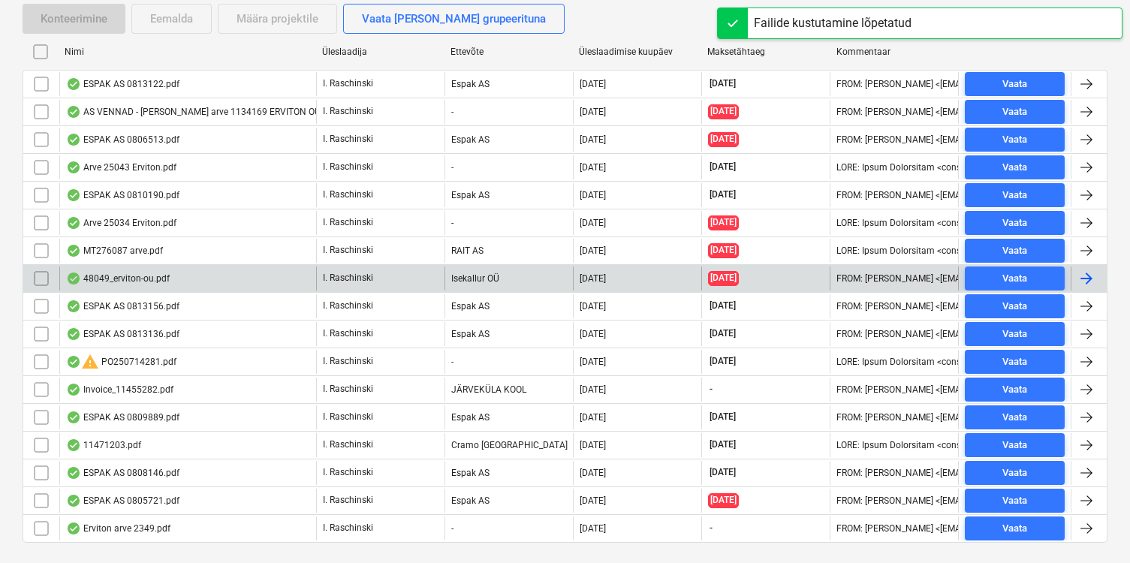
scroll to position [381, 0]
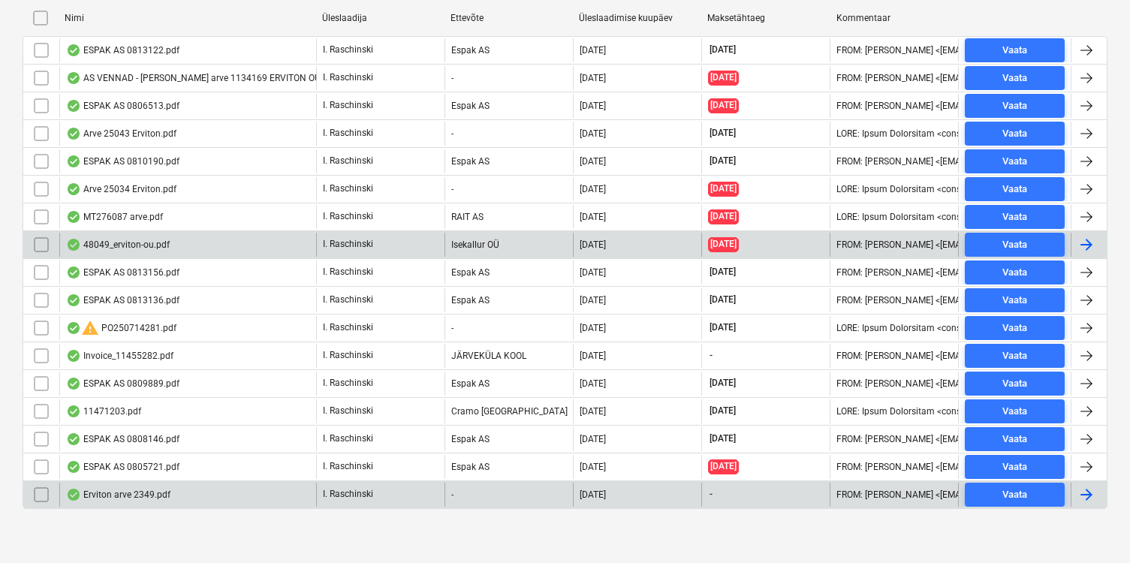
click at [111, 490] on div "Erviton arve 2349.pdf" at bounding box center [118, 495] width 104 height 12
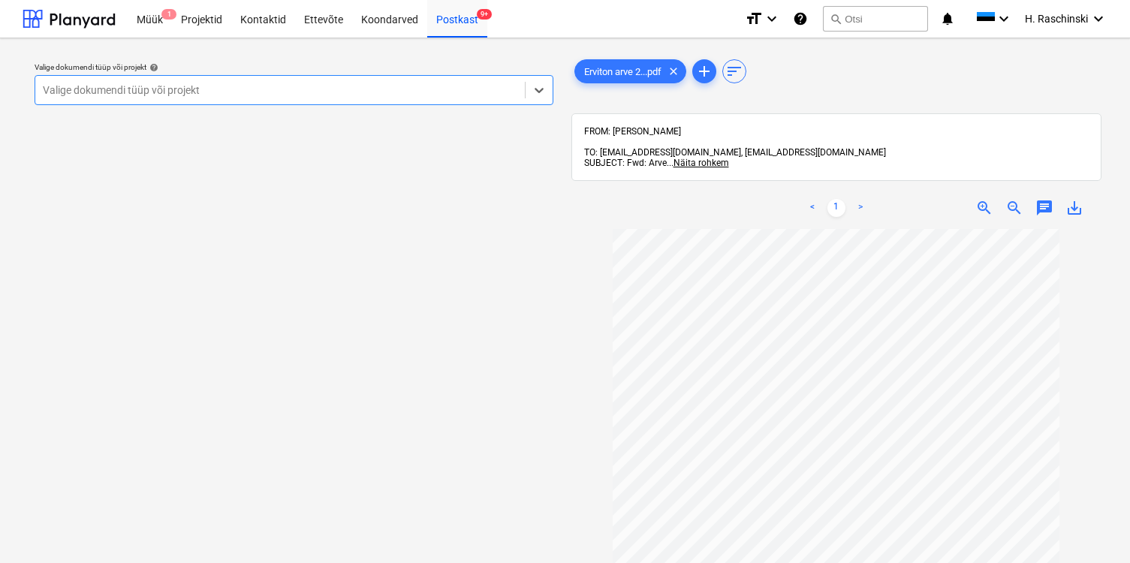
scroll to position [5, 0]
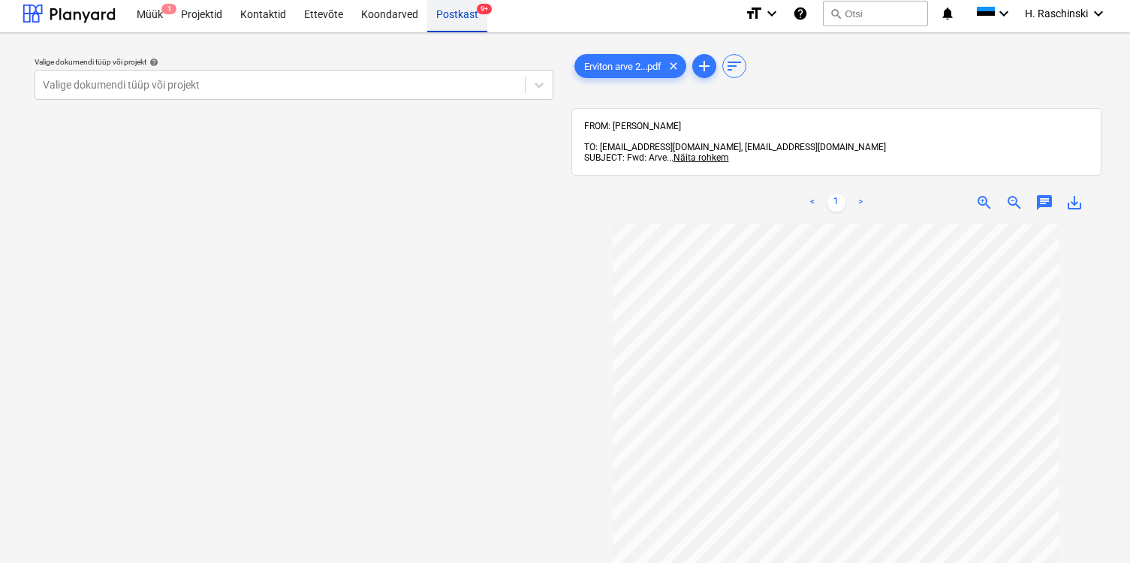
click at [454, 22] on div "Postkast 9+" at bounding box center [457, 13] width 60 height 38
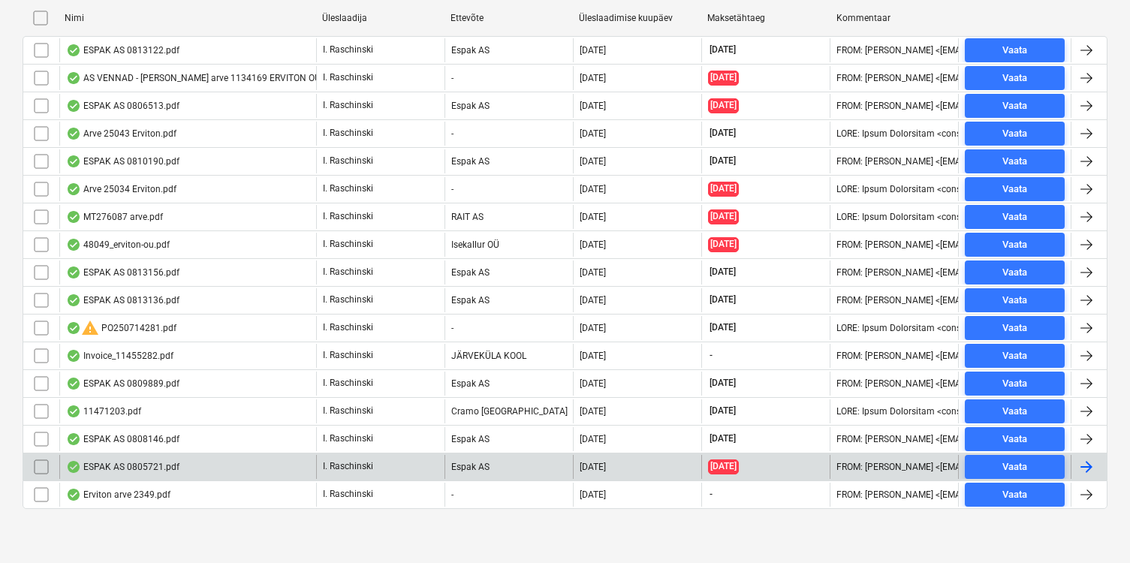
click at [128, 467] on div "ESPAK AS 0805721.pdf" at bounding box center [122, 467] width 113 height 12
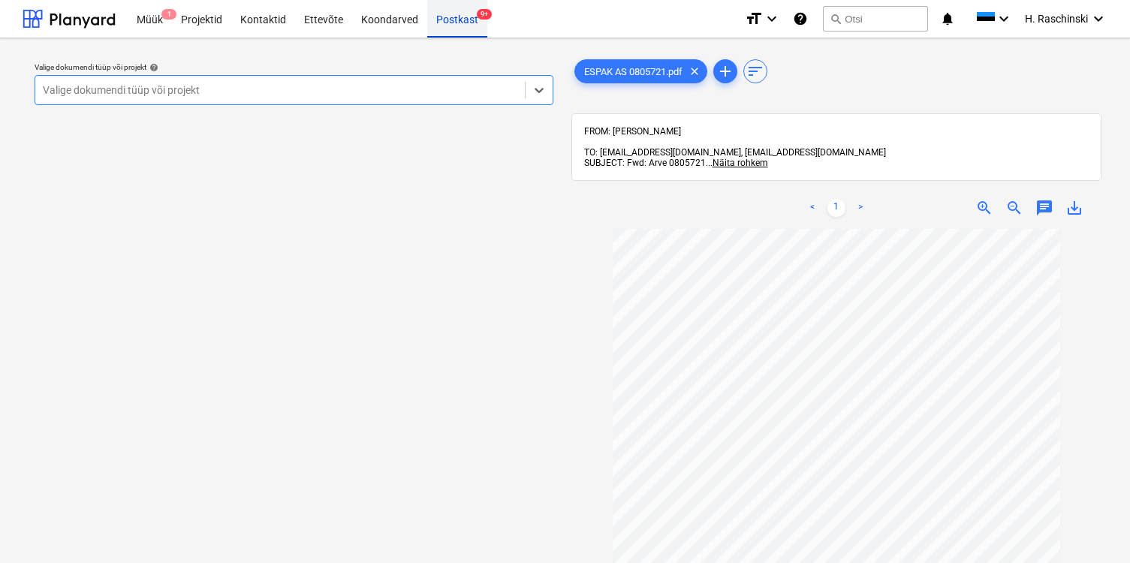
click at [463, 34] on div "Postkast 9+" at bounding box center [457, 18] width 60 height 38
